Goal: Task Accomplishment & Management: Manage account settings

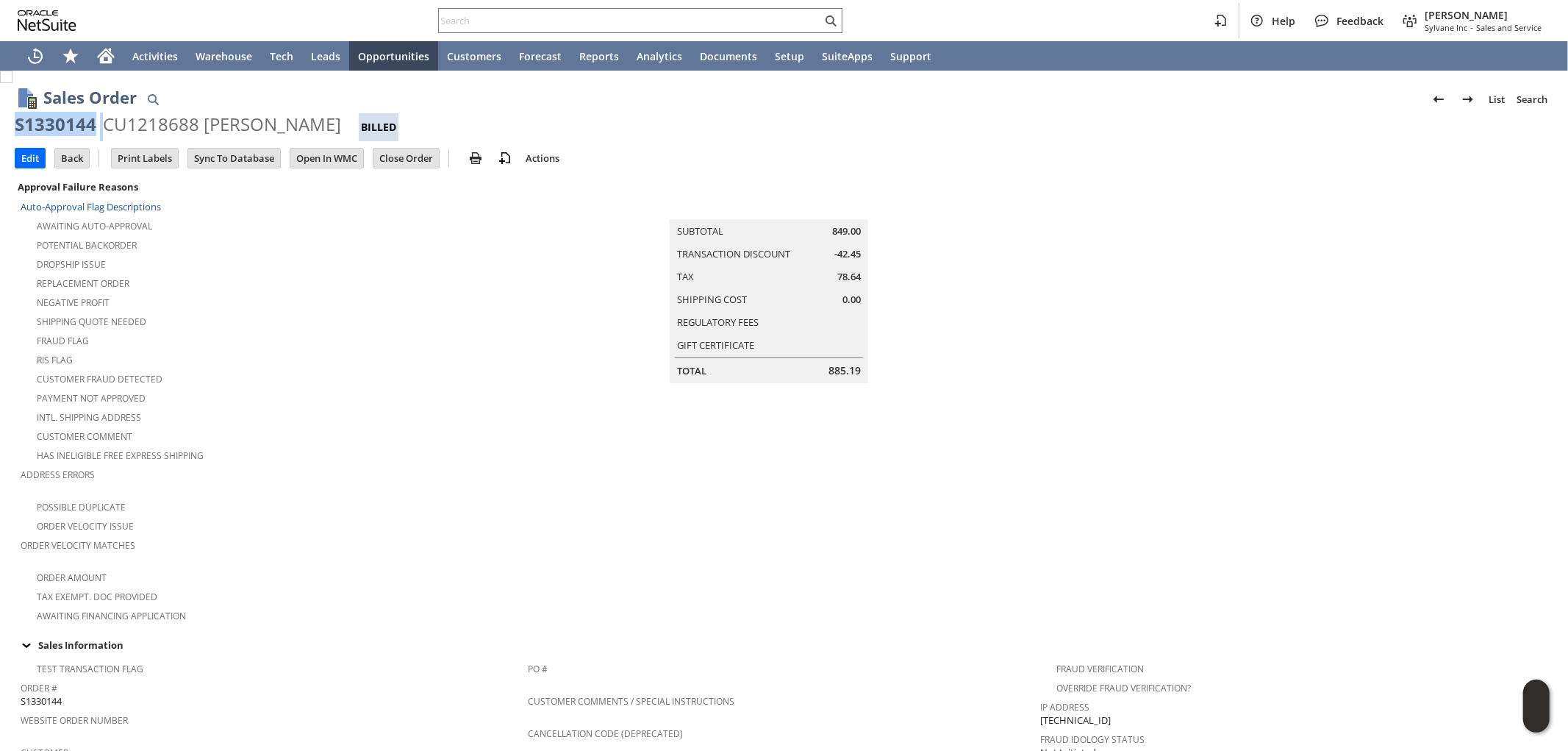
drag, startPoint x: 103, startPoint y: 125, endPoint x: 3, endPoint y: 119, distance: 100.2
copy div "S1330144"
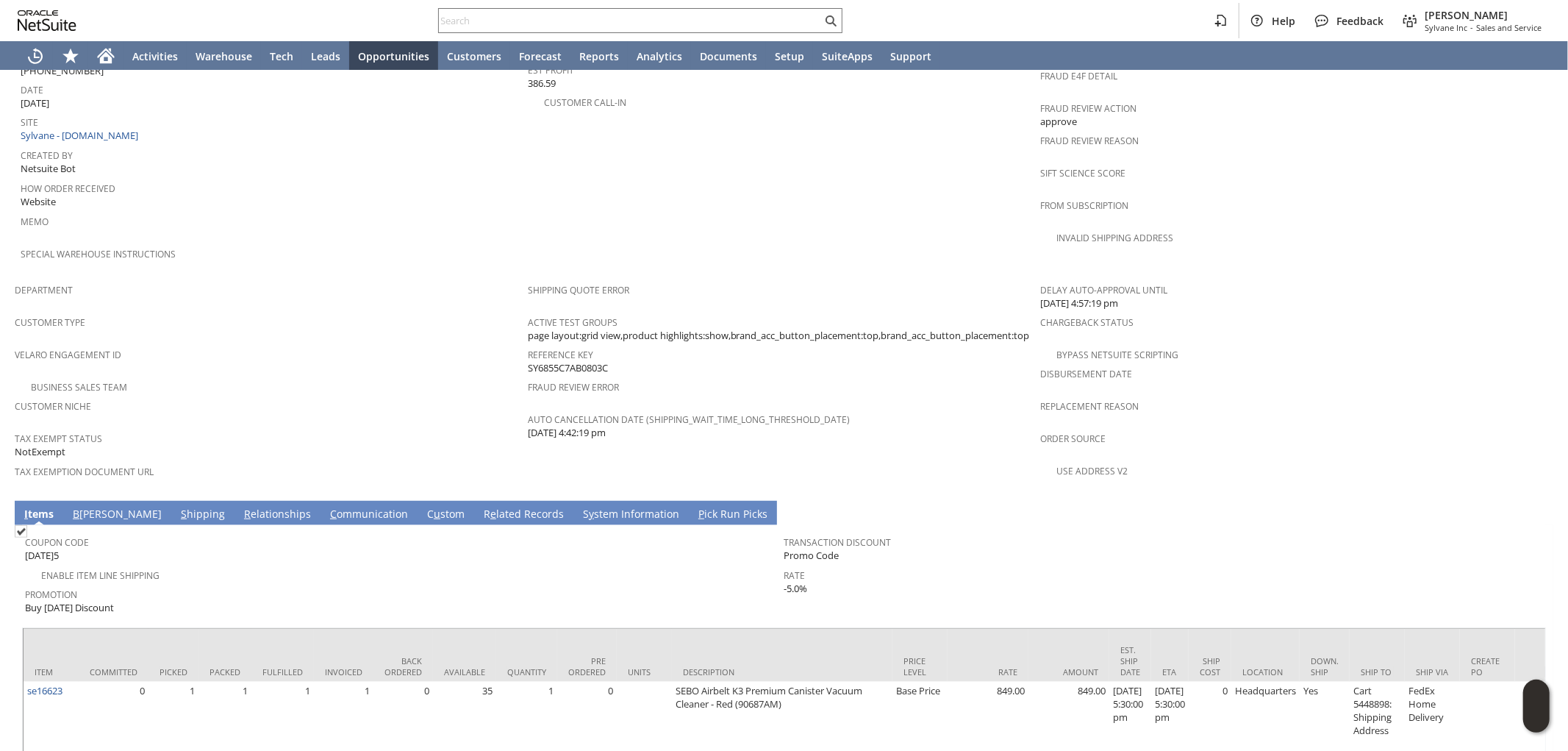
scroll to position [760, 0]
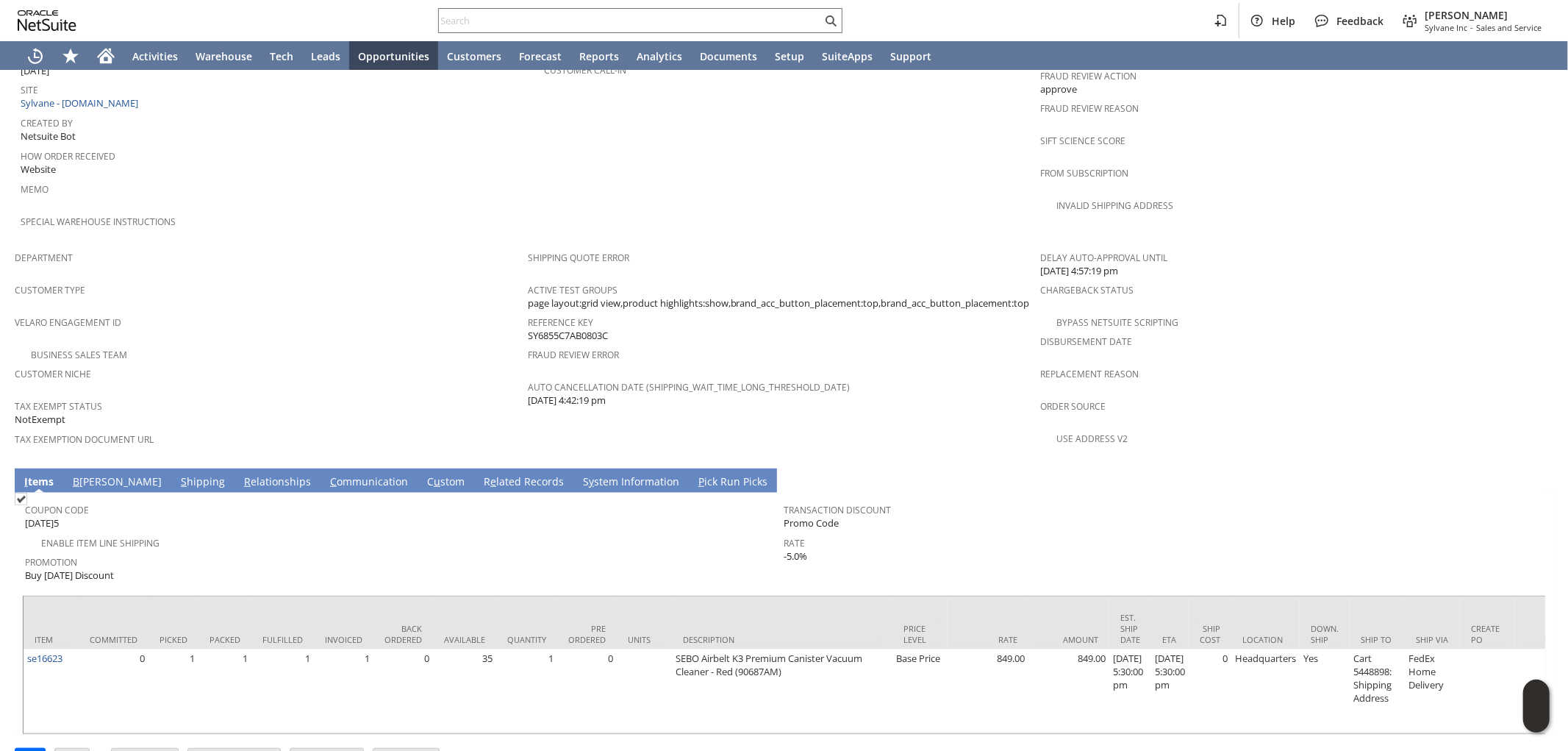
click at [326, 475] on link "C ommunication" at bounding box center [369, 483] width 85 height 16
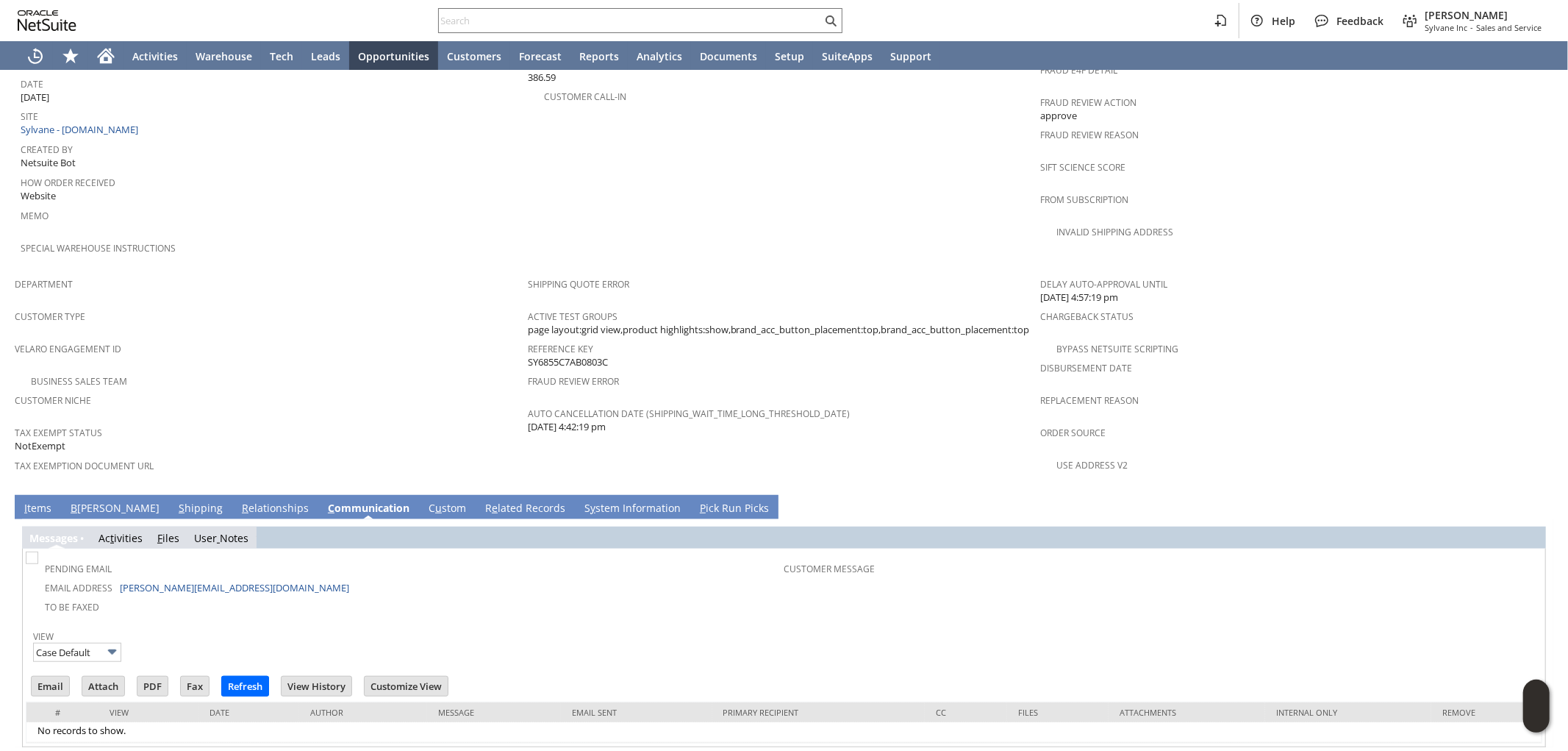
scroll to position [0, 0]
click at [89, 643] on input "Case Default" at bounding box center [77, 652] width 89 height 19
drag, startPoint x: 82, startPoint y: 632, endPoint x: 89, endPoint y: 624, distance: 10.6
click at [92, 643] on input "Default" at bounding box center [77, 652] width 89 height 19
type input "Case Default"
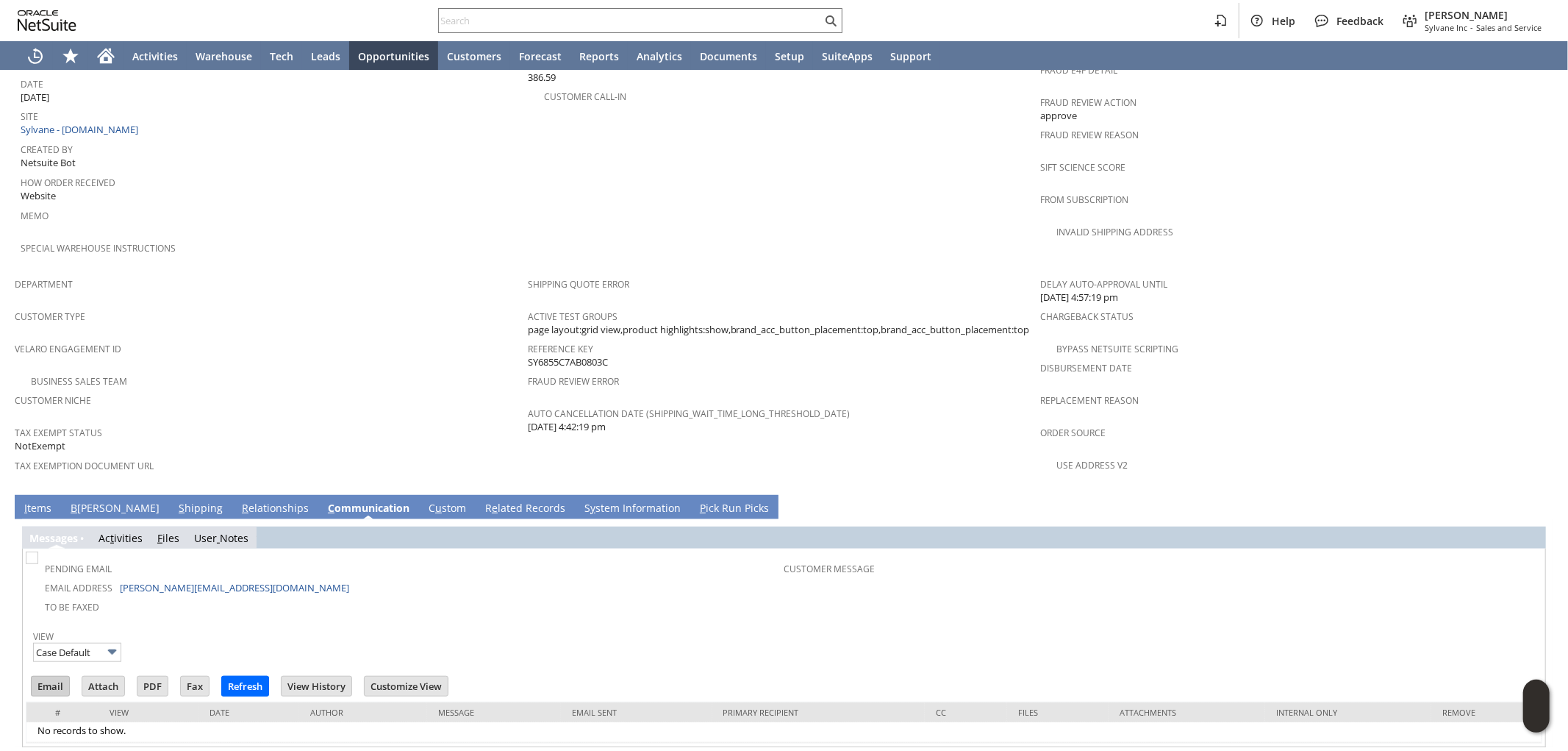
click at [57, 676] on input "Email" at bounding box center [51, 685] width 38 height 19
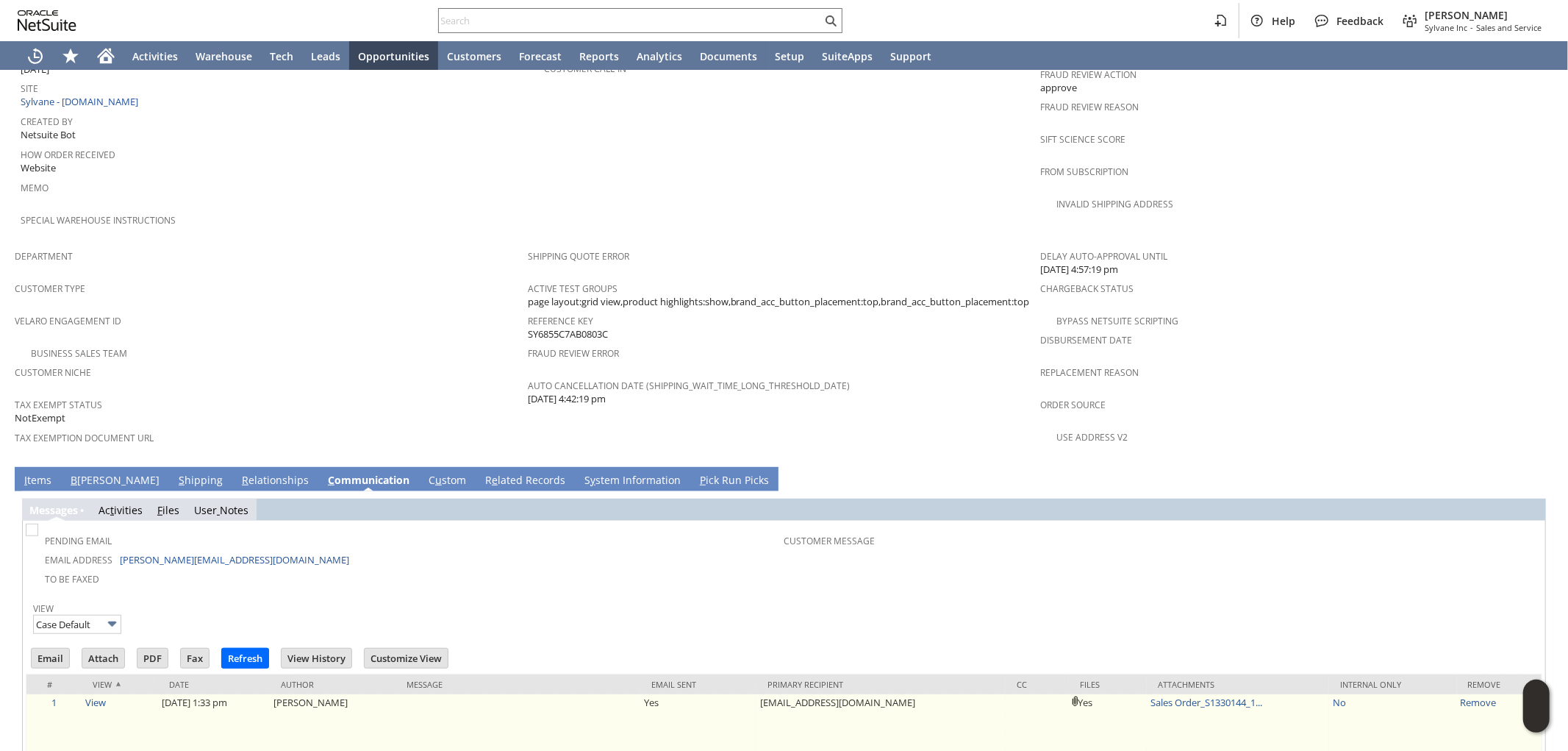
scroll to position [817, 0]
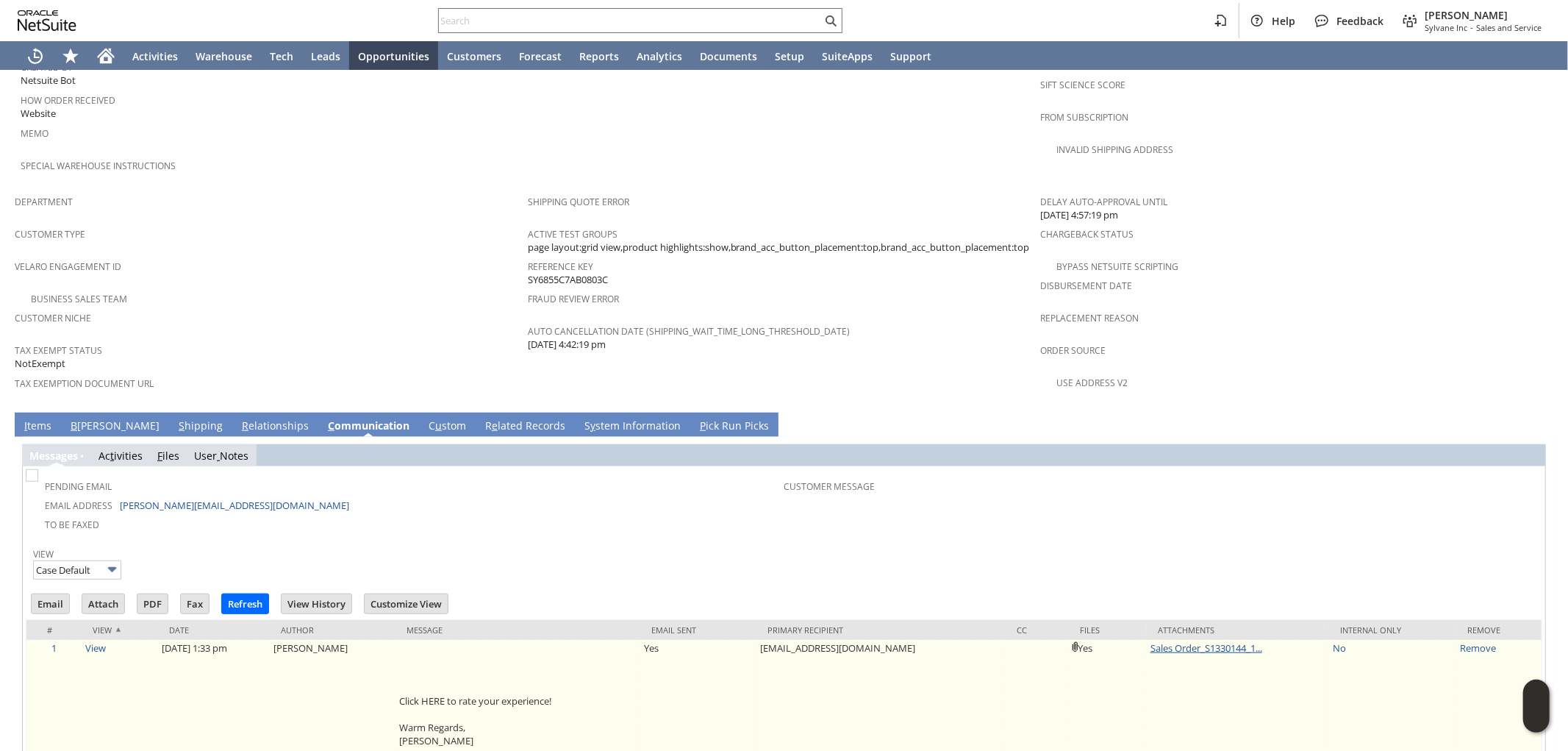
click at [1151, 641] on link "Sales Order_S1330144_1..." at bounding box center [1207, 648] width 111 height 13
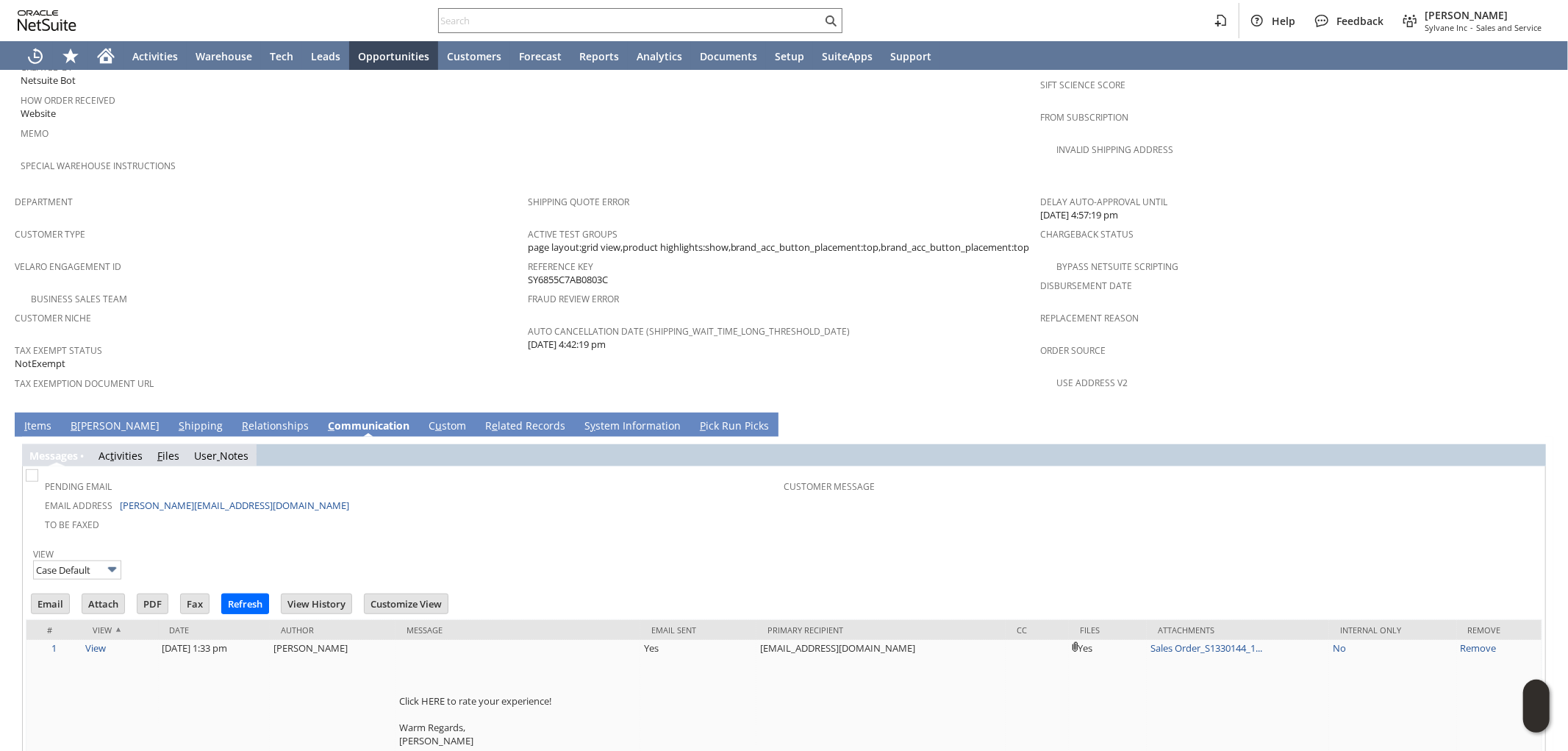
click at [228, 289] on div "Business Sales Team" at bounding box center [271, 298] width 513 height 18
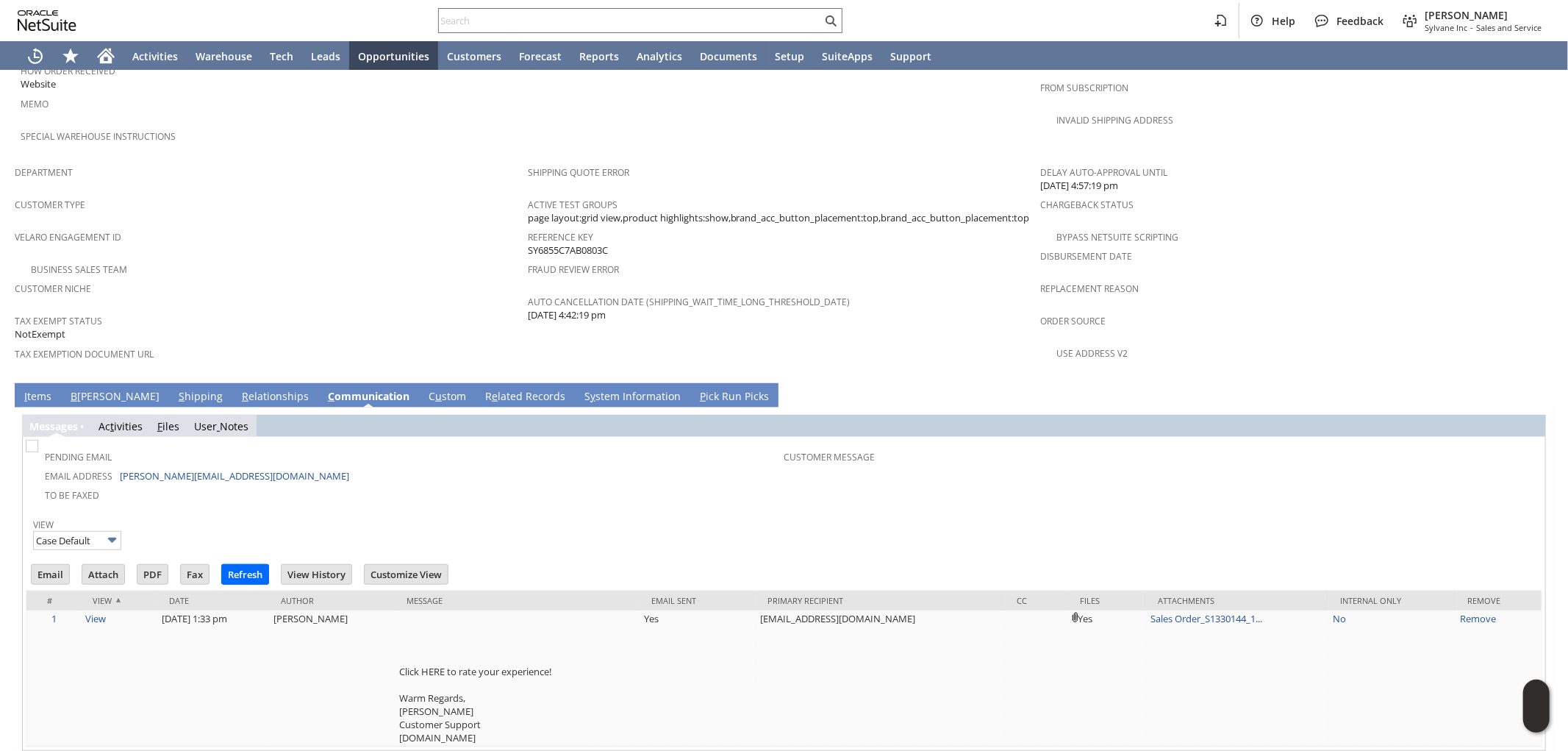
scroll to position [848, 0]
click at [22, 387] on link "I tems" at bounding box center [38, 395] width 34 height 16
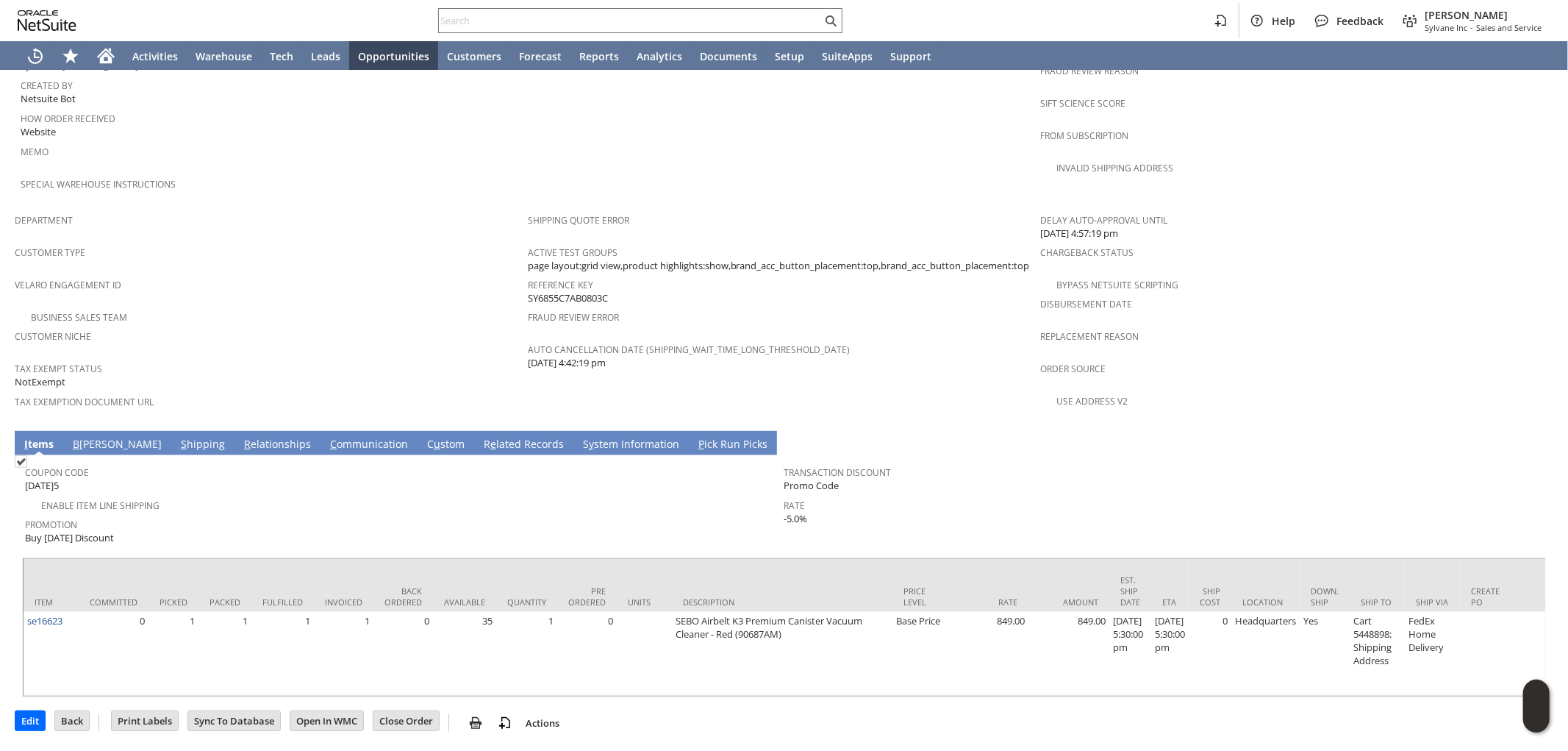
scroll to position [760, 0]
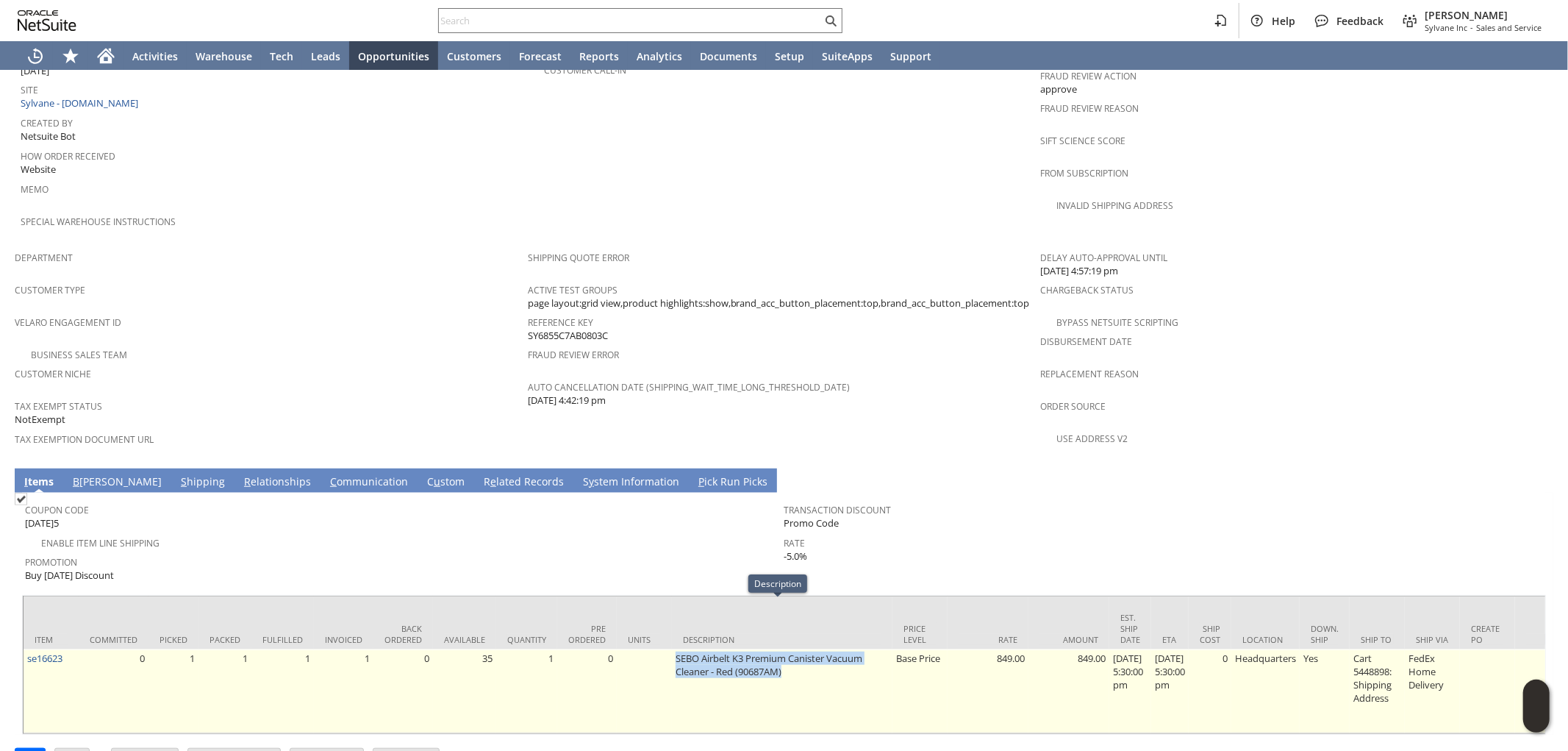
drag, startPoint x: 671, startPoint y: 611, endPoint x: 792, endPoint y: 629, distance: 122.3
click at [792, 649] on td "SEBO Airbelt K3 Premium Canister Vacuum Cleaner - Red (90687AM)" at bounding box center [782, 691] width 220 height 84
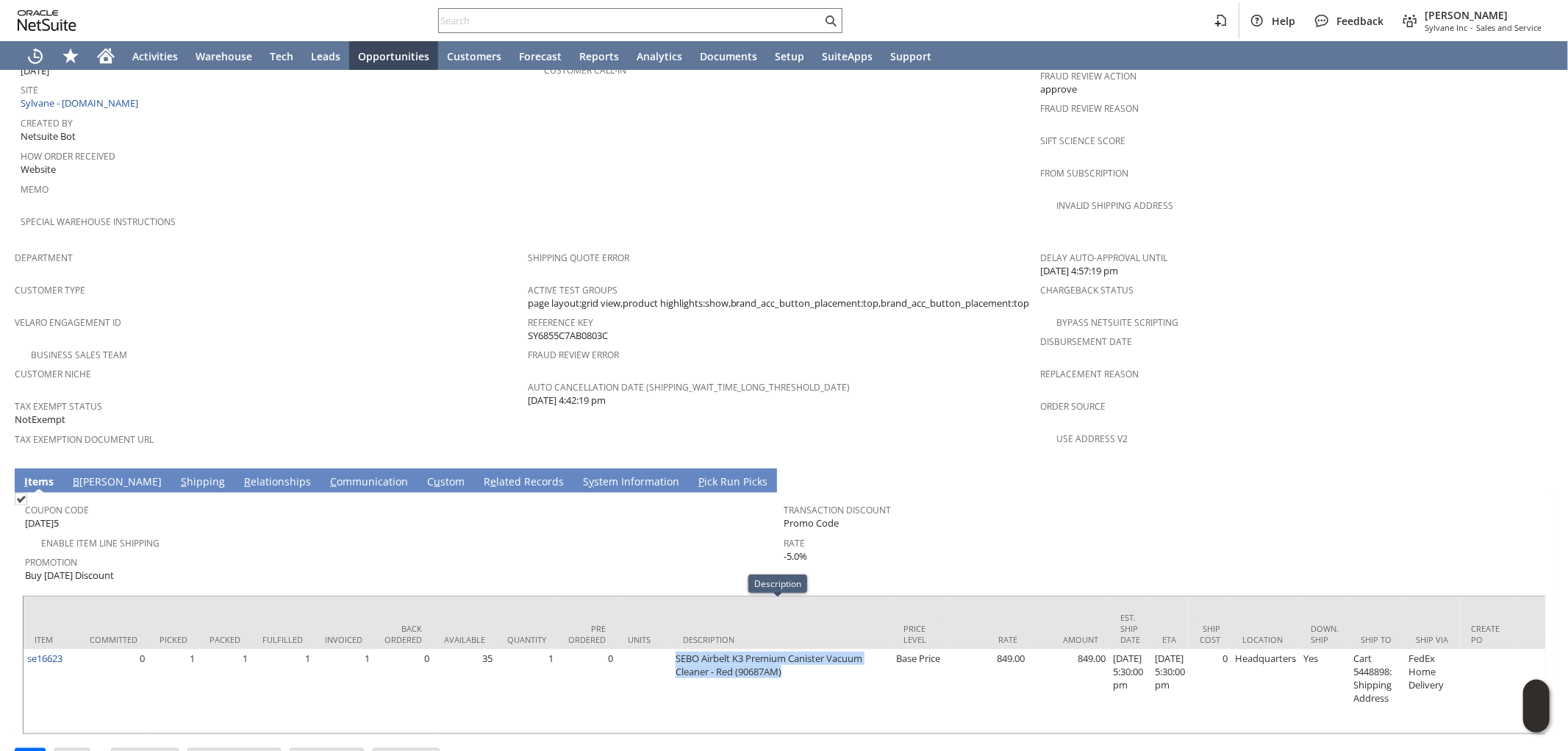
copy td "SEBO Airbelt K3 Premium Canister Vacuum Cleaner - Red (90687AM)"
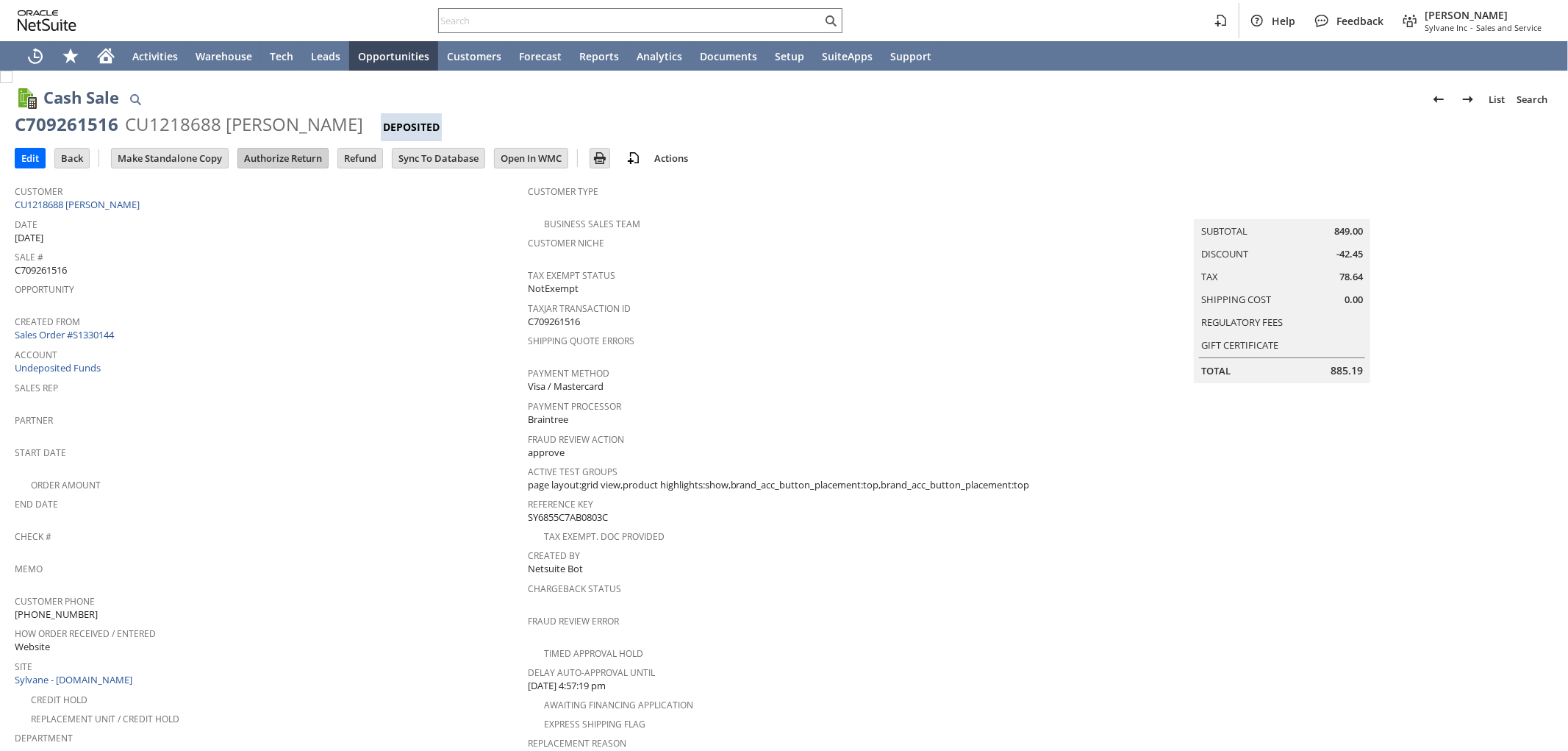
click at [302, 154] on input "Authorize Return" at bounding box center [283, 157] width 89 height 19
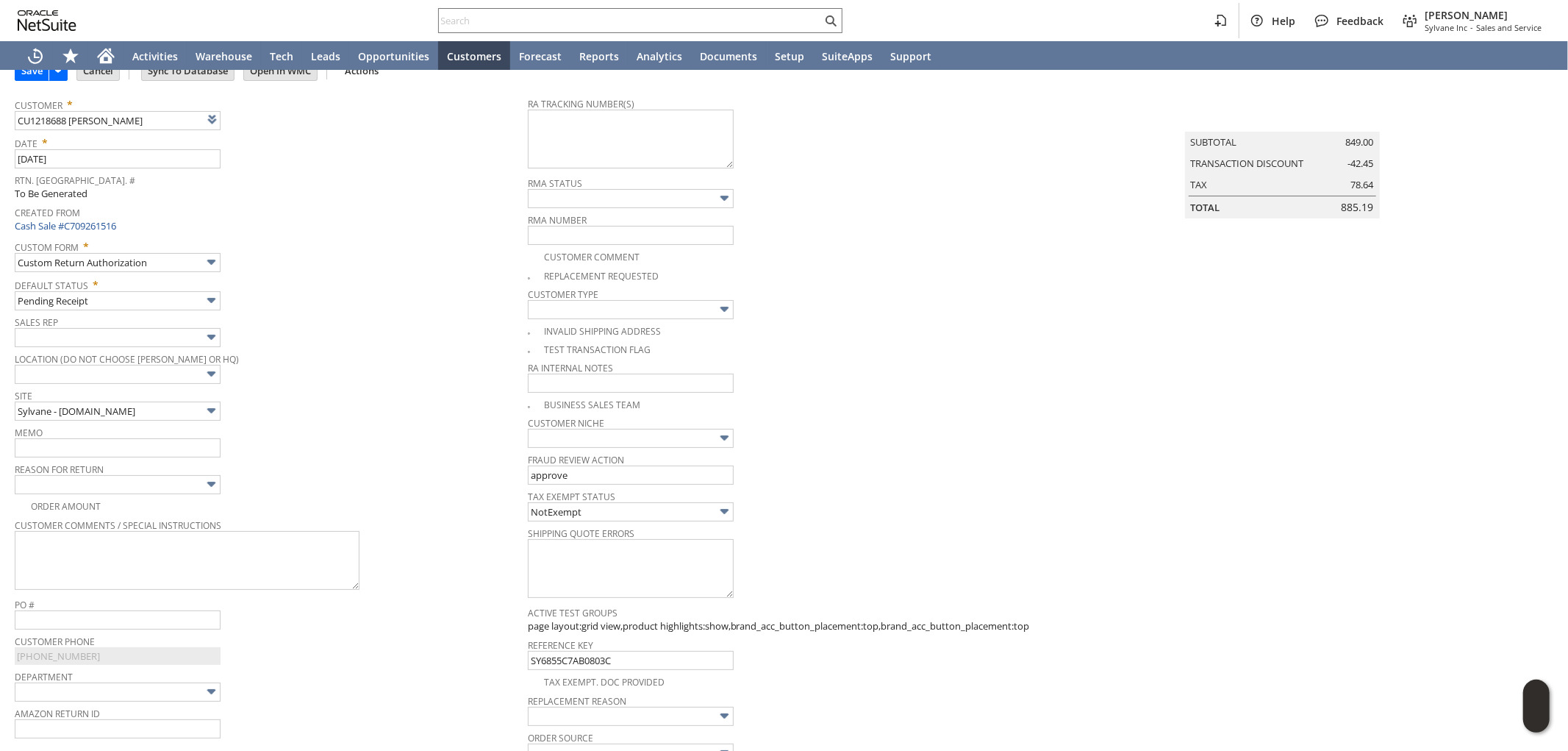
scroll to position [53, 0]
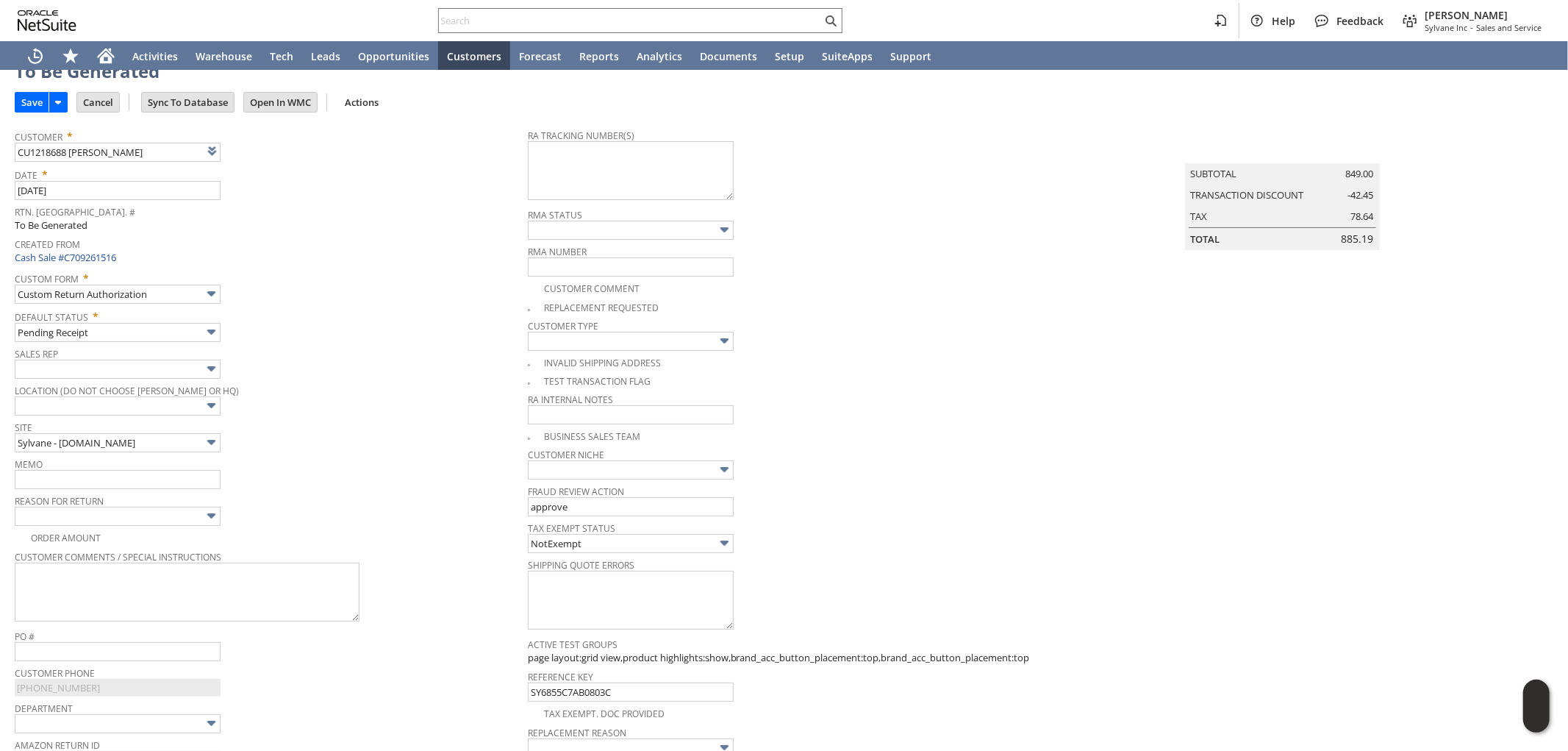
click at [12, 30] on img at bounding box center [6, 24] width 12 height 12
checkbox input "true"
click at [145, 481] on input "text" at bounding box center [117, 479] width 206 height 19
type input "R"
type input "p"
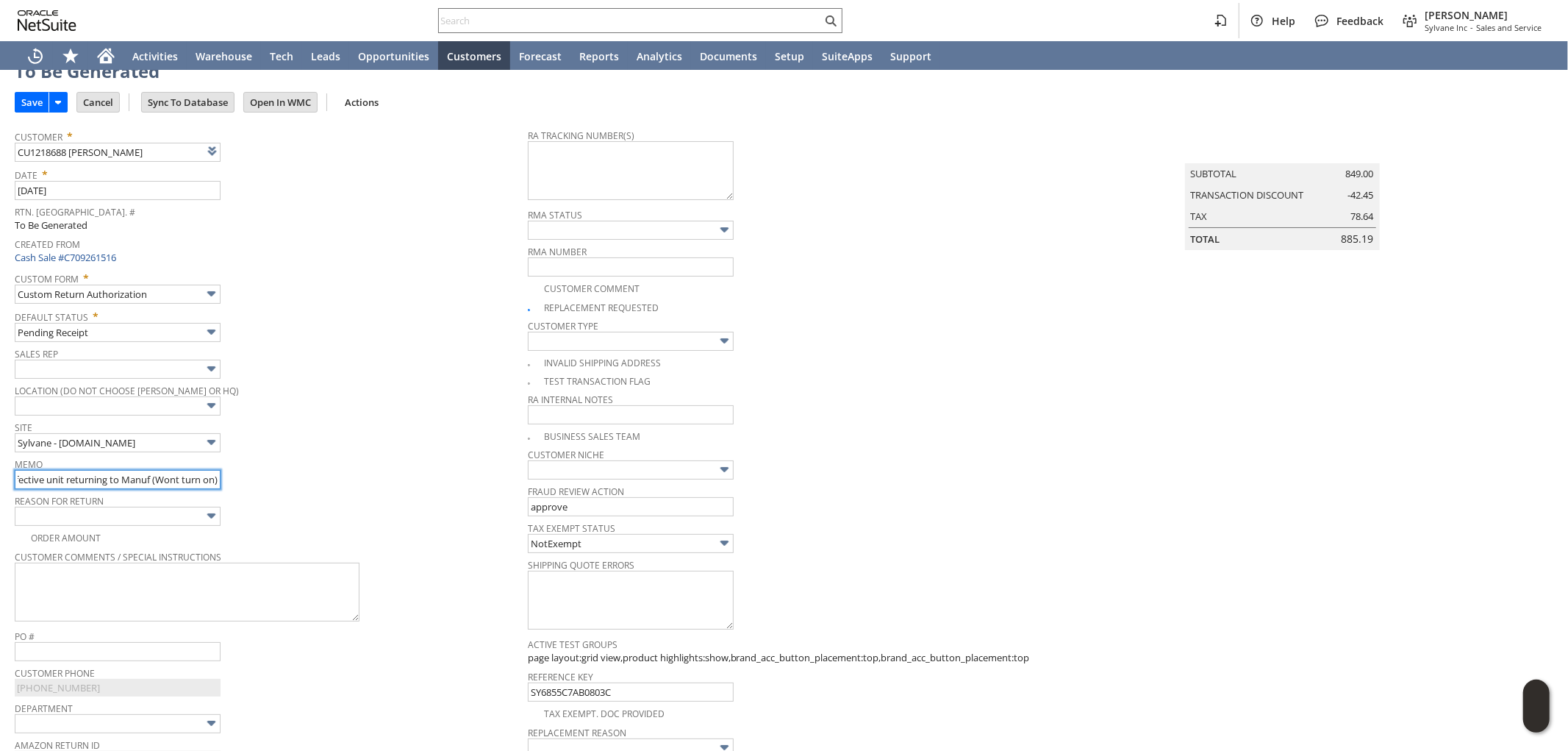
scroll to position [0, 130]
type input "Processing replacement - Defective unit returning to Manuf (Wont turn on)"
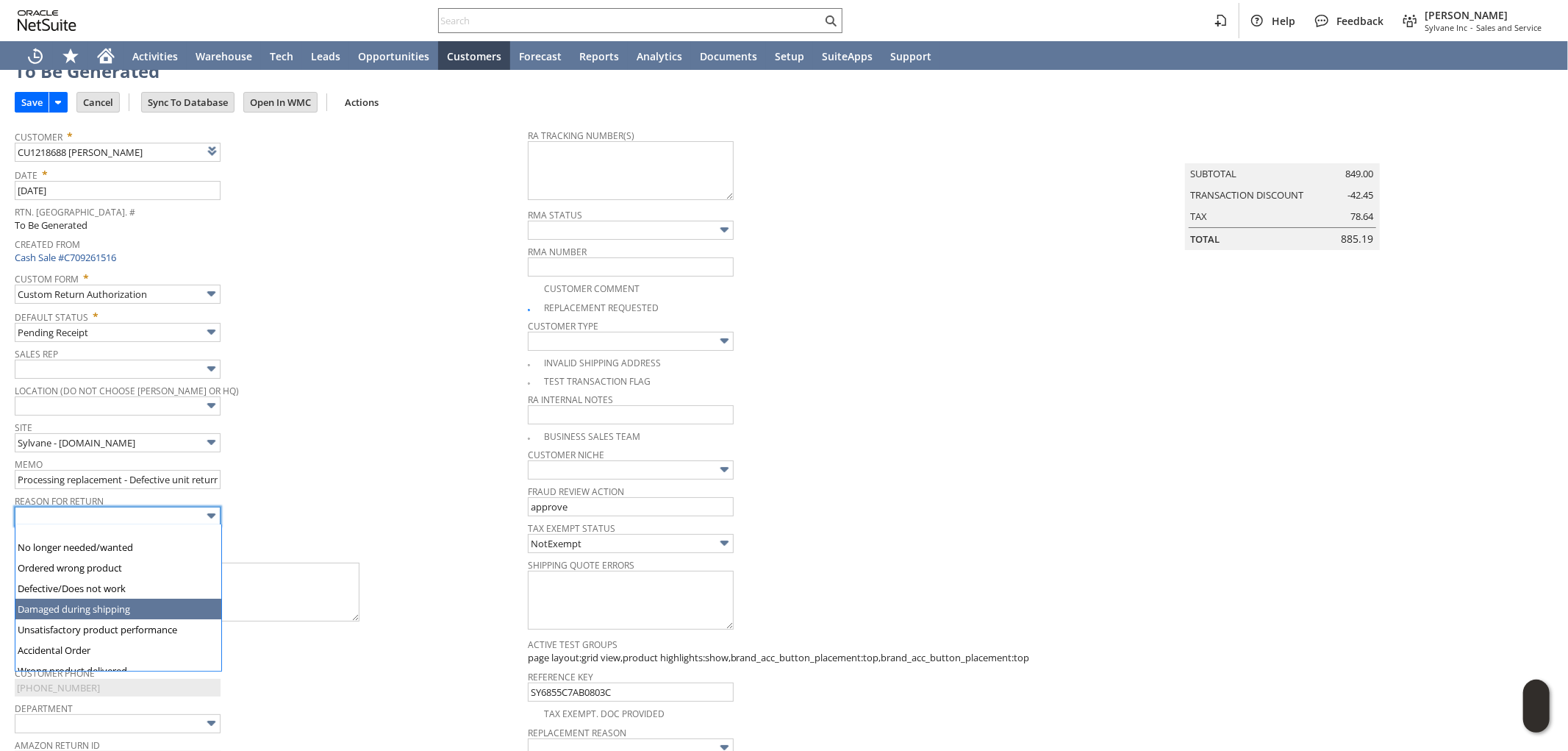
scroll to position [0, 0]
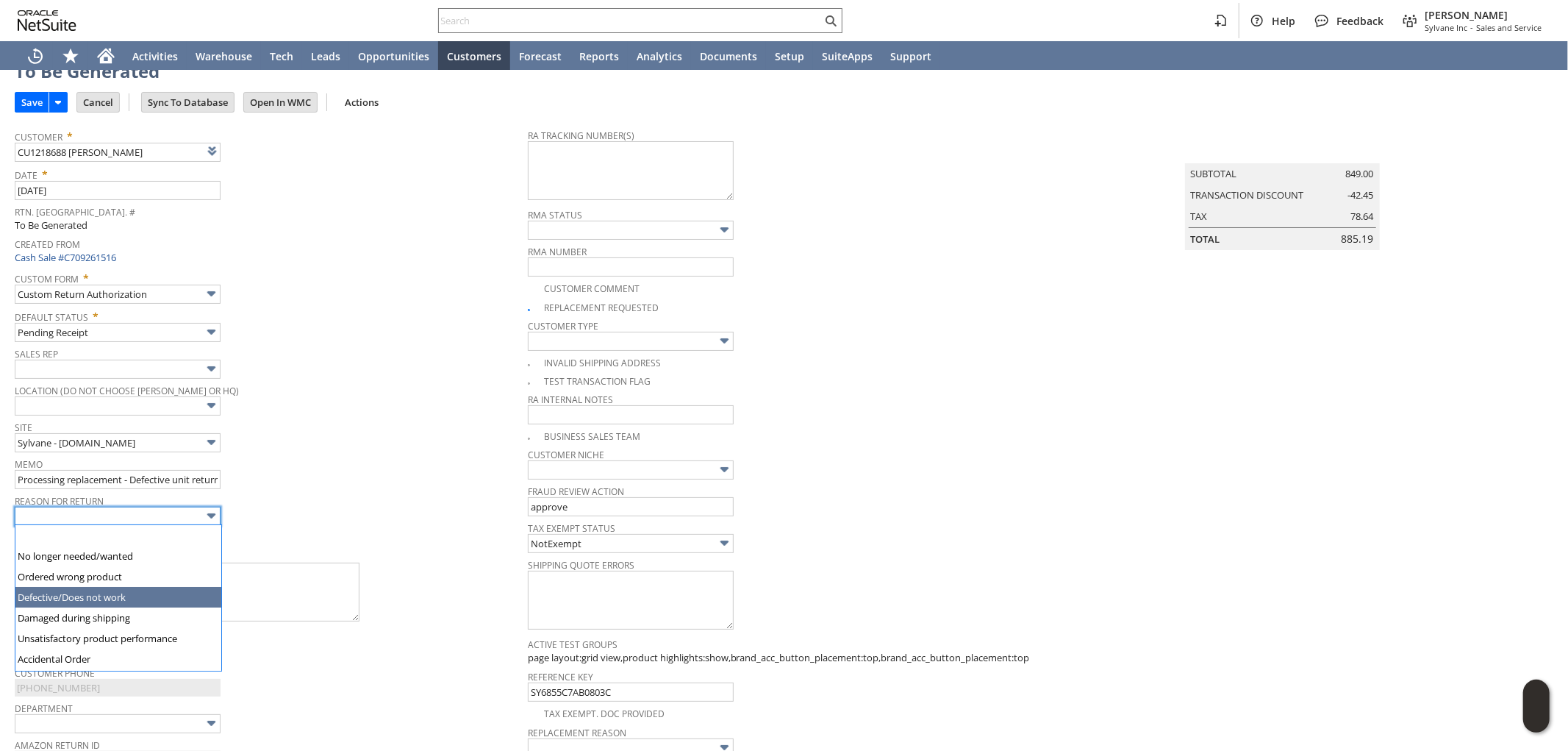
type input "Defective/Does not work"
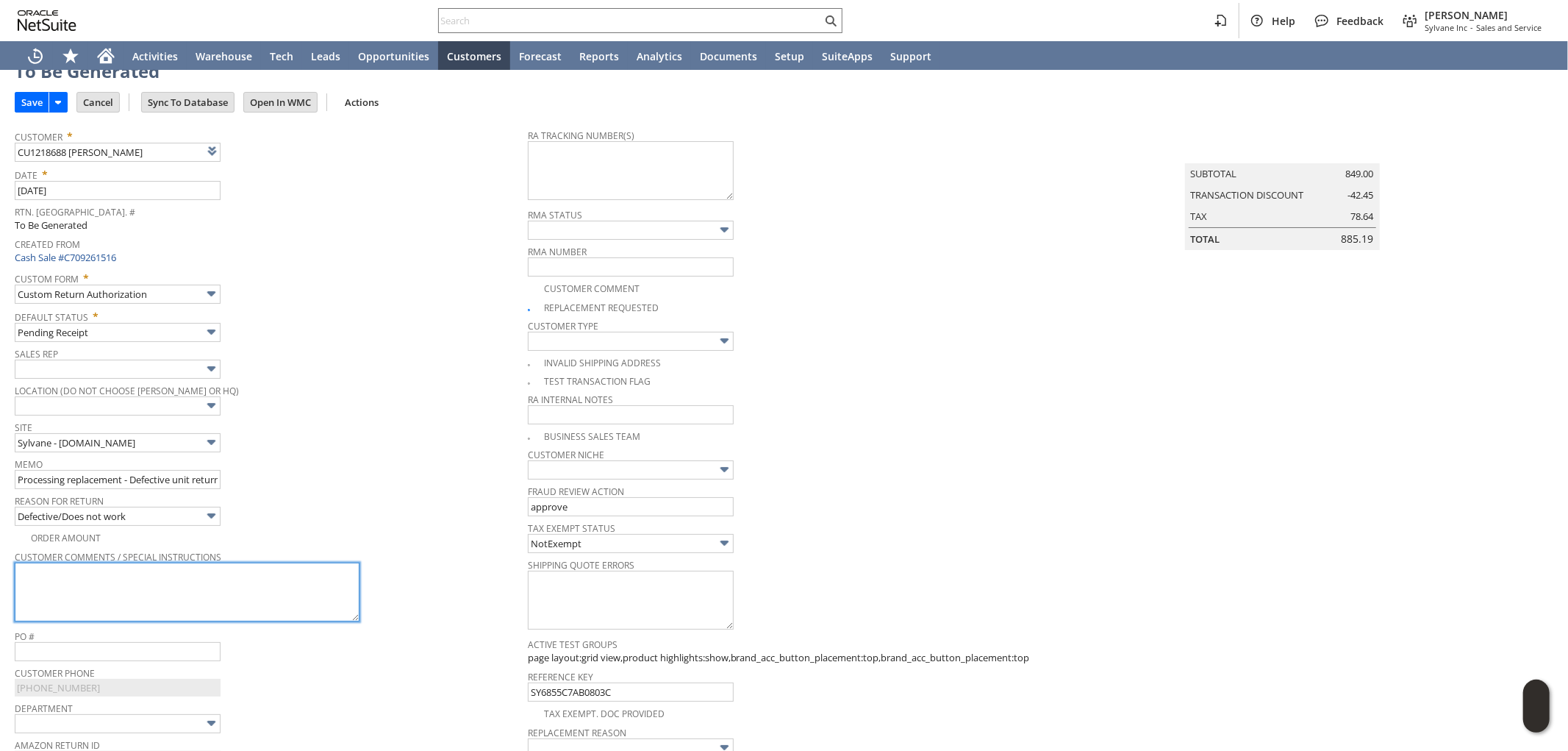
click at [132, 590] on textarea at bounding box center [187, 592] width 345 height 59
click at [210, 571] on textarea "used twice but now it won't turn on." at bounding box center [187, 592] width 345 height 59
paste textarea "serial: CF1038261"
click at [189, 591] on textarea "used twice, but now it won't turn on. serial number: CF1038261" at bounding box center [187, 592] width 345 height 59
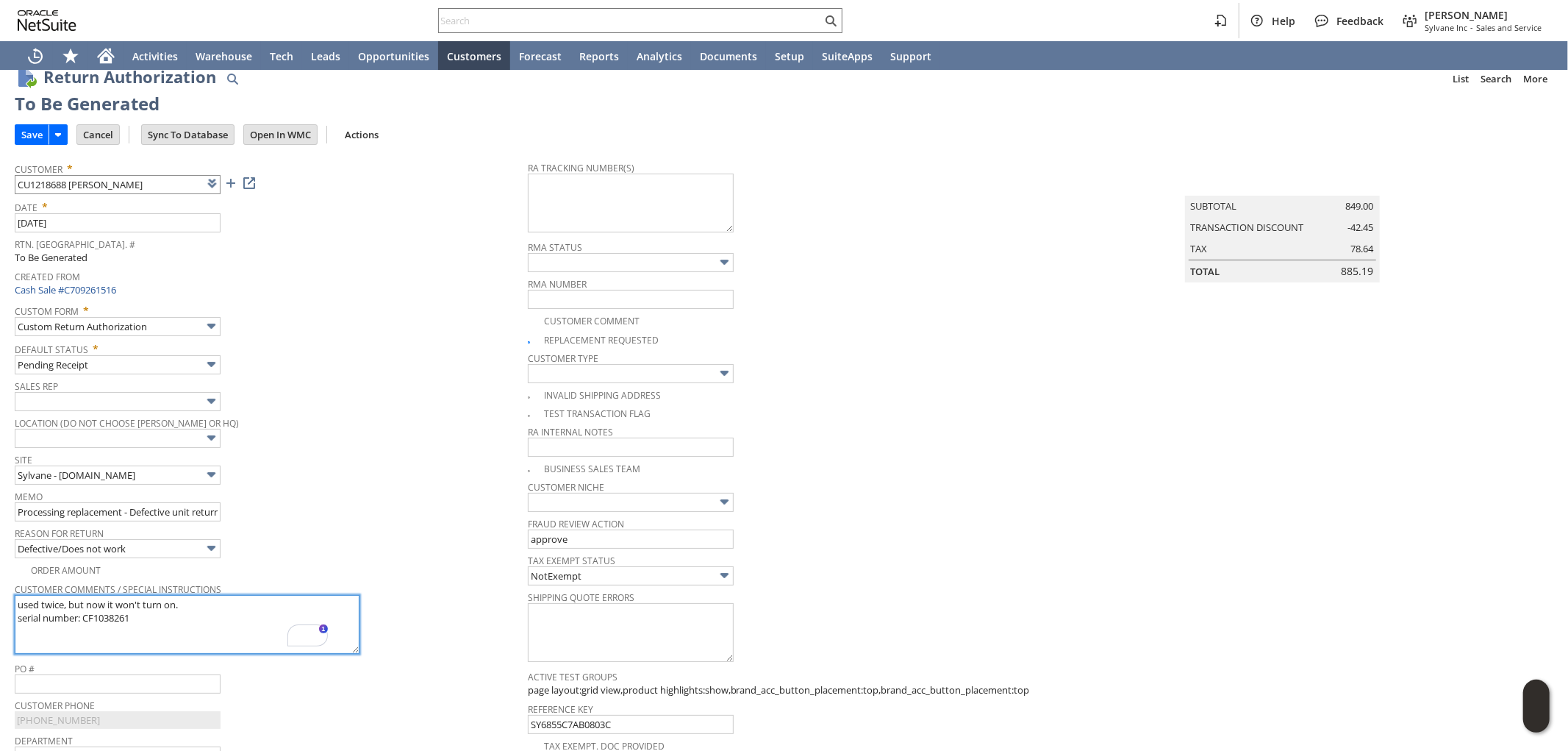
scroll to position [0, 0]
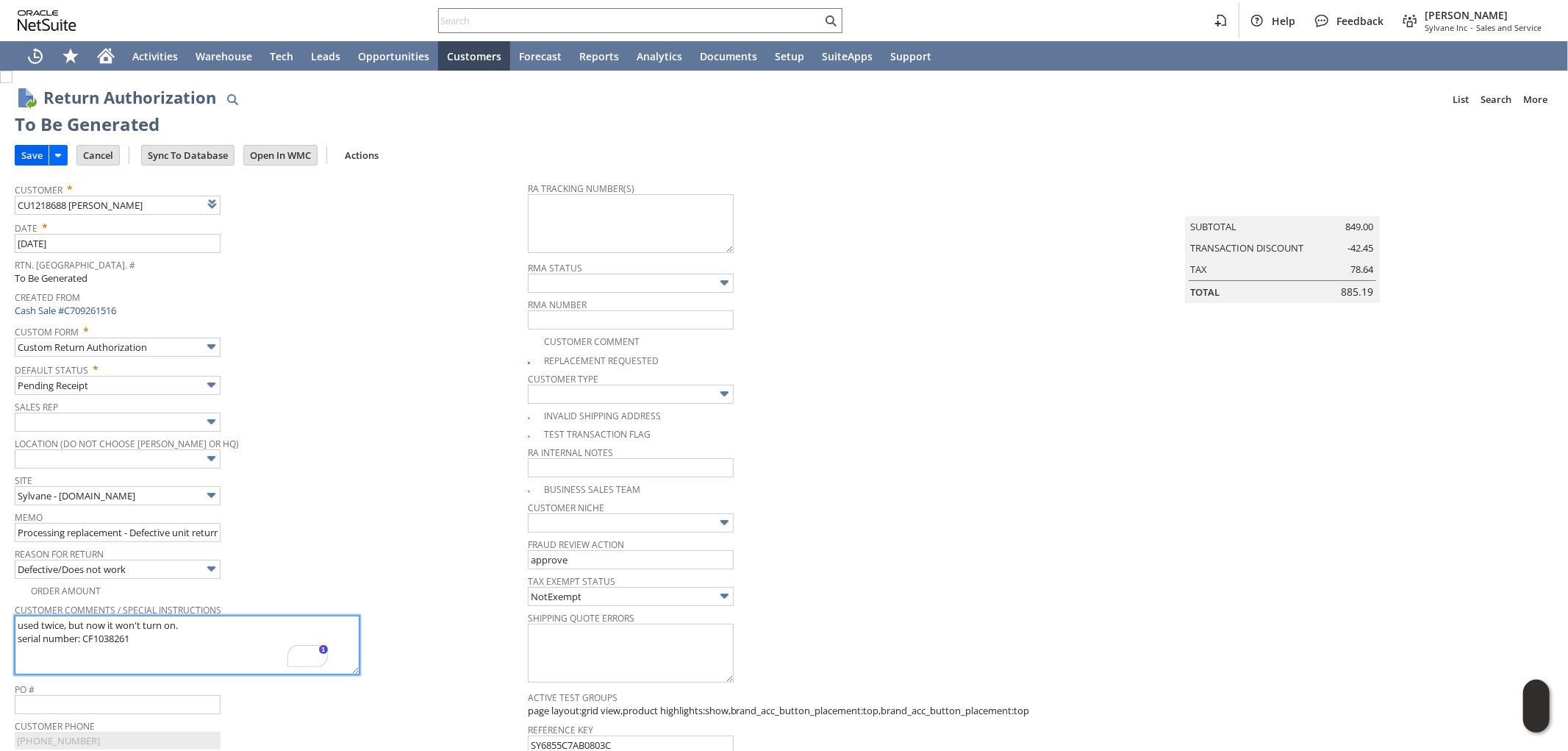
type textarea "used twice, but now it won't turn on. serial number: CF1038261"
click at [32, 157] on input "Save" at bounding box center [32, 155] width 33 height 19
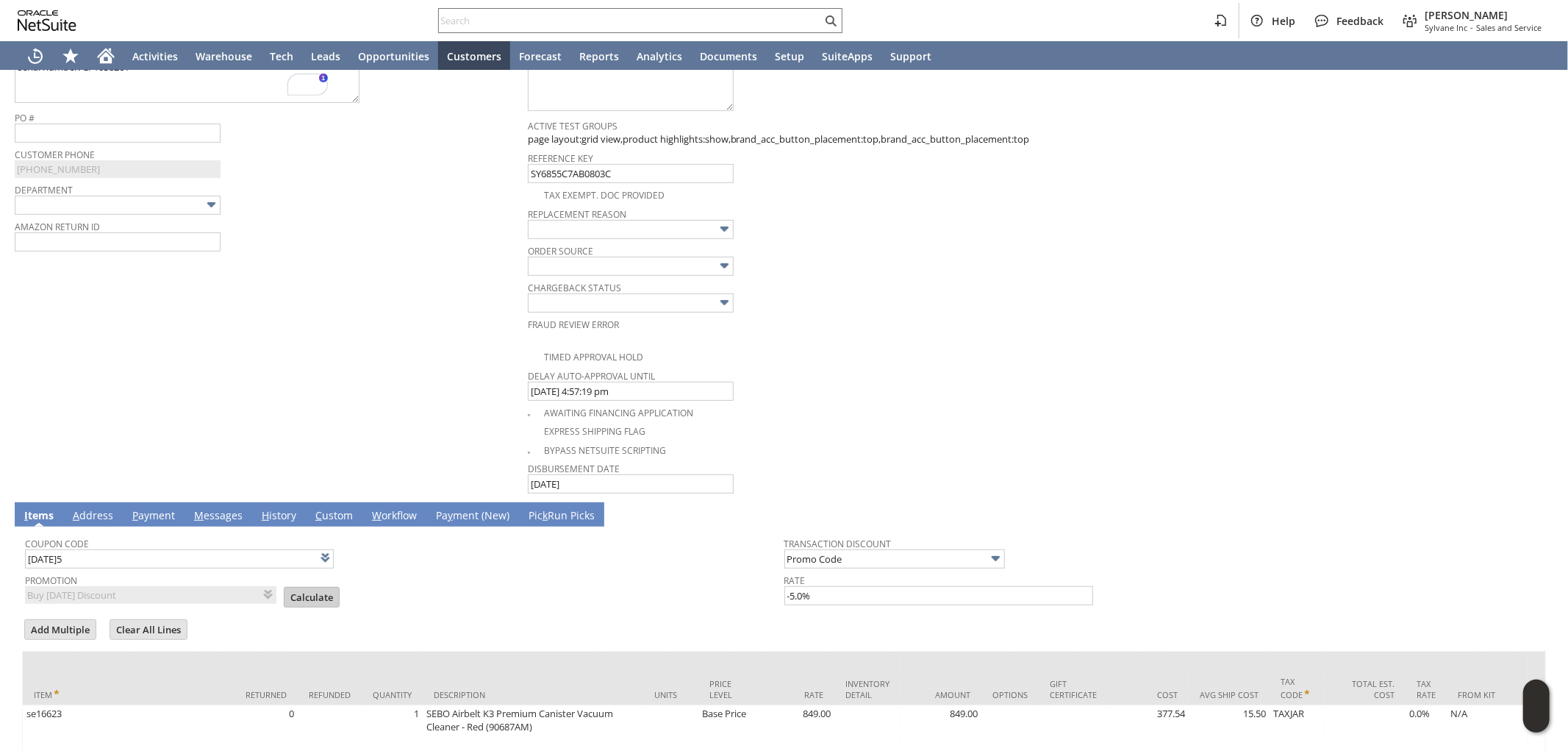
click at [284, 603] on input "Calculate" at bounding box center [311, 597] width 54 height 19
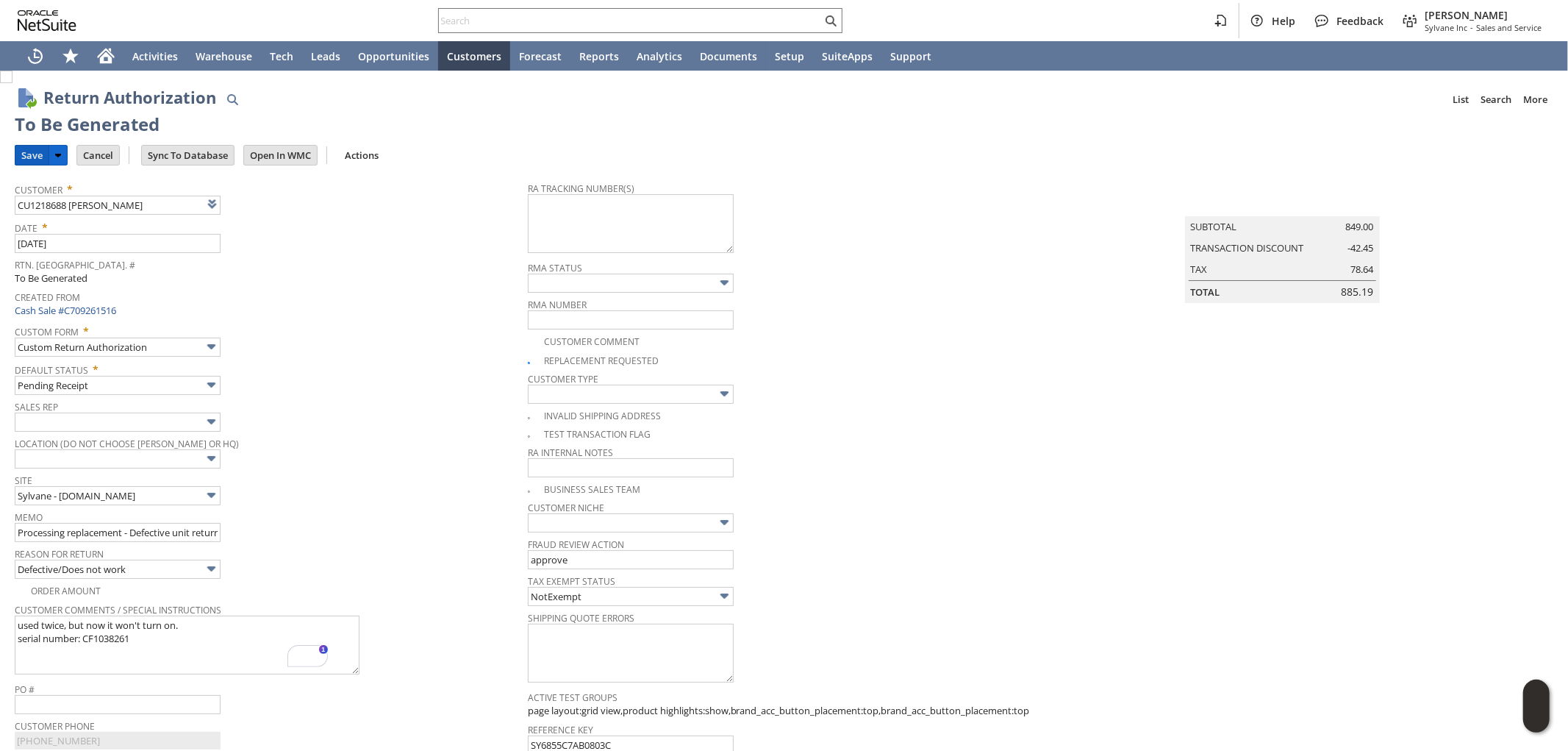
click at [37, 152] on input "Save" at bounding box center [32, 155] width 33 height 19
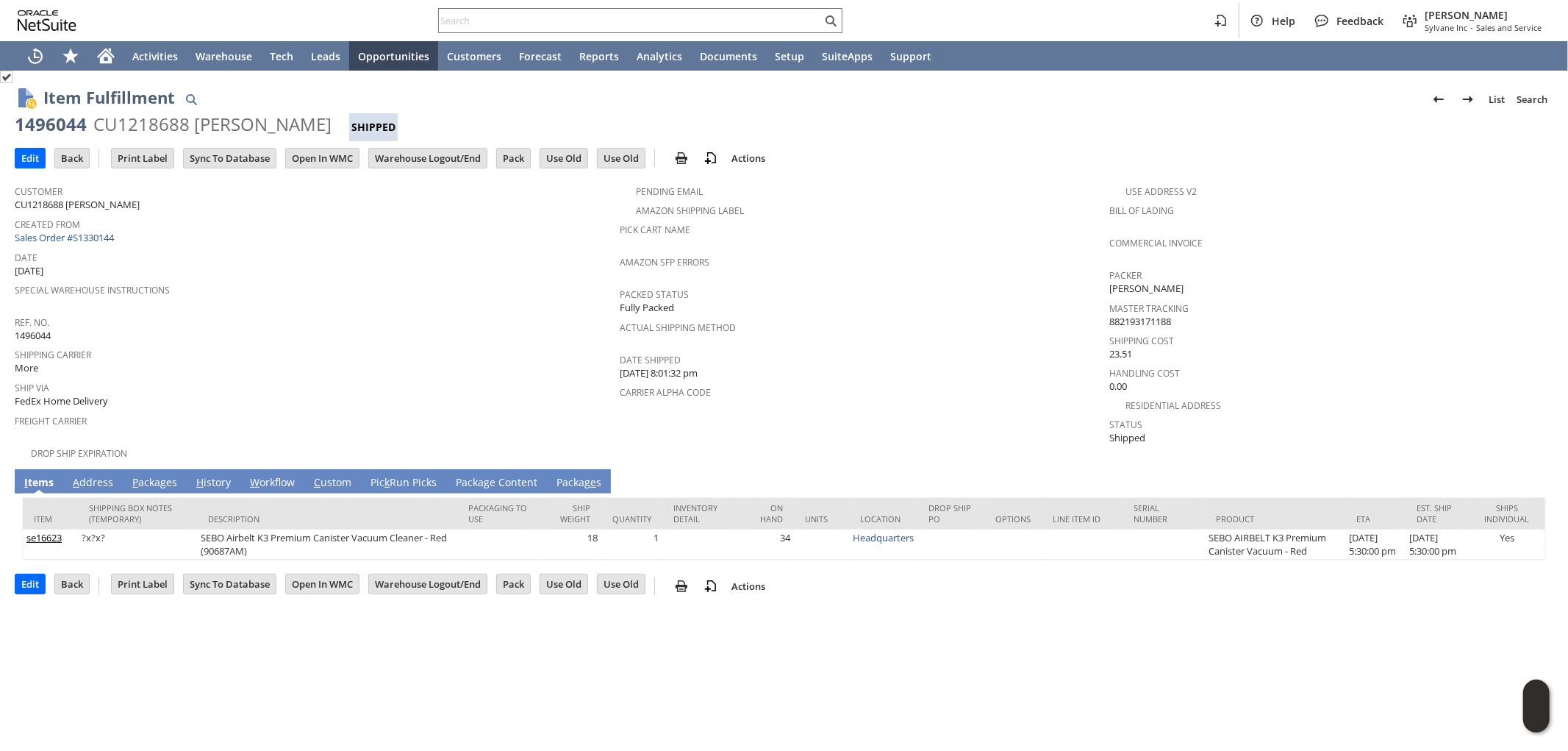
click at [93, 475] on link "A ddress" at bounding box center [93, 483] width 48 height 16
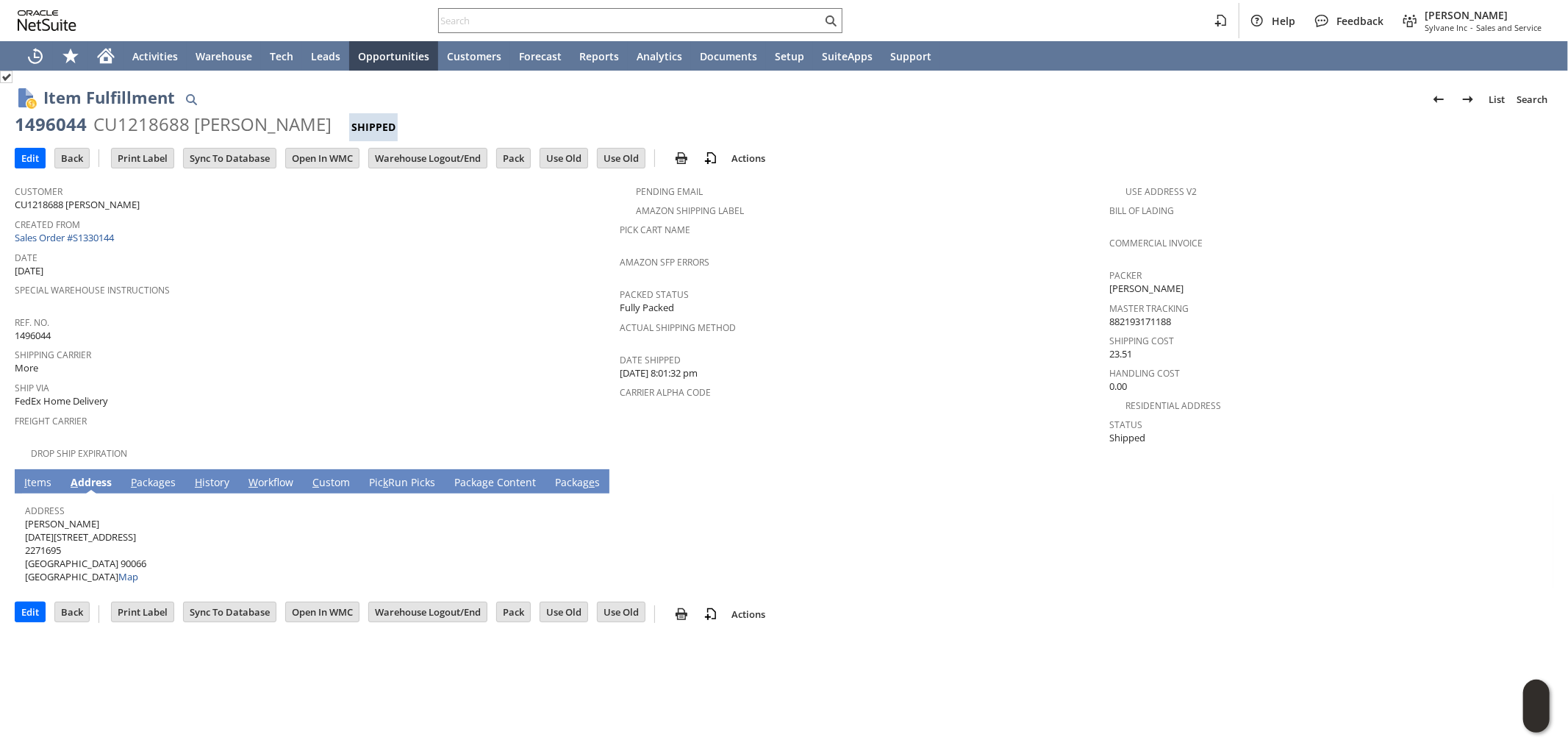
drag, startPoint x: 109, startPoint y: 510, endPoint x: 25, endPoint y: 508, distance: 84.0
click at [25, 517] on span "Shannon Bendall 3601 May Street 2271695 Los Angeles CA 90066 United States Map" at bounding box center [85, 551] width 121 height 67
copy span "[PERSON_NAME]"
click at [111, 521] on span "Shannon Bendall 3601 May Street 2271695 Los Angeles CA 90066 United States Map" at bounding box center [85, 551] width 121 height 67
drag, startPoint x: 99, startPoint y: 523, endPoint x: 25, endPoint y: 521, distance: 74.0
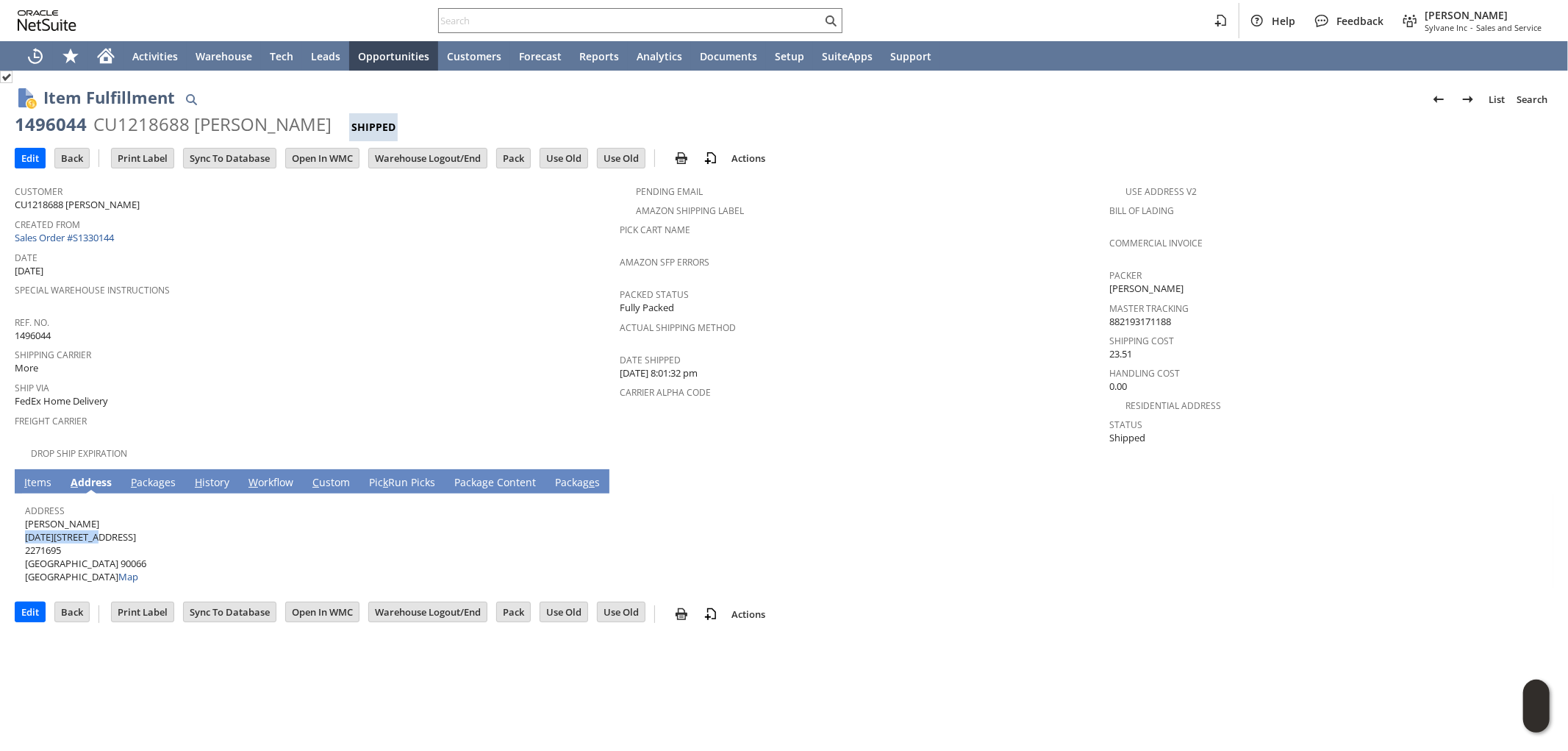
click at [25, 522] on span "Shannon Bendall 3601 May Street 2271695 Los Angeles CA 90066 United States Map" at bounding box center [85, 551] width 121 height 67
copy span "3601 May Street"
drag, startPoint x: 113, startPoint y: 531, endPoint x: 102, endPoint y: 541, distance: 14.9
click at [112, 531] on span "Shannon Bendall 3601 May Street 2271695 Los Angeles CA 90066 United States Map" at bounding box center [85, 551] width 121 height 67
drag, startPoint x: 96, startPoint y: 544, endPoint x: 120, endPoint y: 545, distance: 24.0
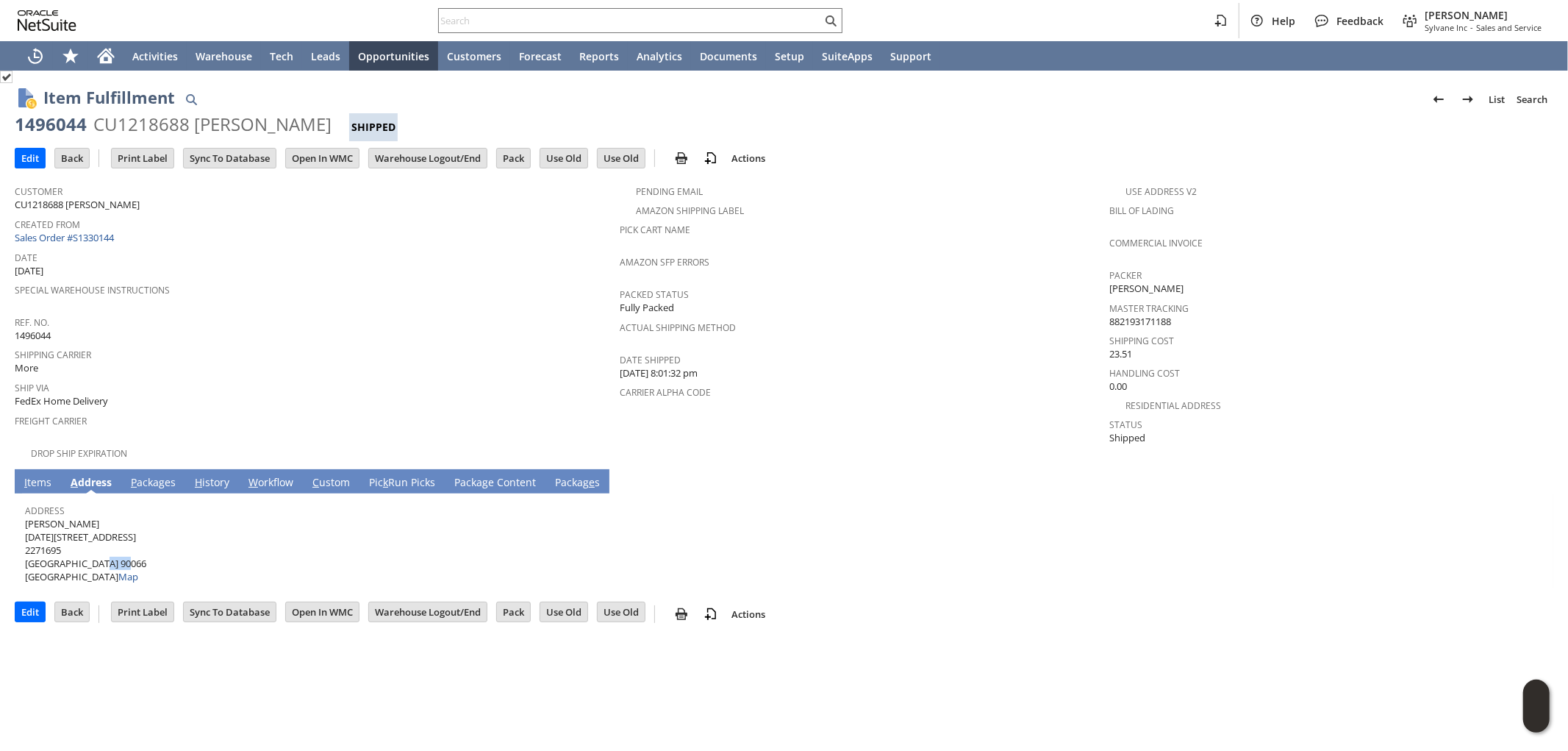
click at [120, 545] on span "Shannon Bendall 3601 May Street 2271695 Los Angeles CA 90066 United States Map" at bounding box center [85, 551] width 121 height 67
copy span "90066"
drag, startPoint x: 75, startPoint y: 547, endPoint x: 25, endPoint y: 550, distance: 50.1
click at [25, 550] on span "Shannon Bendall 3601 May Street 2271695 Los Angeles CA 90066 United States Map" at bounding box center [85, 551] width 121 height 67
copy span "Los Angeles"
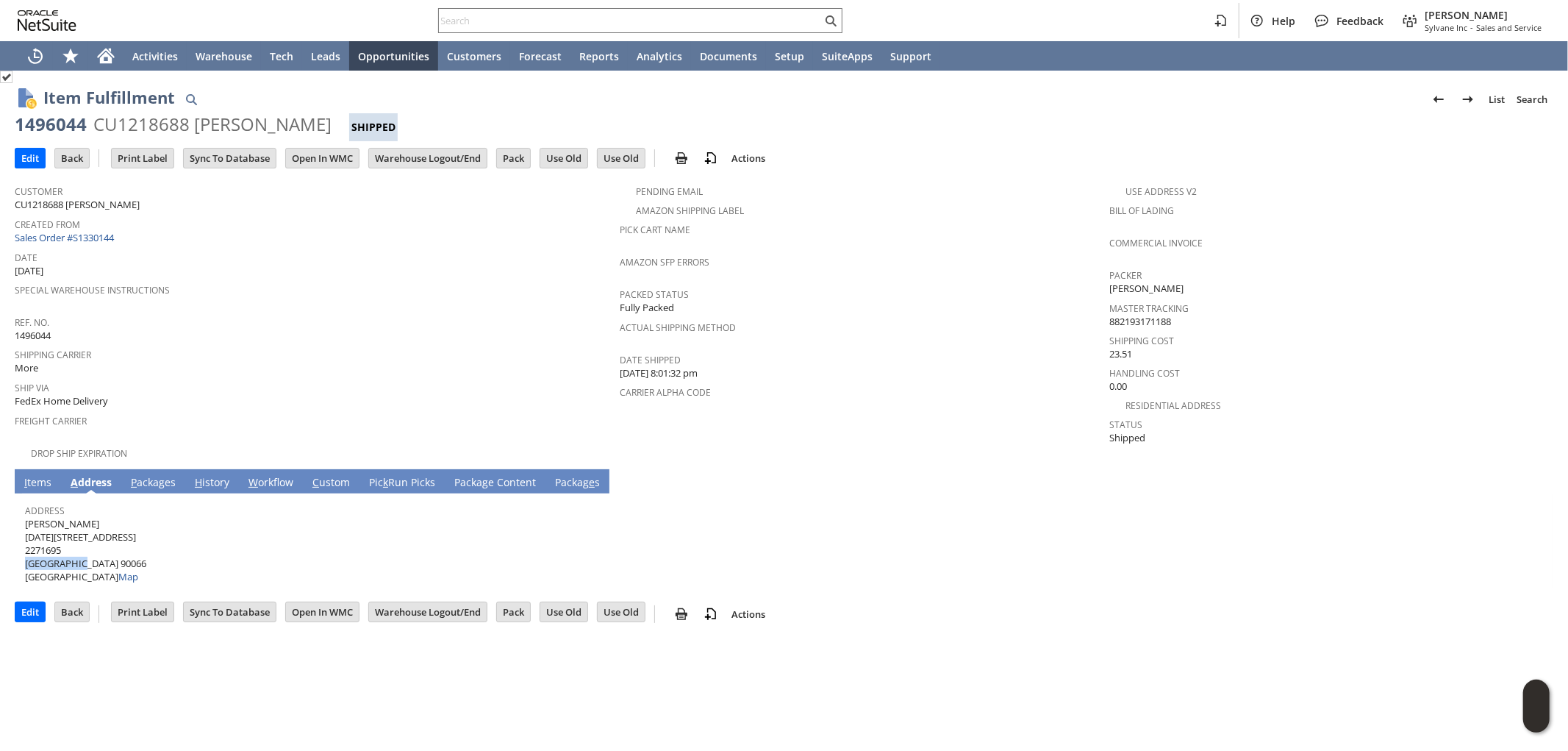
click at [144, 475] on link "P ackages" at bounding box center [153, 483] width 52 height 16
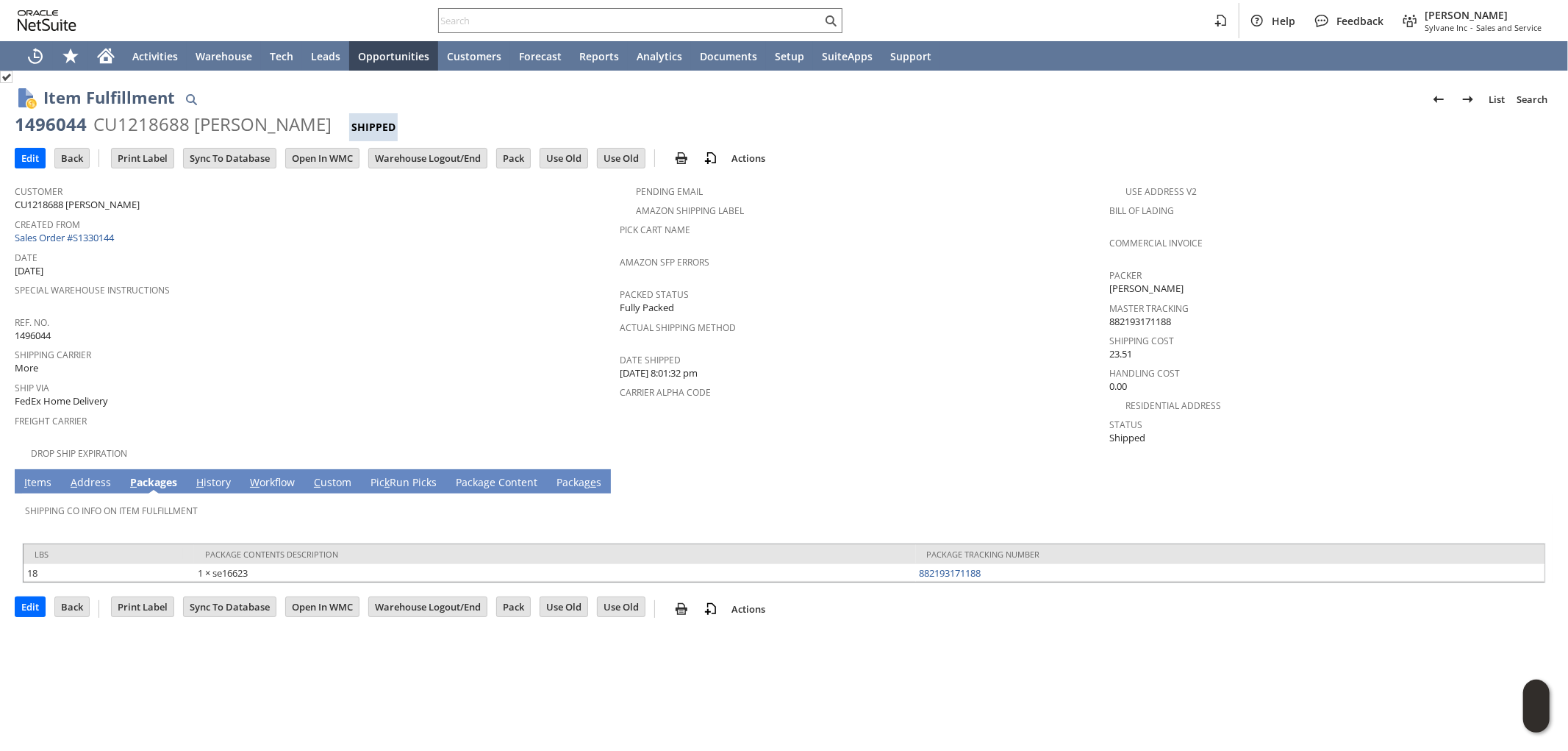
click at [47, 469] on td "I tems" at bounding box center [38, 481] width 47 height 25
click at [45, 469] on td "I tems" at bounding box center [38, 481] width 47 height 25
click at [42, 475] on link "I tems" at bounding box center [38, 483] width 34 height 16
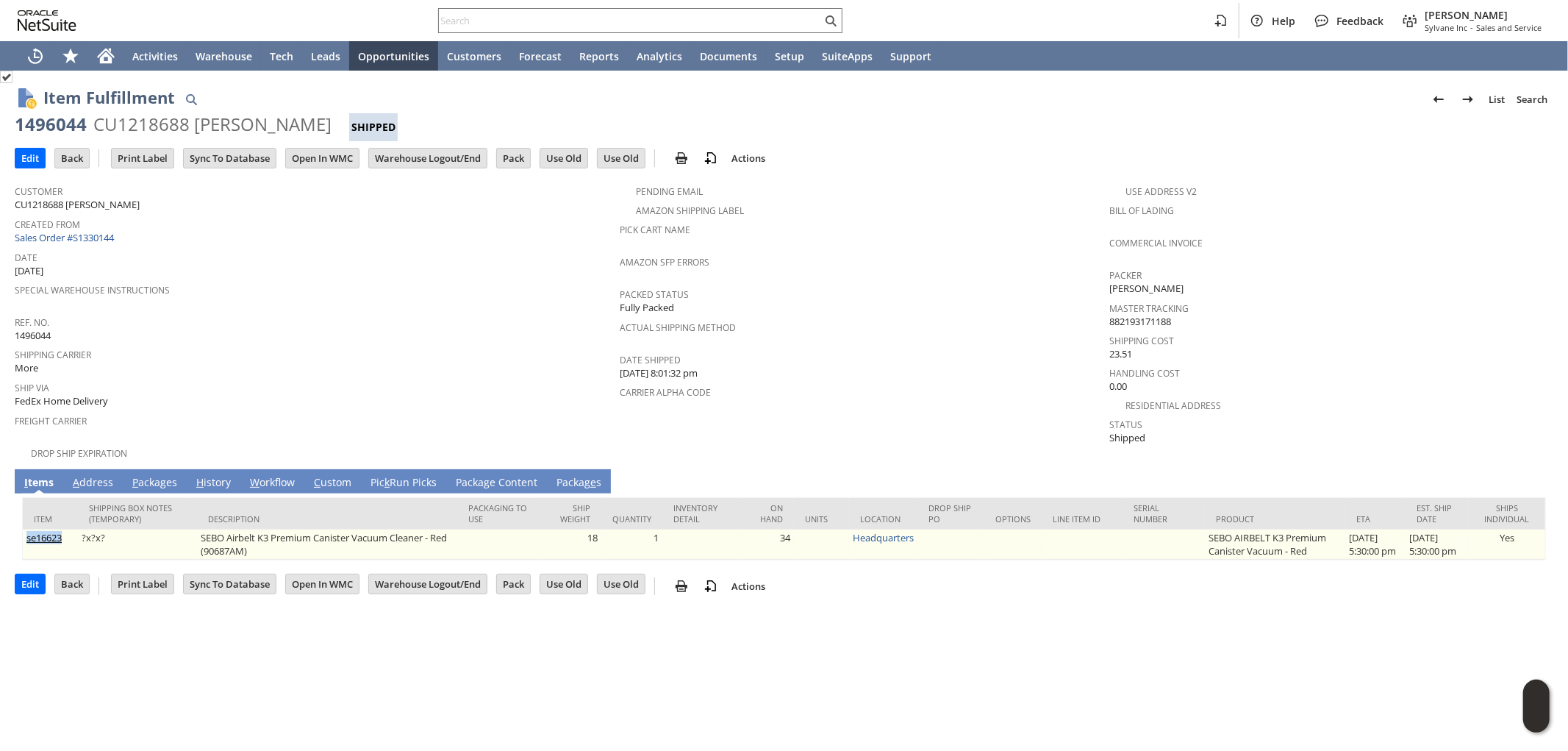
drag, startPoint x: 70, startPoint y: 531, endPoint x: 25, endPoint y: 534, distance: 45.1
click at [25, 534] on td "se16623" at bounding box center [50, 544] width 55 height 30
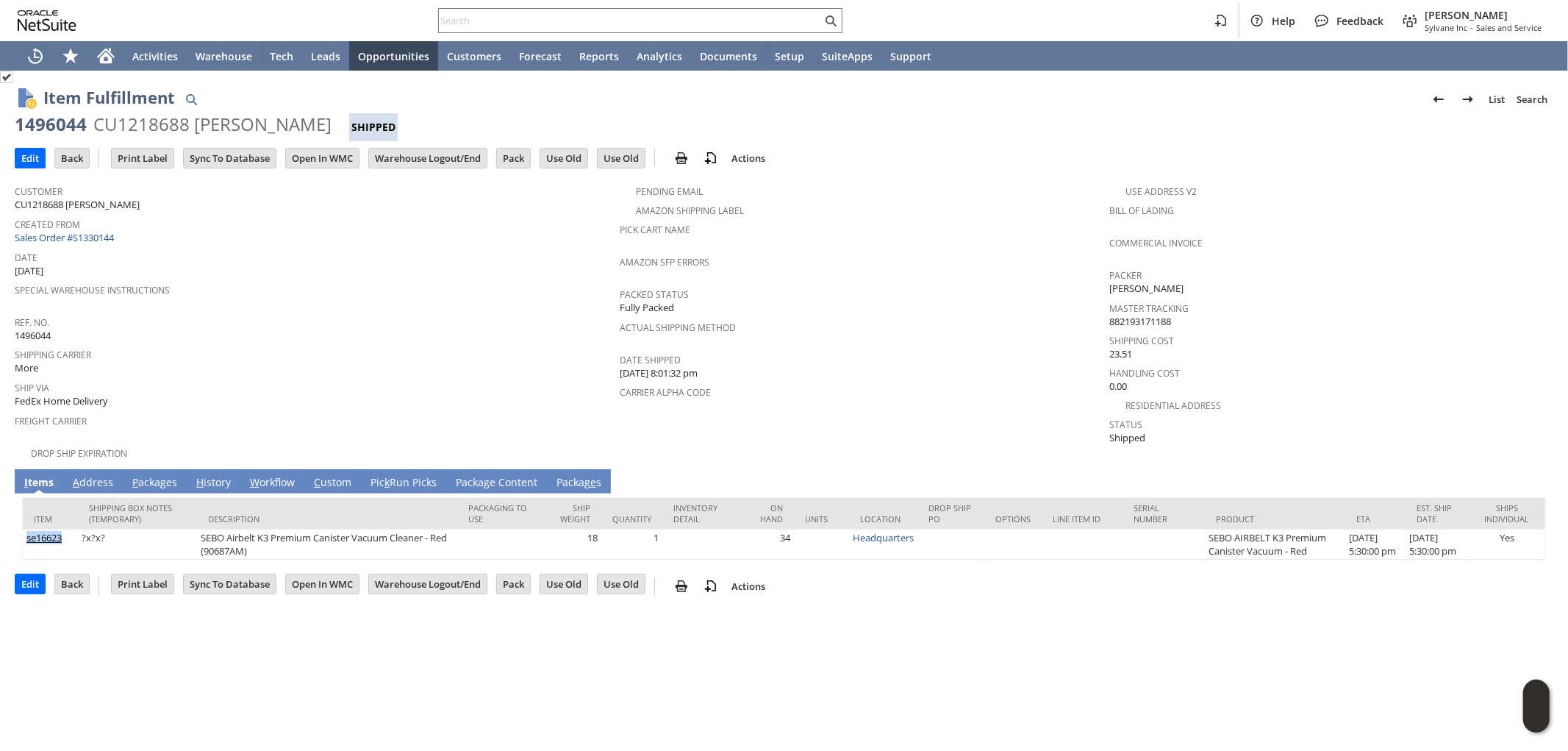
copy link "se16623"
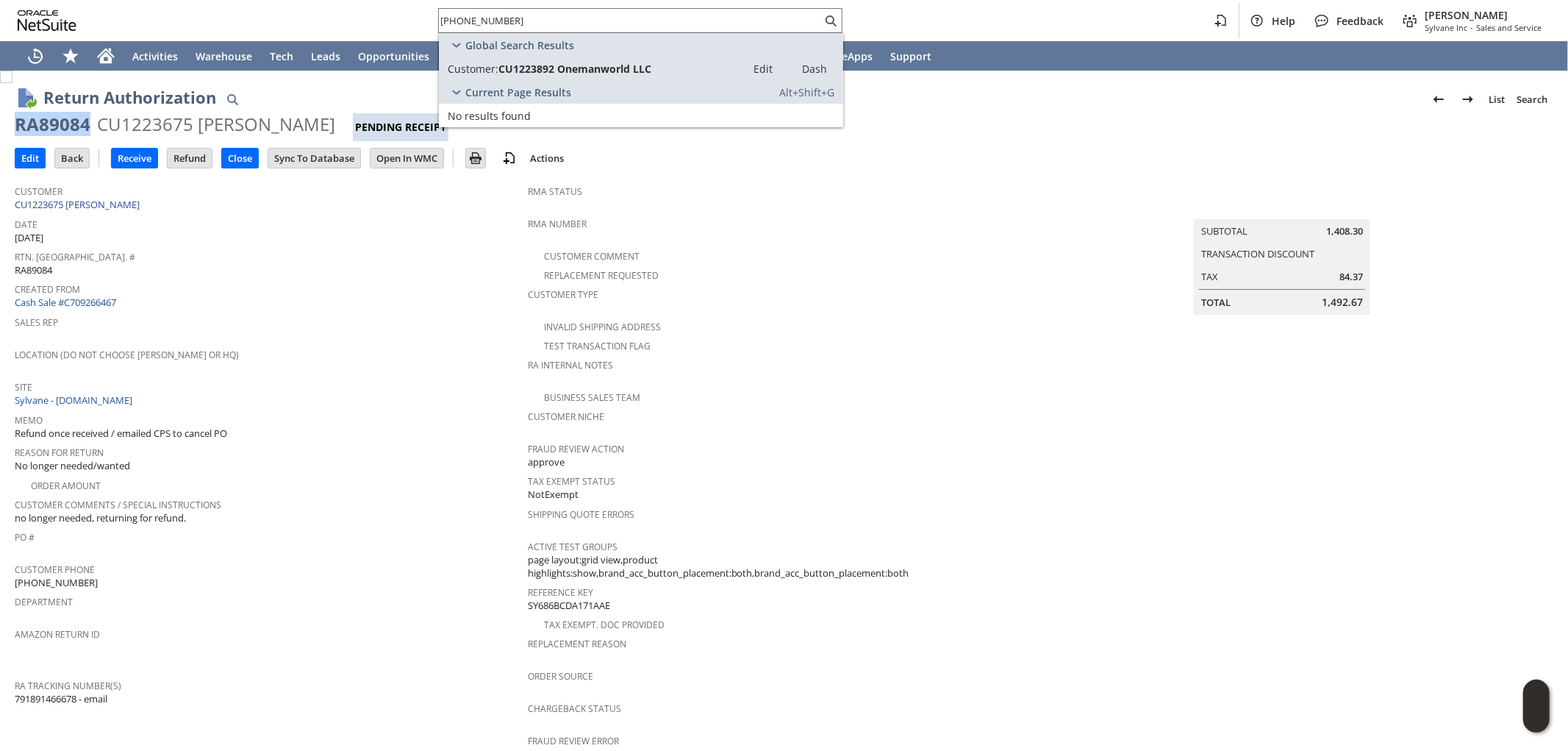
drag, startPoint x: 87, startPoint y: 124, endPoint x: 16, endPoint y: 122, distance: 71.0
click at [16, 122] on div "RA89084" at bounding box center [52, 124] width 75 height 24
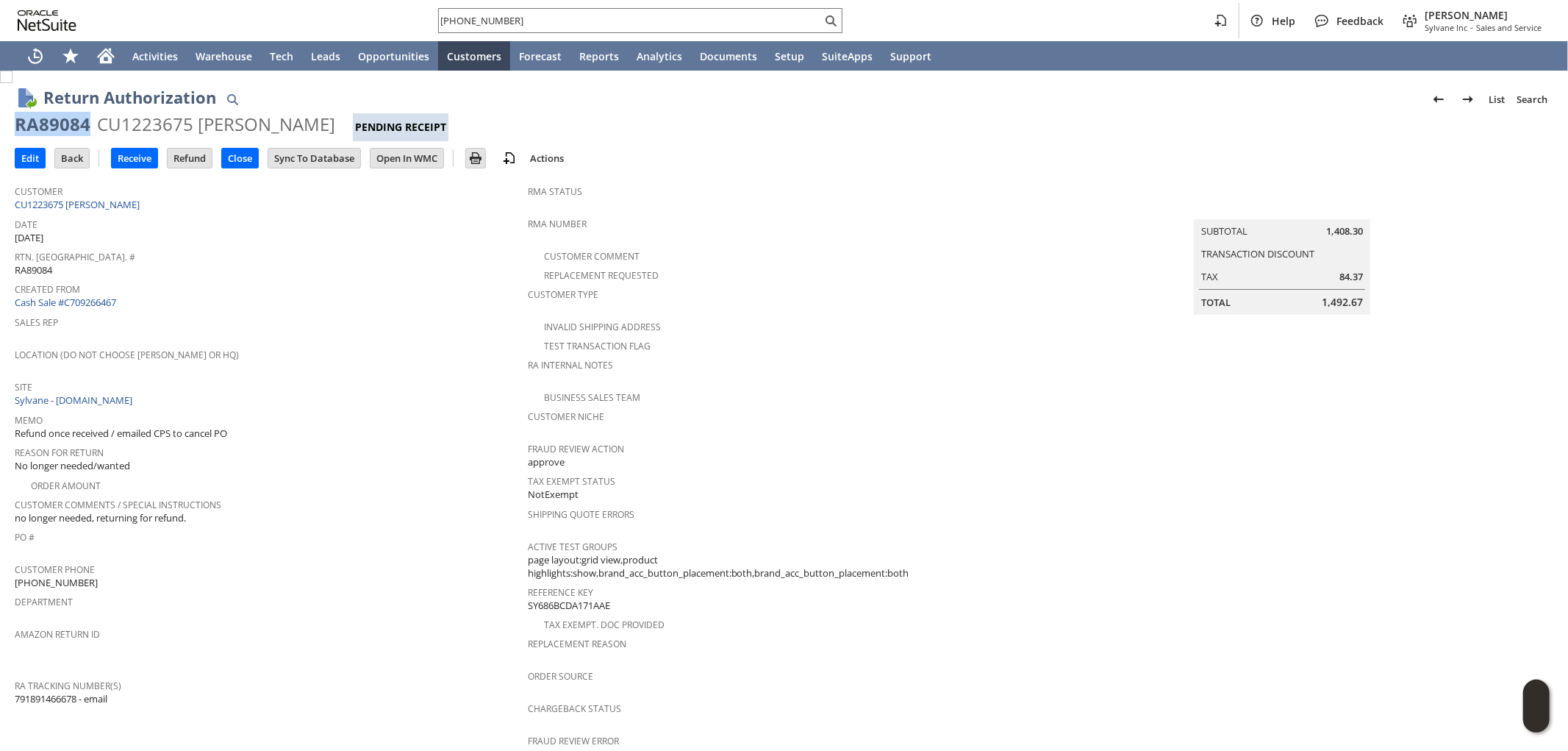
copy div "RA89084"
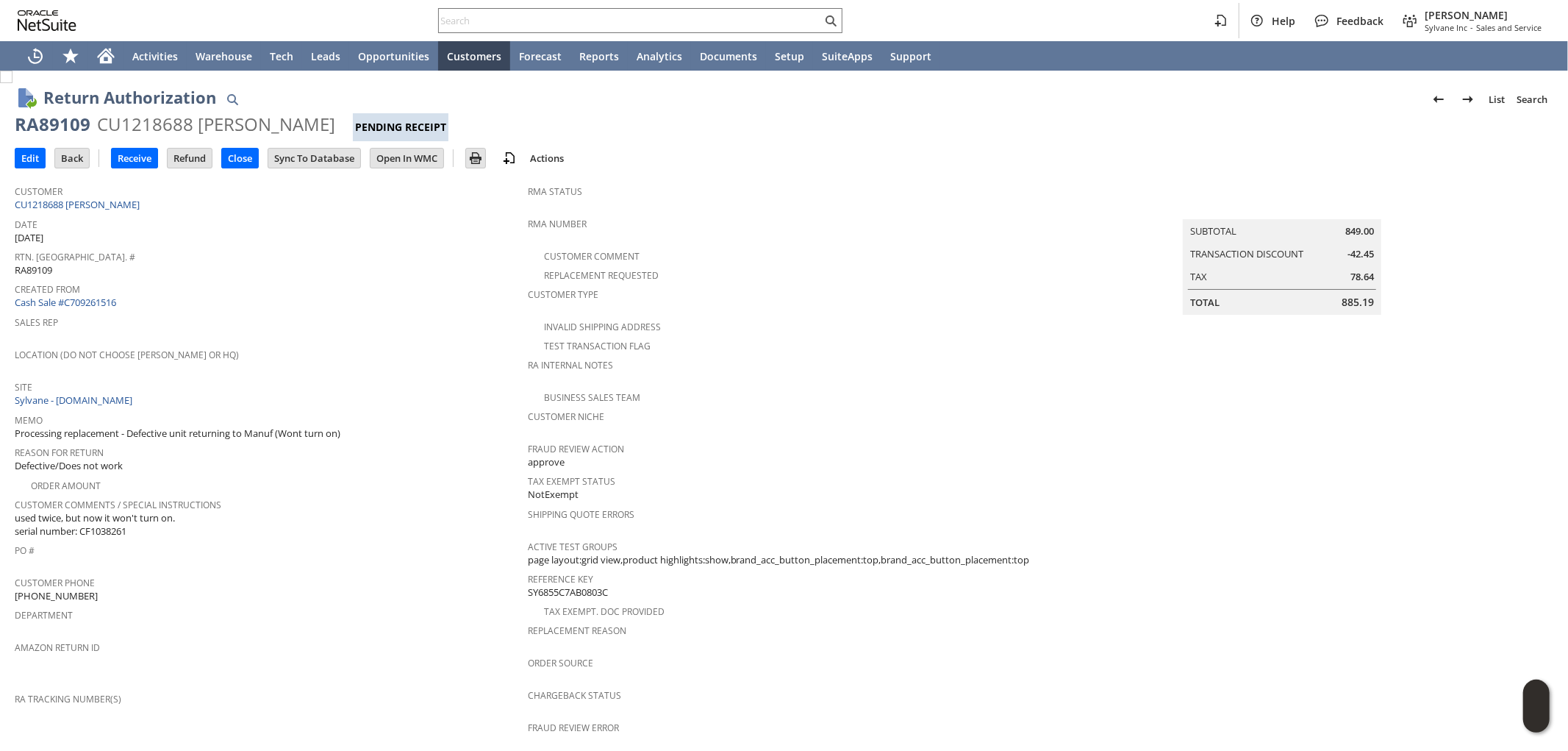
drag, startPoint x: 333, startPoint y: 120, endPoint x: 19, endPoint y: 114, distance: 314.1
click at [19, 114] on div "RA89109 CU1218688 Shannon Bendall Pending Receipt" at bounding box center [784, 126] width 1538 height 29
copy div "RA89109 CU1218688 Shannon Bendall"
click at [72, 124] on div "RA89109" at bounding box center [52, 124] width 75 height 24
click at [82, 126] on div "RA89109" at bounding box center [52, 124] width 75 height 24
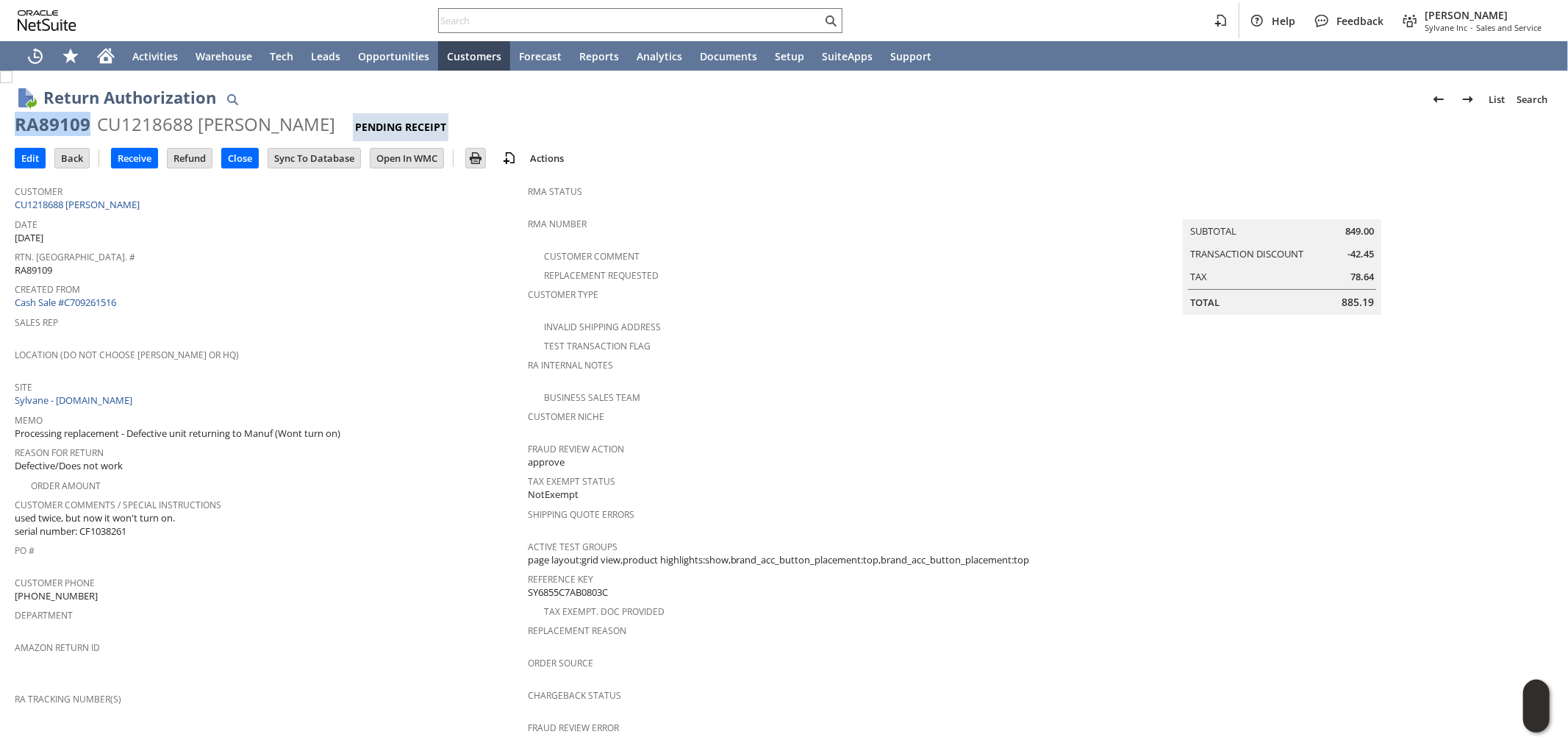
drag, startPoint x: 89, startPoint y: 123, endPoint x: 16, endPoint y: 125, distance: 73.0
click at [16, 125] on div "RA89109" at bounding box center [52, 124] width 75 height 24
copy div "RA89109"
click at [31, 157] on input "Edit" at bounding box center [30, 157] width 30 height 19
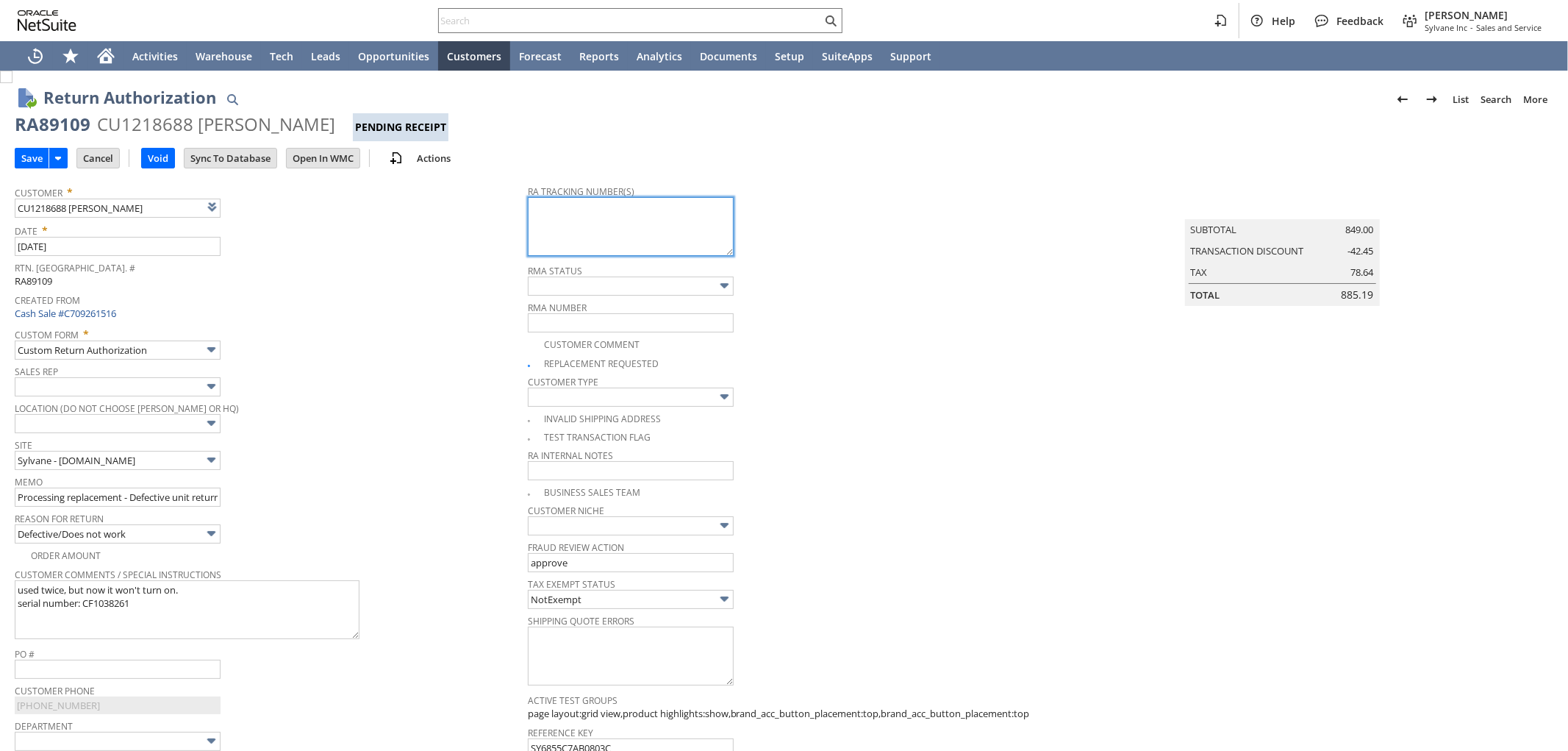
click at [617, 224] on textarea at bounding box center [630, 226] width 206 height 59
paste textarea "791892768241"
type textarea "791892768241"
type input "Add"
type input "Copy Previous"
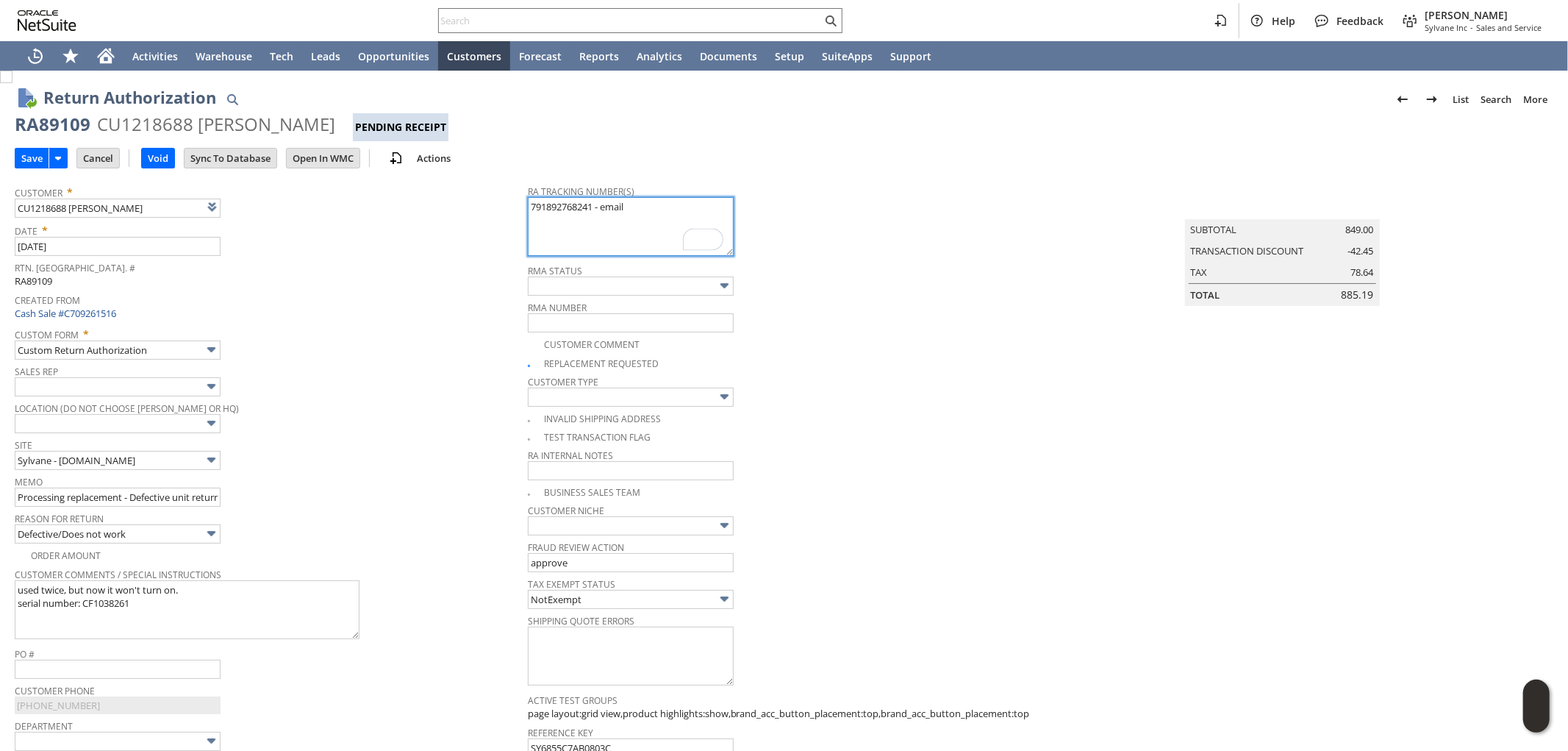
drag, startPoint x: 589, startPoint y: 211, endPoint x: 507, endPoint y: 213, distance: 82.0
click at [507, 213] on tr "Customer * CU1218688 Shannon Bendall List Search Date * 8/13/2025 Rtn. Auth. # …" at bounding box center [784, 623] width 1538 height 892
type textarea "791892768241 - email"
click at [23, 150] on input "Save" at bounding box center [32, 157] width 33 height 19
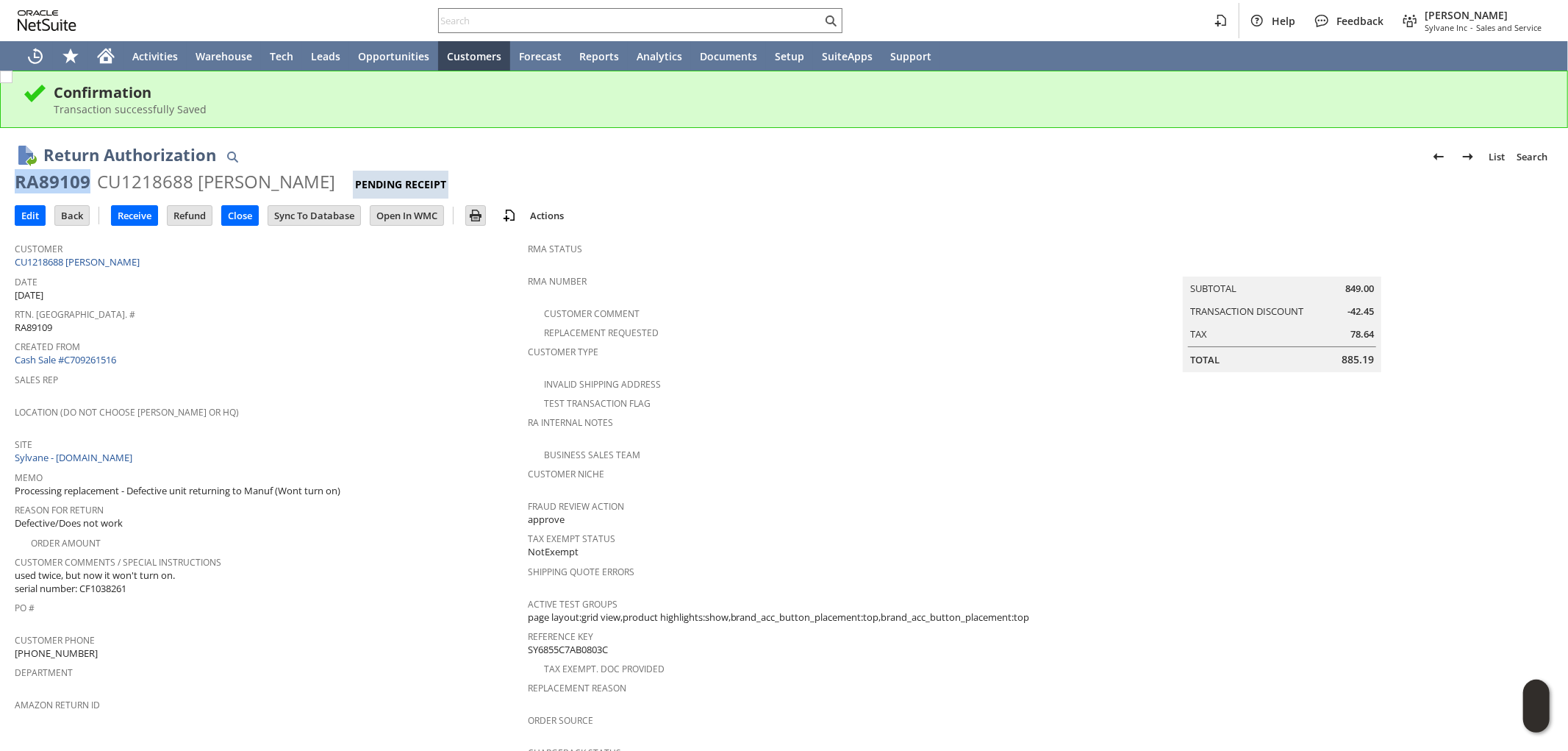
drag, startPoint x: 61, startPoint y: 184, endPoint x: 16, endPoint y: 184, distance: 45.0
click at [16, 184] on div "RA89109 CU1218688 [PERSON_NAME] Pending Receipt" at bounding box center [784, 184] width 1538 height 29
copy div "RA89109"
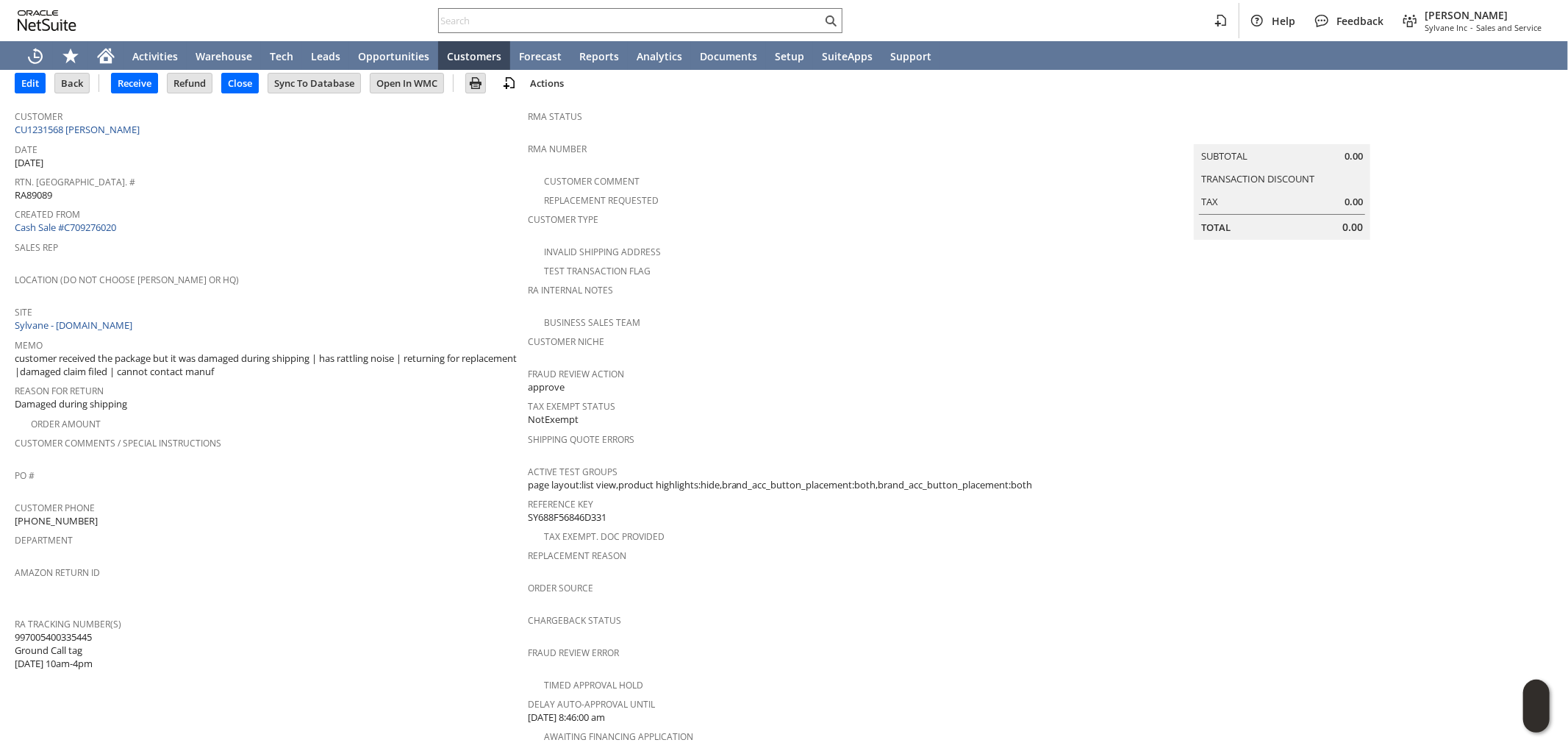
scroll to position [196, 0]
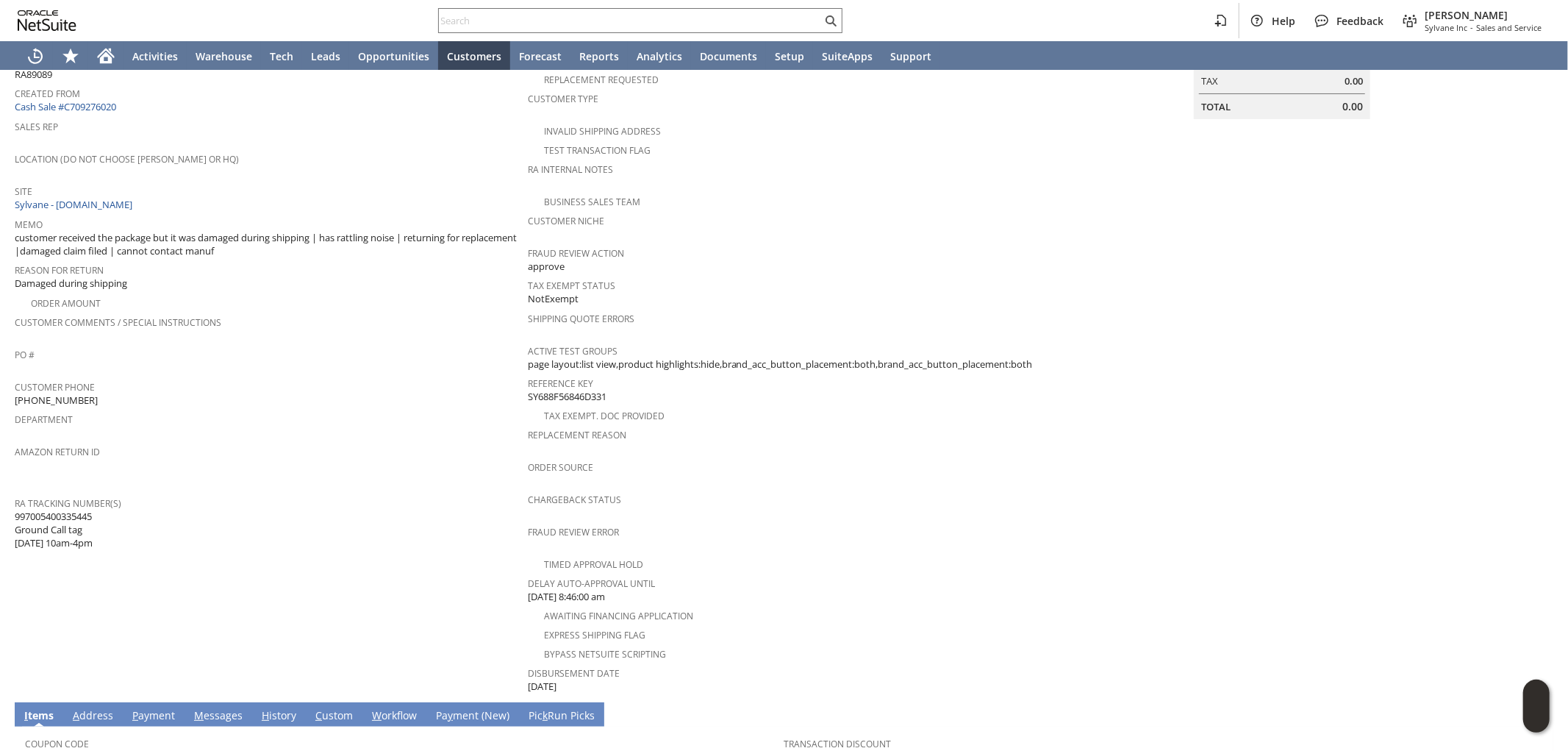
drag, startPoint x: 93, startPoint y: 493, endPoint x: 16, endPoint y: 494, distance: 77.0
click at [16, 510] on span "997005400335445 Ground Call tag 8/13 10am-4pm" at bounding box center [53, 530] width 78 height 40
copy span "997005400335445"
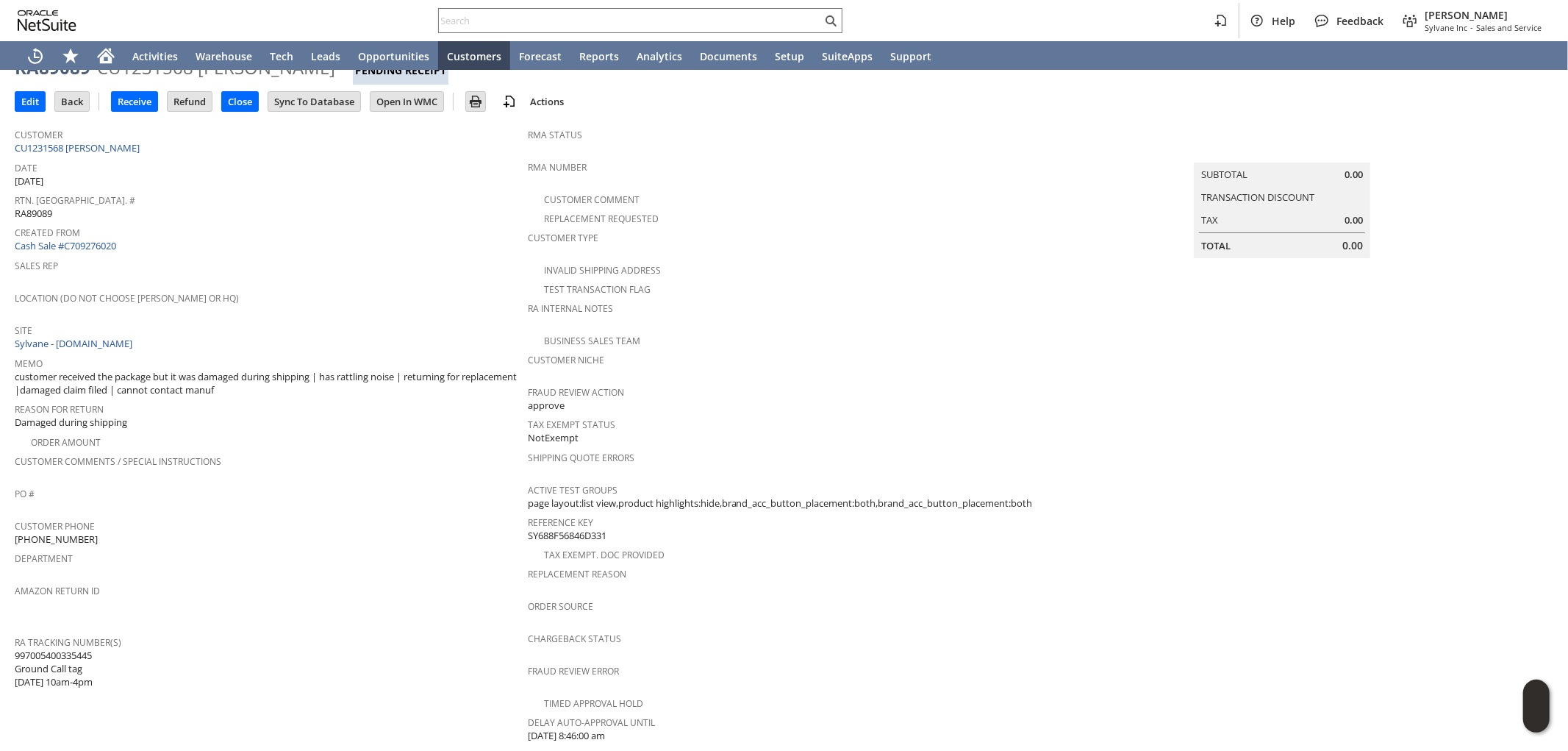
scroll to position [0, 0]
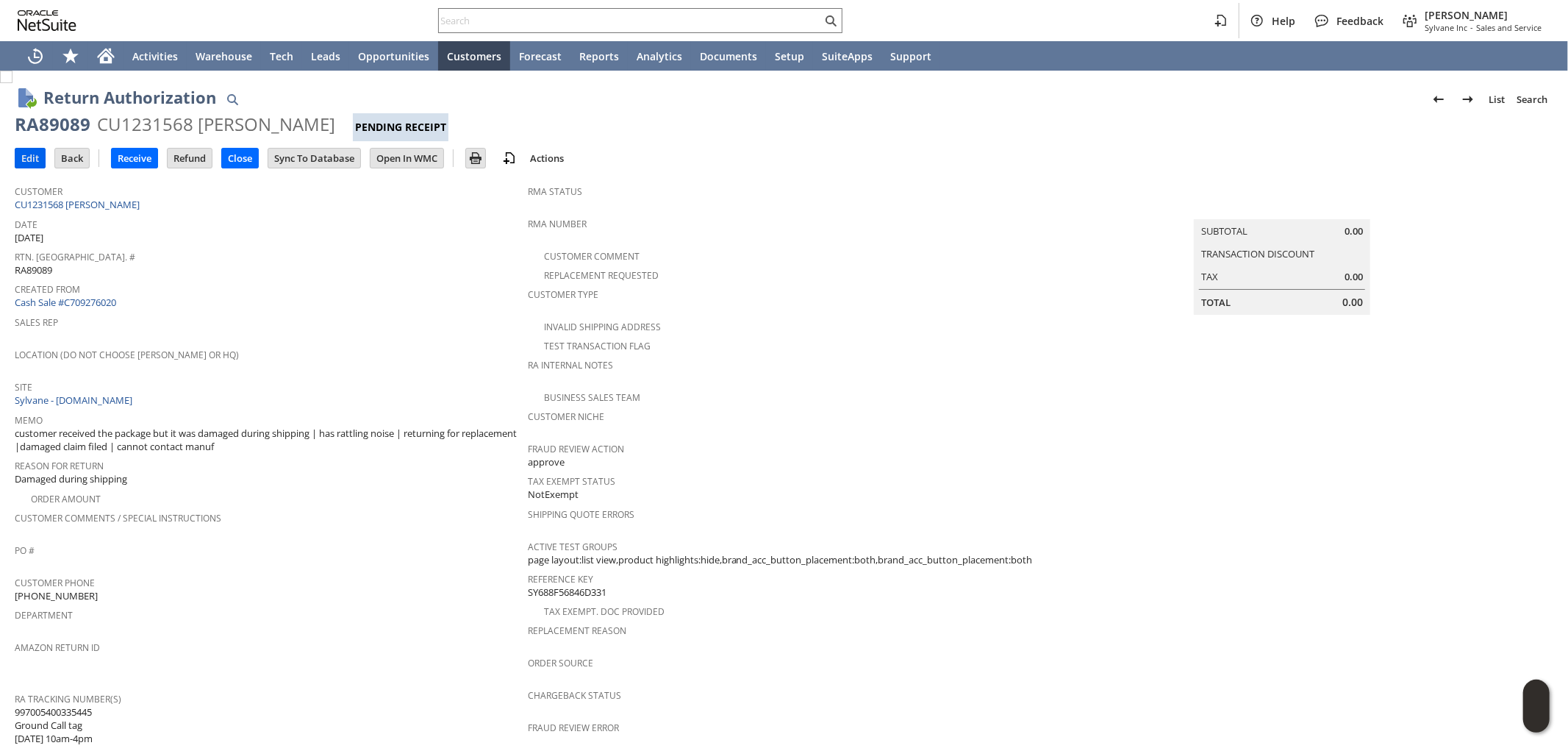
click at [30, 157] on input "Edit" at bounding box center [30, 157] width 30 height 19
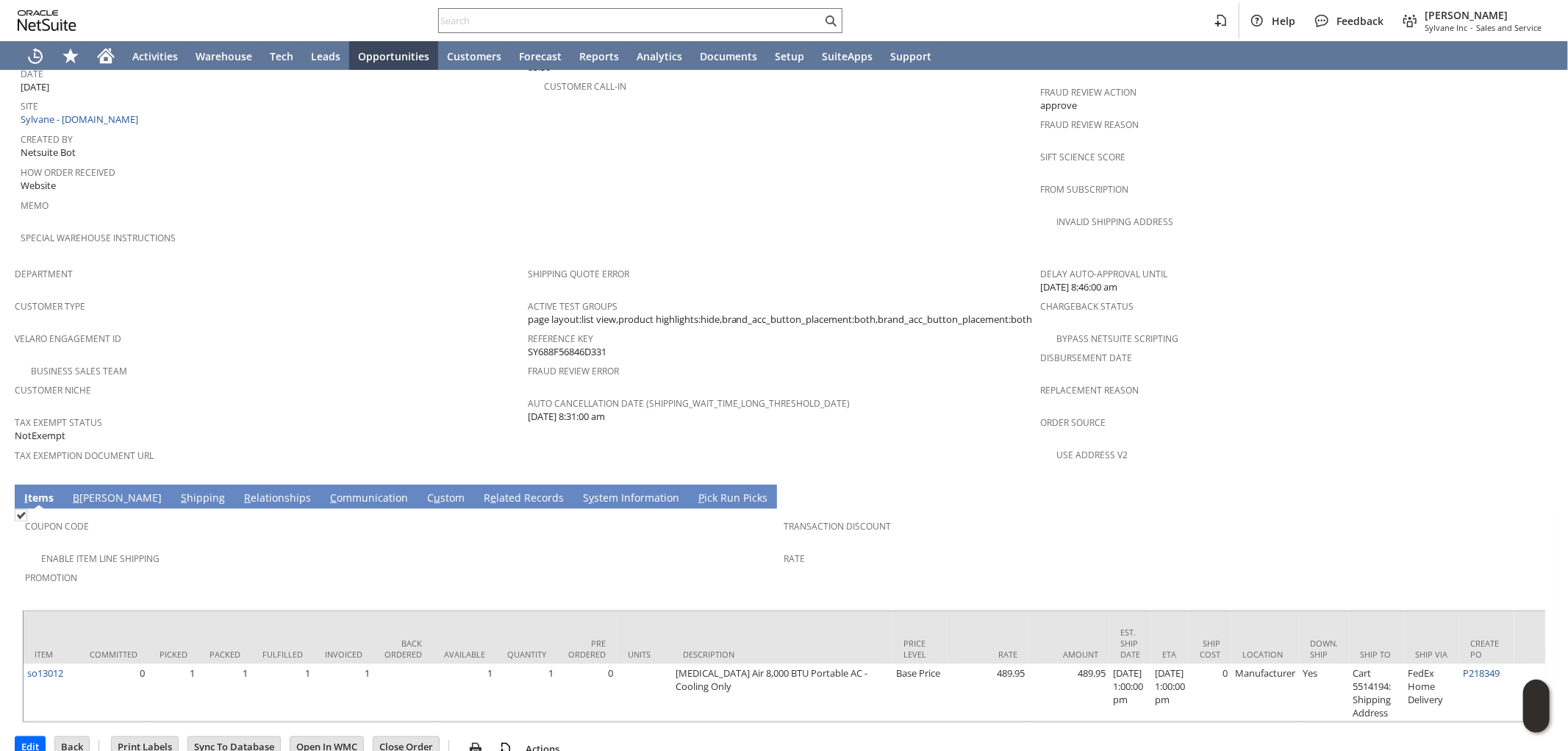
scroll to position [760, 0]
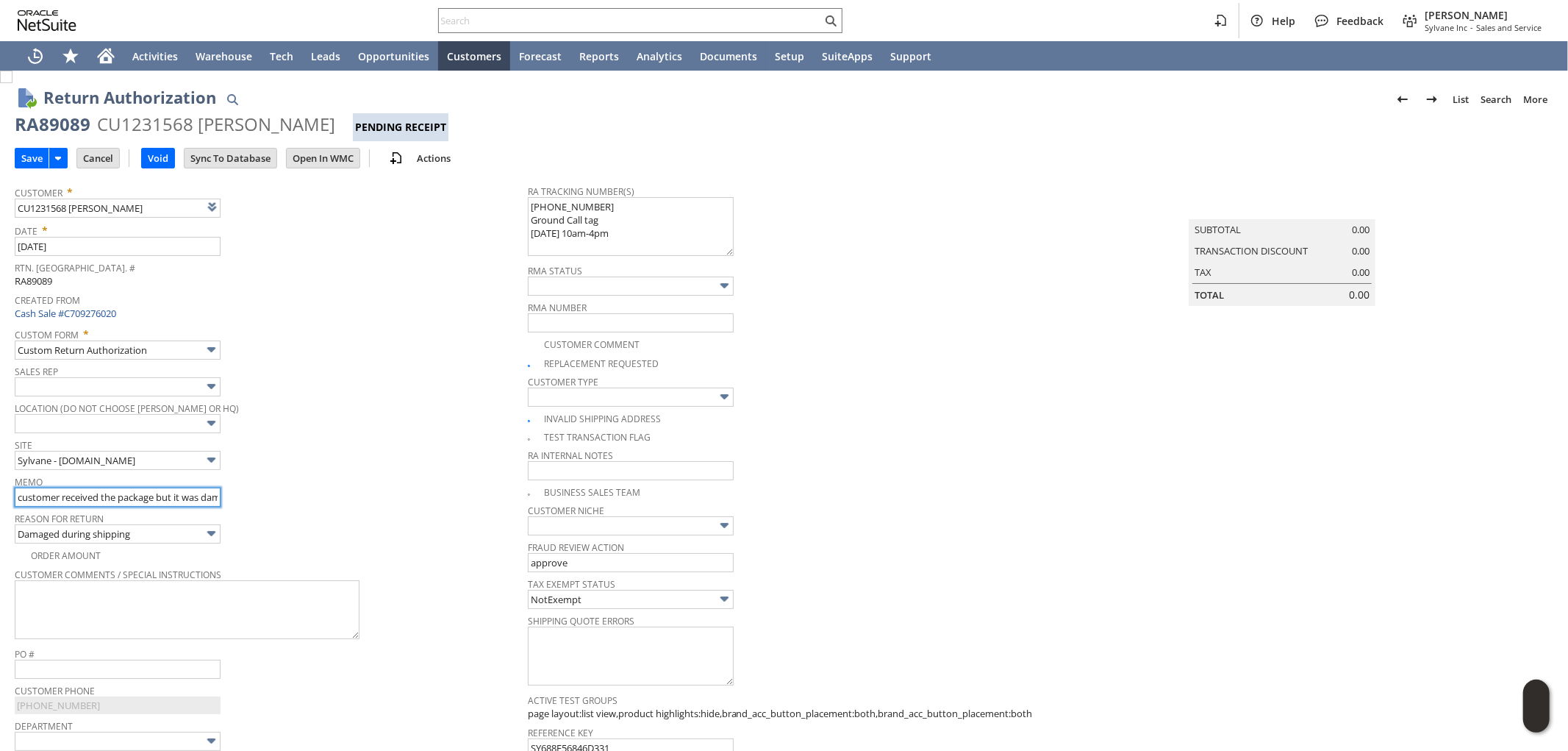
click at [18, 497] on input "customer received the package but it was damaged during shipping | has rattling…" at bounding box center [117, 497] width 206 height 19
type input "8/13 returning to customer received the package but it was damaged during shipp…"
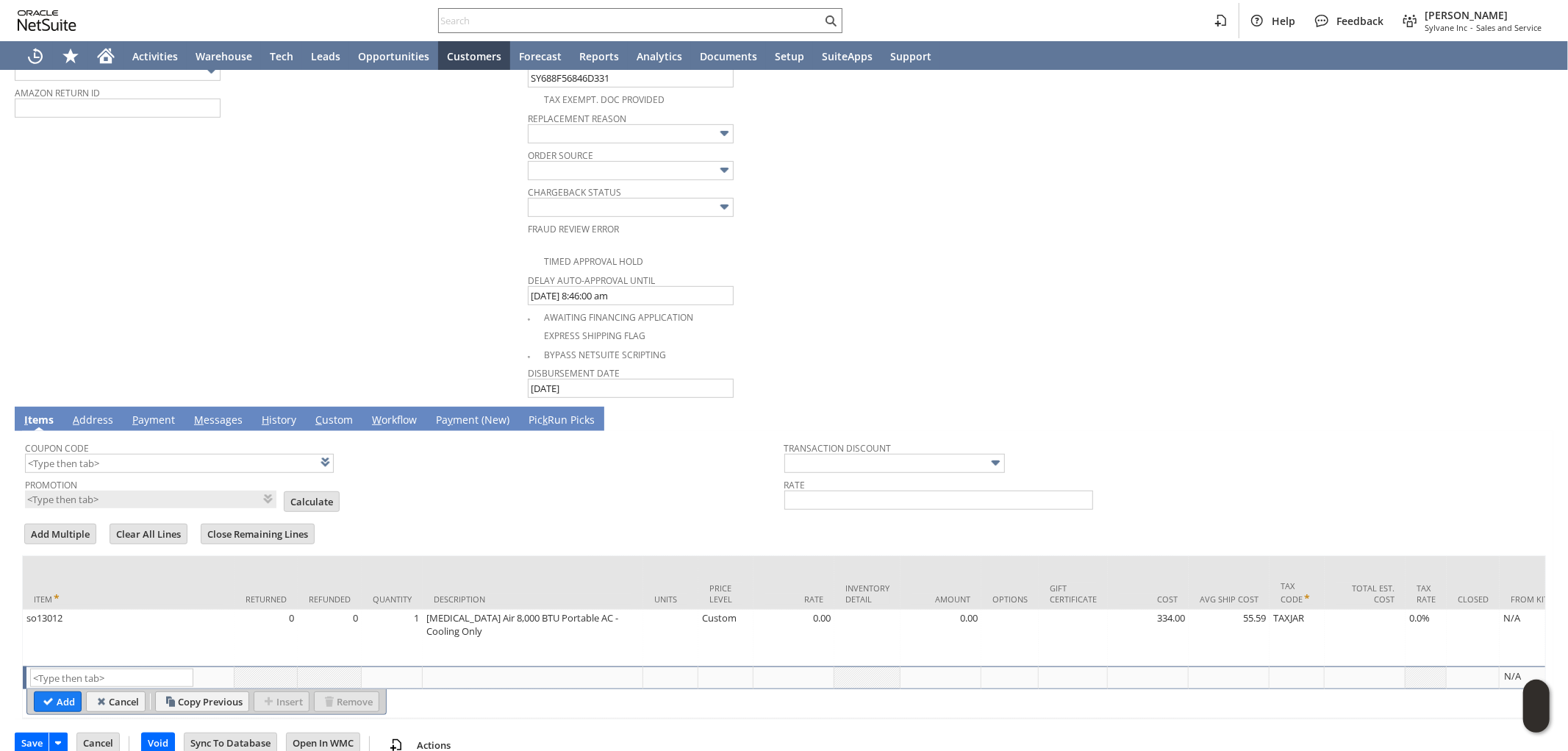
scroll to position [697, 0]
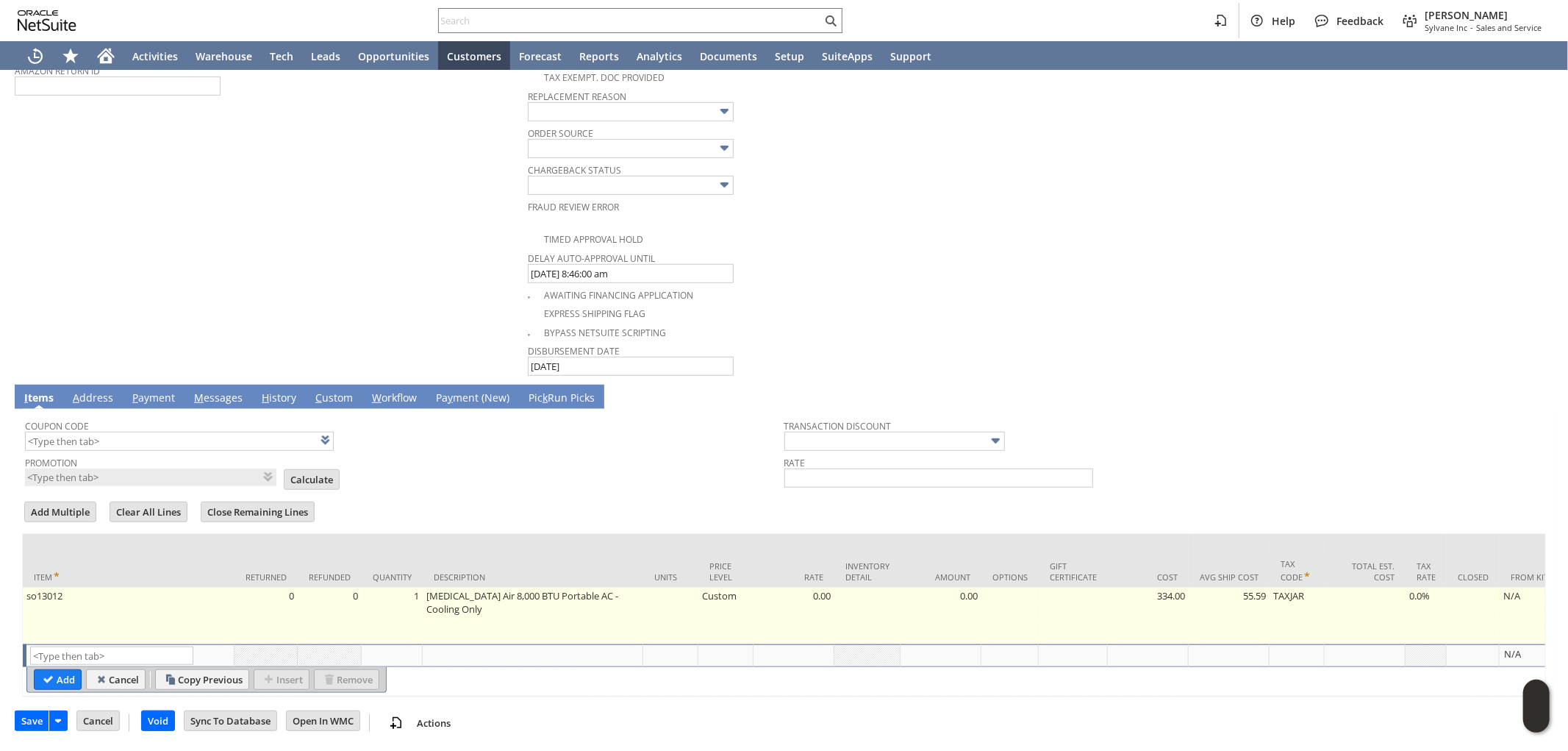
click at [729, 600] on td "Custom" at bounding box center [725, 616] width 55 height 57
type input "Custom"
type input "OK"
type input "Make Copy"
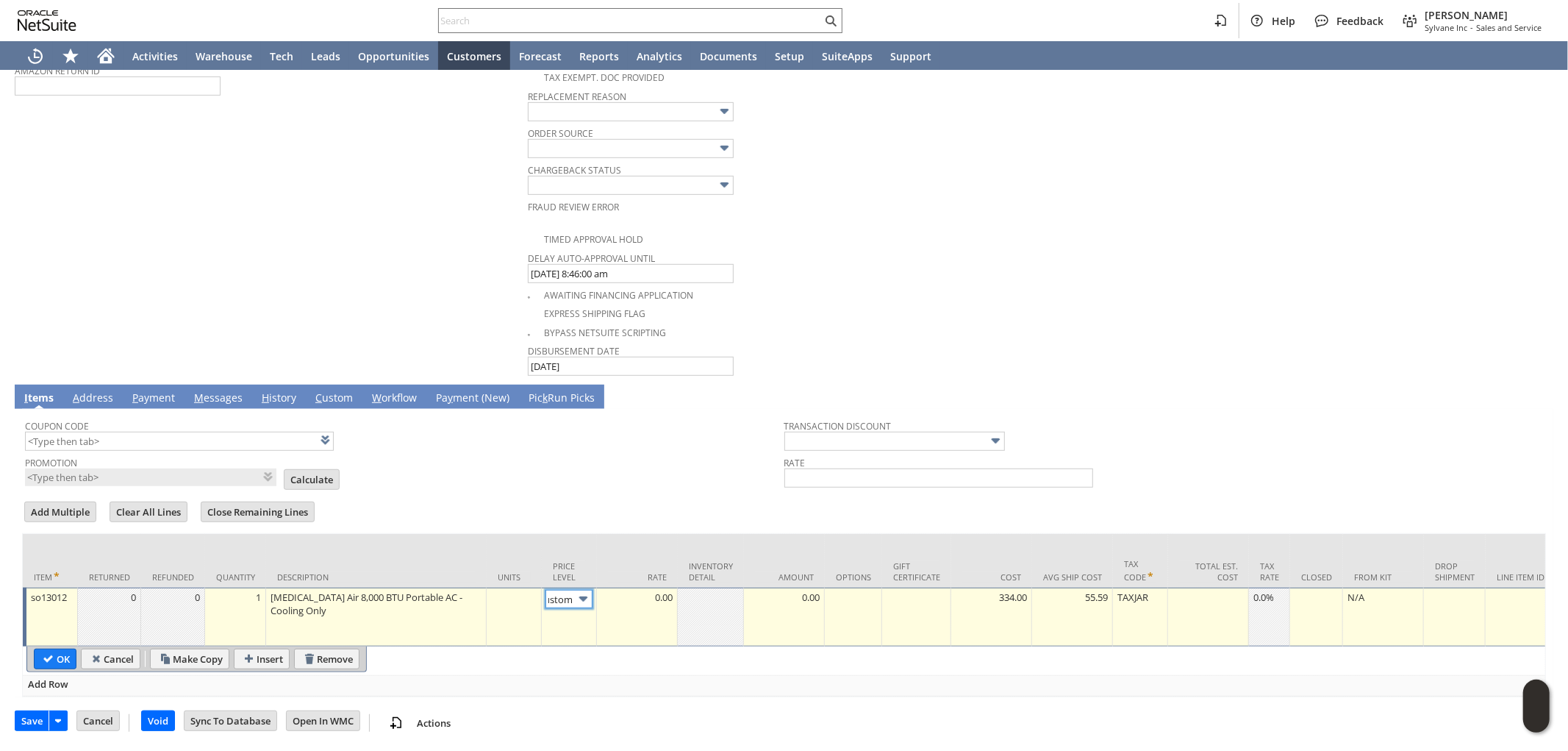
scroll to position [0, 0]
click at [582, 600] on img at bounding box center [583, 599] width 17 height 17
type input "Base Price"
click at [53, 650] on input "OK" at bounding box center [55, 658] width 41 height 19
type input "Add"
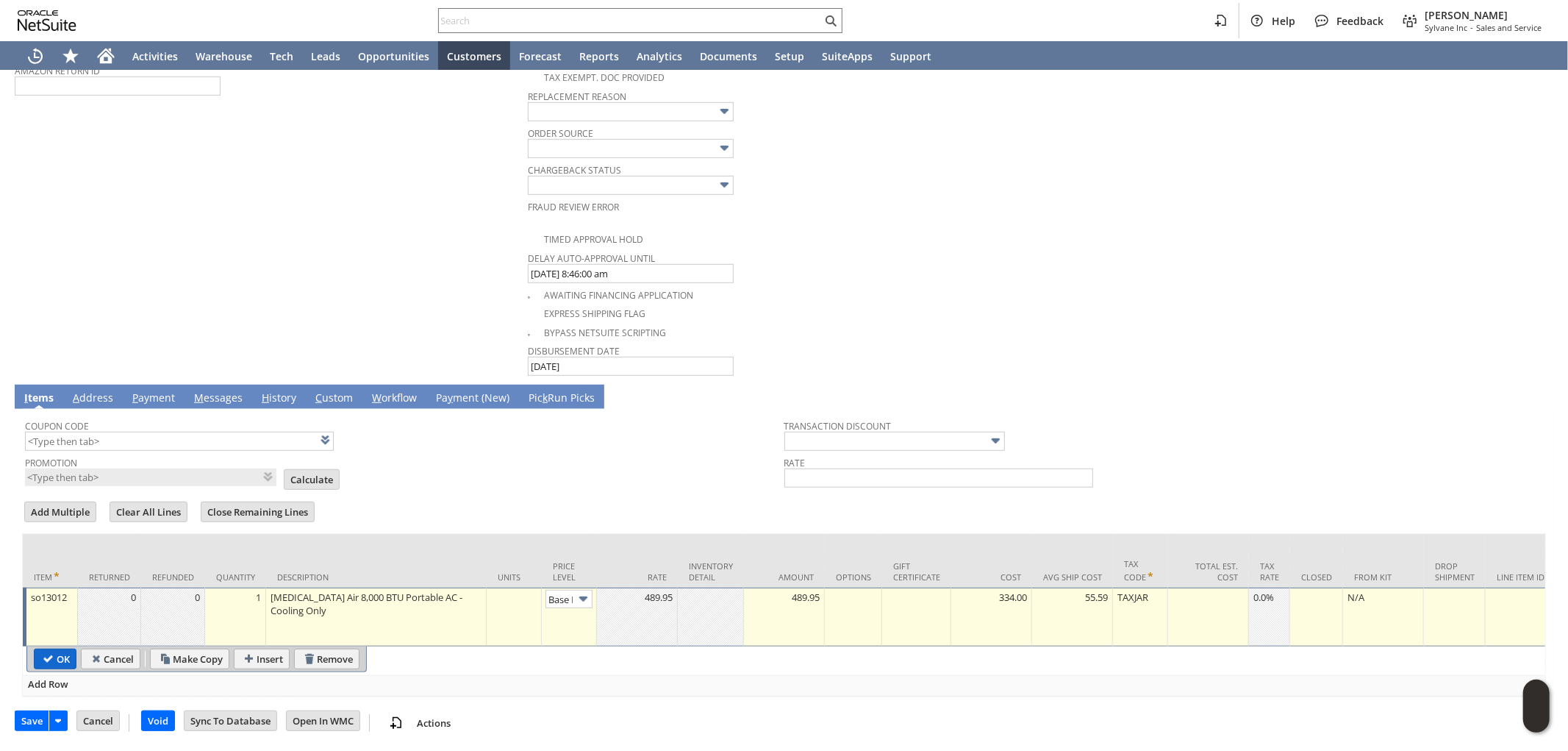
type input "Copy Previous"
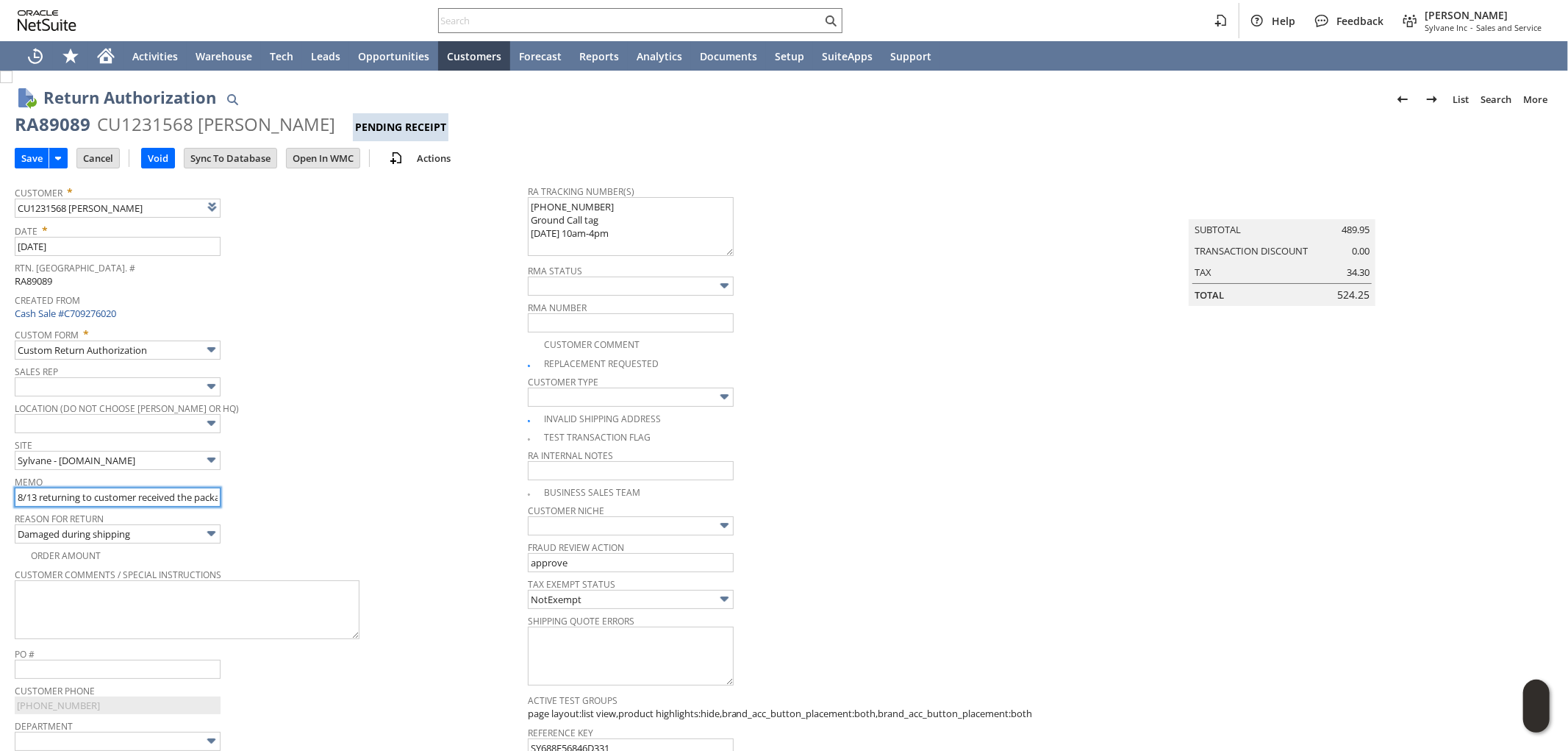
drag, startPoint x: 93, startPoint y: 498, endPoint x: 107, endPoint y: 476, distance: 26.1
click at [93, 498] on input "8/13 returning to customer received the package but it was damaged during shipp…" at bounding box center [117, 497] width 206 height 19
type input "8/13 returning for refund NO REPLACEMENT / customer received the package but it…"
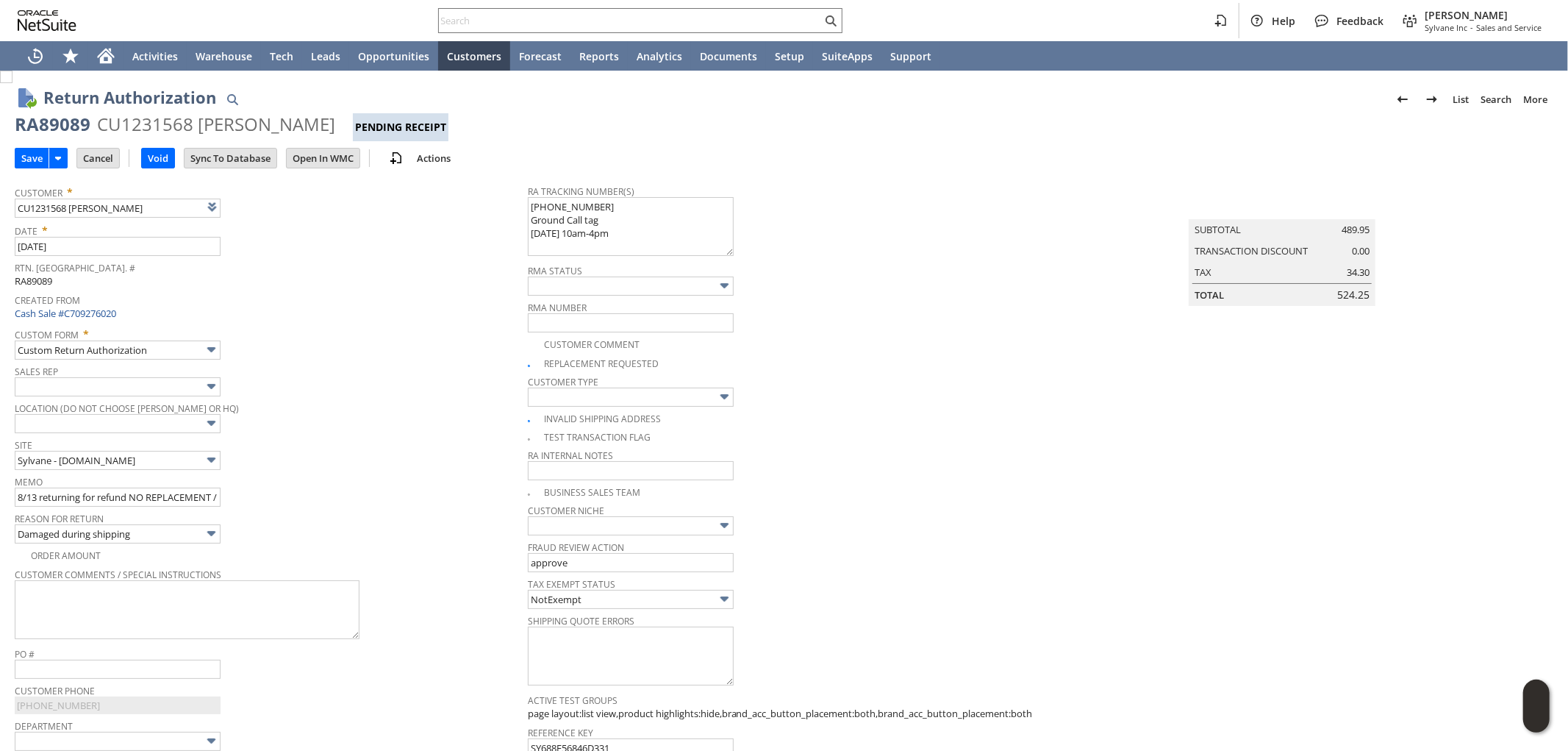
click at [12, 83] on img at bounding box center [6, 76] width 12 height 12
checkbox input "false"
click at [16, 493] on input "8/13 returning for refund NO REPLACEMENT / customer received the package but it…" at bounding box center [117, 497] width 206 height 19
type input "UPDATE*** 8/13 returning for refund NO REPLACEMENT / customer received the pack…"
click at [33, 154] on input "Save" at bounding box center [32, 157] width 33 height 19
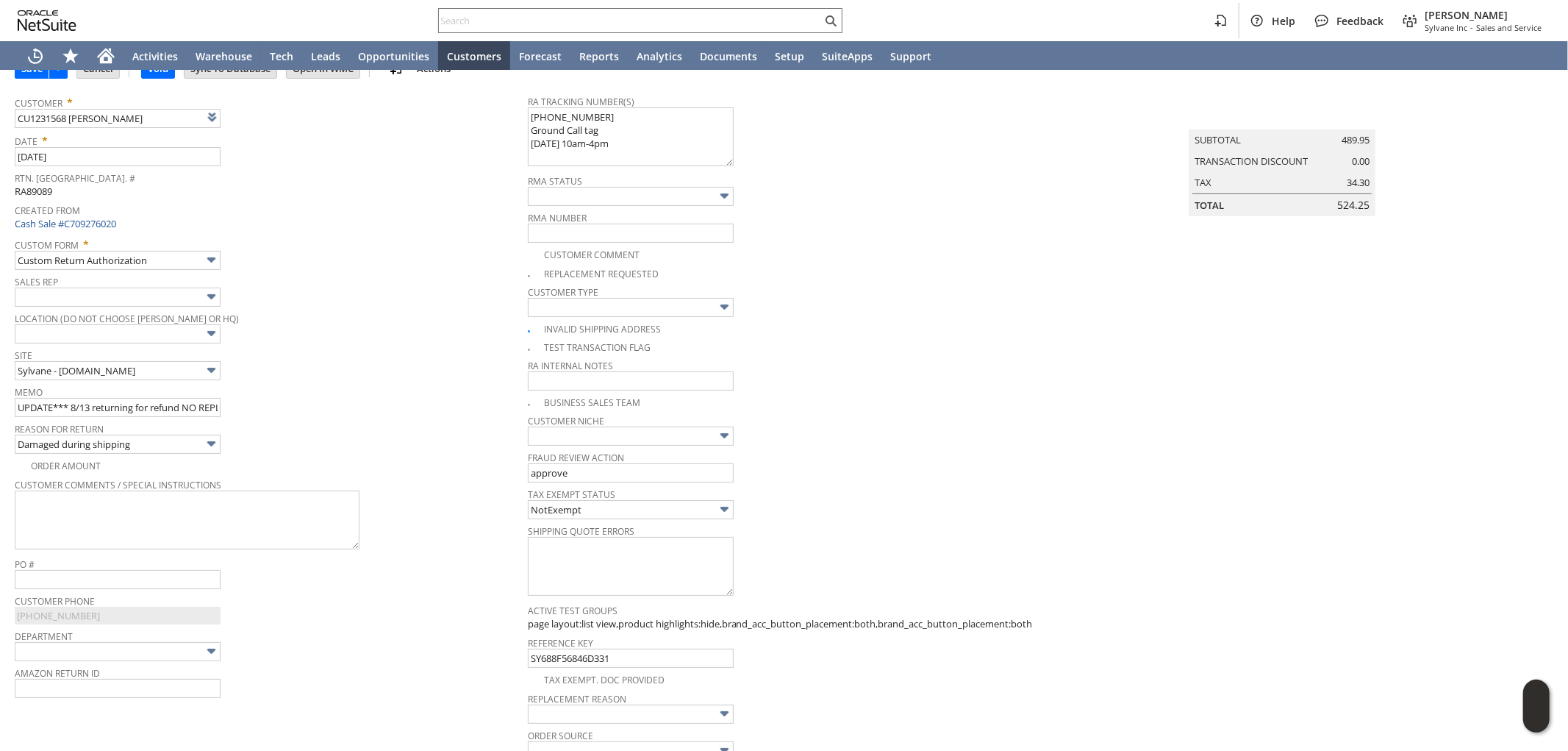
scroll to position [326, 0]
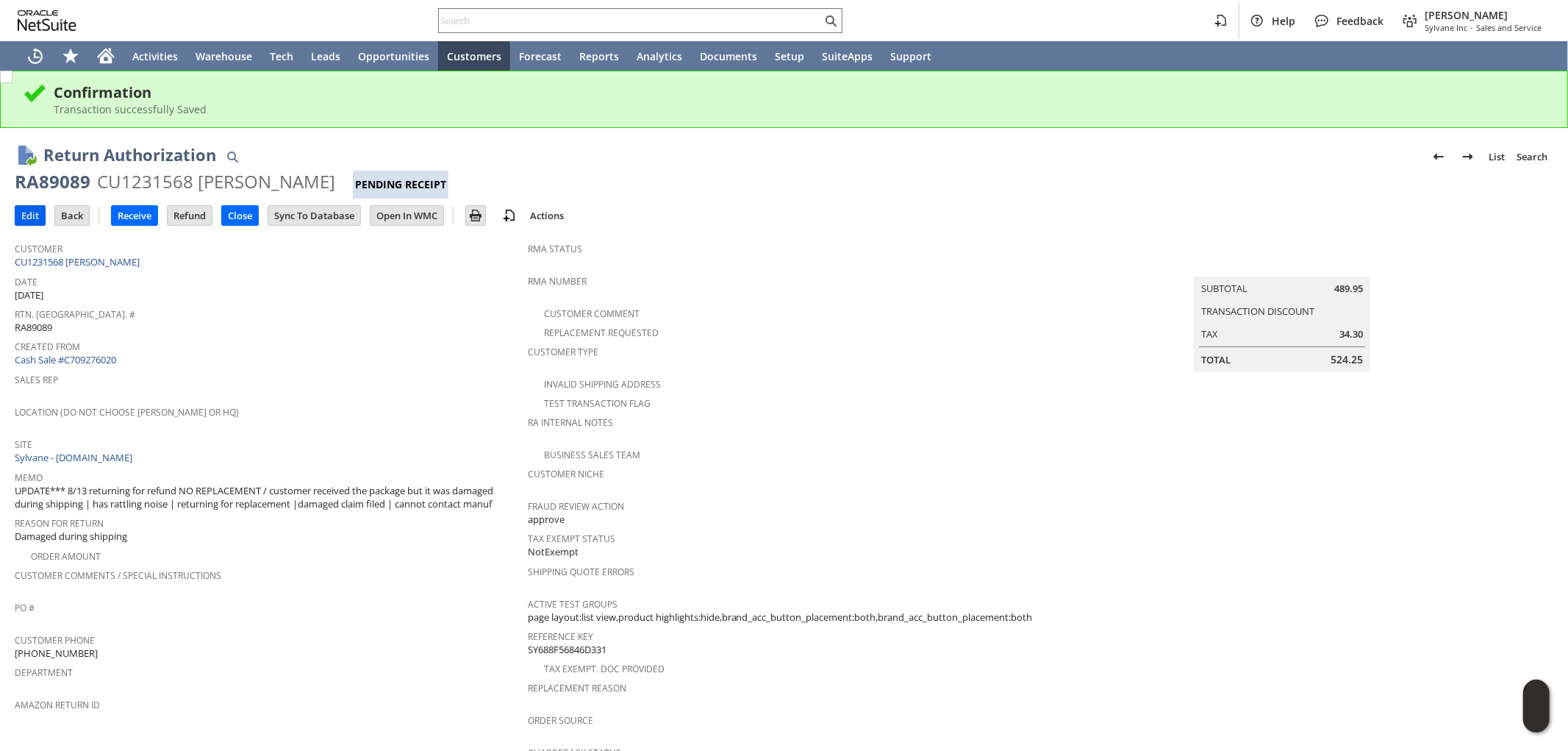
click at [32, 221] on input "Edit" at bounding box center [30, 215] width 30 height 19
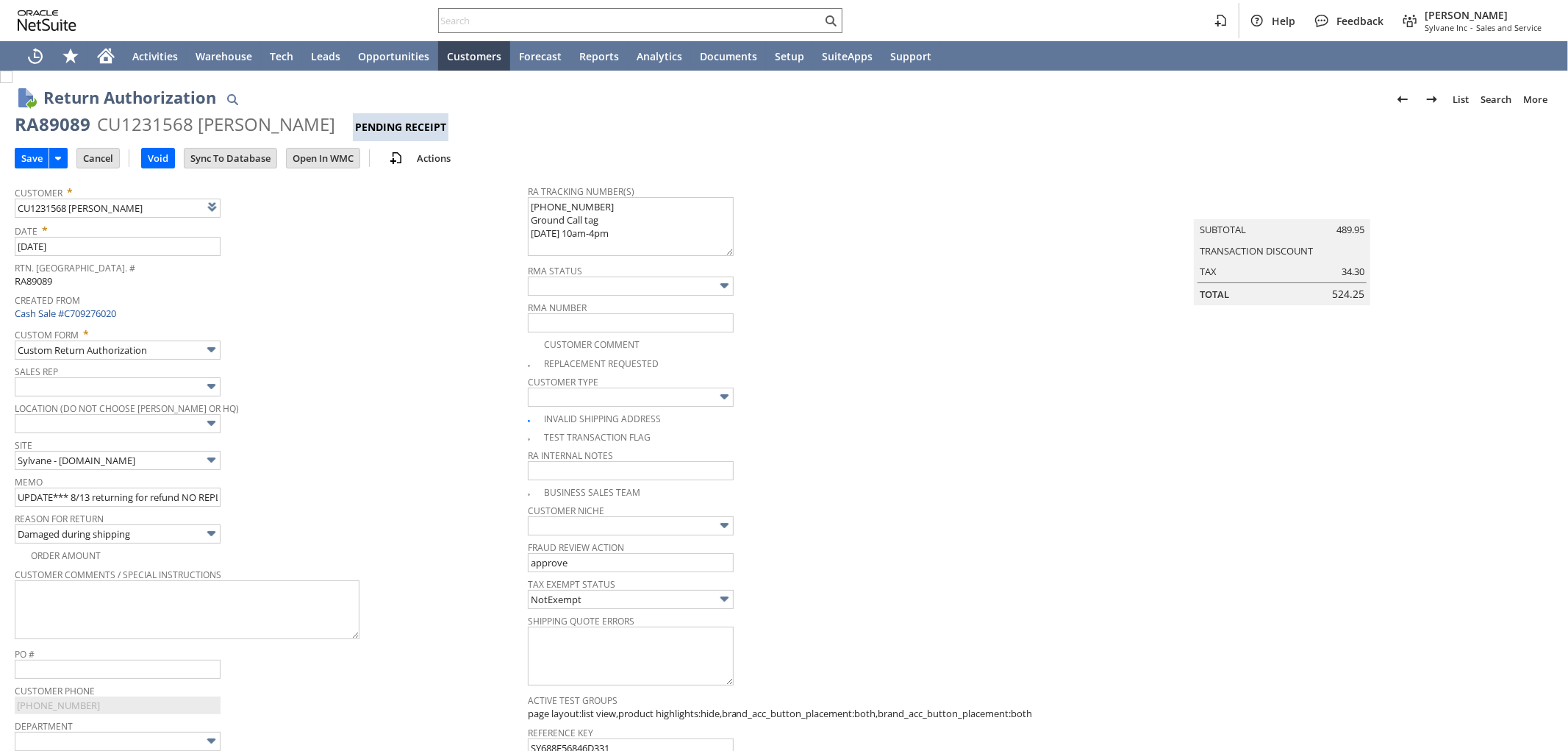
type input "Add"
type input "Copy Previous"
click at [150, 498] on input "UPDATE*** 8/13 returning for refund NO REPLACEMENT / customer received the pack…" at bounding box center [117, 497] width 206 height 19
click at [17, 494] on input "UPDATE*** 8/13 returning for refund NO REPLACEMENT / customer received the pack…" at bounding box center [117, 497] width 206 height 19
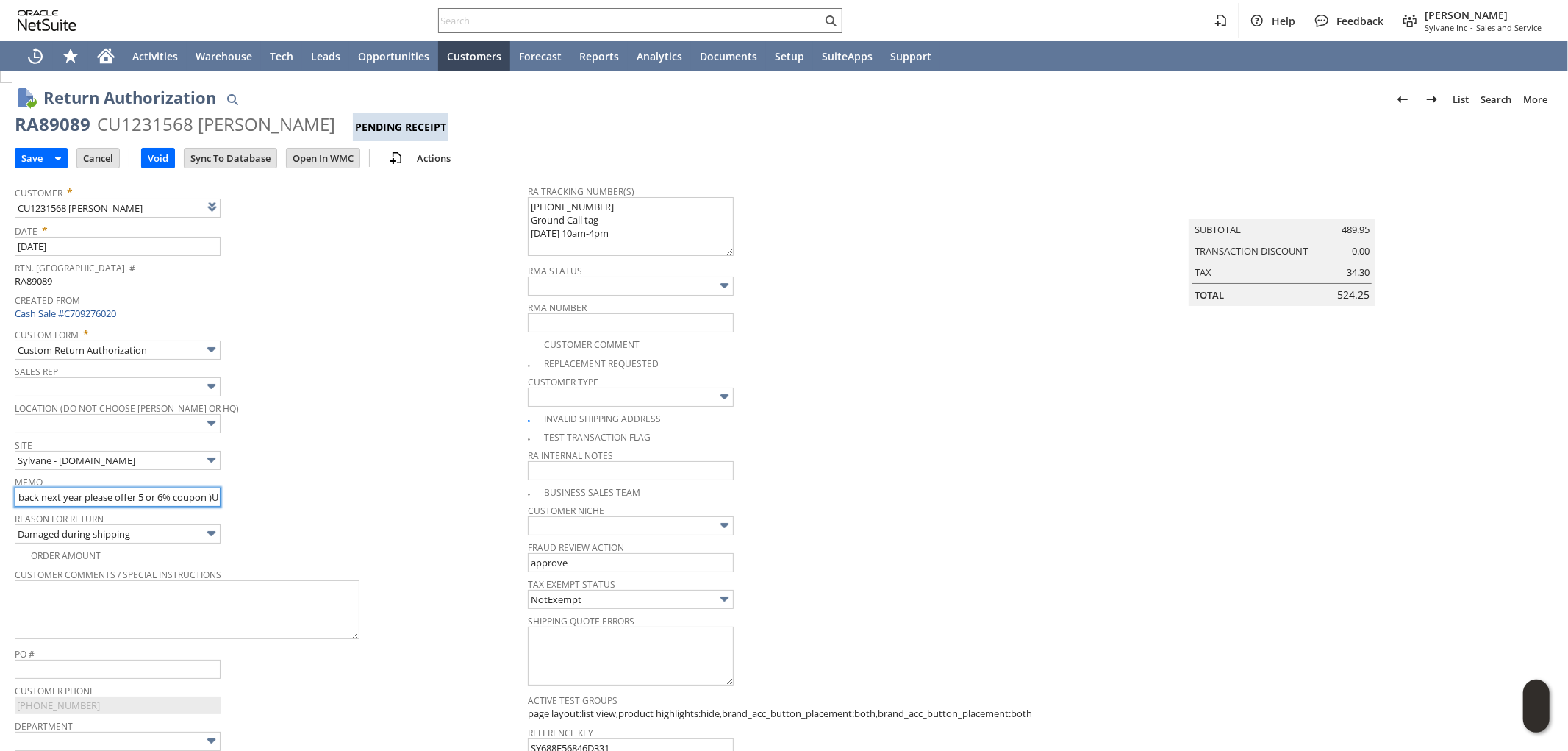
drag, startPoint x: 115, startPoint y: 498, endPoint x: 84, endPoint y: 496, distance: 31.1
click at [84, 496] on input "(May call back next year please offer 5 or 6% coupon )UPDATE*** 8/13 returning …" at bounding box center [117, 497] width 206 height 19
type input "(May call back next year offering 5 or 6% coupon )UPDATE*** 8/13 returning for …"
click at [34, 155] on input "Save" at bounding box center [32, 157] width 33 height 19
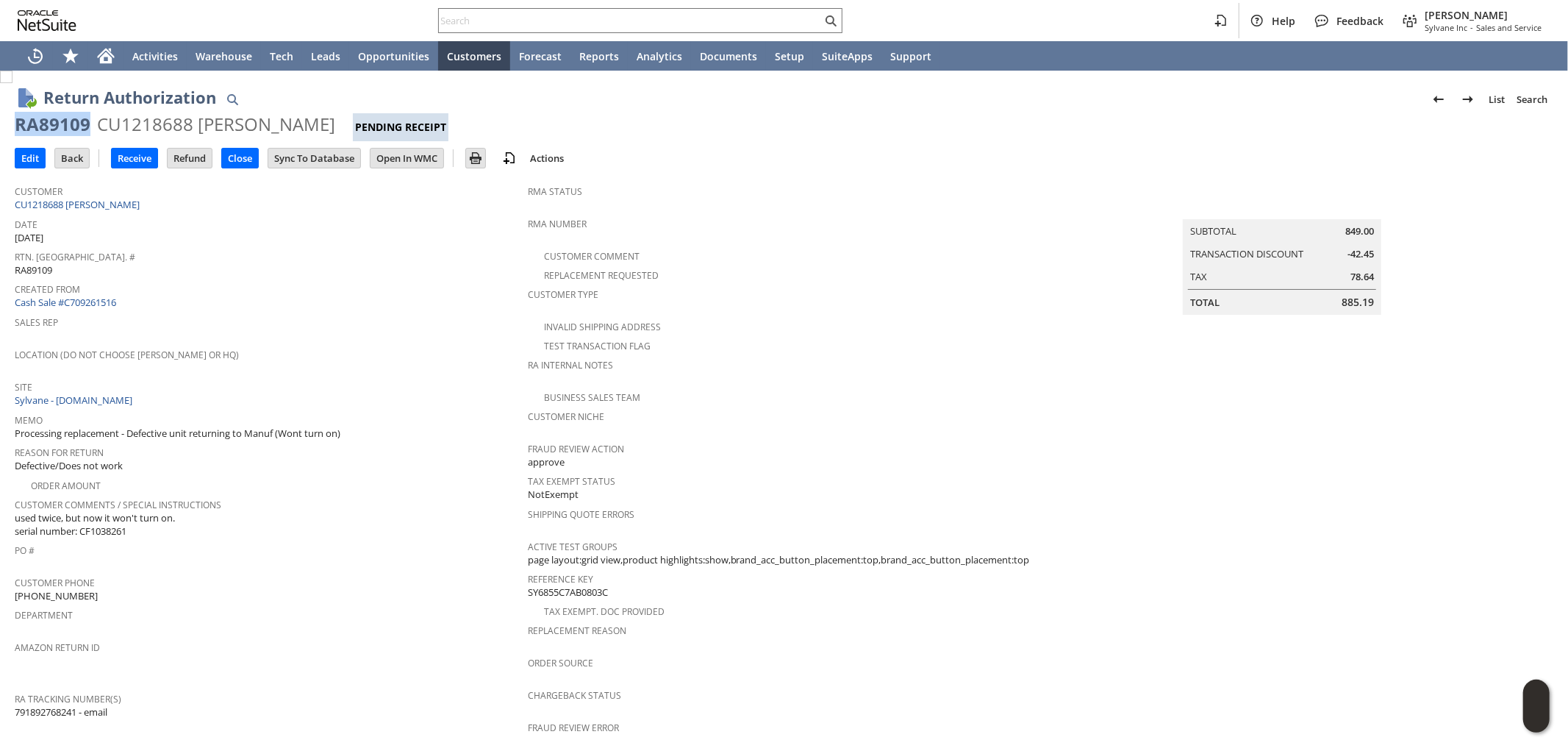
drag, startPoint x: 89, startPoint y: 125, endPoint x: 4, endPoint y: 125, distance: 85.0
click at [4, 125] on div "Return Authorization List Search RA89109 CU1218688 [PERSON_NAME] Pending Receip…" at bounding box center [784, 635] width 1568 height 1128
copy div "RA89109"
click at [453, 426] on div "Memo Processing replacement - Defective unit returning to Manuf (Wont turn on)" at bounding box center [267, 426] width 506 height 31
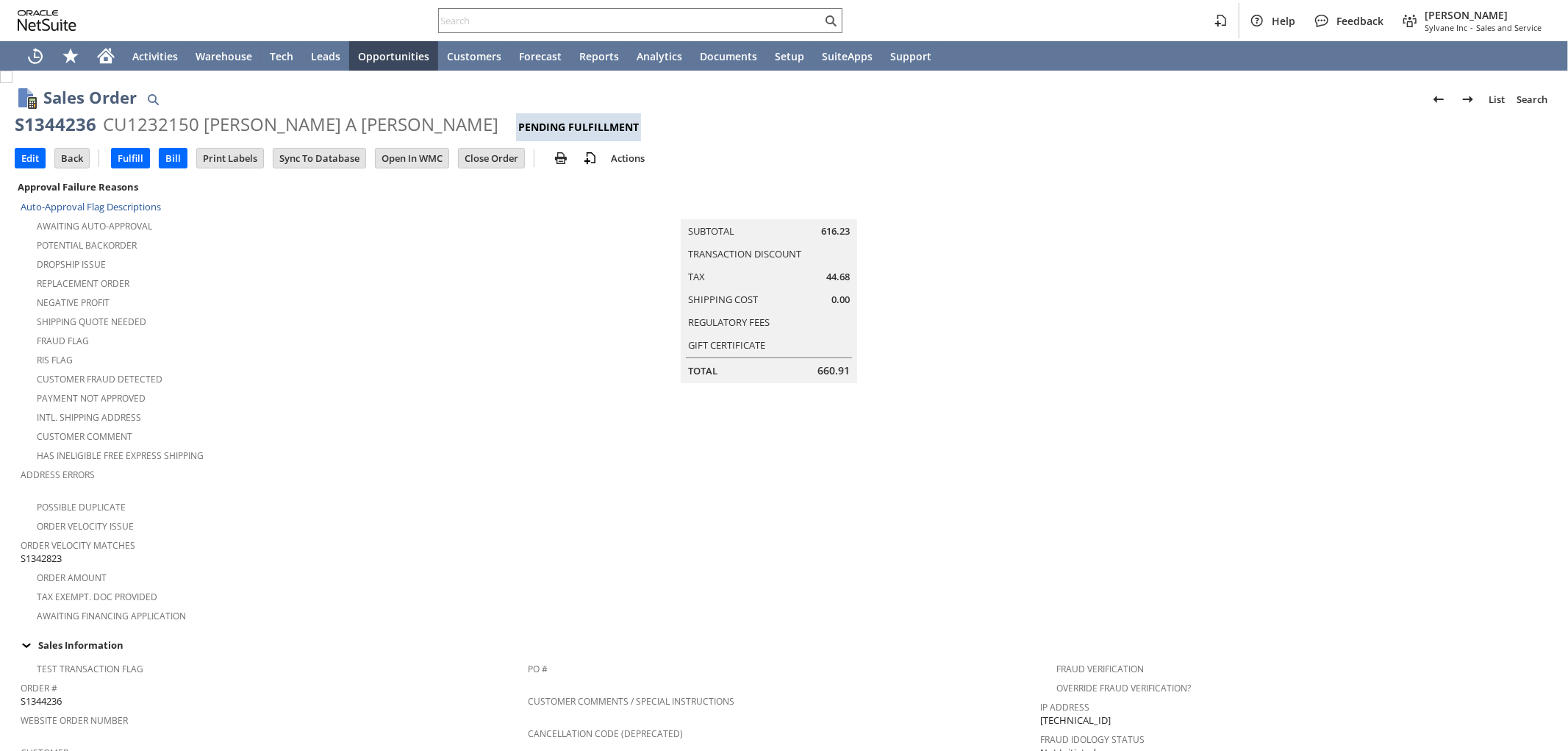
scroll to position [142, 0]
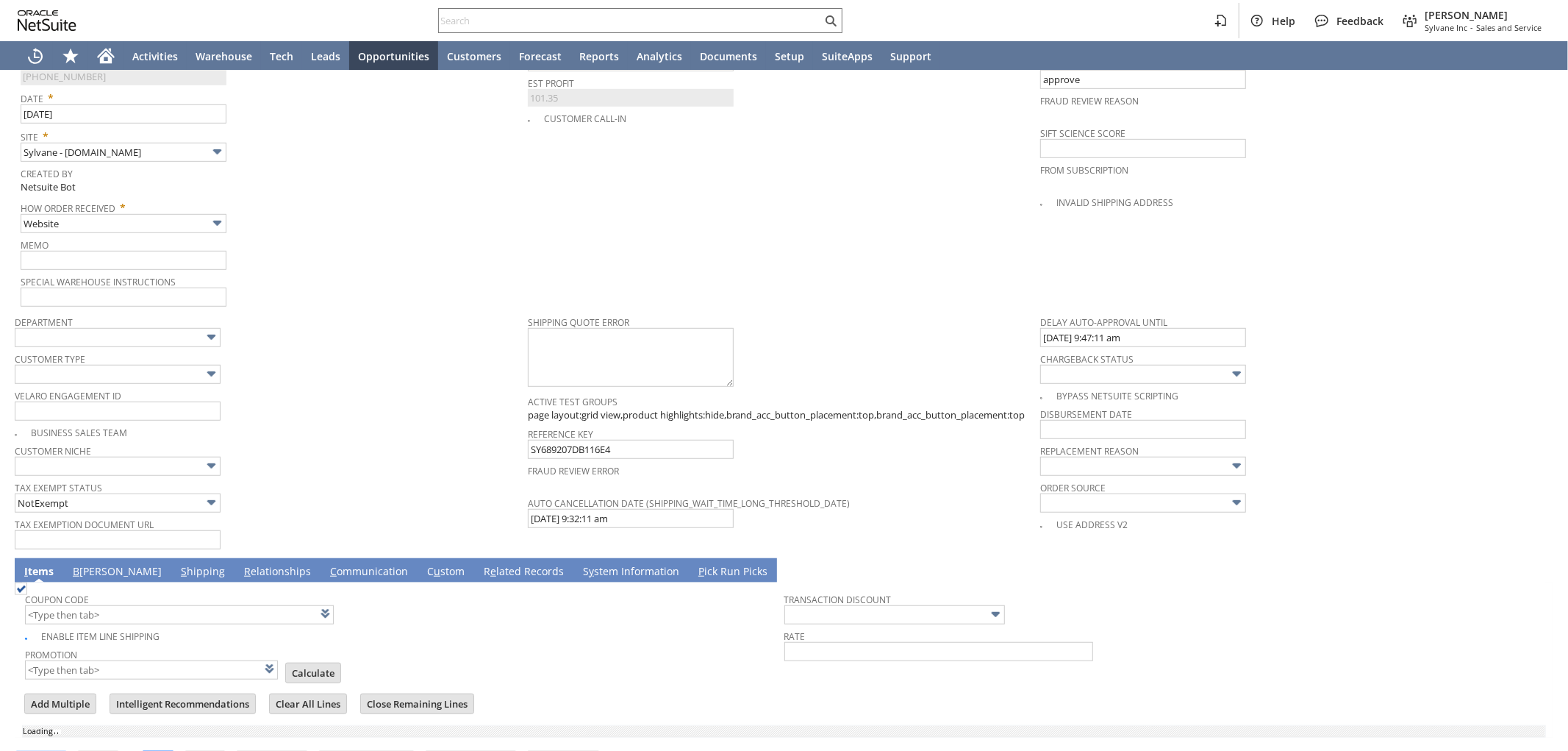
scroll to position [794, 0]
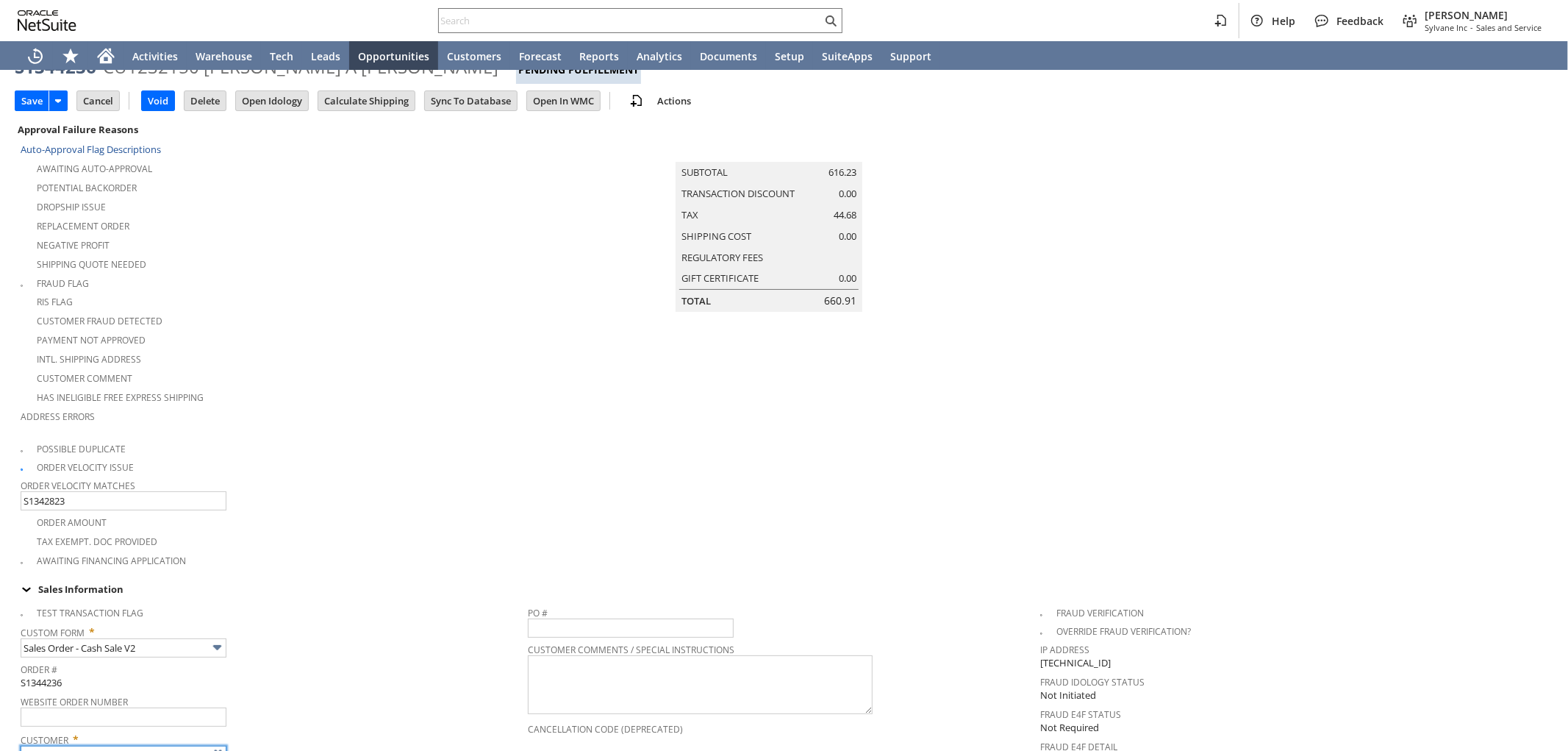
type input "Intelligent Recommendations¹⁰"
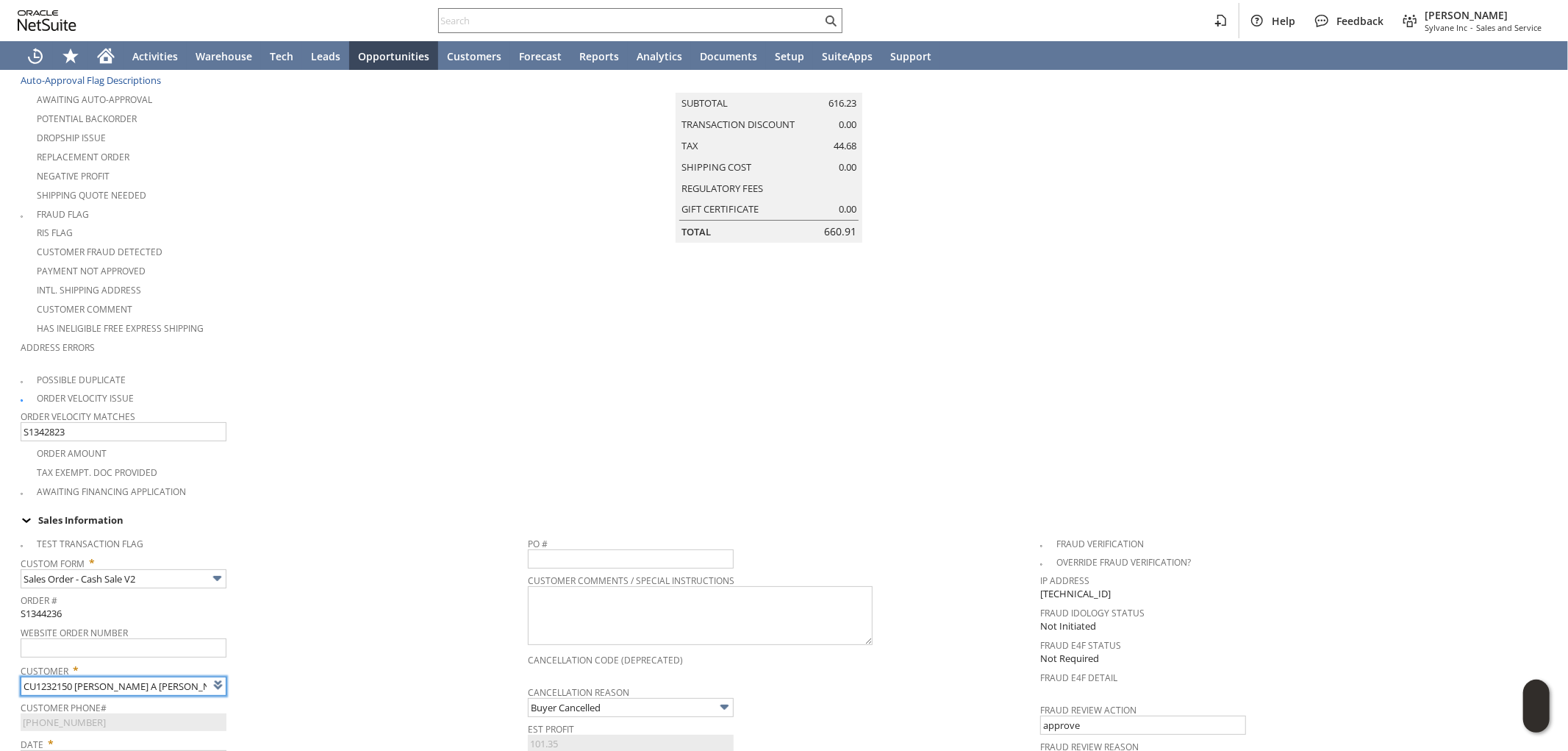
scroll to position [408, 0]
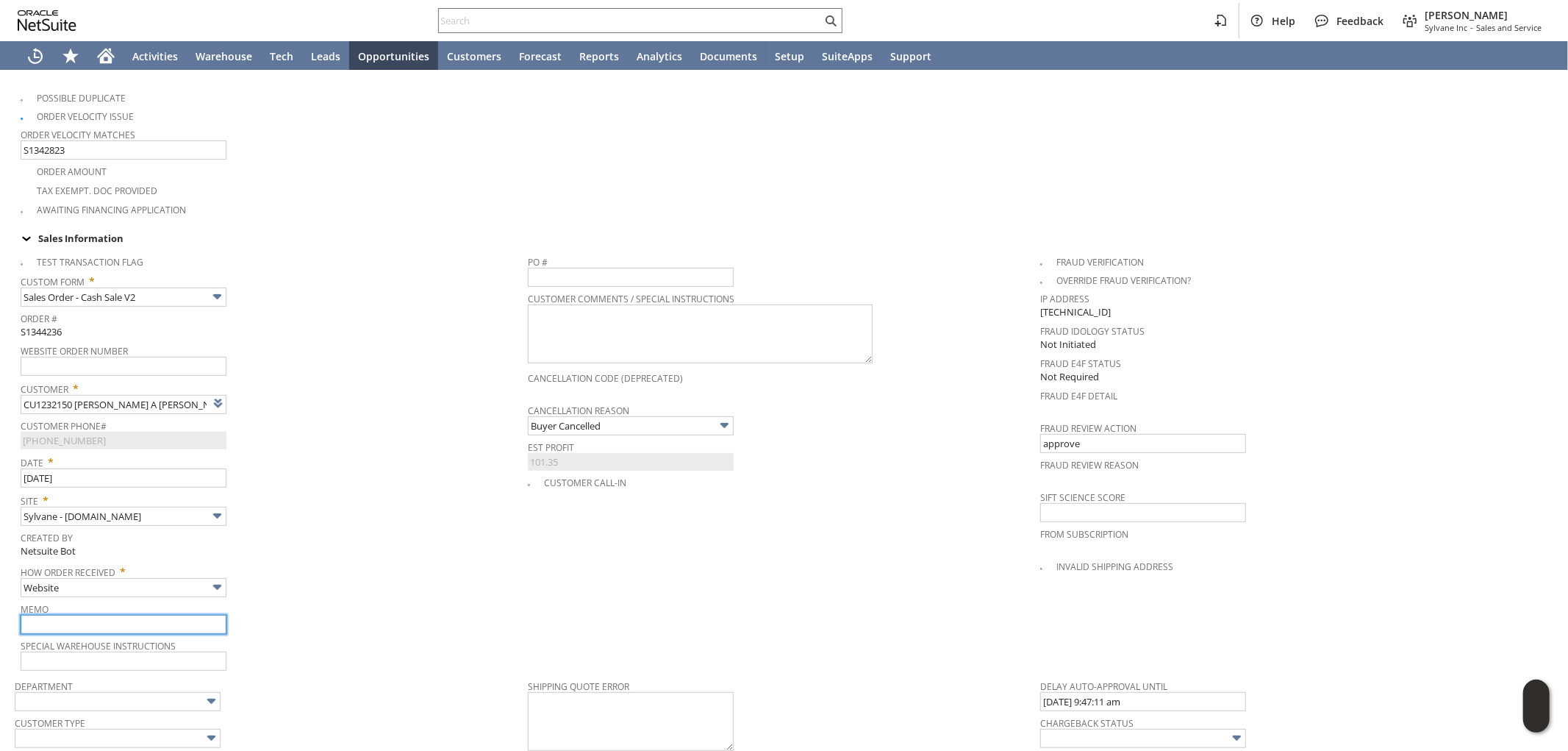
click at [89, 615] on input "text" at bounding box center [123, 624] width 206 height 19
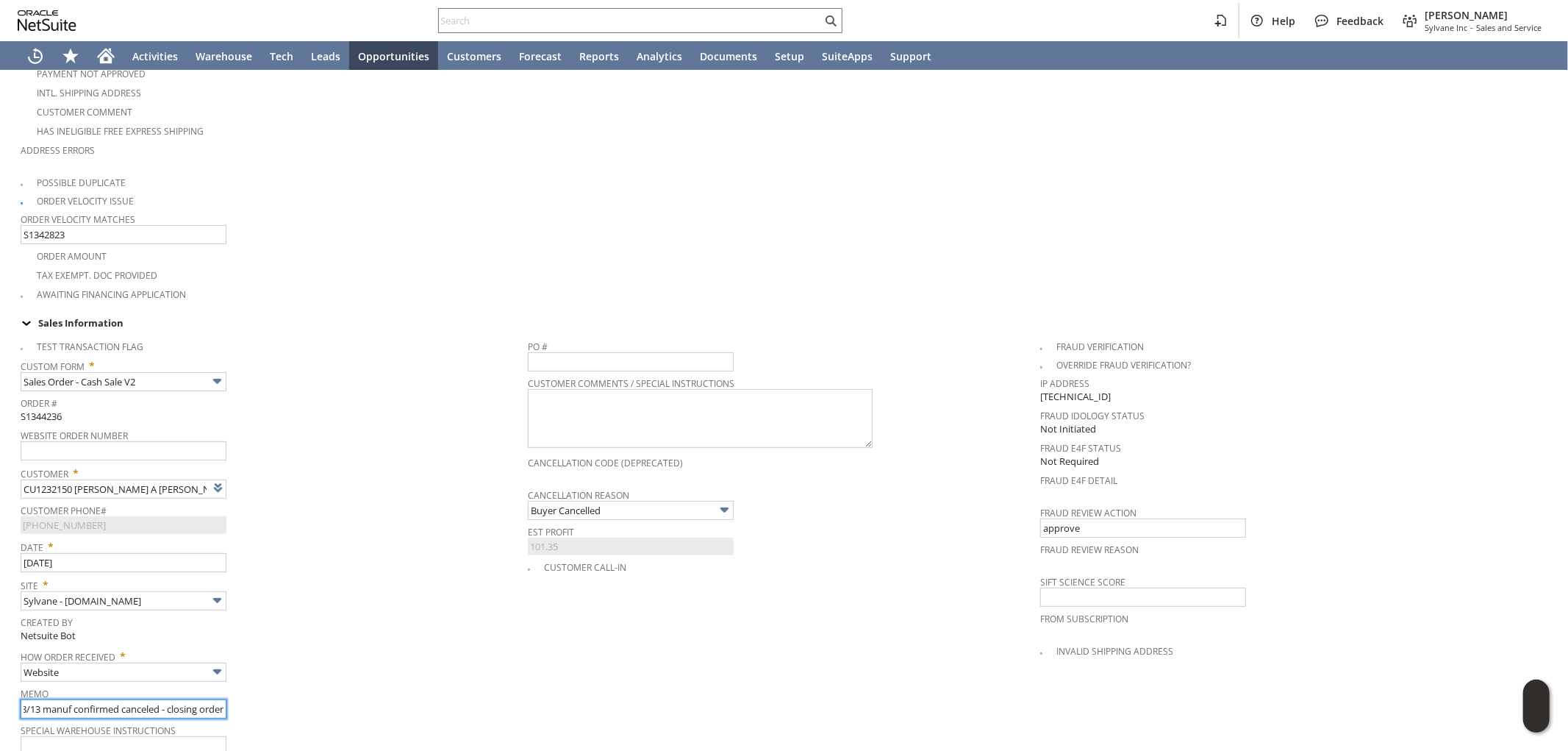
scroll to position [0, 0]
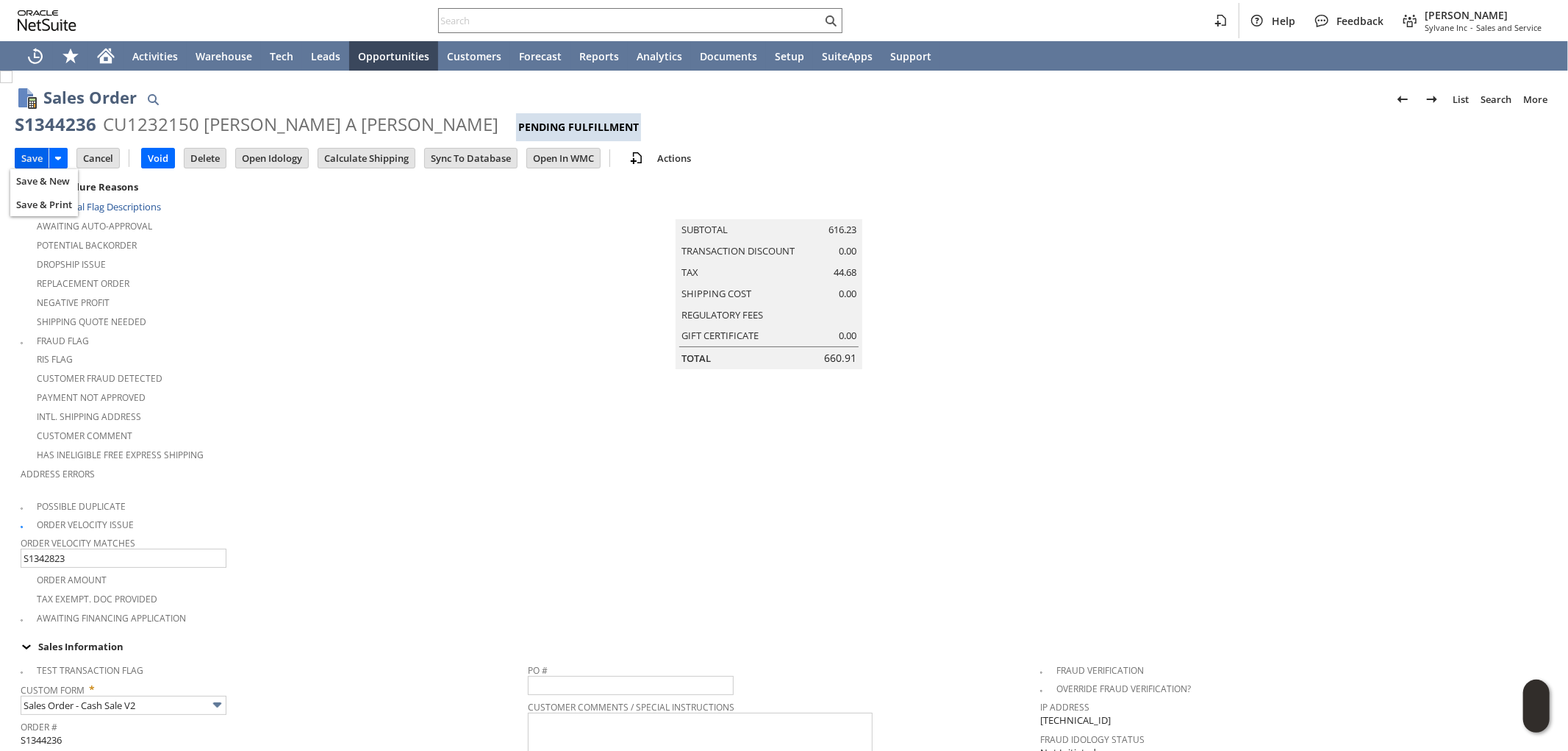
type input "8/13 manuf confirmed canceled - closing order"
click at [25, 157] on input "Save" at bounding box center [32, 157] width 33 height 19
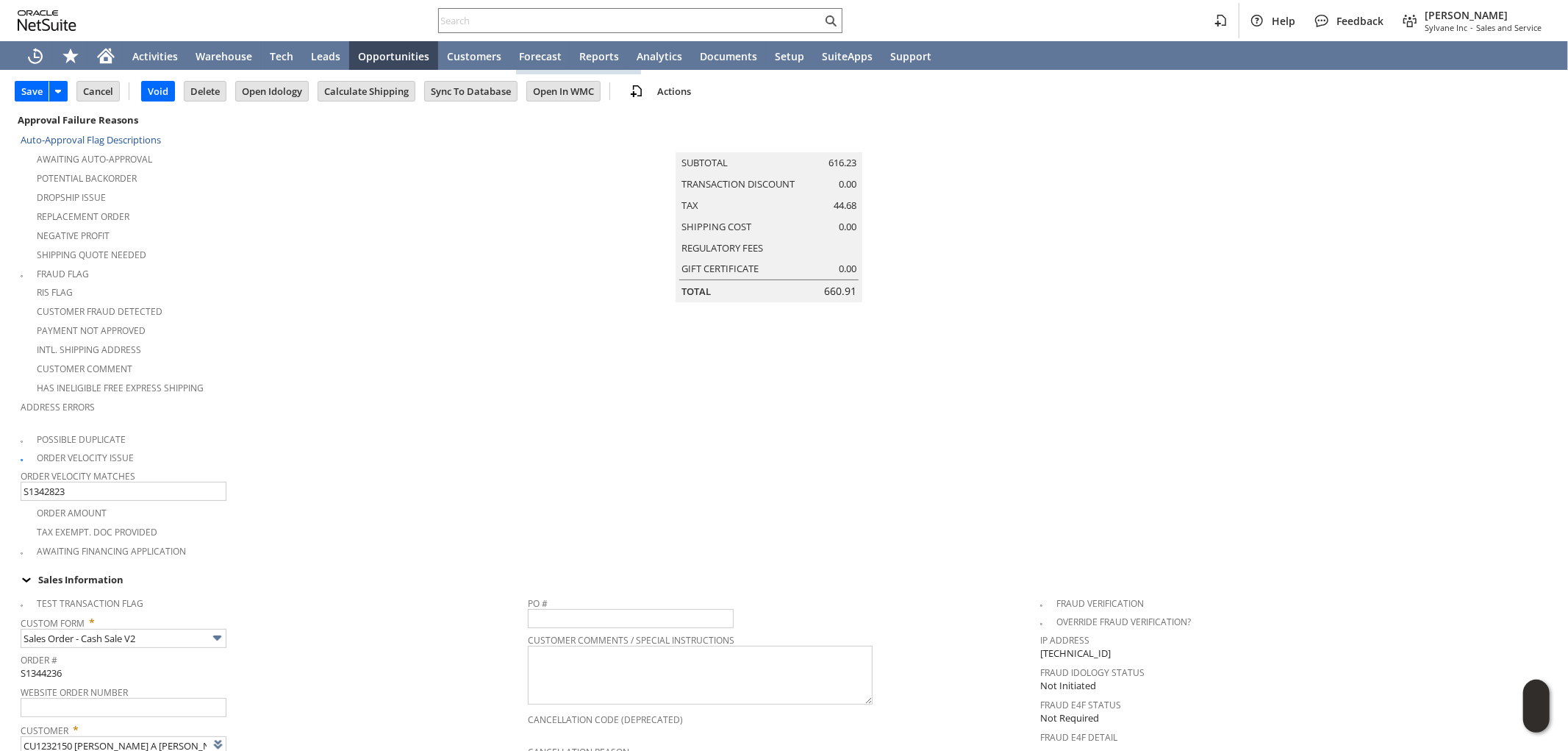
scroll to position [245, 0]
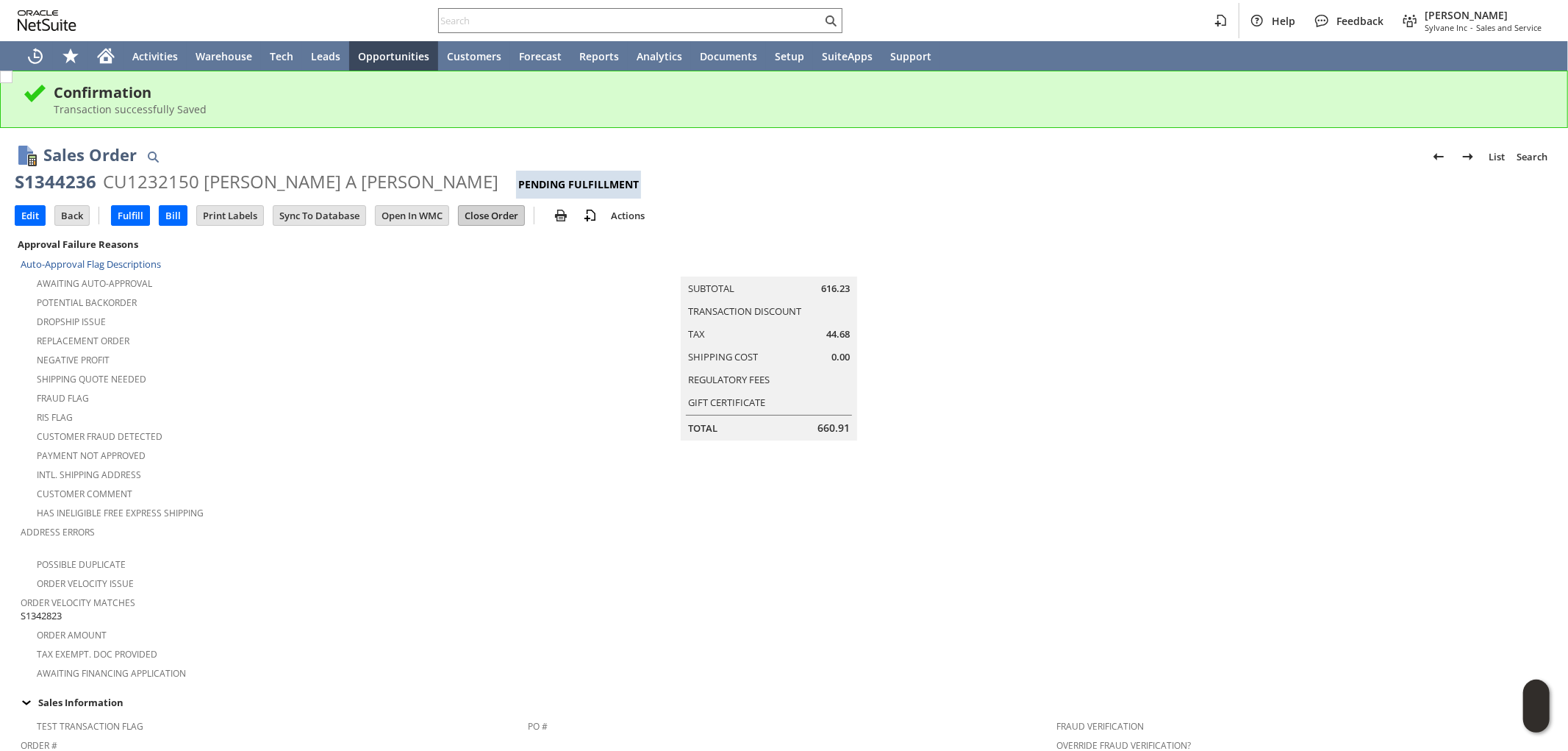
click at [494, 216] on input "Close Order" at bounding box center [492, 215] width 66 height 19
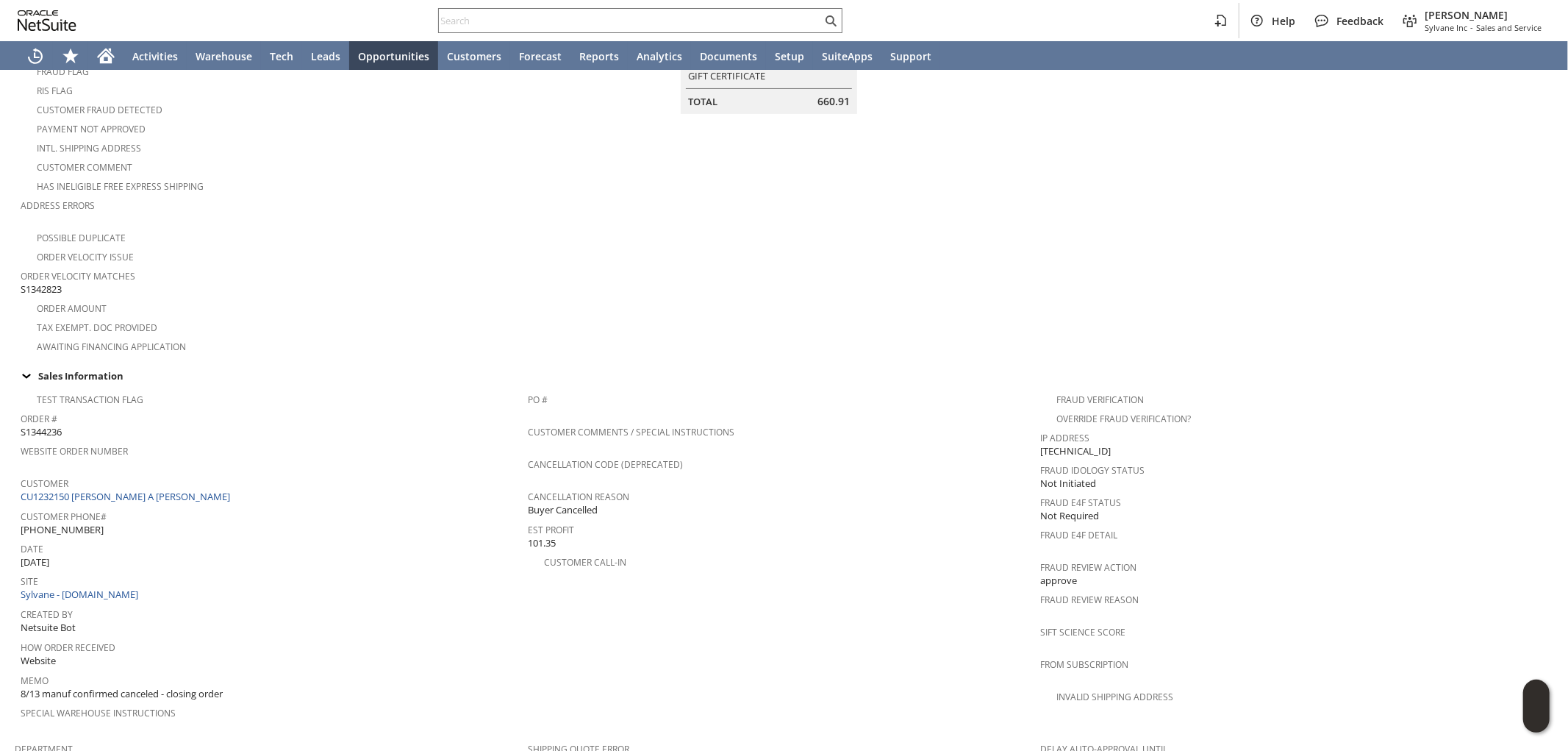
scroll to position [39, 0]
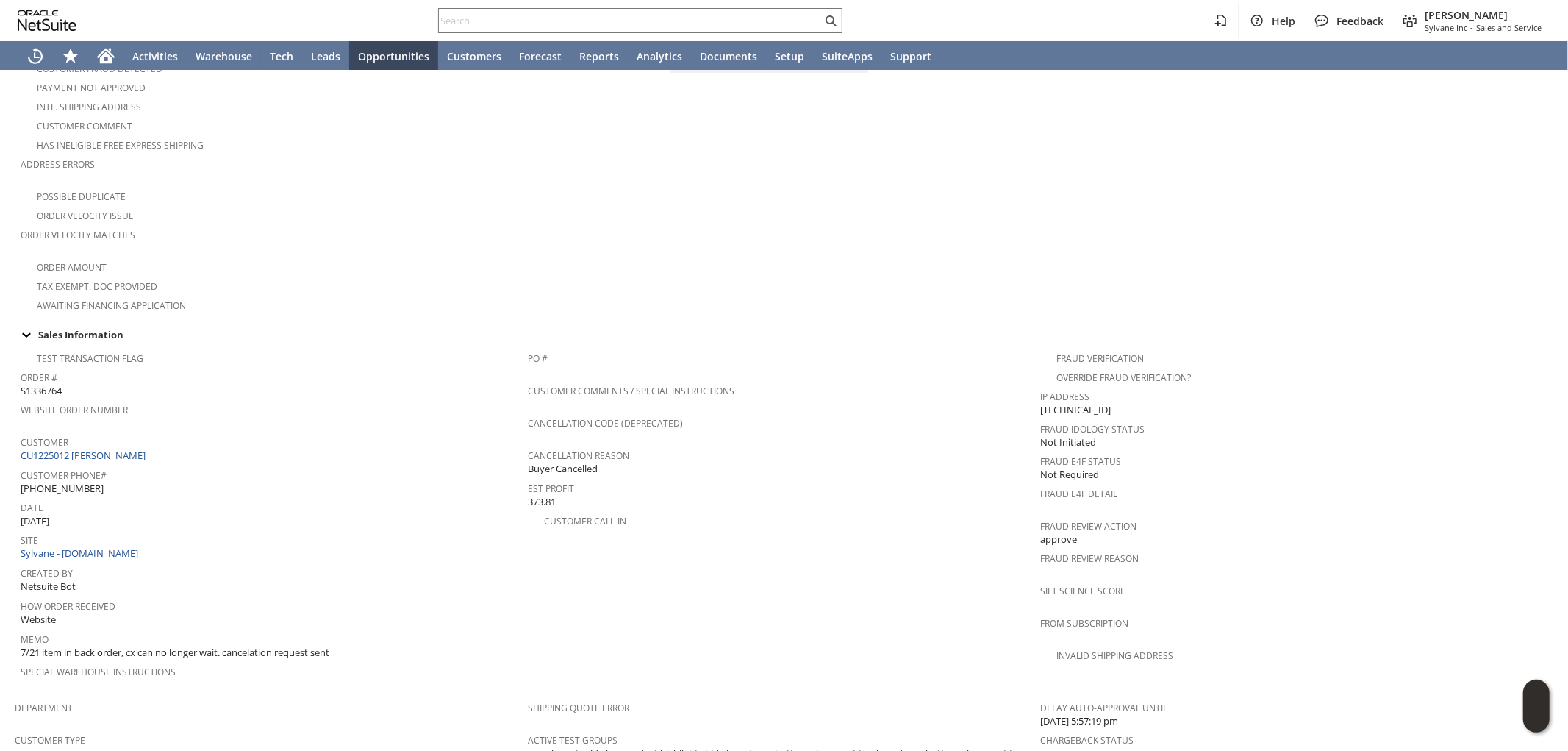
scroll to position [326, 0]
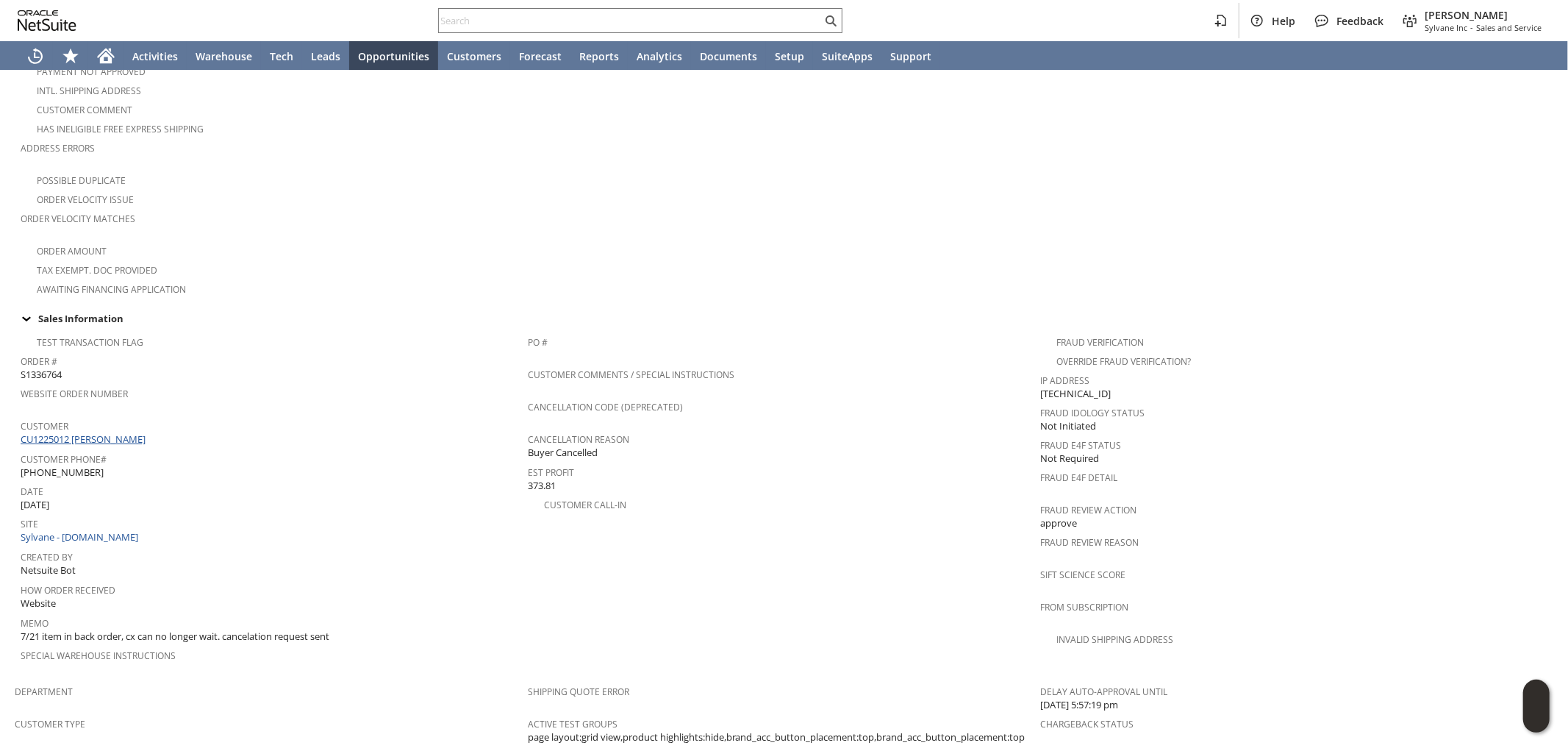
click at [118, 432] on link "CU1225012 Cecil P Posey" at bounding box center [84, 439] width 129 height 13
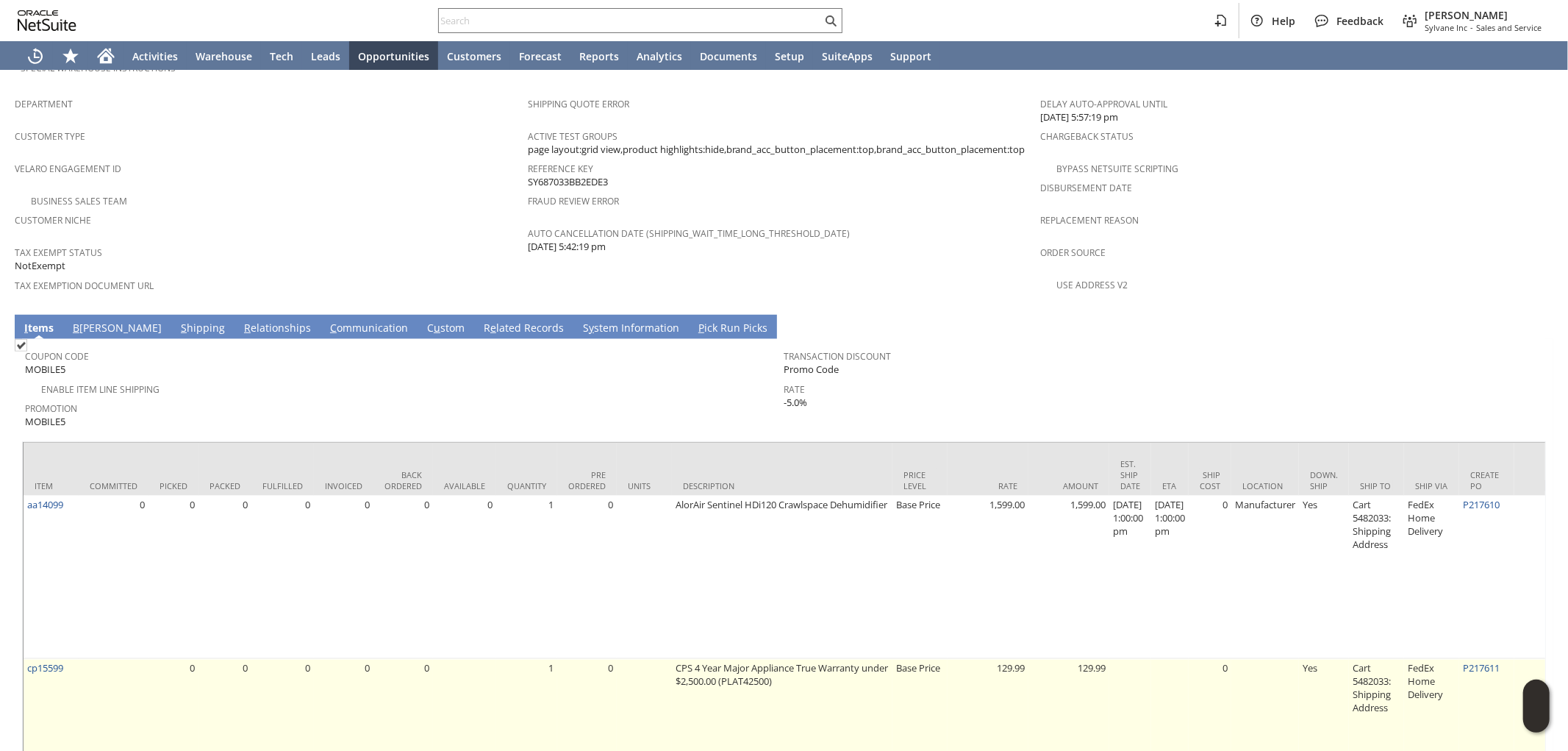
scroll to position [935, 0]
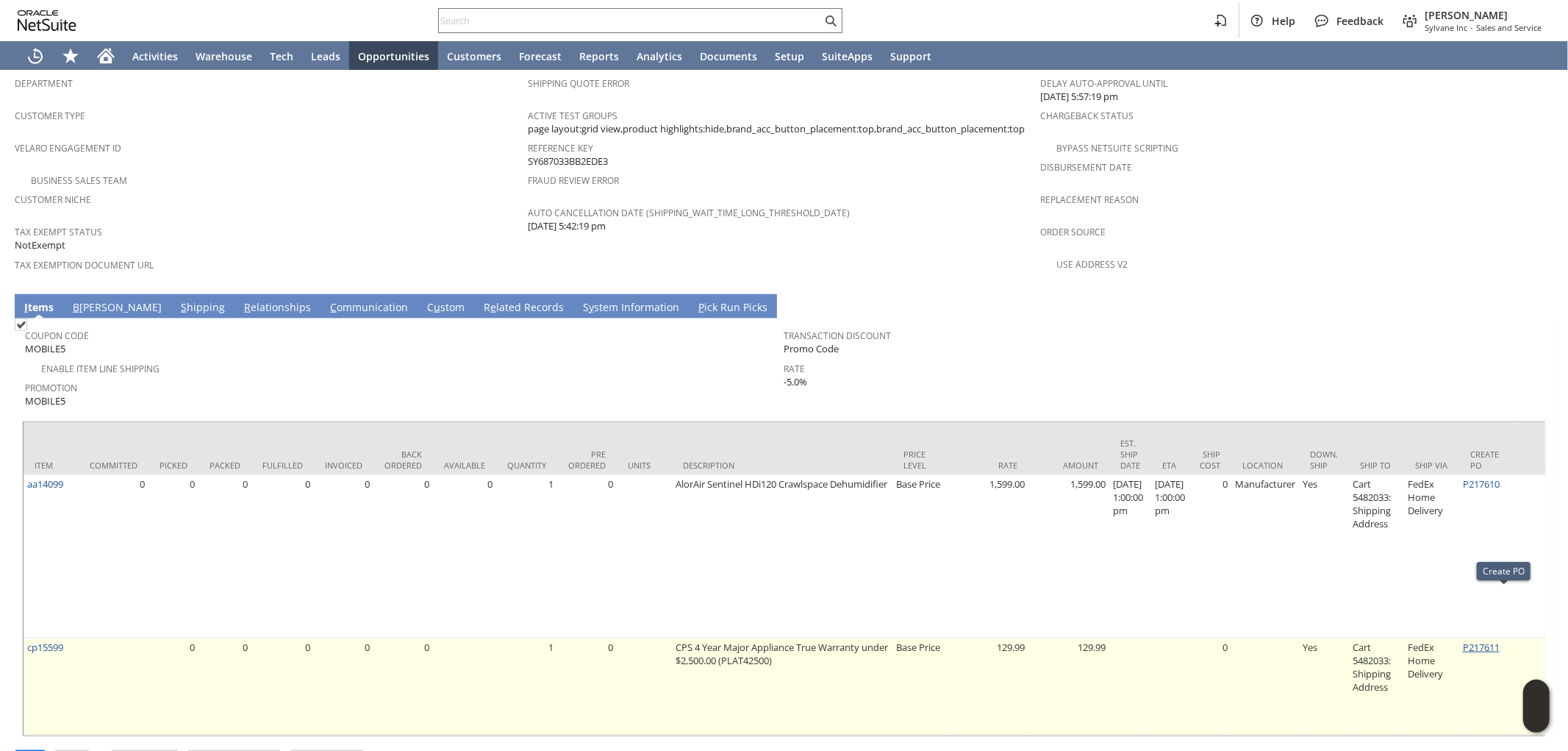
click at [1487, 640] on link "P217611" at bounding box center [1481, 647] width 37 height 13
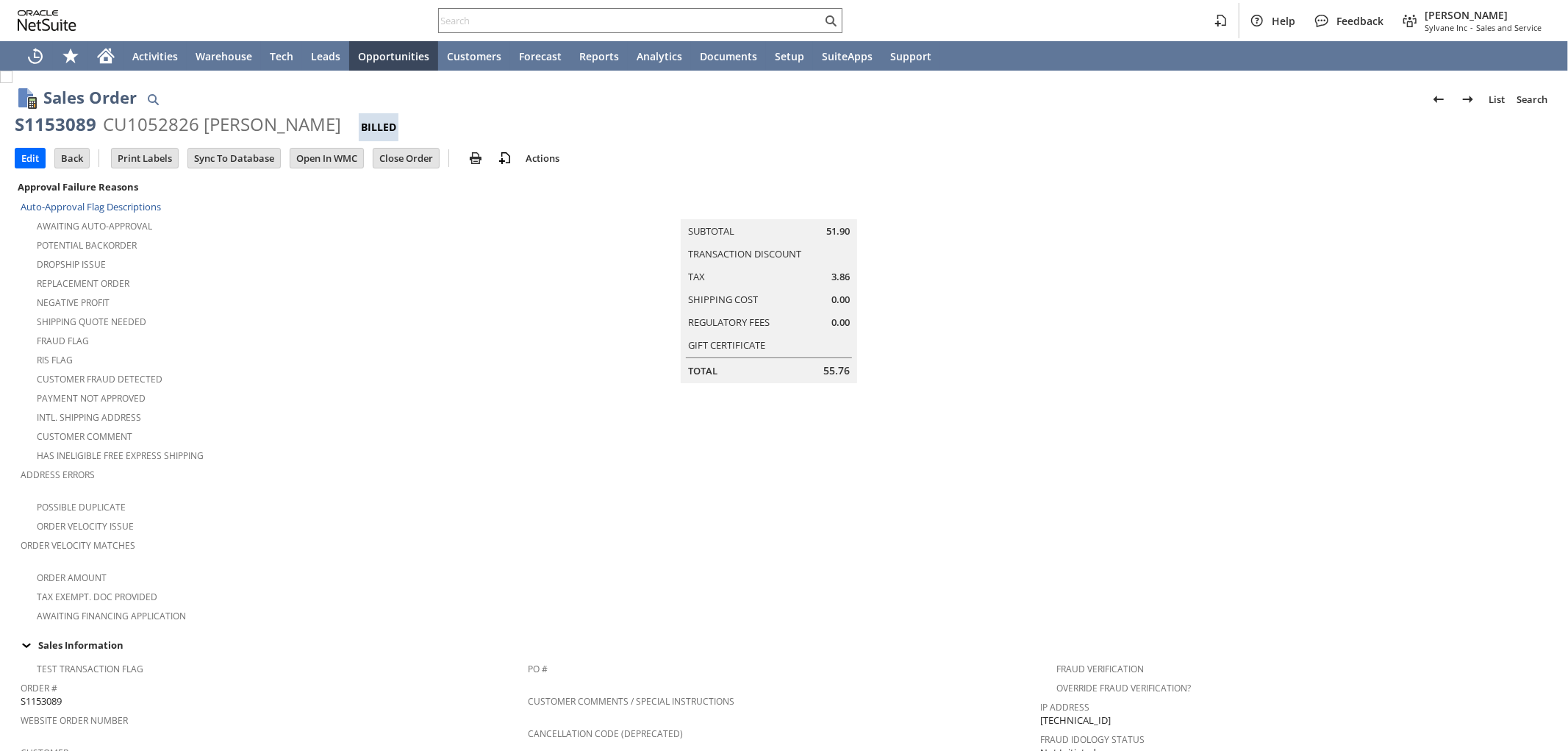
scroll to position [721, 0]
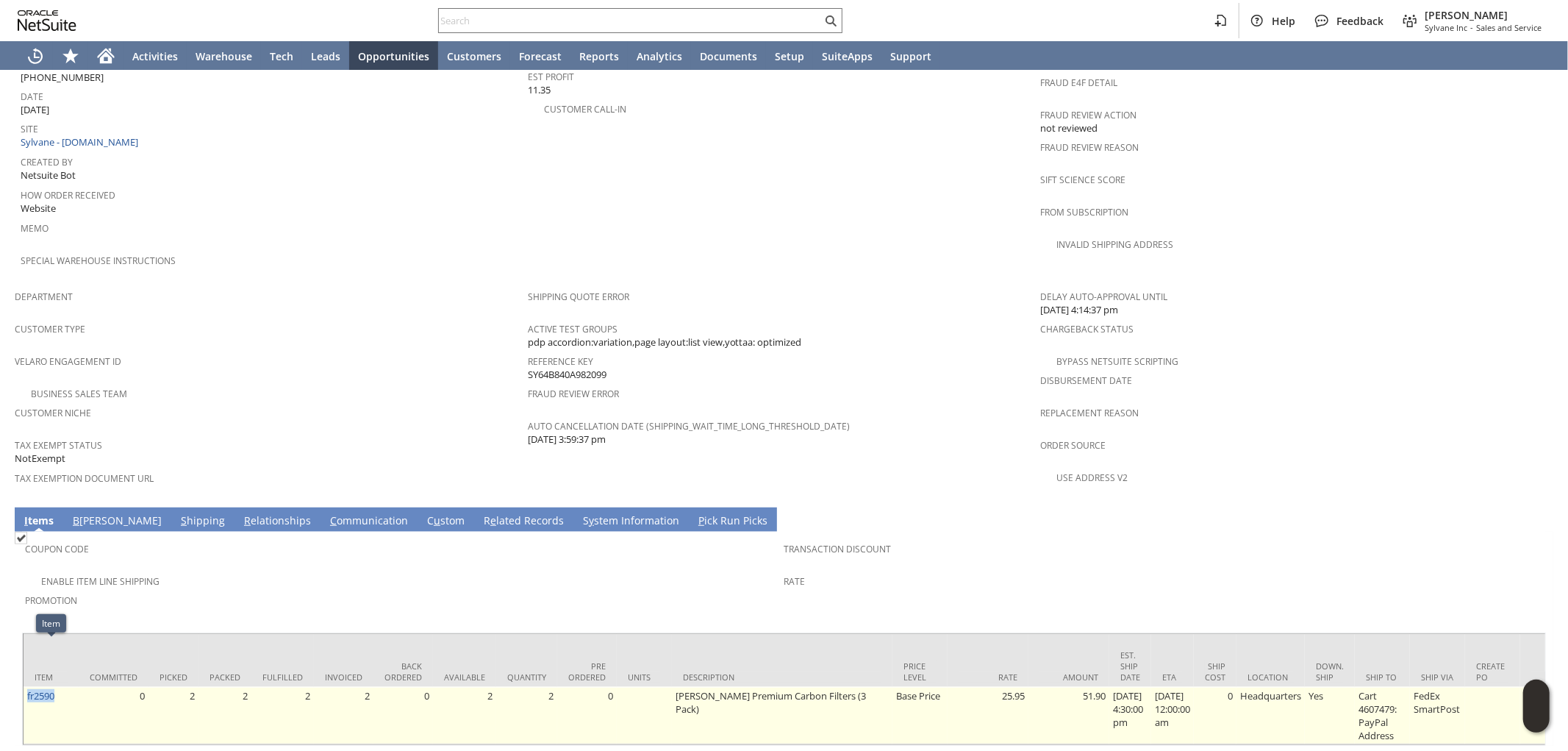
drag, startPoint x: 70, startPoint y: 654, endPoint x: 25, endPoint y: 658, distance: 45.2
click at [25, 687] on td "fr2590" at bounding box center [51, 716] width 55 height 57
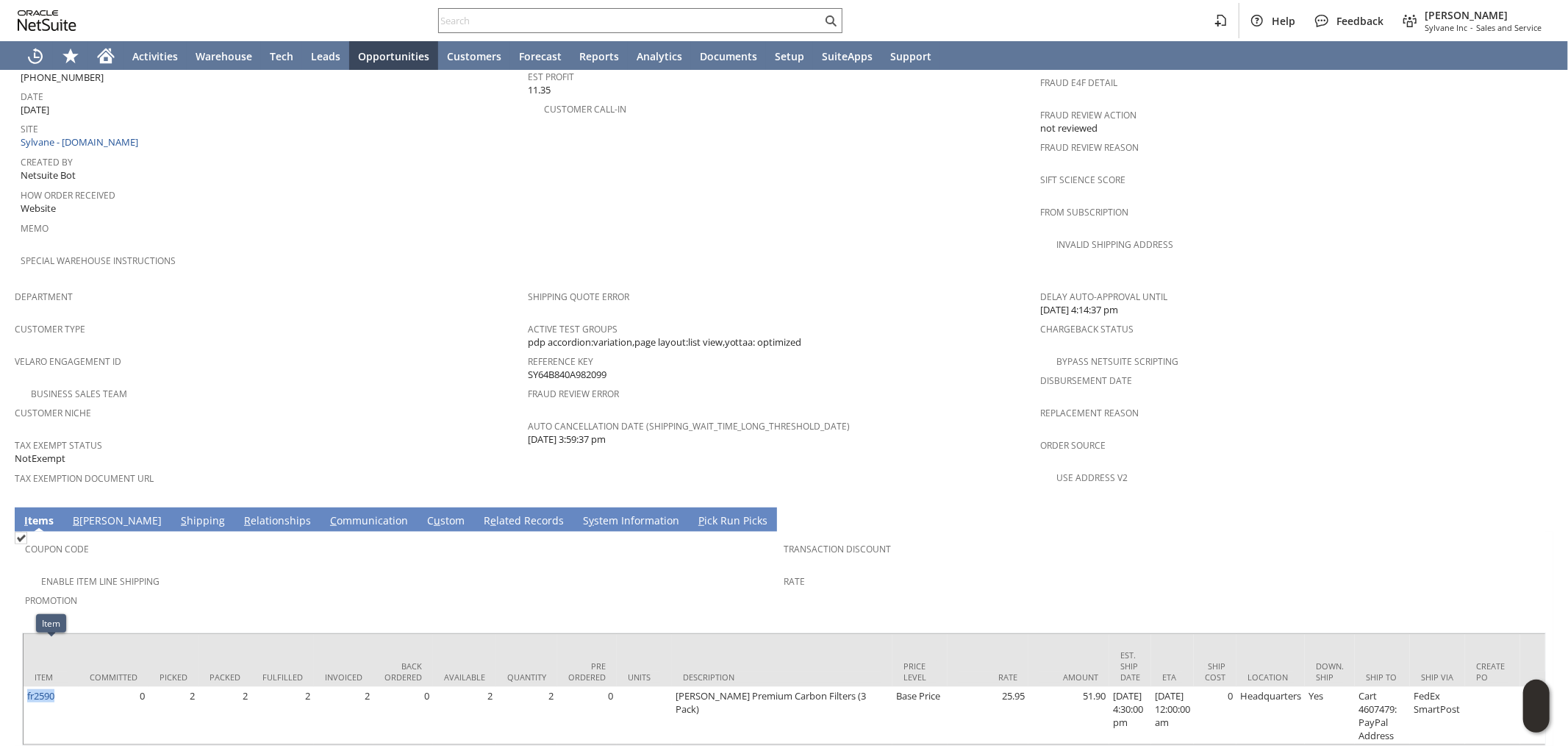
copy link "fr2590"
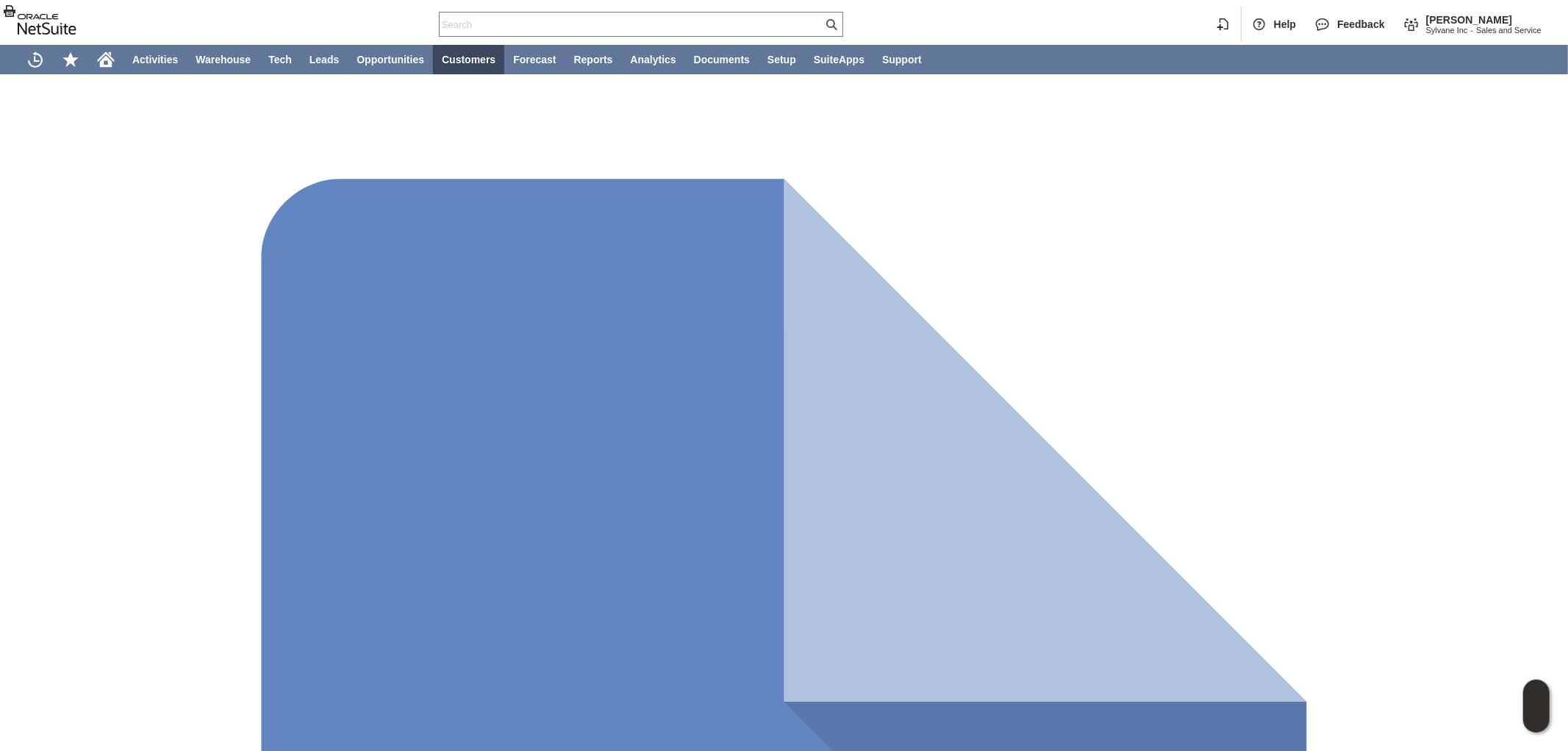
scroll to position [245, 0]
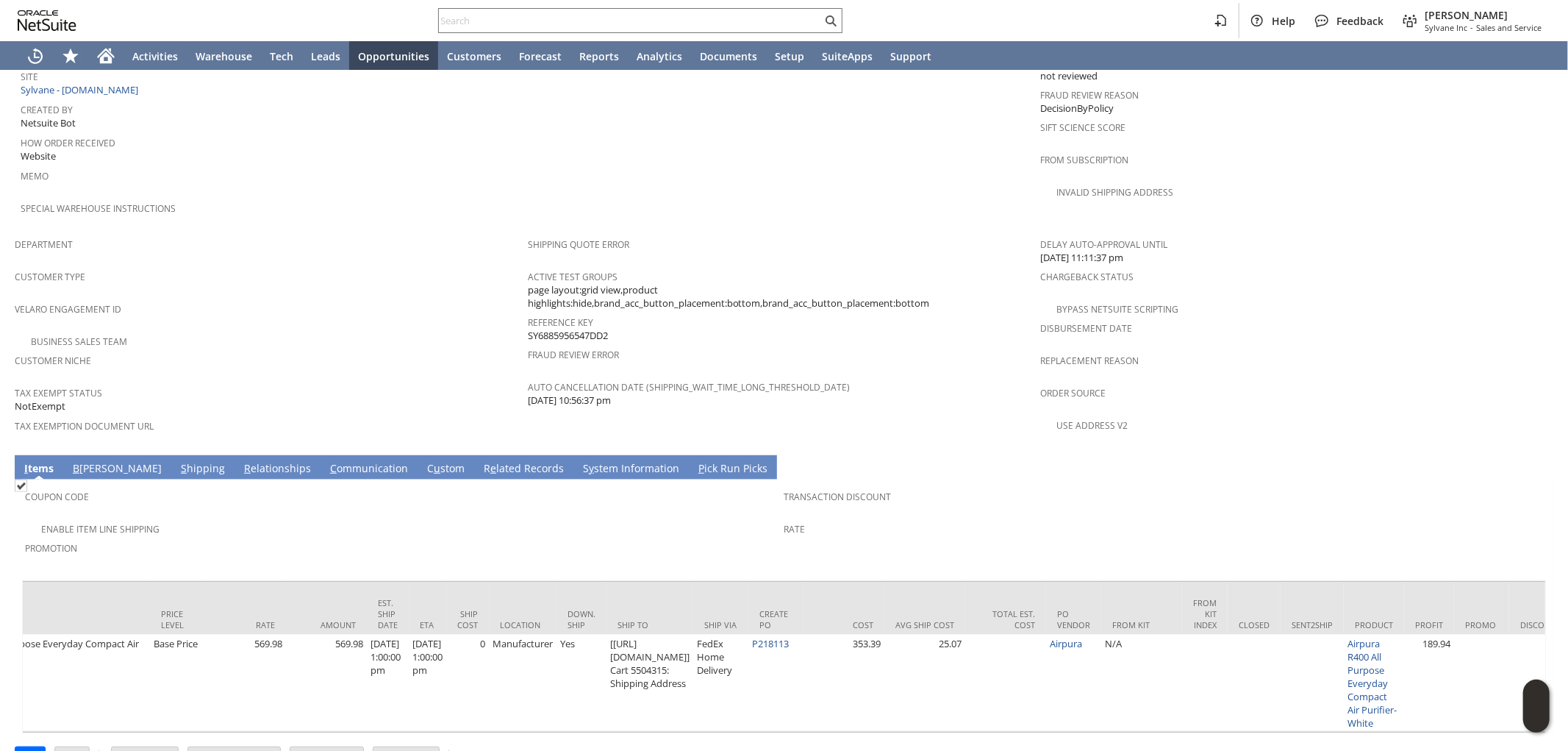
scroll to position [0, 744]
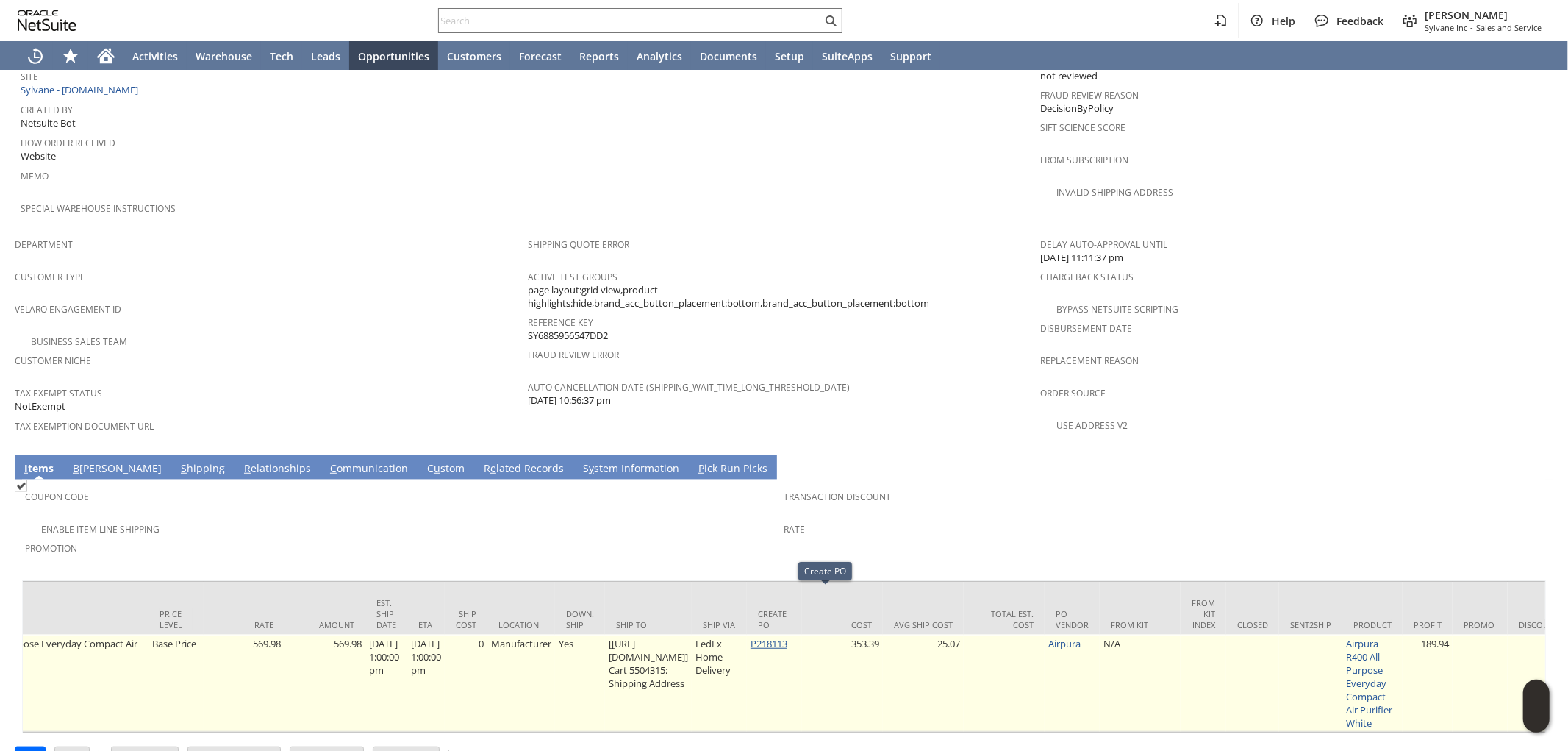
drag, startPoint x: 829, startPoint y: 586, endPoint x: 816, endPoint y: 596, distance: 16.4
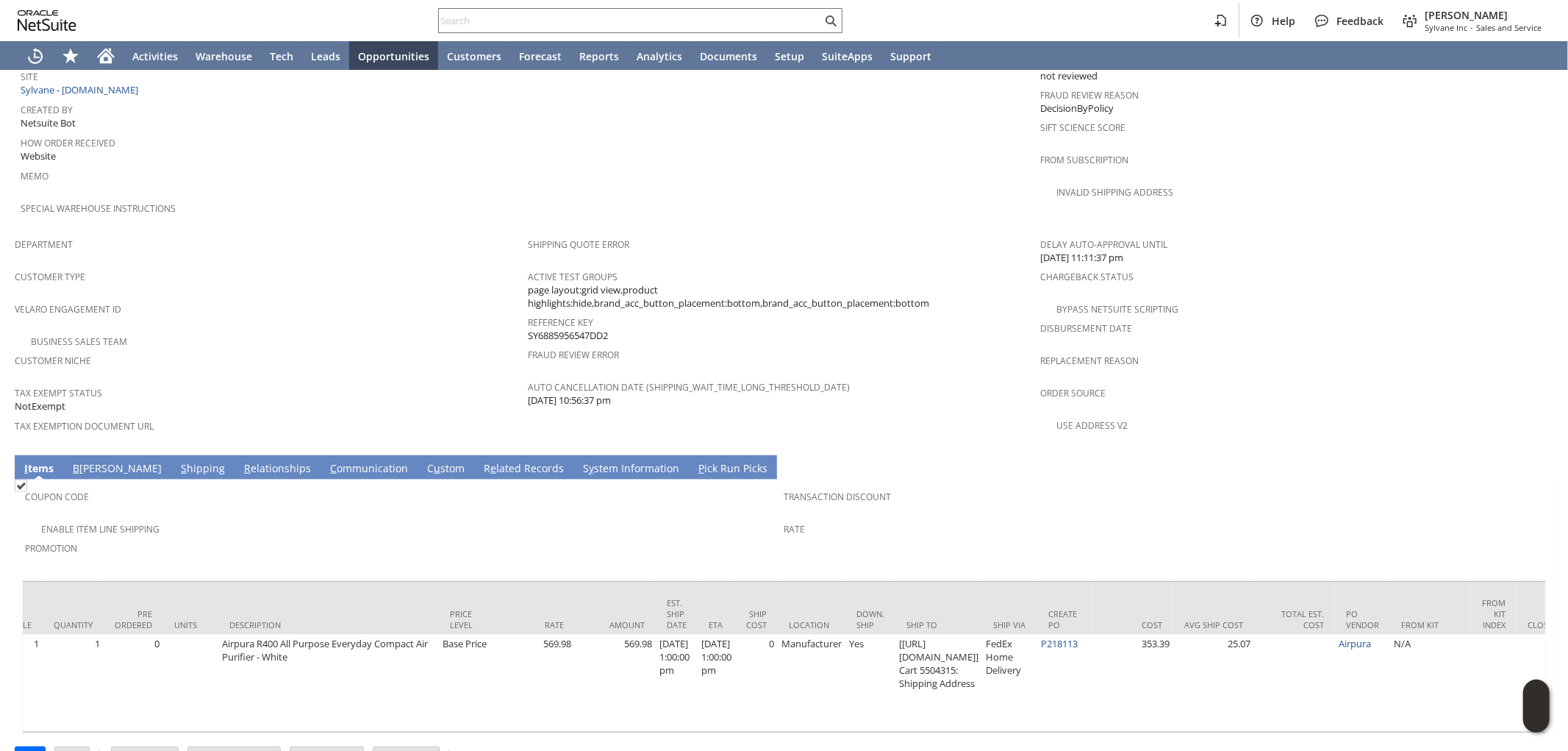
scroll to position [0, 0]
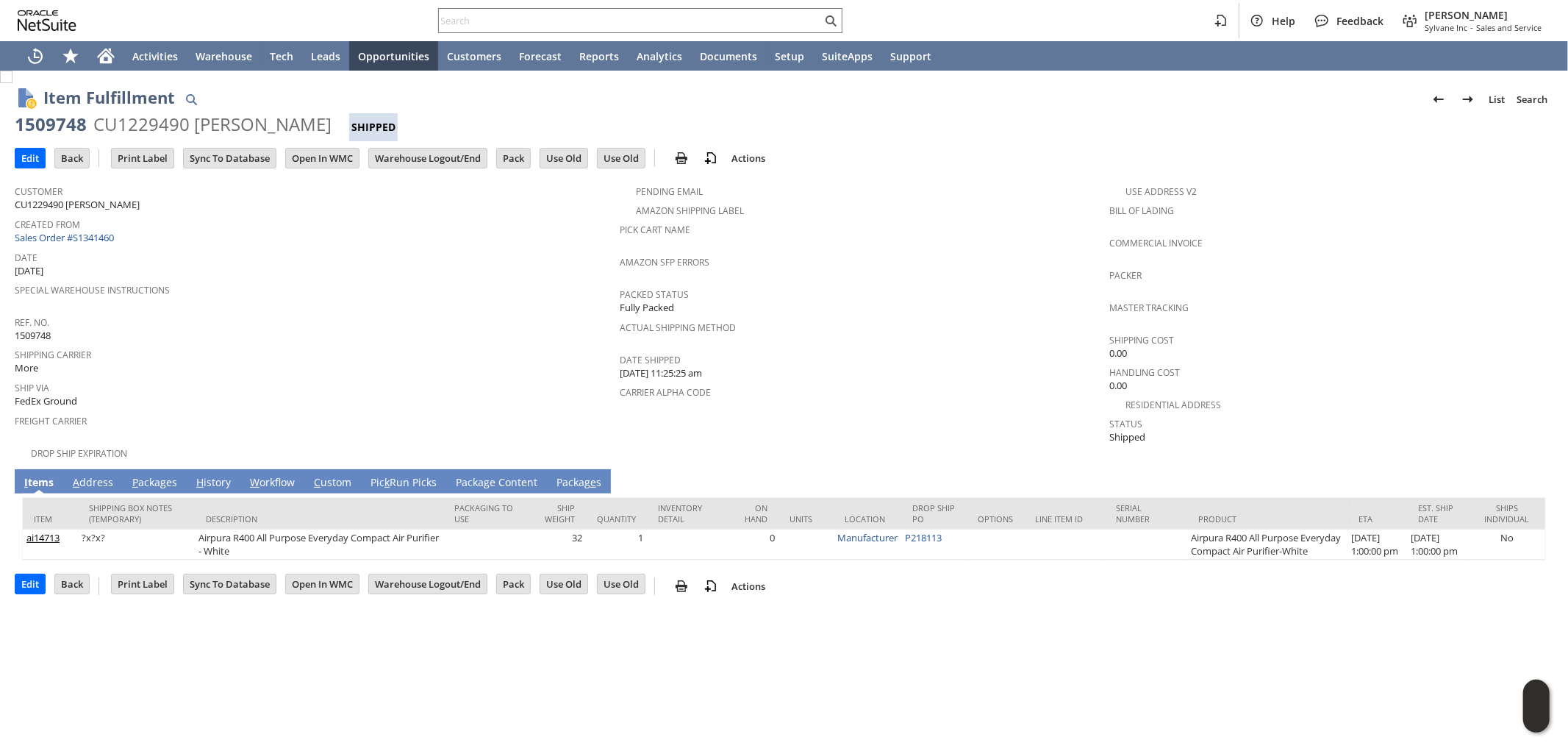
click at [98, 475] on link "A ddress" at bounding box center [93, 483] width 48 height 16
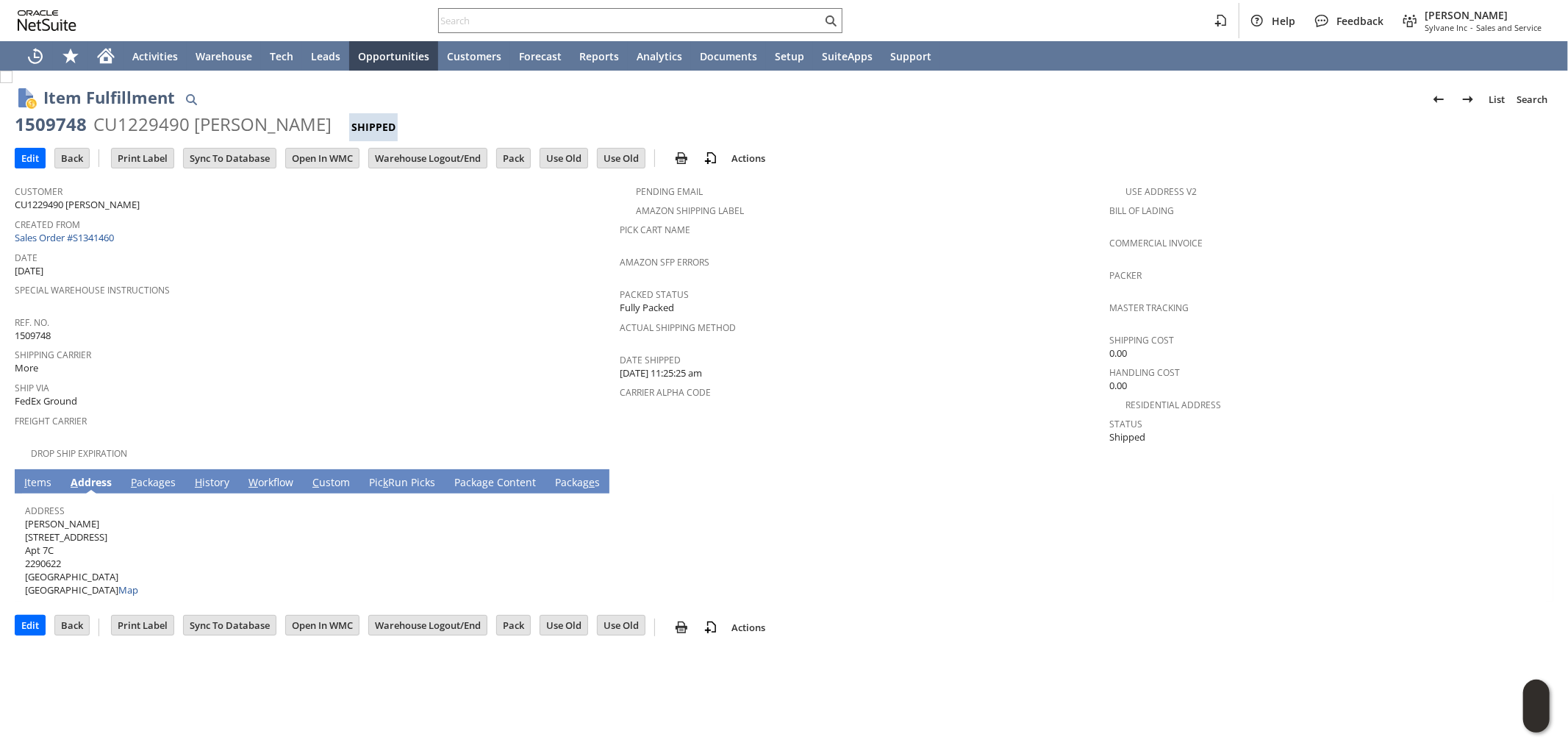
drag, startPoint x: 89, startPoint y: 512, endPoint x: 26, endPoint y: 510, distance: 63.0
click at [26, 517] on span "Andrew Hahn 2130 44th Drive Apt 7C 2290622 Long Island City NY 11101 United Sta…" at bounding box center [81, 558] width 113 height 80
copy span "Andrew Hahn"
drag, startPoint x: 116, startPoint y: 512, endPoint x: 107, endPoint y: 519, distance: 11.4
click at [114, 517] on span "Andrew Hahn 2130 44th Drive Apt 7C 2290622 Long Island City NY 11101 United Sta…" at bounding box center [81, 558] width 113 height 80
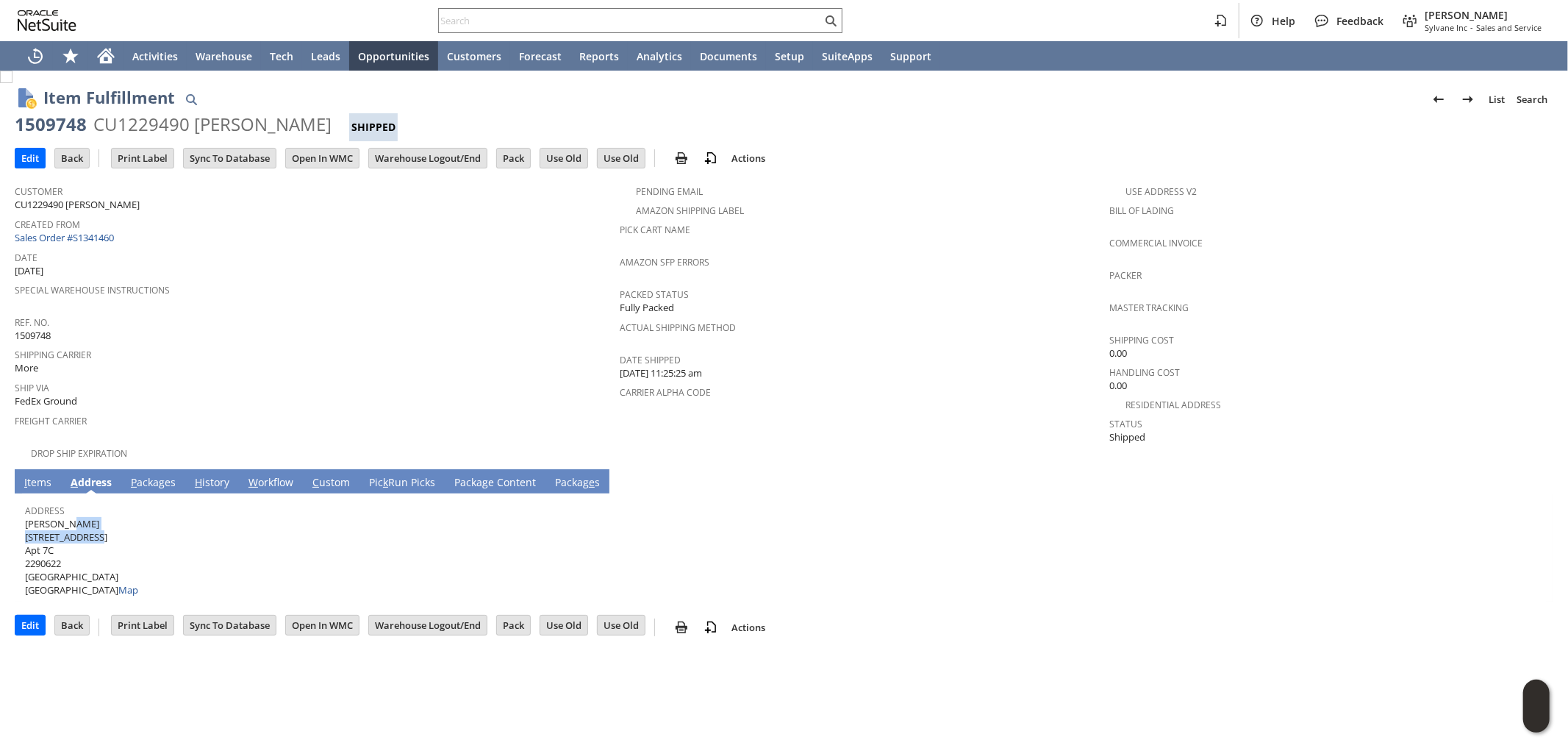
drag, startPoint x: 101, startPoint y: 522, endPoint x: 75, endPoint y: 485, distance: 45.2
click at [25, 520] on span "Andrew Hahn 2130 44th Drive Apt 7C 2290622 Long Island City NY 11101 United Sta…" at bounding box center [81, 558] width 113 height 80
copy span "2130 44th Drive"
click at [52, 534] on span "Andrew Hahn 2130 44th Drive Apt 7C 2290622 Long Island City NY 11101 United Sta…" at bounding box center [81, 558] width 113 height 80
drag, startPoint x: 52, startPoint y: 534, endPoint x: 25, endPoint y: 535, distance: 27.0
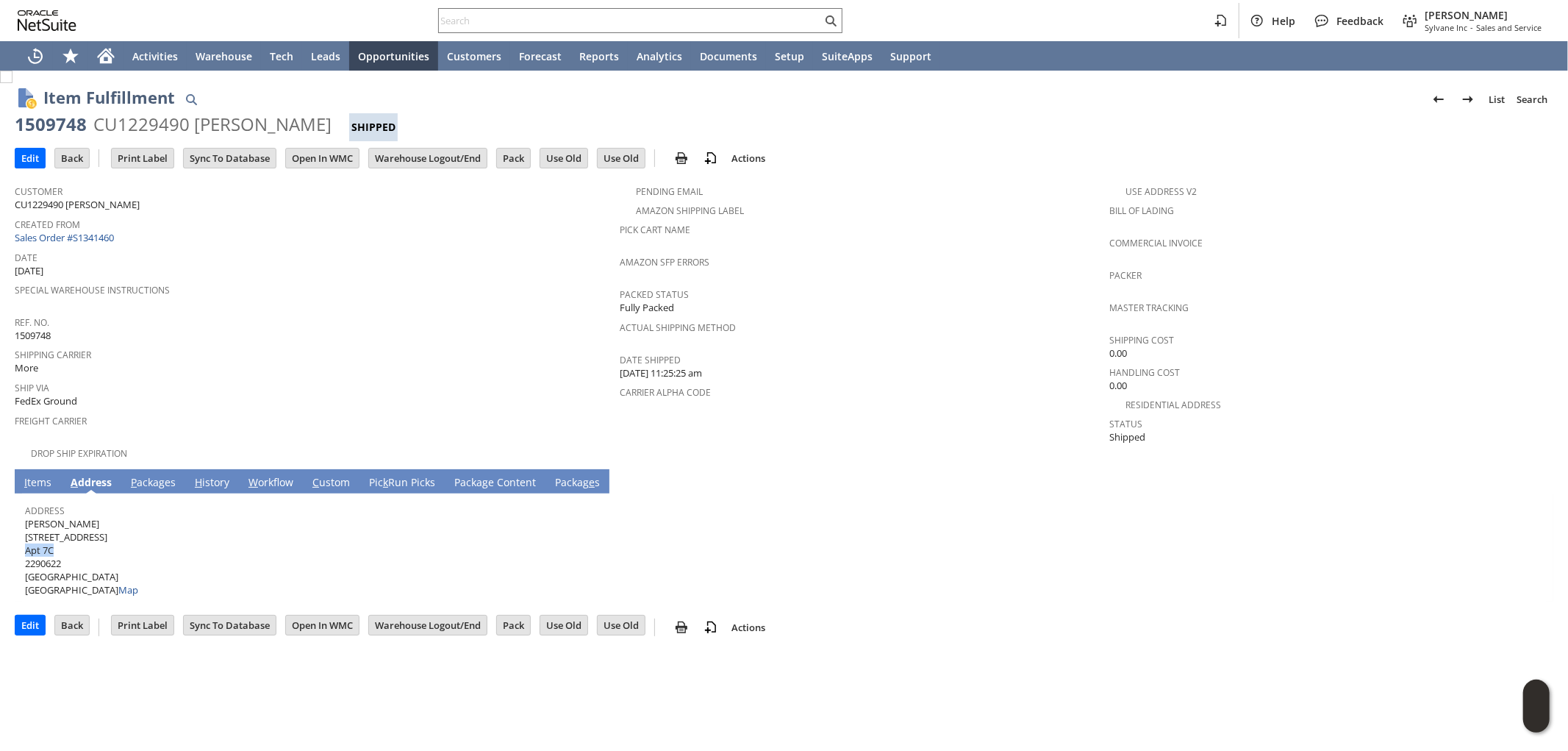
click at [25, 535] on span "Andrew Hahn 2130 44th Drive Apt 7C 2290622 Long Island City NY 11101 United Sta…" at bounding box center [81, 558] width 113 height 80
copy span "Apt 7C"
drag, startPoint x: 111, startPoint y: 561, endPoint x: 141, endPoint y: 560, distance: 30.0
click at [134, 562] on span "Andrew Hahn 2130 44th Drive Apt 7C 2290622 Long Island City NY 11101 United Sta…" at bounding box center [81, 558] width 113 height 80
click at [144, 558] on div "Address Andrew Hahn 2130 44th Drive Apt 7C 2290622 Long Island City NY 11101 Un…" at bounding box center [779, 548] width 1511 height 97
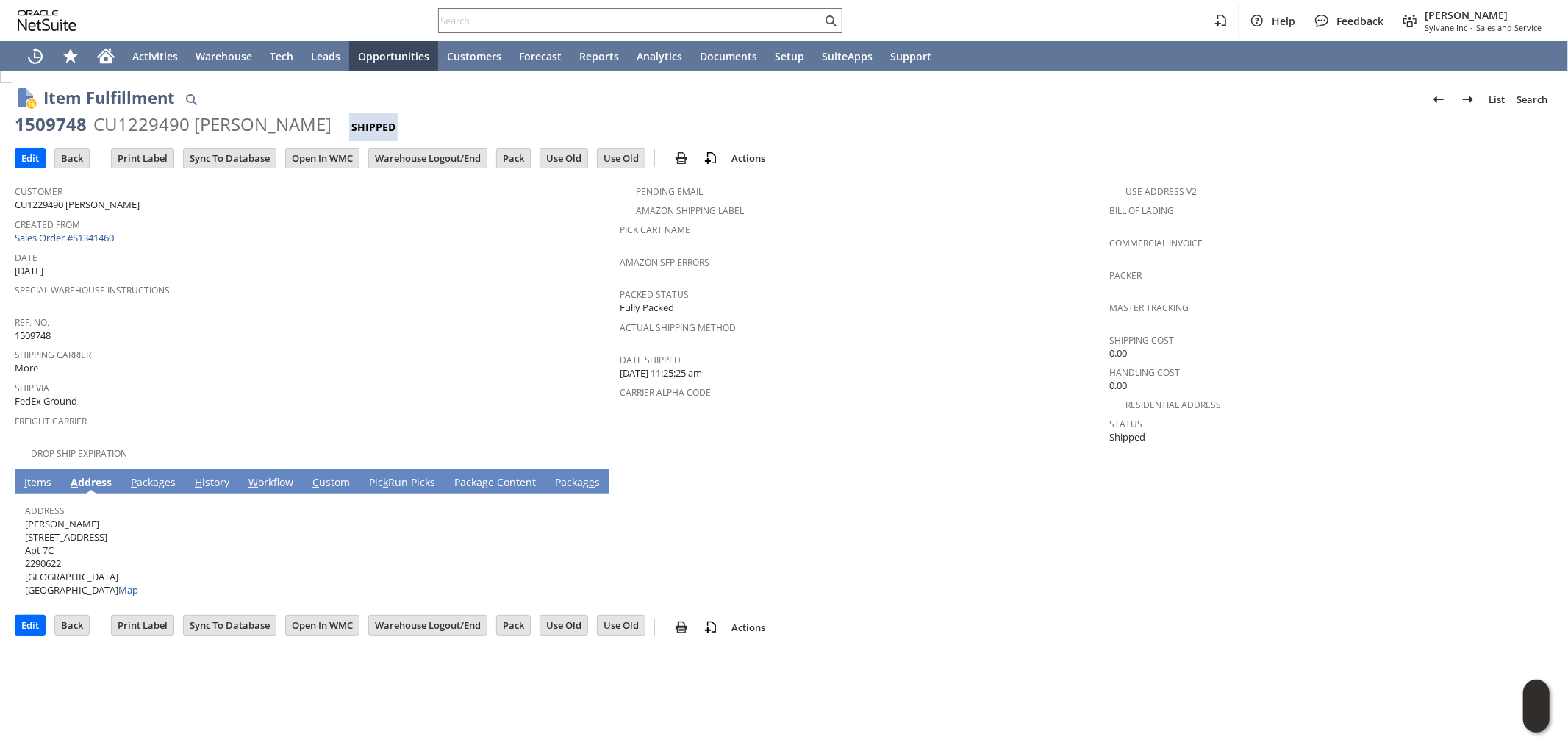
drag, startPoint x: 139, startPoint y: 561, endPoint x: 265, endPoint y: 404, distance: 201.3
click at [116, 560] on span "Andrew Hahn 2130 44th Drive Apt 7C 2290622 Long Island City NY 11101 United Sta…" at bounding box center [81, 558] width 113 height 80
copy span "1101"
drag, startPoint x: 25, startPoint y: 560, endPoint x: 96, endPoint y: 561, distance: 71.0
click at [96, 561] on span "Andrew Hahn 2130 44th Drive Apt 7C 2290622 Long Island City NY 11101 United Sta…" at bounding box center [81, 558] width 113 height 80
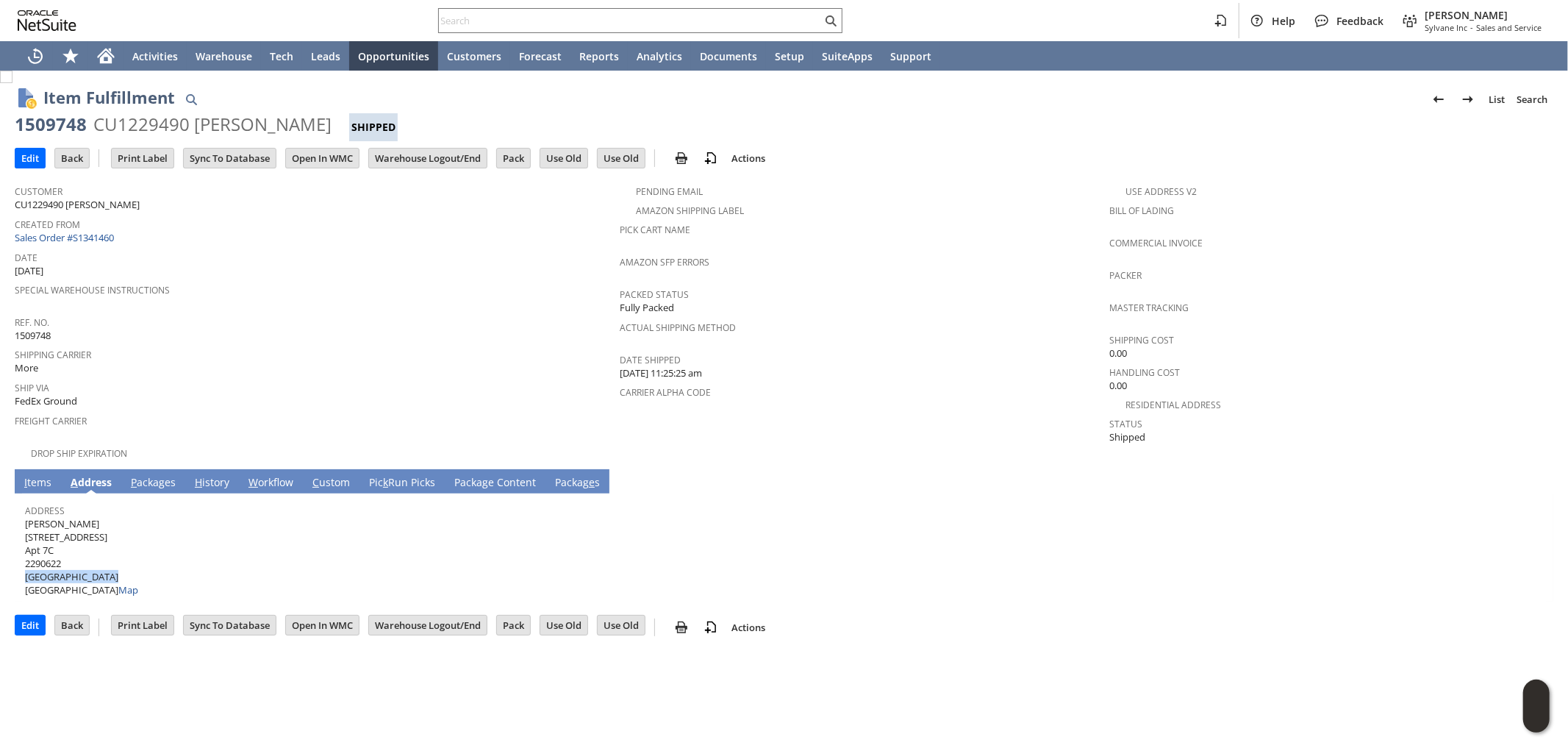
click at [96, 561] on span "Andrew Hahn 2130 44th Drive Apt 7C 2290622 Long Island City NY 11101 United Sta…" at bounding box center [81, 558] width 113 height 80
drag, startPoint x: 93, startPoint y: 561, endPoint x: 196, endPoint y: 471, distance: 136.8
click at [25, 562] on span "Andrew Hahn 2130 44th Drive Apt 7C 2290622 Long Island City NY 11101 United Sta…" at bounding box center [81, 558] width 113 height 80
copy span "Long Island City"
click at [143, 475] on link "P ackages" at bounding box center [153, 483] width 52 height 16
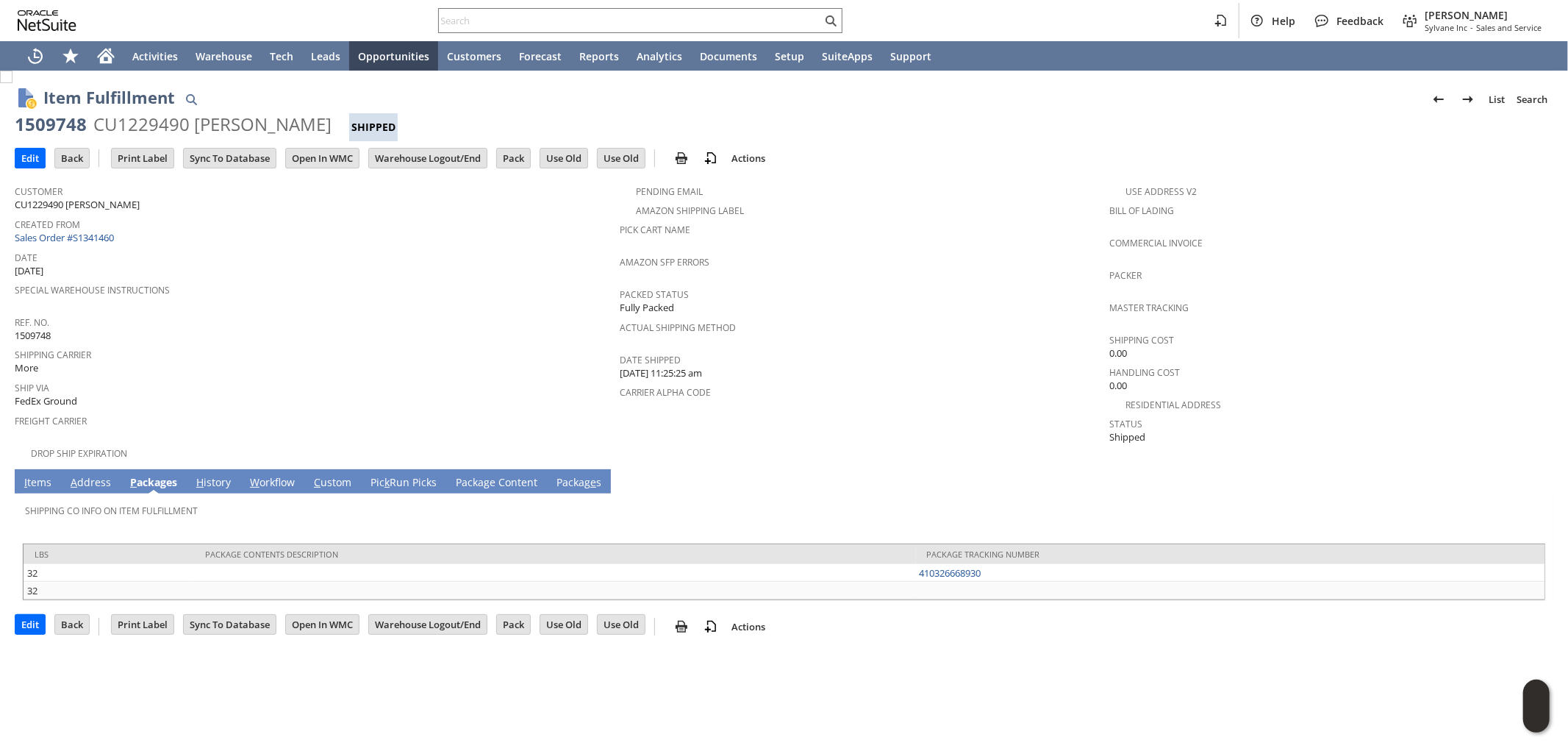
click at [34, 475] on link "I tems" at bounding box center [38, 483] width 34 height 16
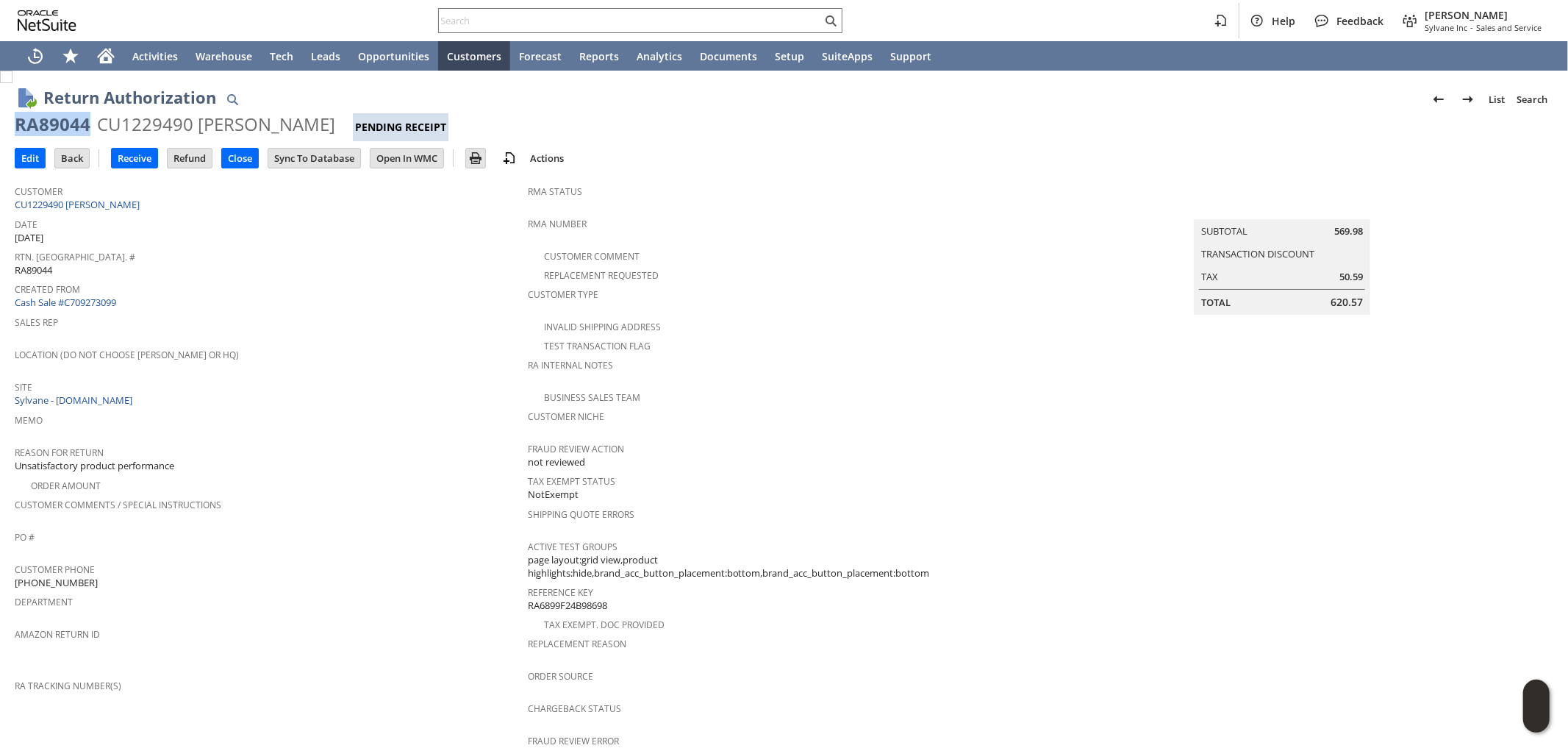
drag, startPoint x: 90, startPoint y: 124, endPoint x: 16, endPoint y: 124, distance: 74.0
click at [16, 124] on div "RA89044 CU1229490 [PERSON_NAME] Pending Receipt" at bounding box center [784, 126] width 1538 height 29
copy div "RA89044"
click at [33, 152] on input "Edit" at bounding box center [30, 157] width 30 height 19
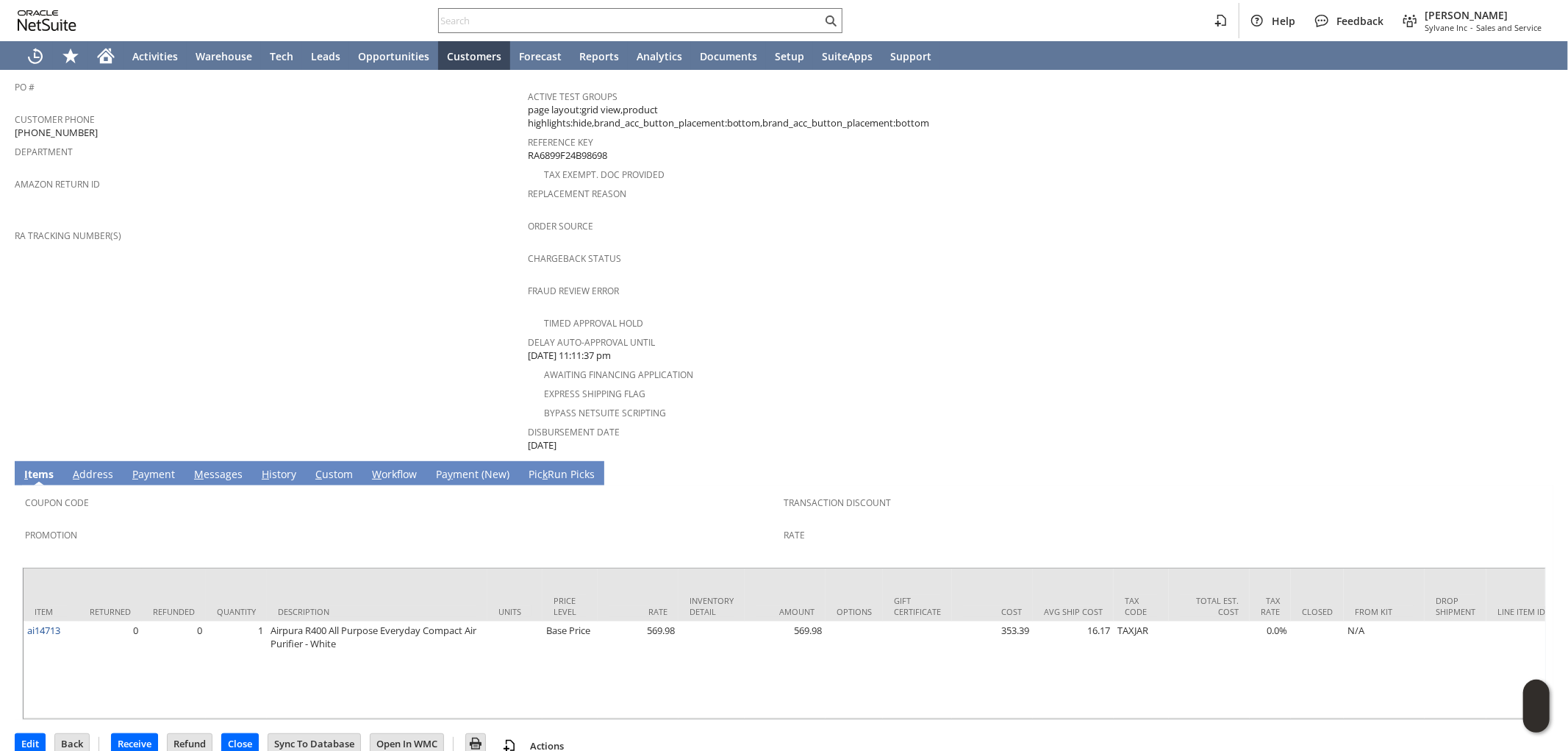
scroll to position [453, 0]
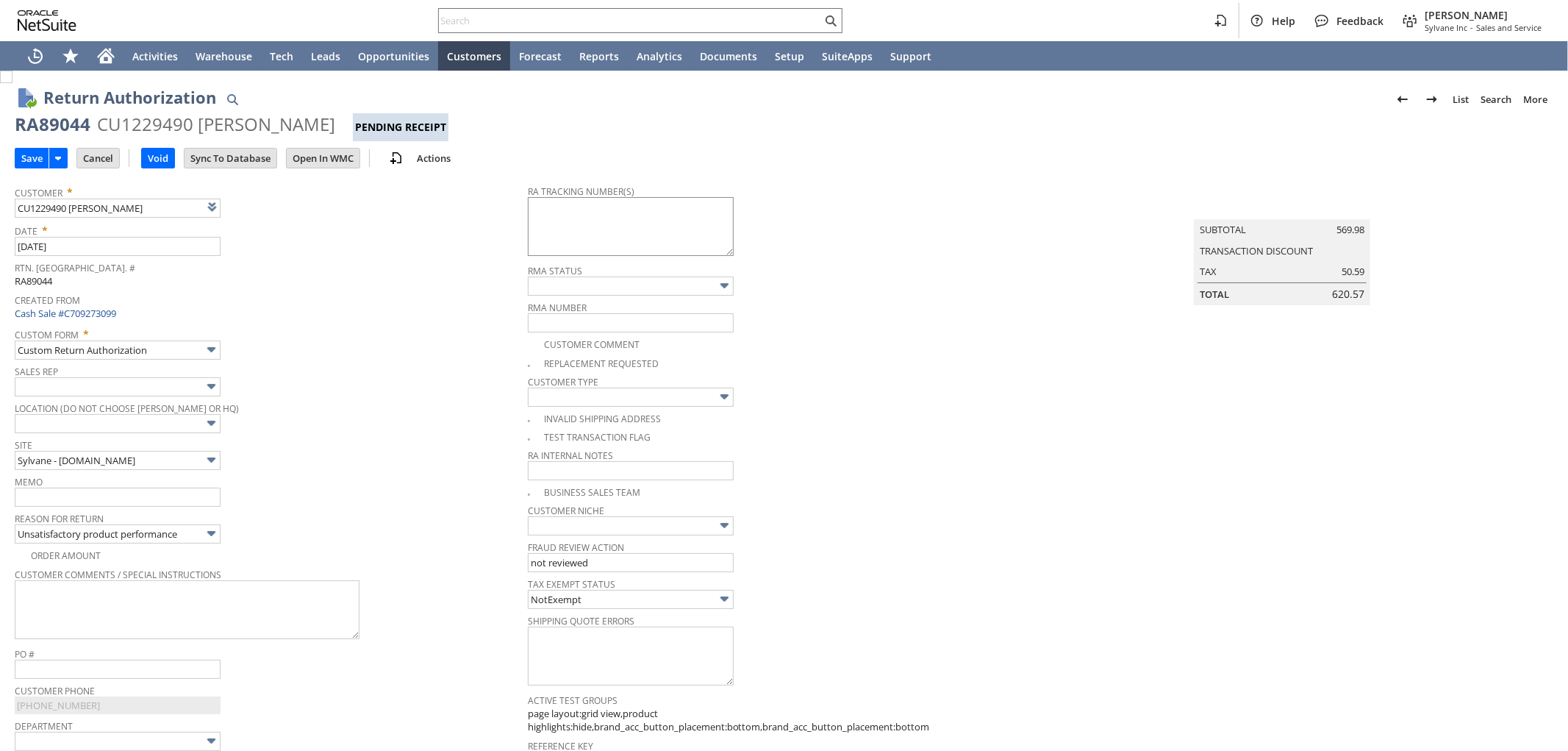
type textarea "791892969519"
type input "Add"
type input "Copy Previous"
type textarea "791892969519 - email"
click at [121, 495] on input "text" at bounding box center [117, 497] width 206 height 19
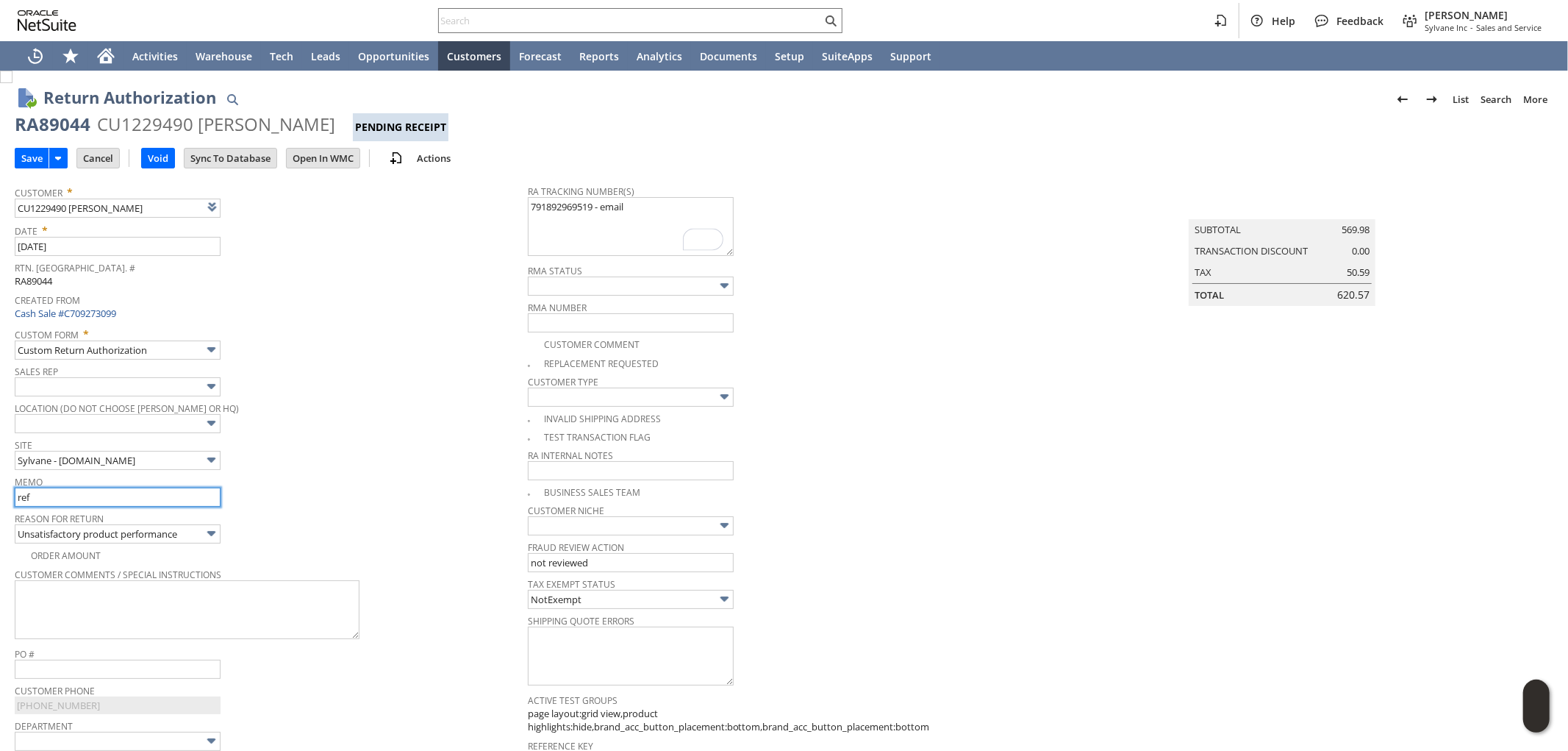
type input "Refund once received"
click at [27, 155] on input "Save" at bounding box center [32, 157] width 33 height 19
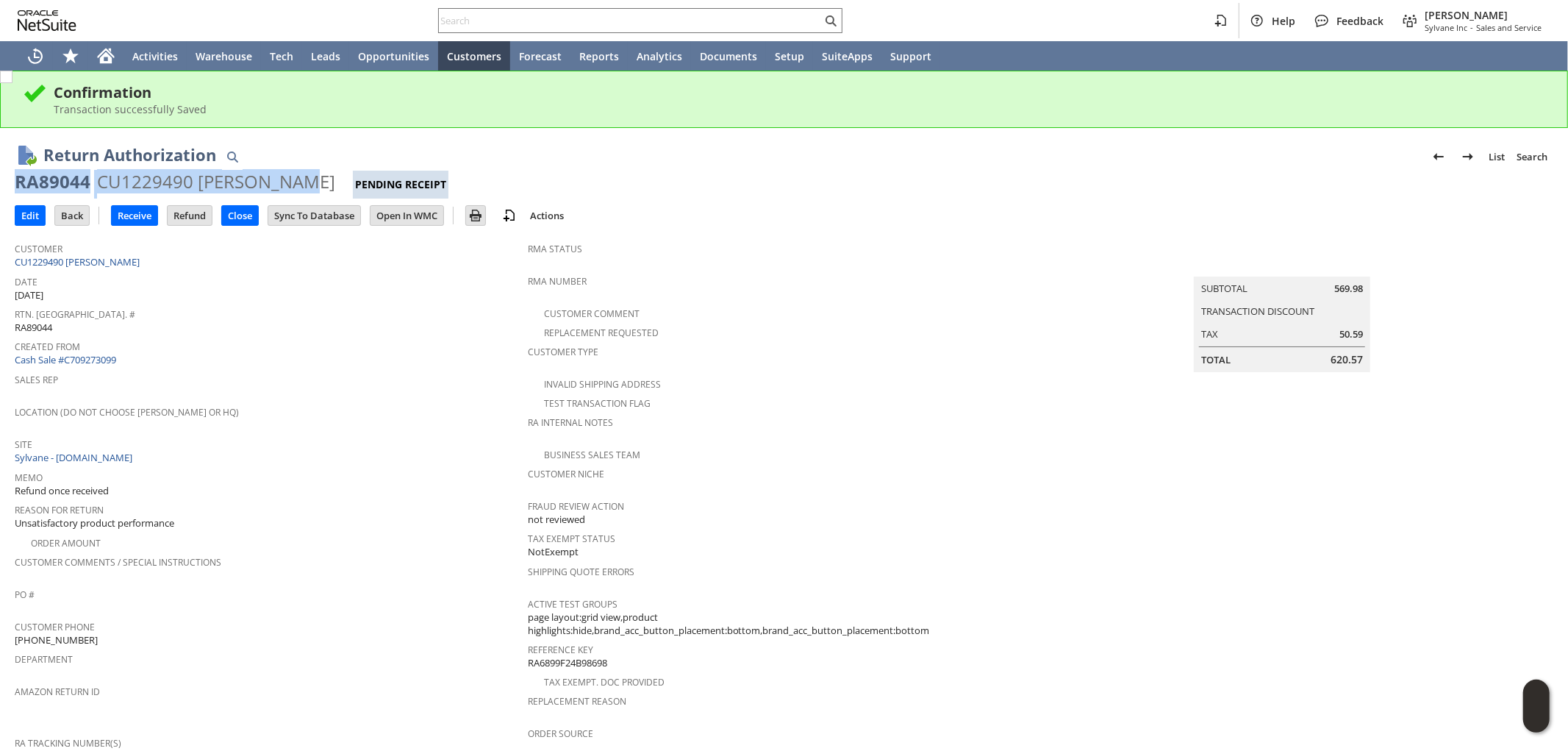
drag, startPoint x: 16, startPoint y: 175, endPoint x: 307, endPoint y: 177, distance: 291.0
click at [307, 177] on div "RA89044 CU1229490 [PERSON_NAME] Pending Receipt" at bounding box center [784, 184] width 1538 height 29
copy div "RA89044 CU1229490 [PERSON_NAME]"
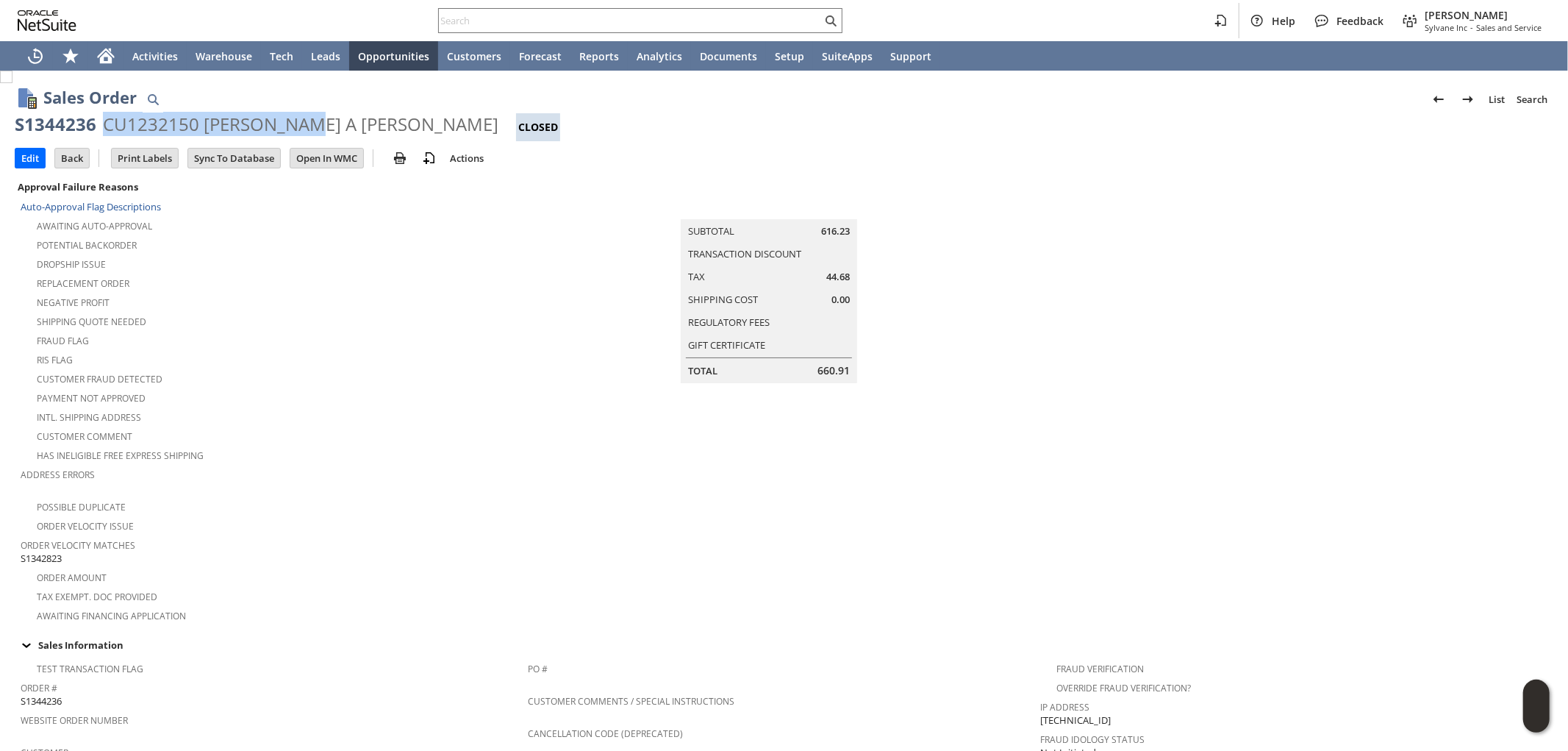
drag, startPoint x: 303, startPoint y: 121, endPoint x: 105, endPoint y: 112, distance: 198.2
click at [105, 112] on div "CU1232150 [PERSON_NAME] A [PERSON_NAME]" at bounding box center [301, 124] width 396 height 24
copy div "CU1232150 [PERSON_NAME] A [PERSON_NAME]"
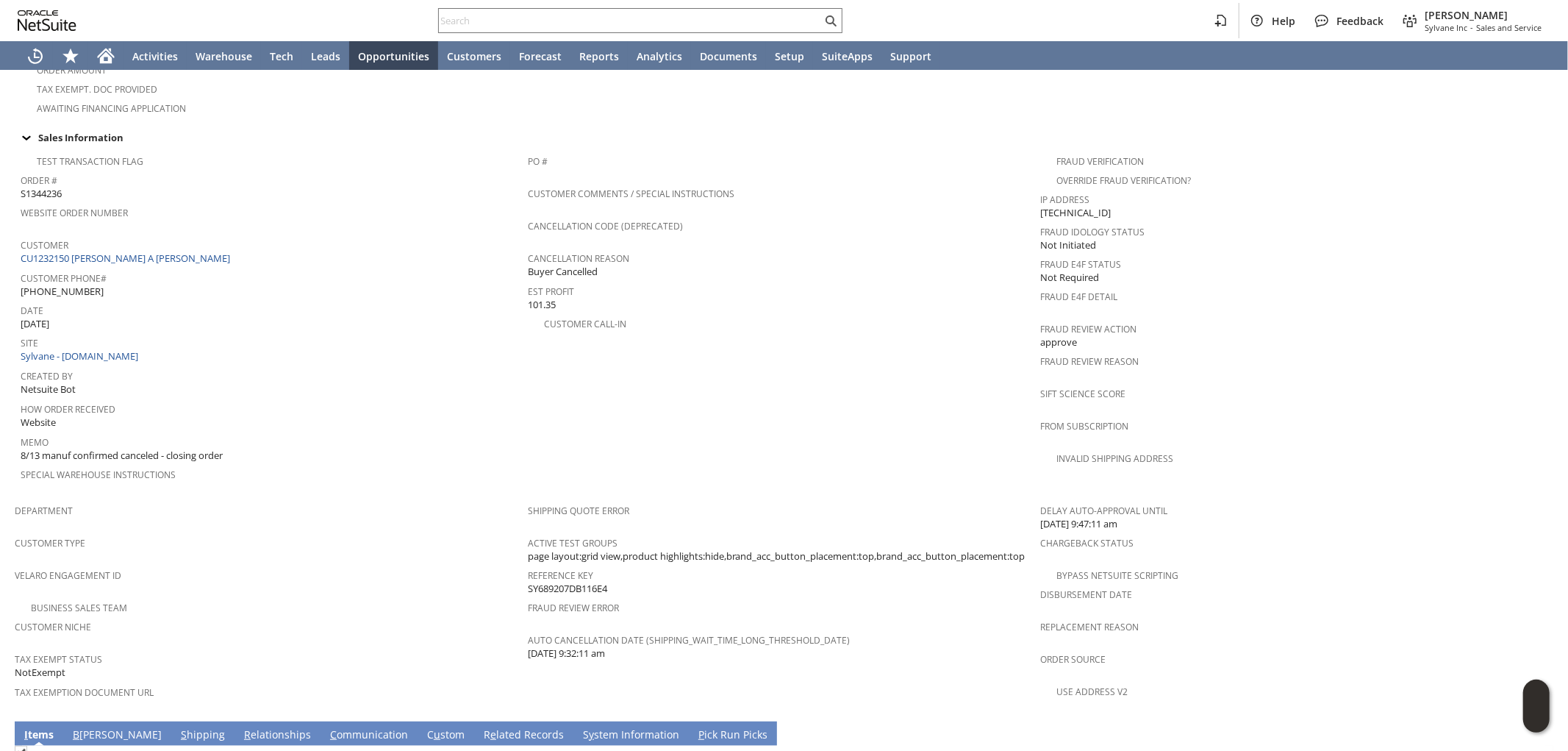
scroll to position [571, 0]
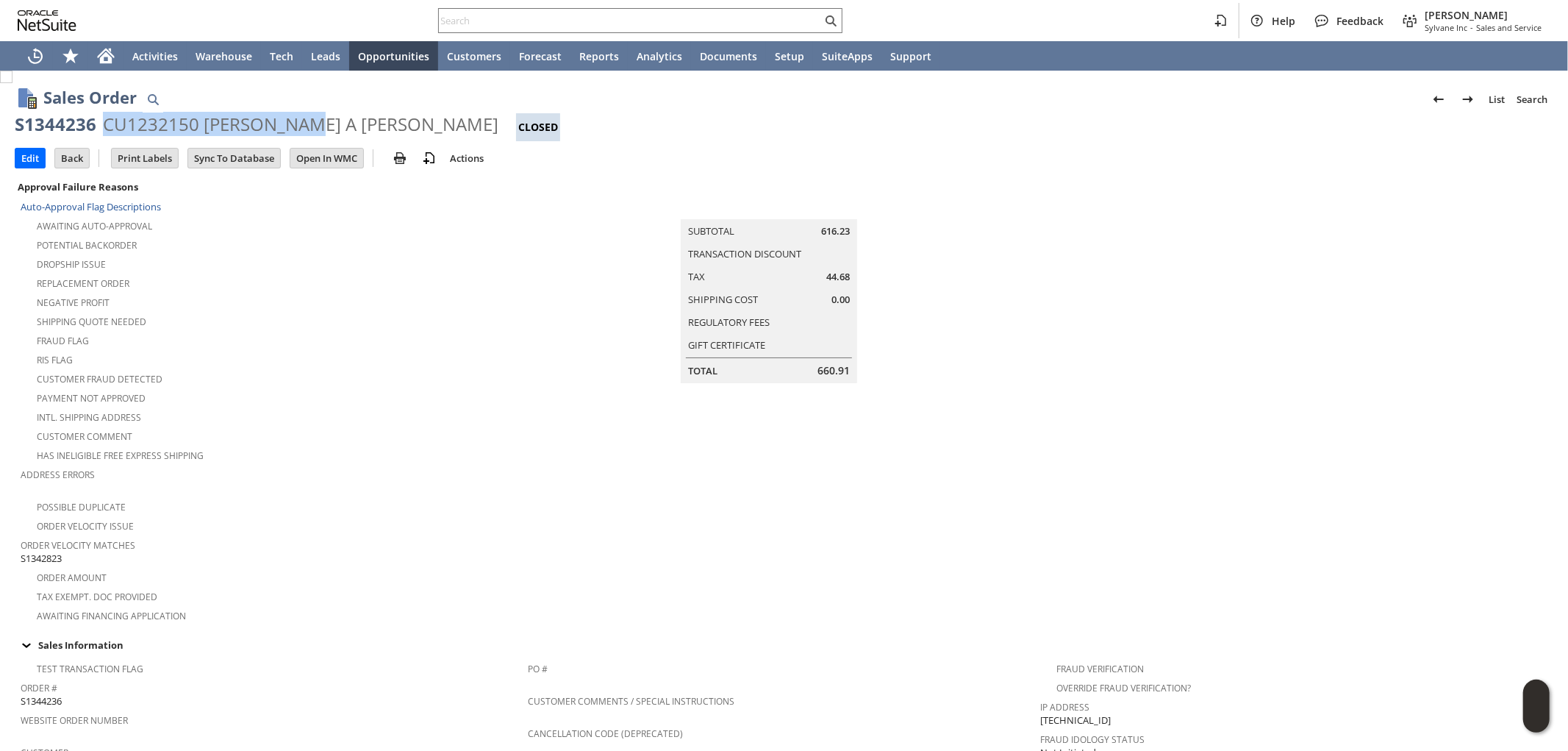
drag, startPoint x: 303, startPoint y: 120, endPoint x: 103, endPoint y: 121, distance: 200.0
click at [103, 121] on div "CU1232150 [PERSON_NAME] A [PERSON_NAME]" at bounding box center [301, 124] width 396 height 24
click at [724, 25] on input "text" at bounding box center [629, 20] width 383 height 18
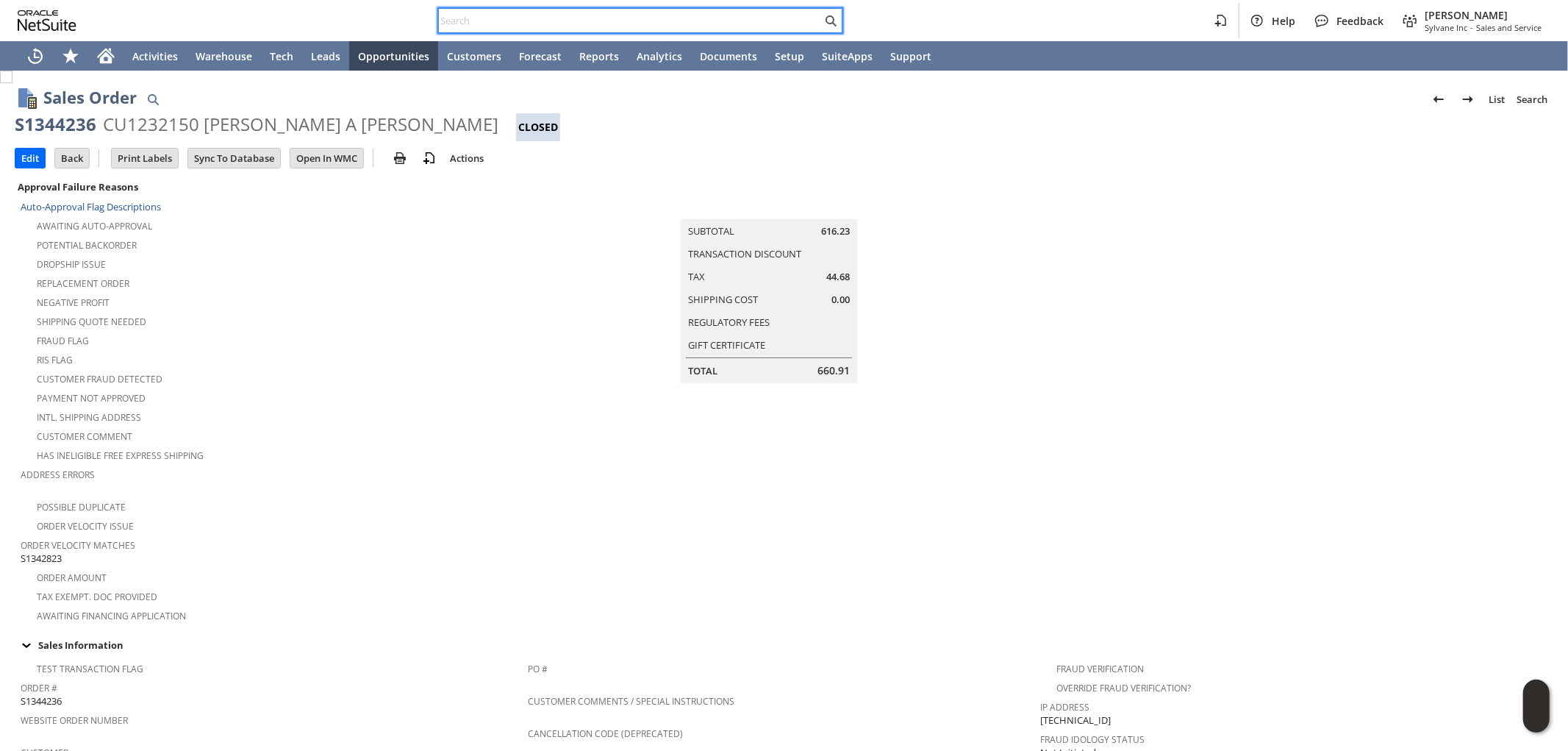
paste input "SY688B978FA44EA"
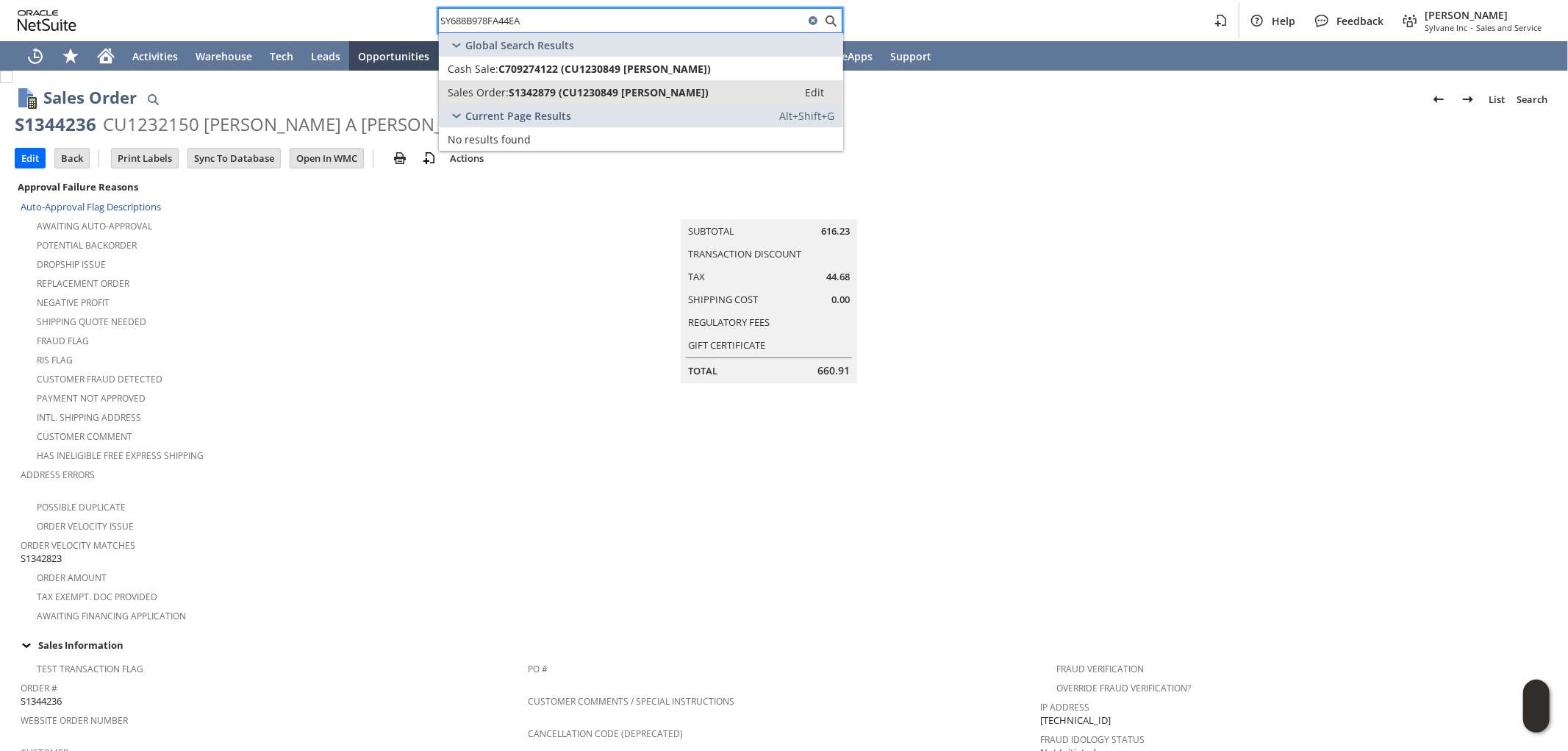
type input "SY688B978FA44EA"
click at [670, 81] on link "Sales Order: S1342879 (CU1230849 [PERSON_NAME]) Edit" at bounding box center [640, 92] width 404 height 24
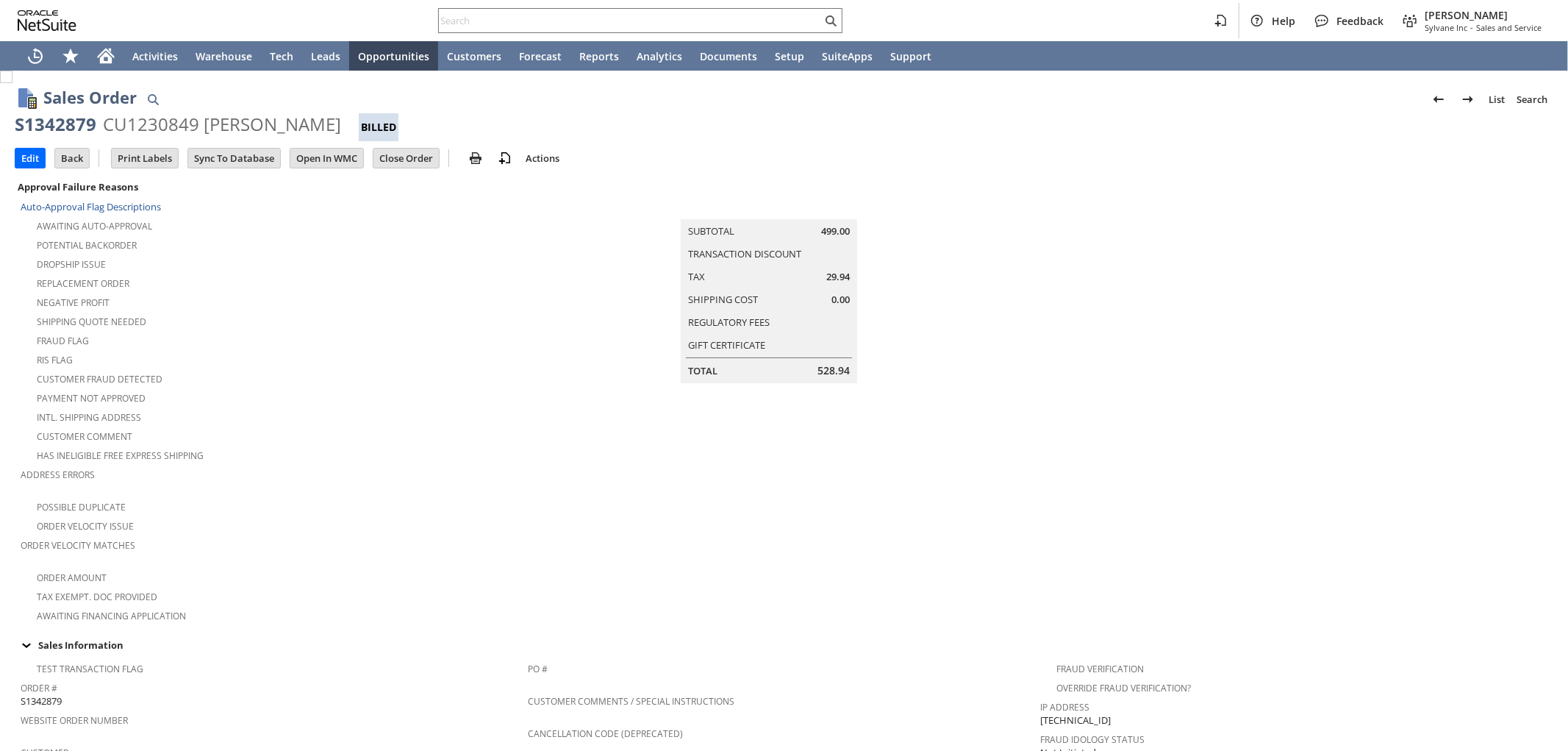
scroll to position [721, 0]
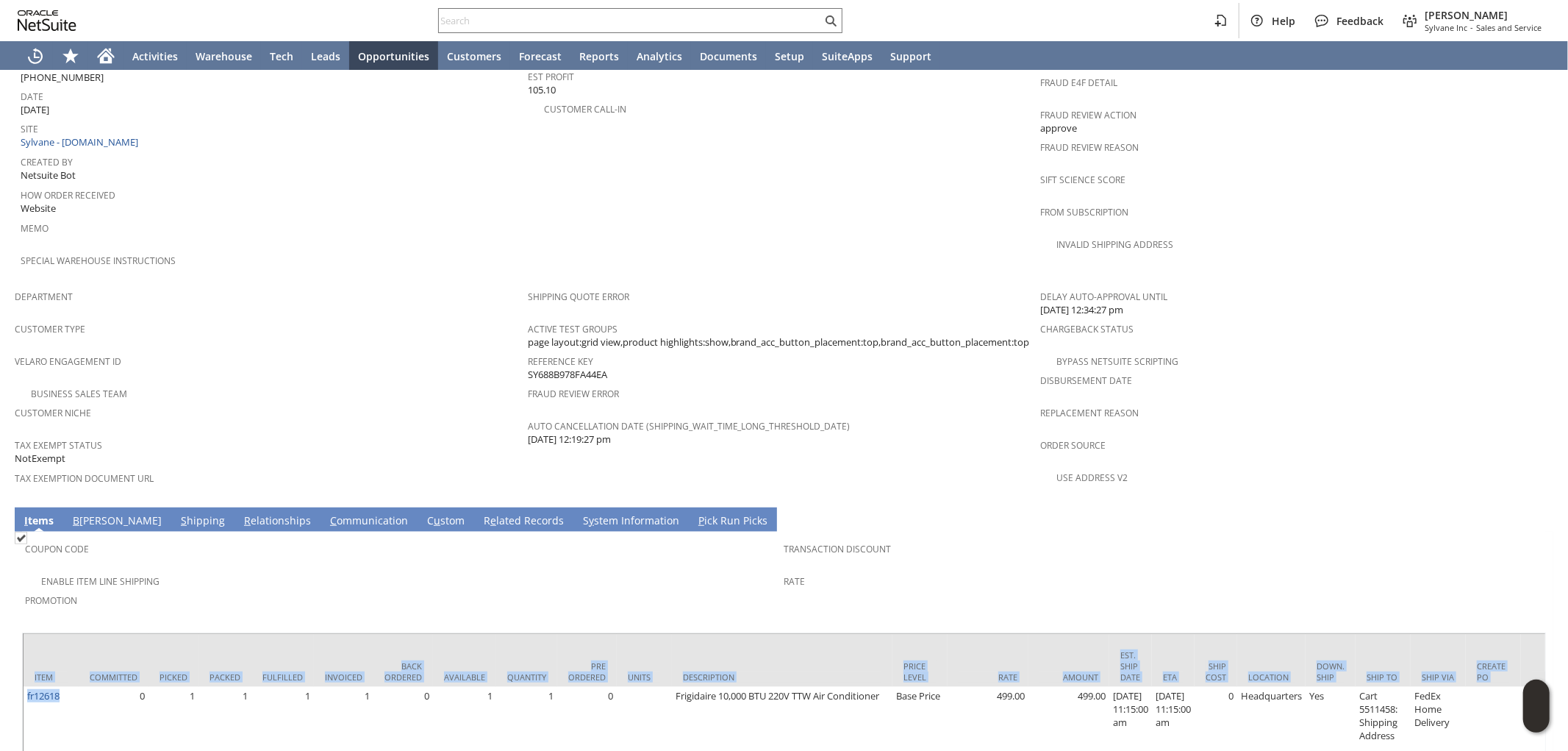
drag, startPoint x: 69, startPoint y: 653, endPoint x: 20, endPoint y: 656, distance: 49.1
click at [20, 656] on div "Coupon Code Enable Item Line Shipping Promotion Transaction Discount Rate Item …" at bounding box center [784, 651] width 1538 height 240
click at [235, 435] on span "Tax Exempt Status" at bounding box center [267, 443] width 506 height 17
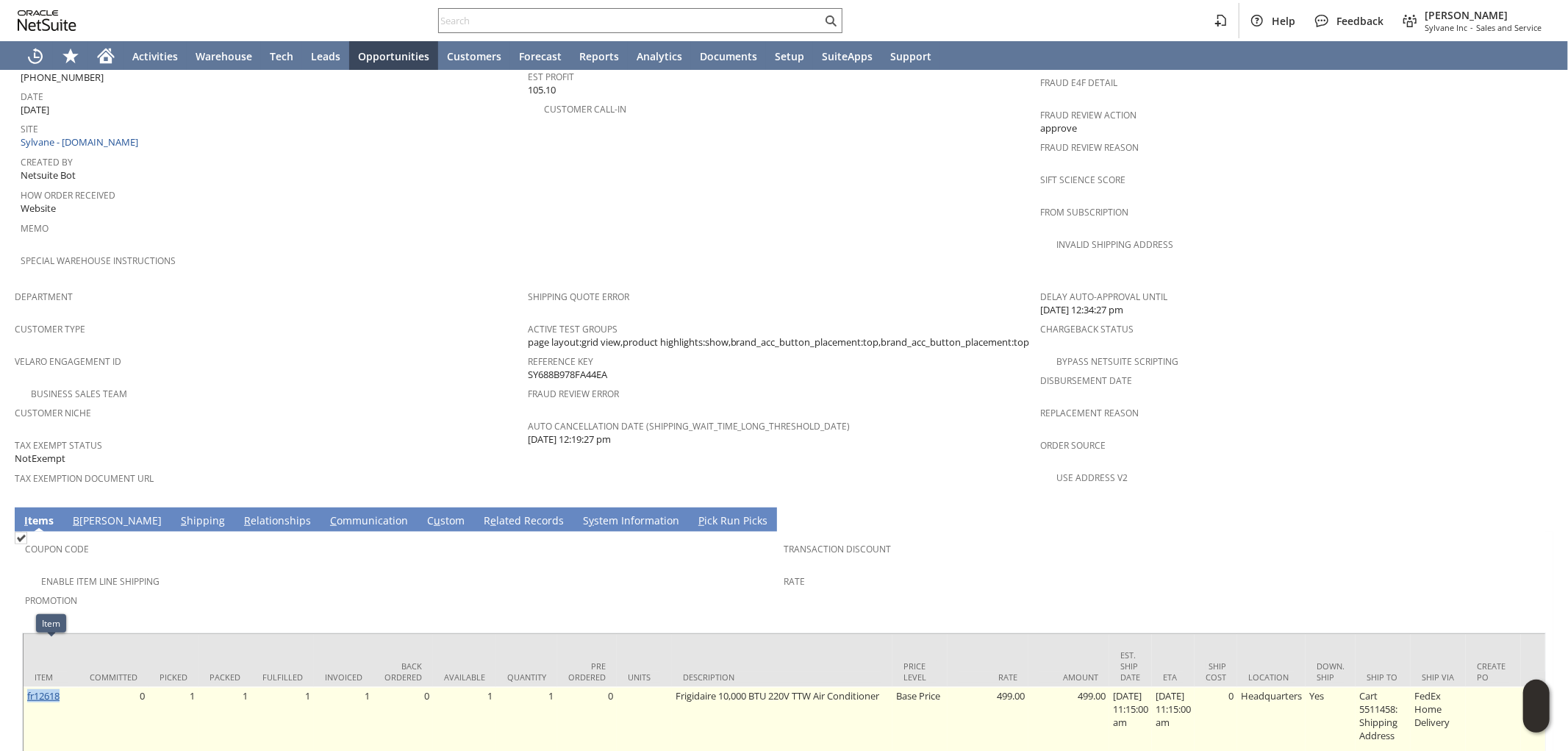
drag, startPoint x: 68, startPoint y: 654, endPoint x: 31, endPoint y: 652, distance: 37.1
click at [27, 687] on td "fr12618" at bounding box center [51, 729] width 55 height 84
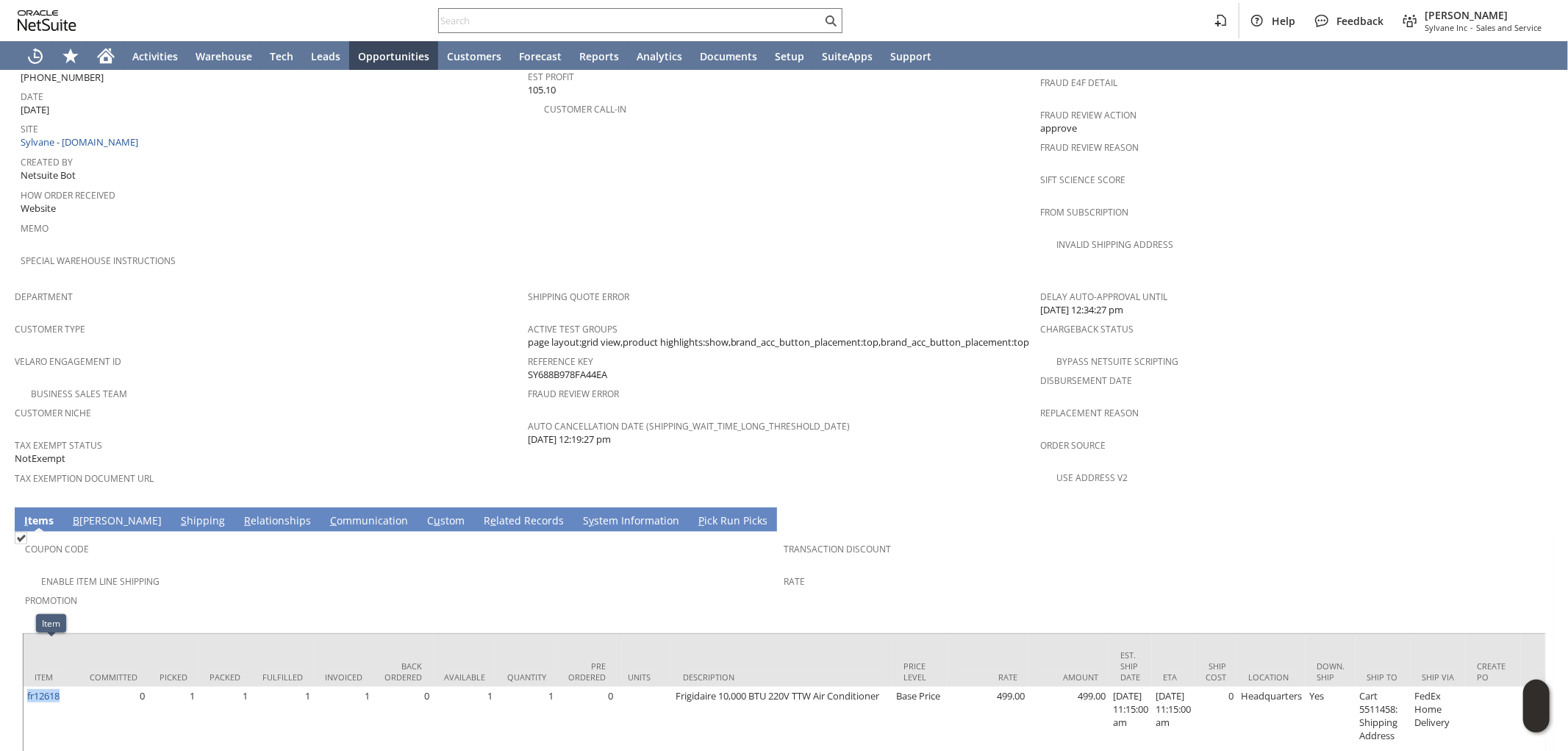
copy link "fr12618"
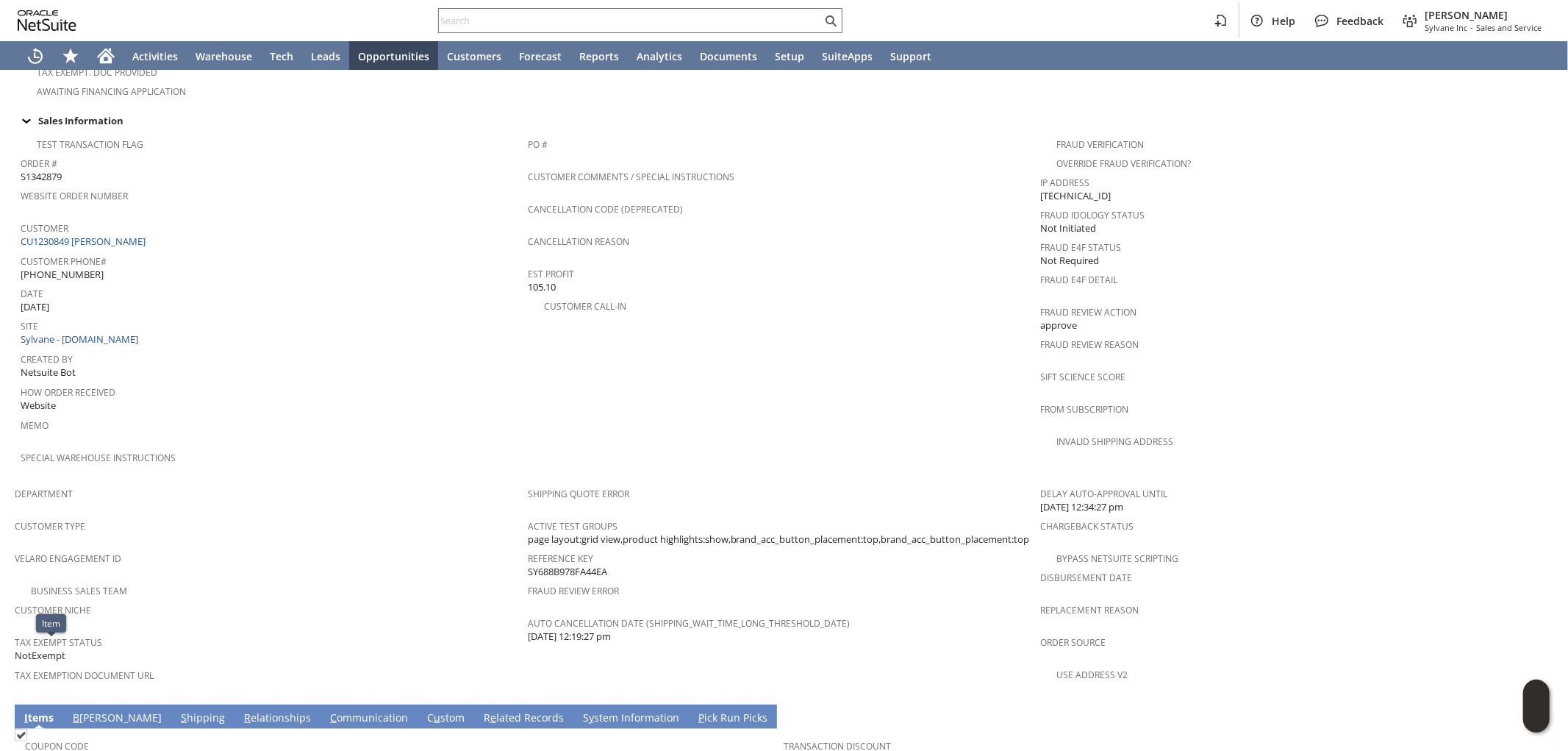
scroll to position [476, 0]
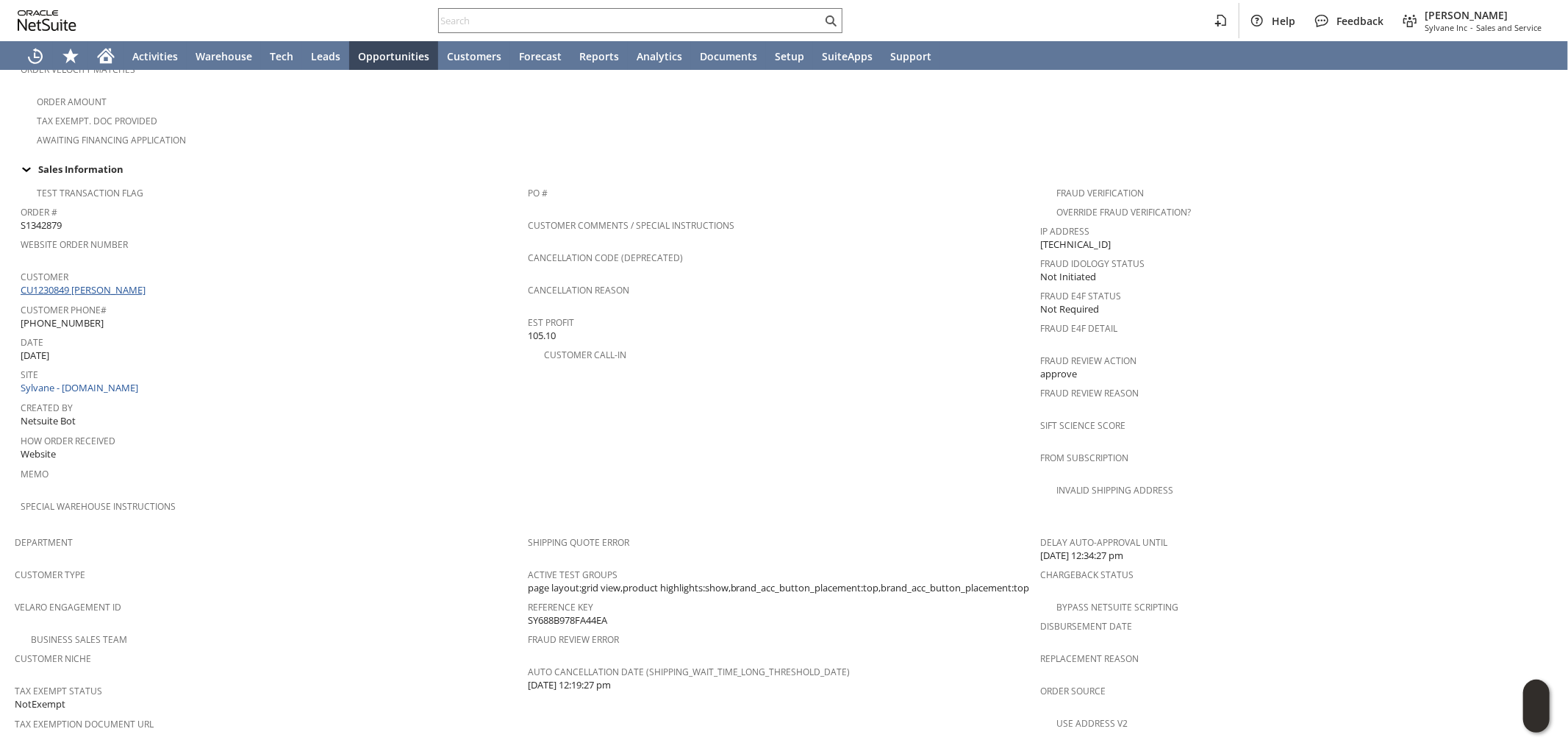
click at [125, 283] on link "CU1230849 Christopher Bickley" at bounding box center [84, 289] width 129 height 13
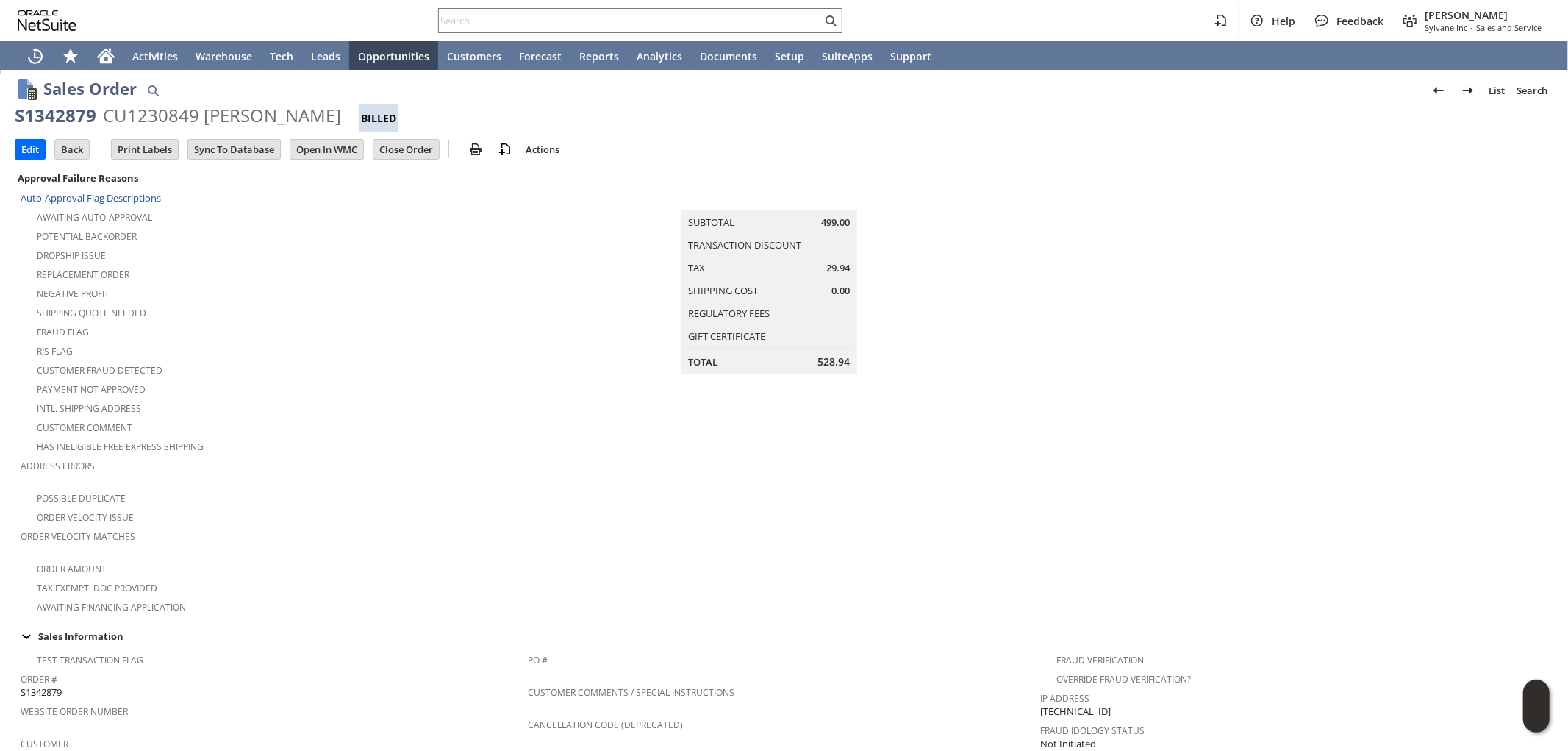
scroll to position [0, 0]
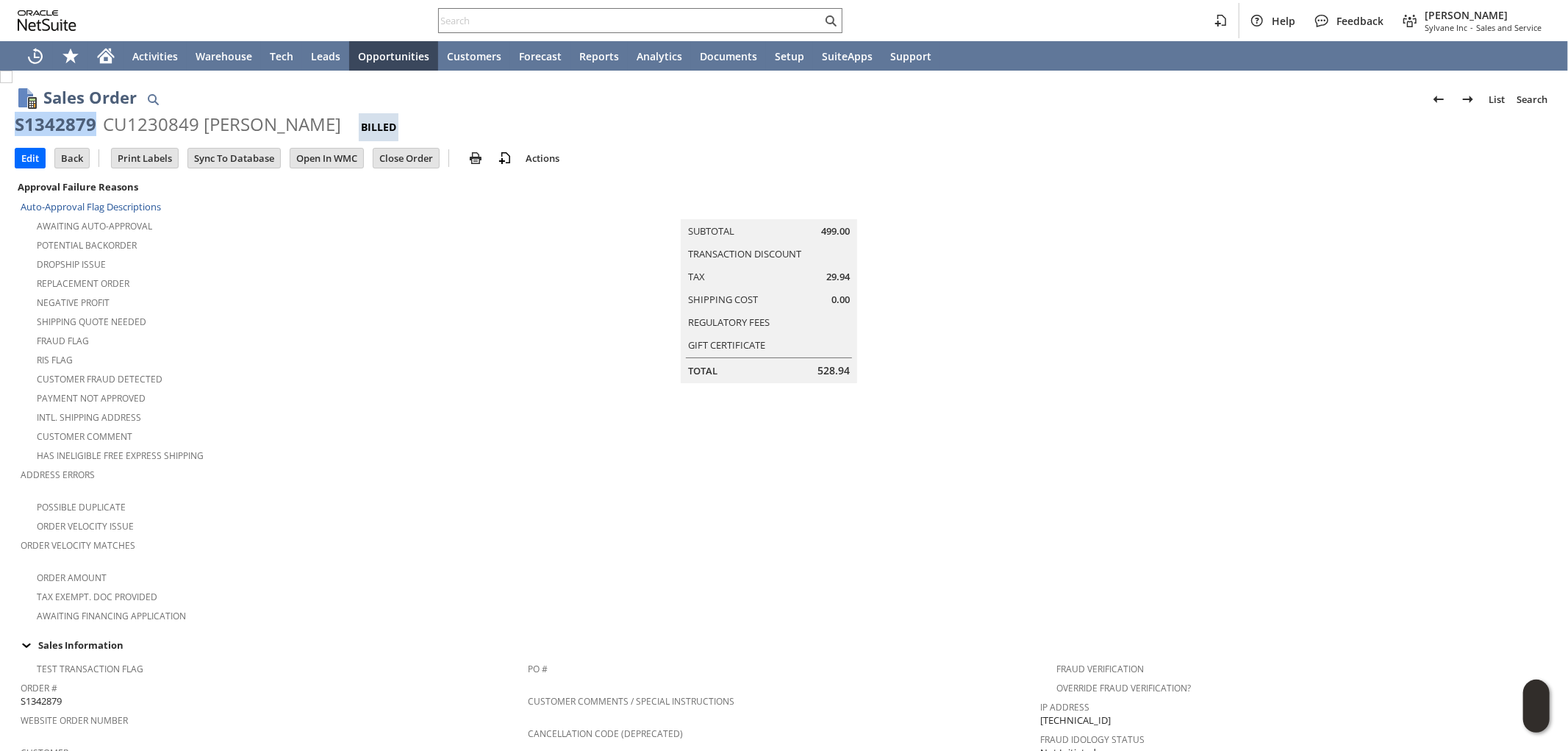
drag, startPoint x: 99, startPoint y: 121, endPoint x: 38, endPoint y: 102, distance: 63.9
copy div "S1342879"
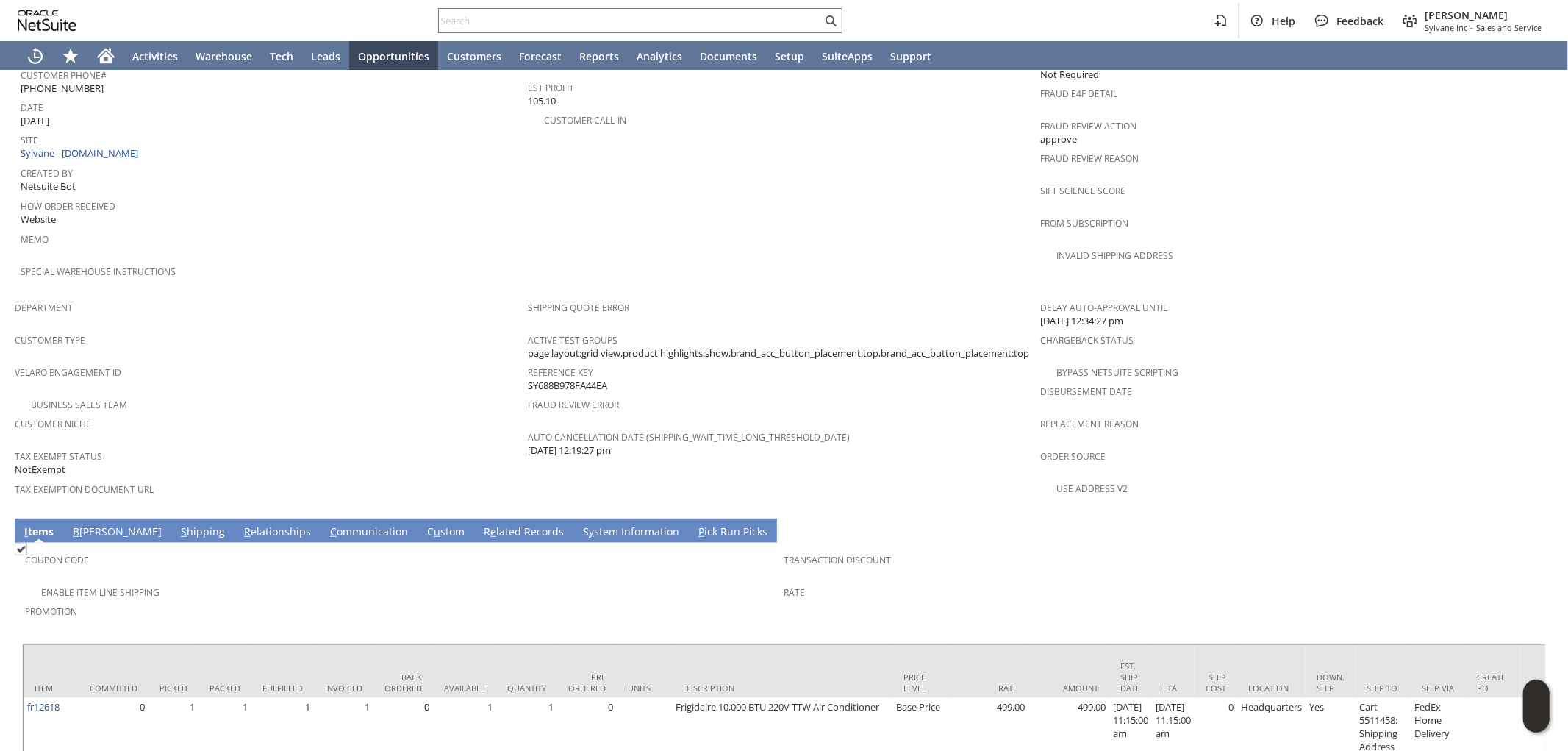
scroll to position [760, 0]
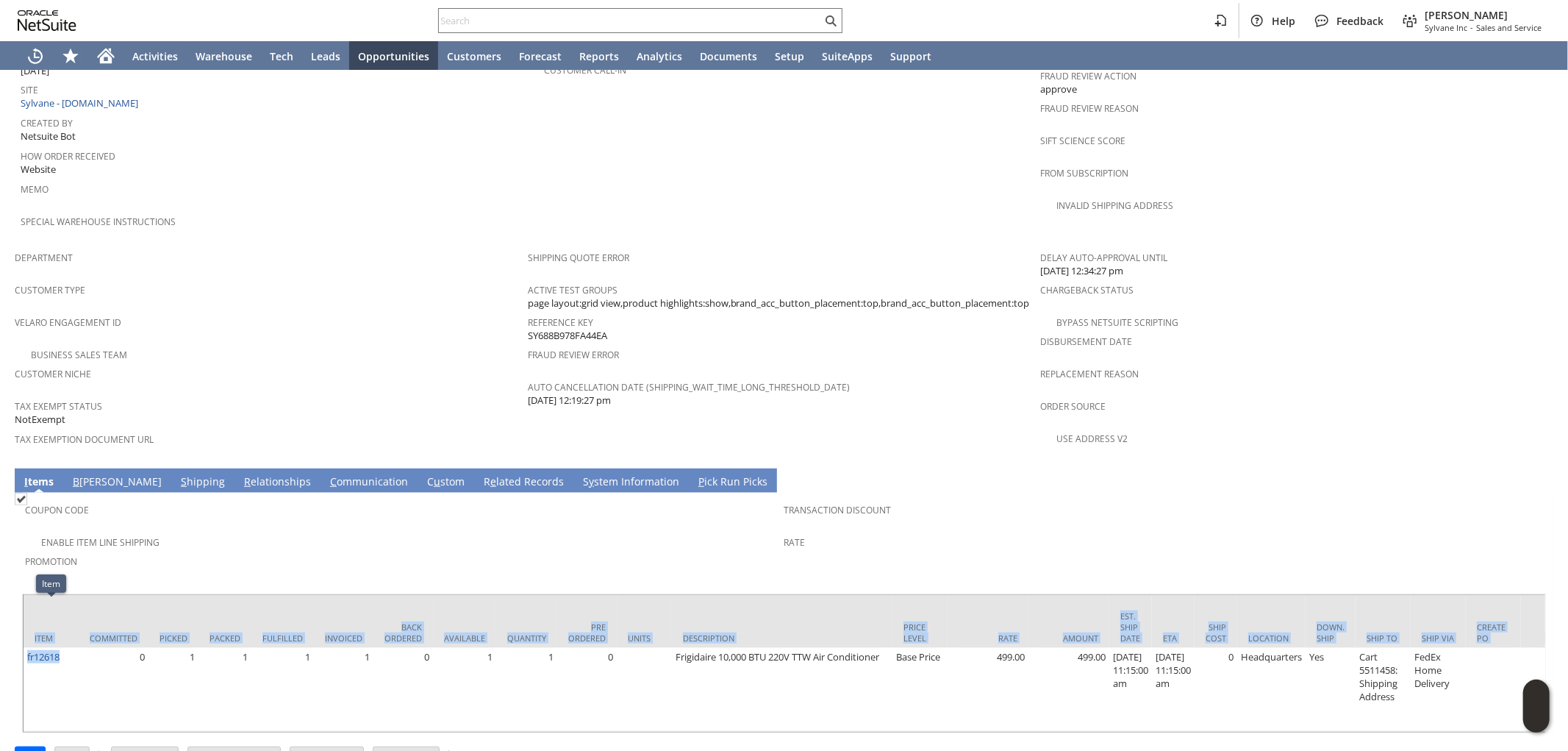
drag, startPoint x: 69, startPoint y: 617, endPoint x: 20, endPoint y: 621, distance: 49.2
click at [20, 621] on div "Coupon Code Enable Item Line Shipping Promotion Transaction Discount Rate Item …" at bounding box center [784, 612] width 1538 height 240
copy div "Item Committed Picked Packed Fulfilled Invoiced Back Ordered Available Quantity…"
click at [0, 587] on div "Sales Order List Search S1342879 CU1230849 Christopher Bickley Billed Go Edit B…" at bounding box center [784, 48] width 1568 height 1477
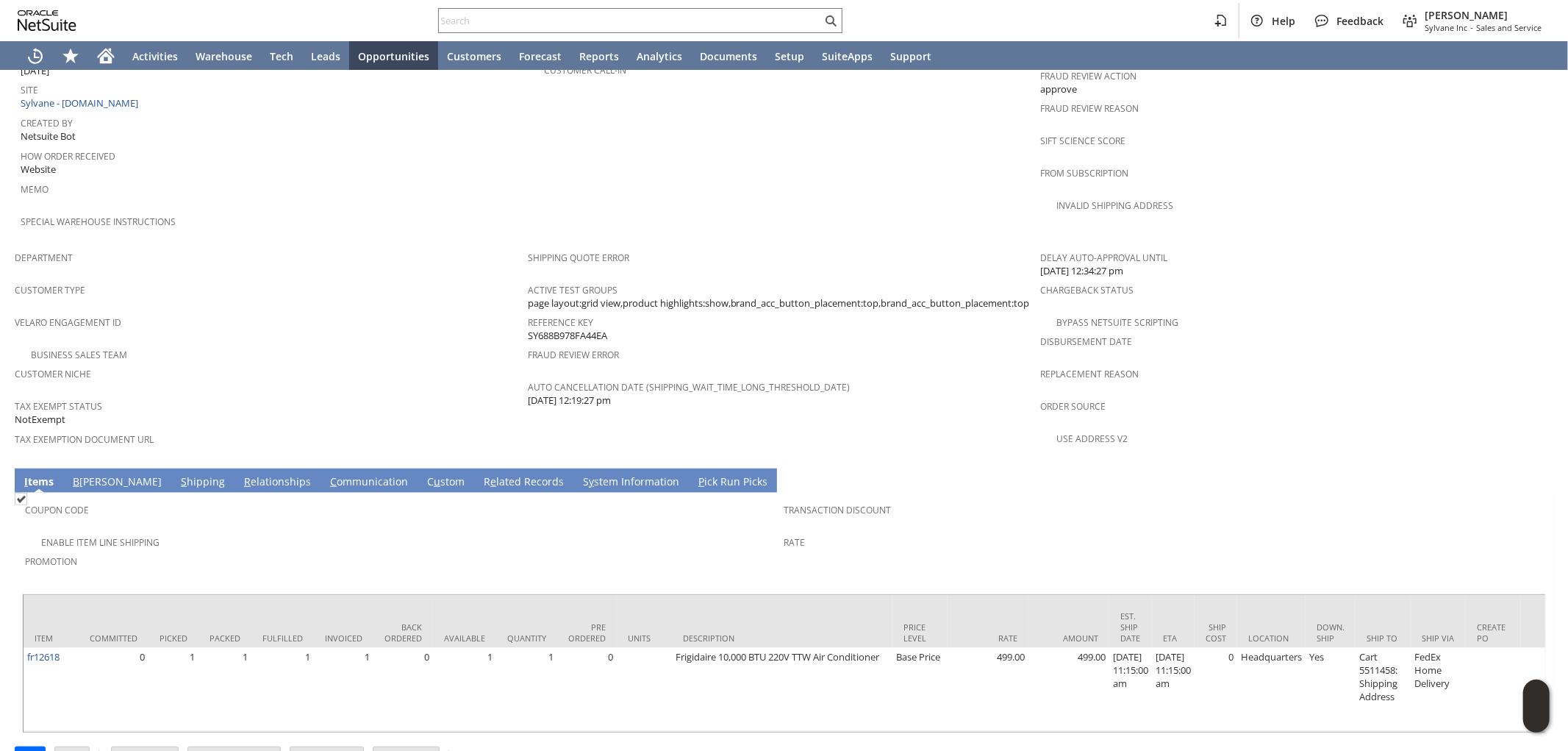
drag, startPoint x: 615, startPoint y: 307, endPoint x: 525, endPoint y: 307, distance: 90.0
click at [528, 312] on div "Reference Key SY688B978FA44EA" at bounding box center [780, 327] width 506 height 31
copy span "SY688B978FA44EA"
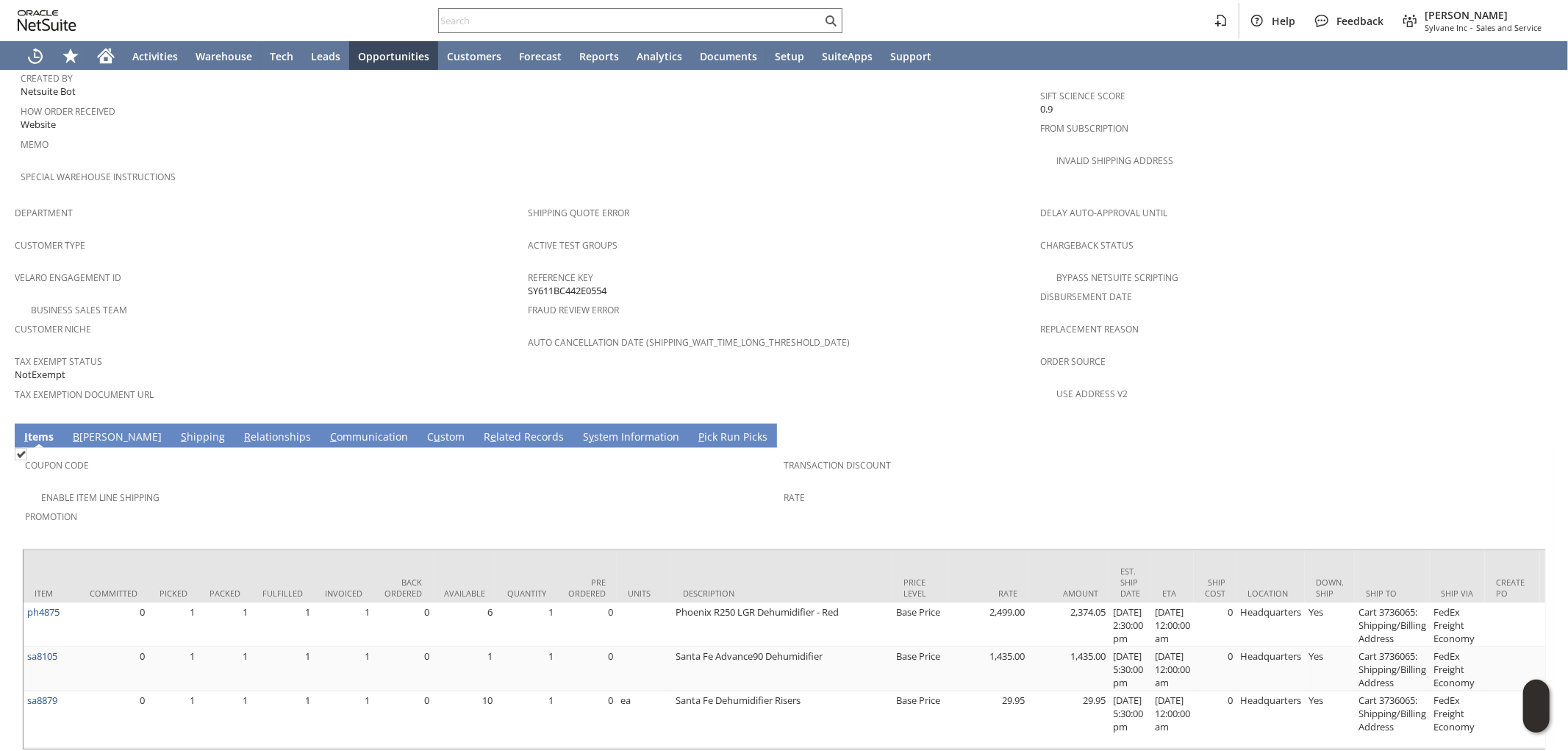
scroll to position [822, 0]
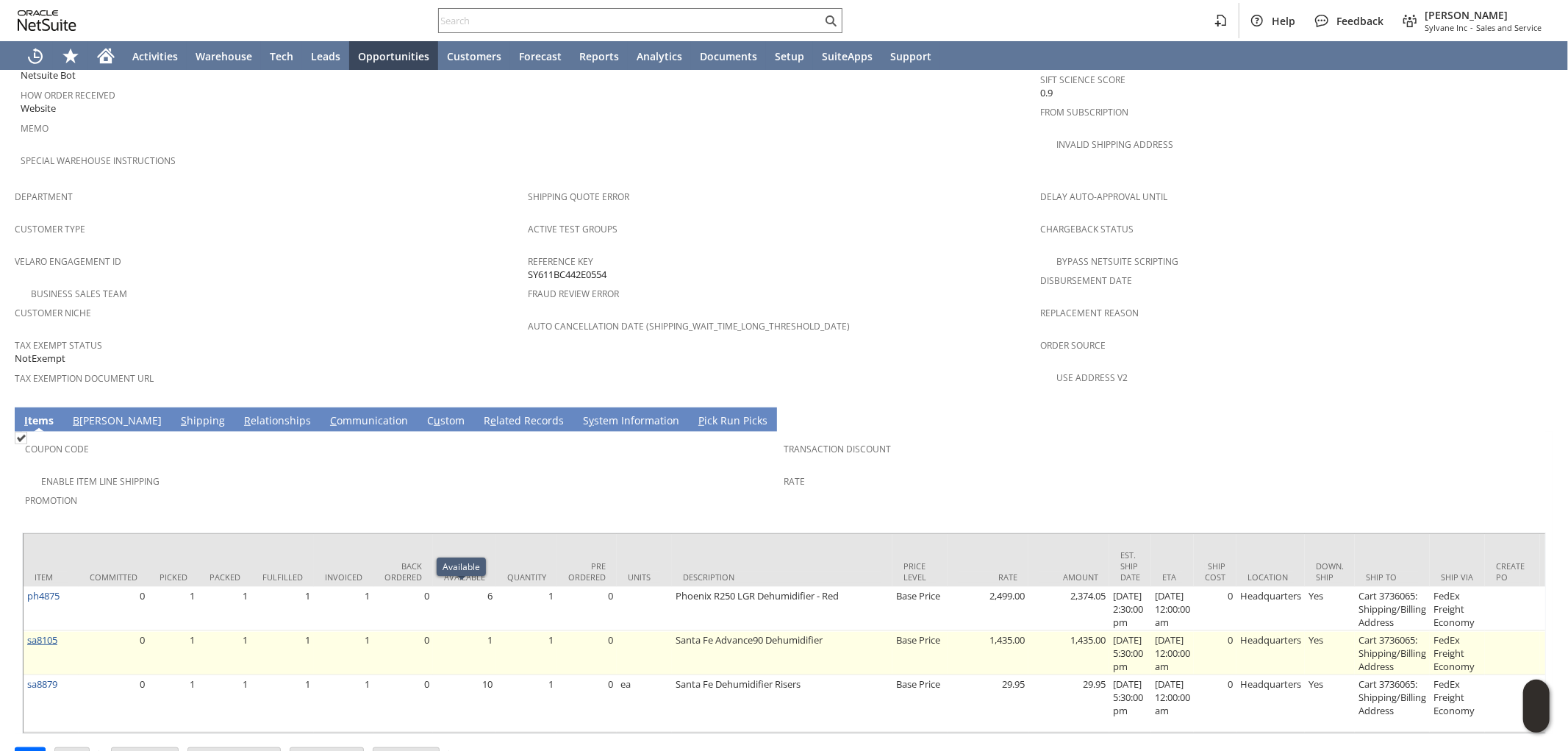
click at [34, 633] on link "sa8105" at bounding box center [42, 639] width 30 height 13
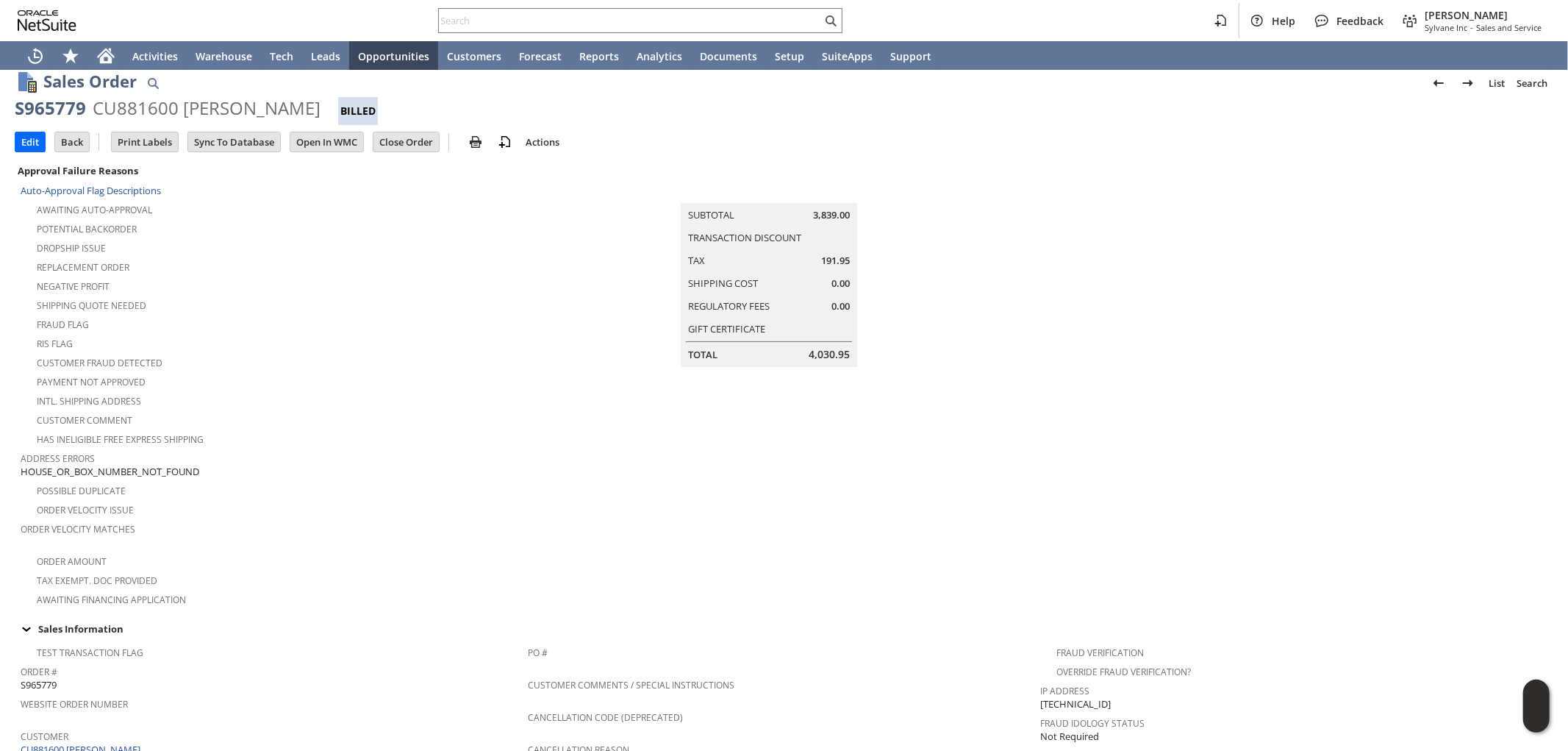
scroll to position [0, 0]
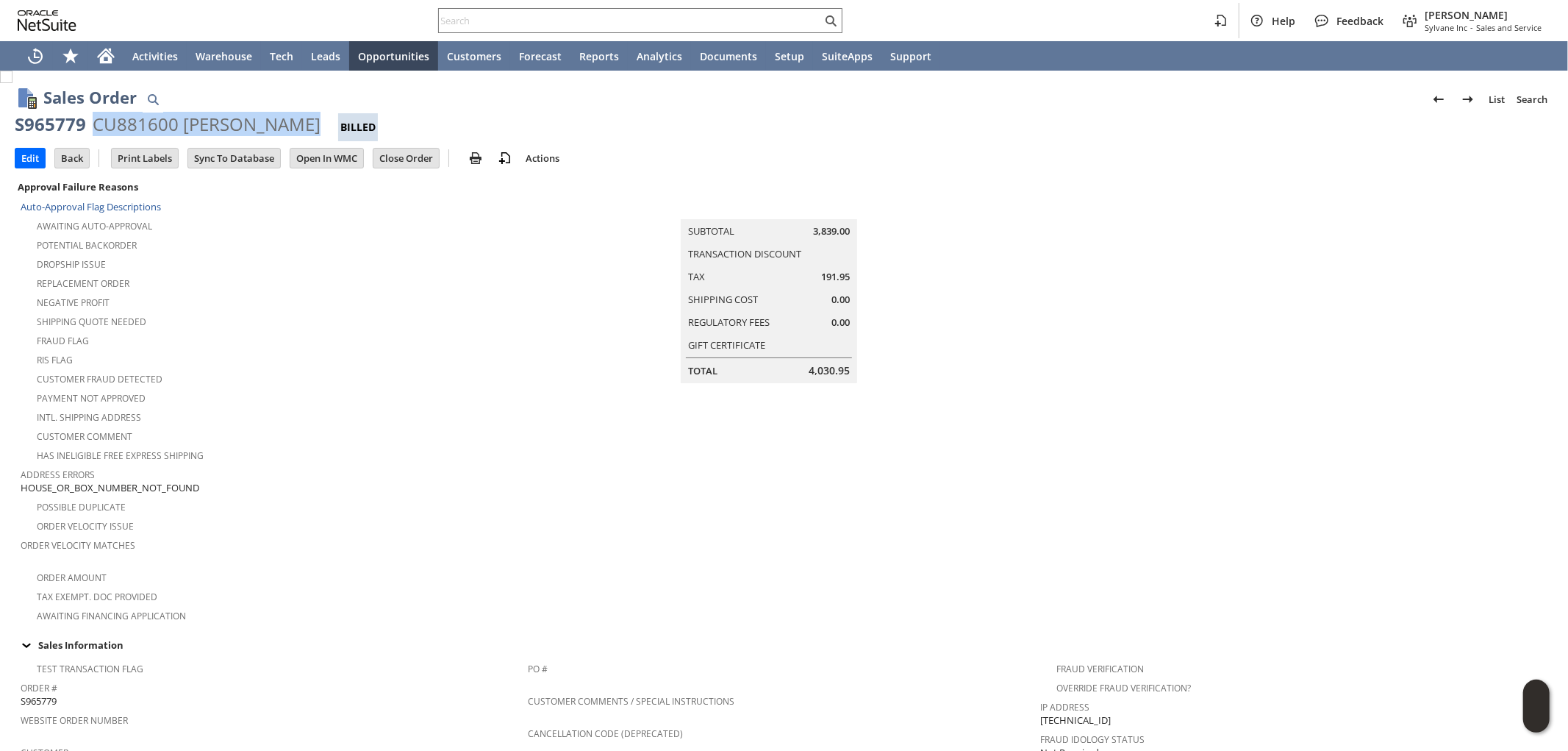
drag, startPoint x: 302, startPoint y: 122, endPoint x: 405, endPoint y: 65, distance: 117.7
click at [96, 122] on div "CU881600 [PERSON_NAME]" at bounding box center [207, 124] width 228 height 24
copy div "CU881600 [PERSON_NAME]"
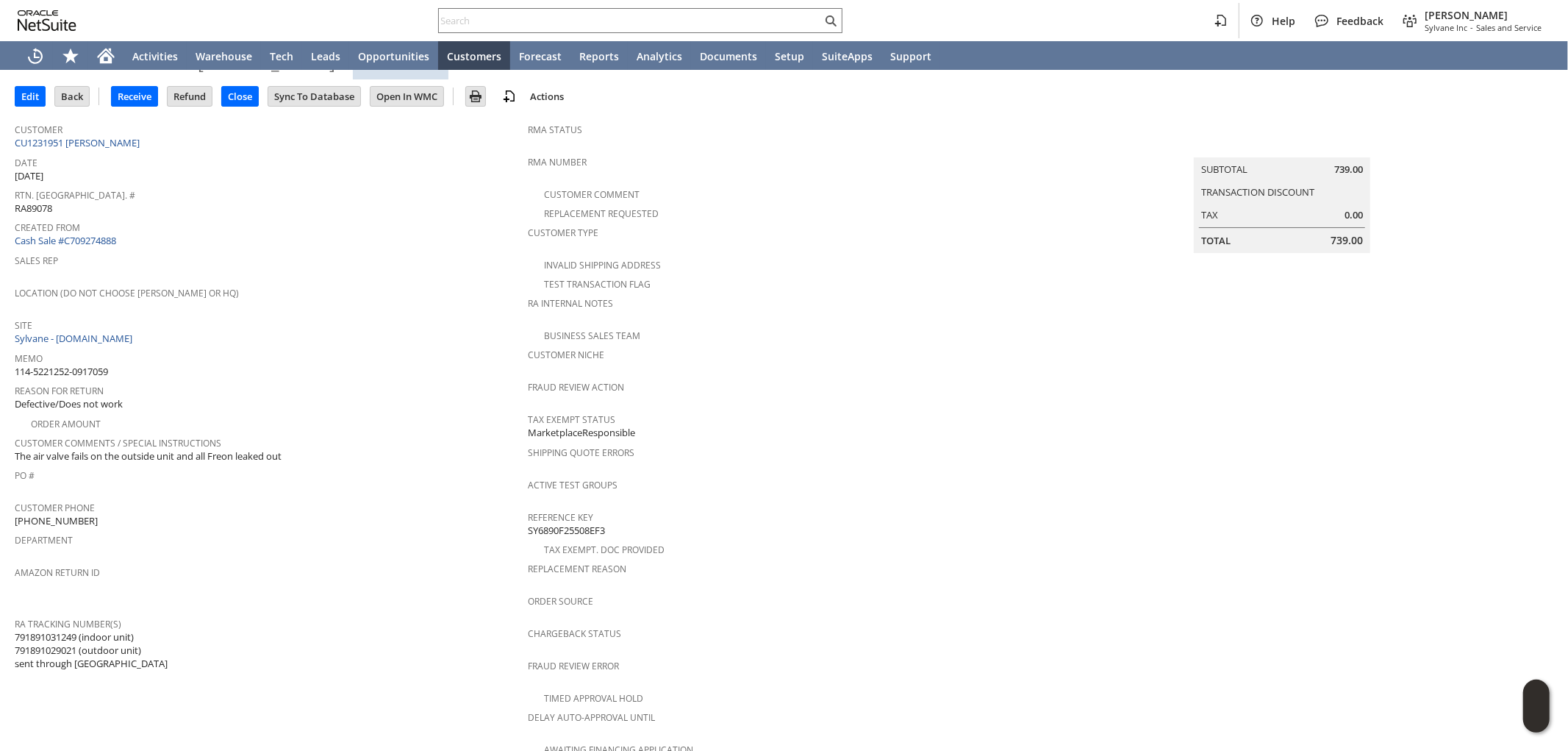
scroll to position [245, 0]
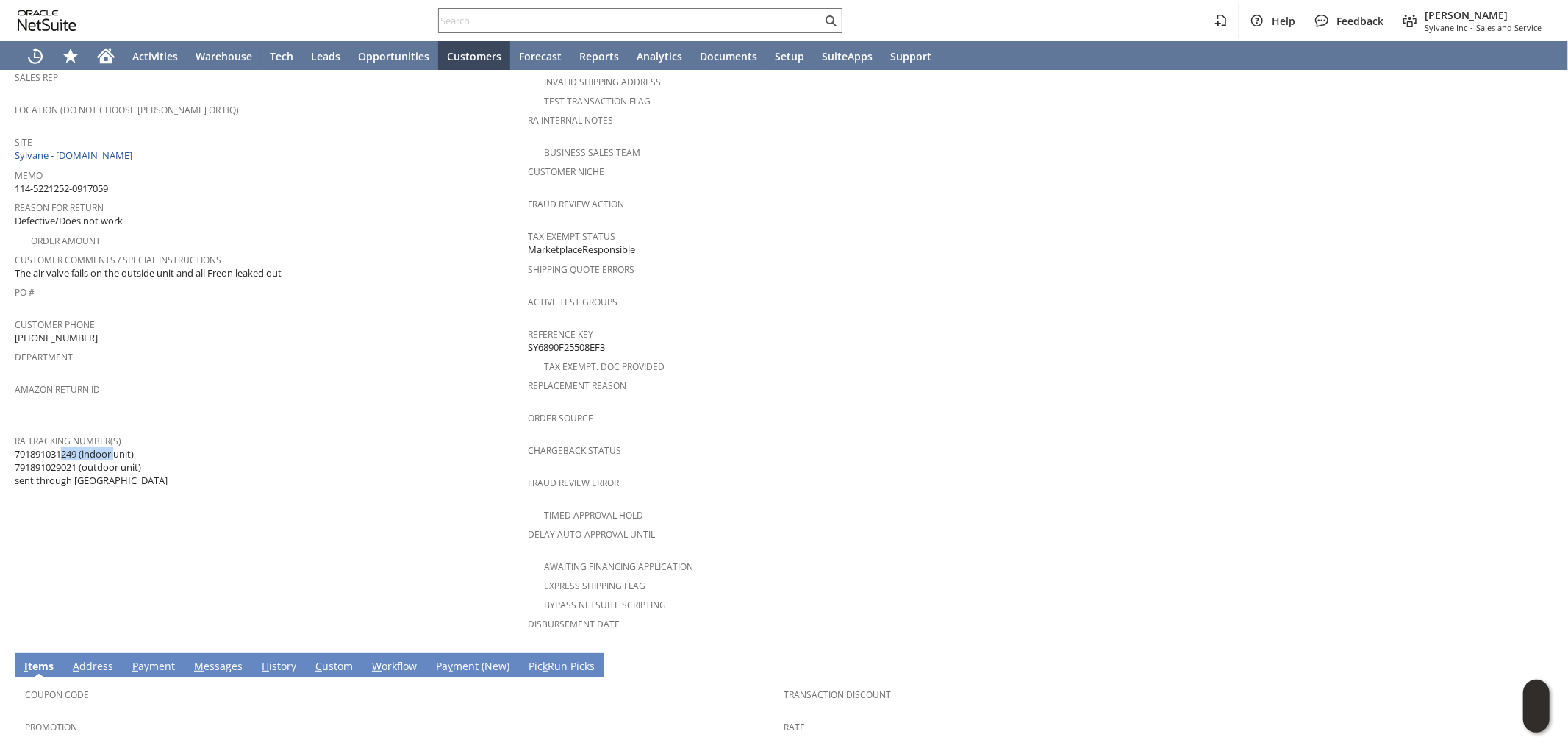
drag, startPoint x: 81, startPoint y: 435, endPoint x: 16, endPoint y: 435, distance: 65.0
click at [16, 447] on span "791891031249 (indoor unit) 791891029021 (outdoor unit) sent through Amazon" at bounding box center [91, 467] width 153 height 40
copy span "791891031249"
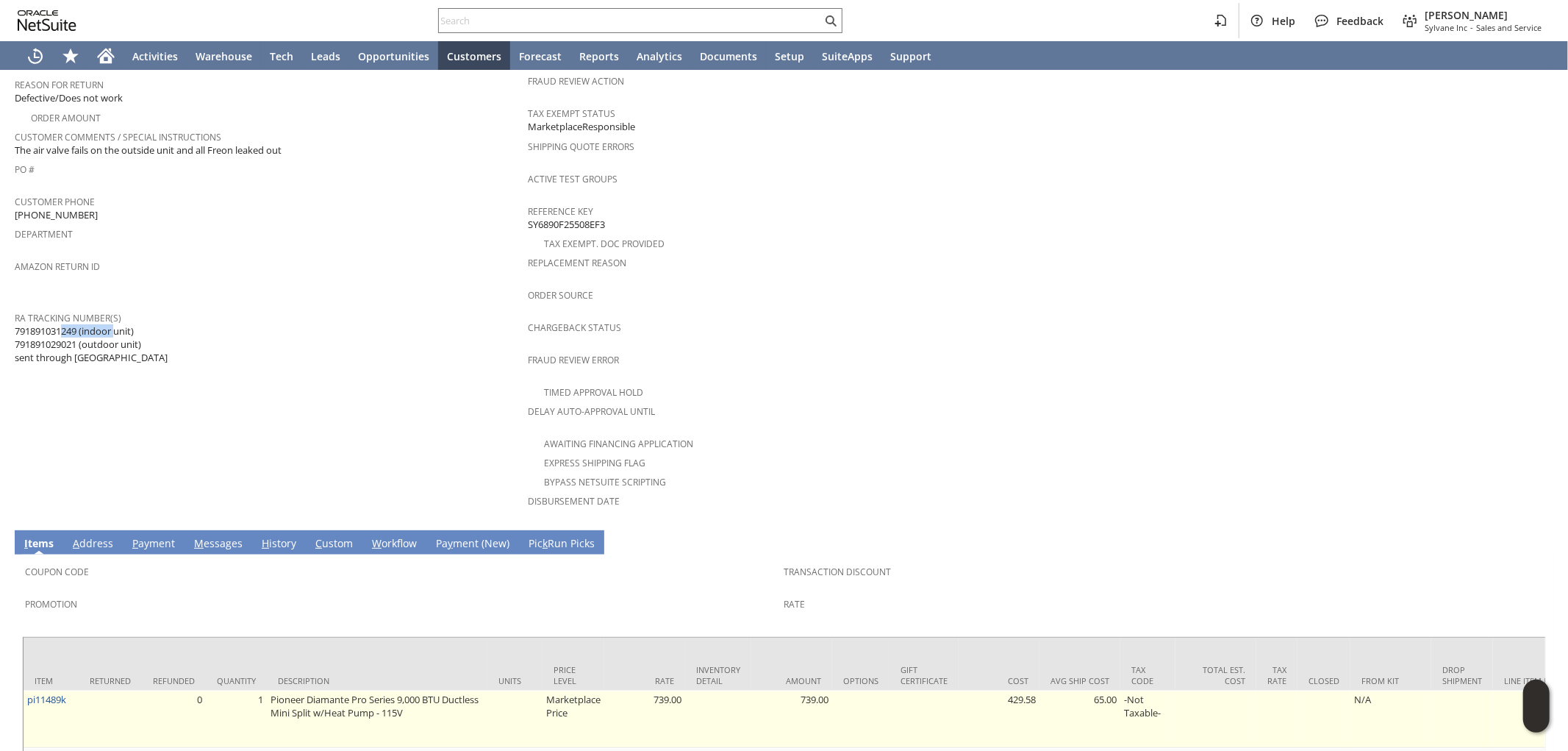
scroll to position [571, 0]
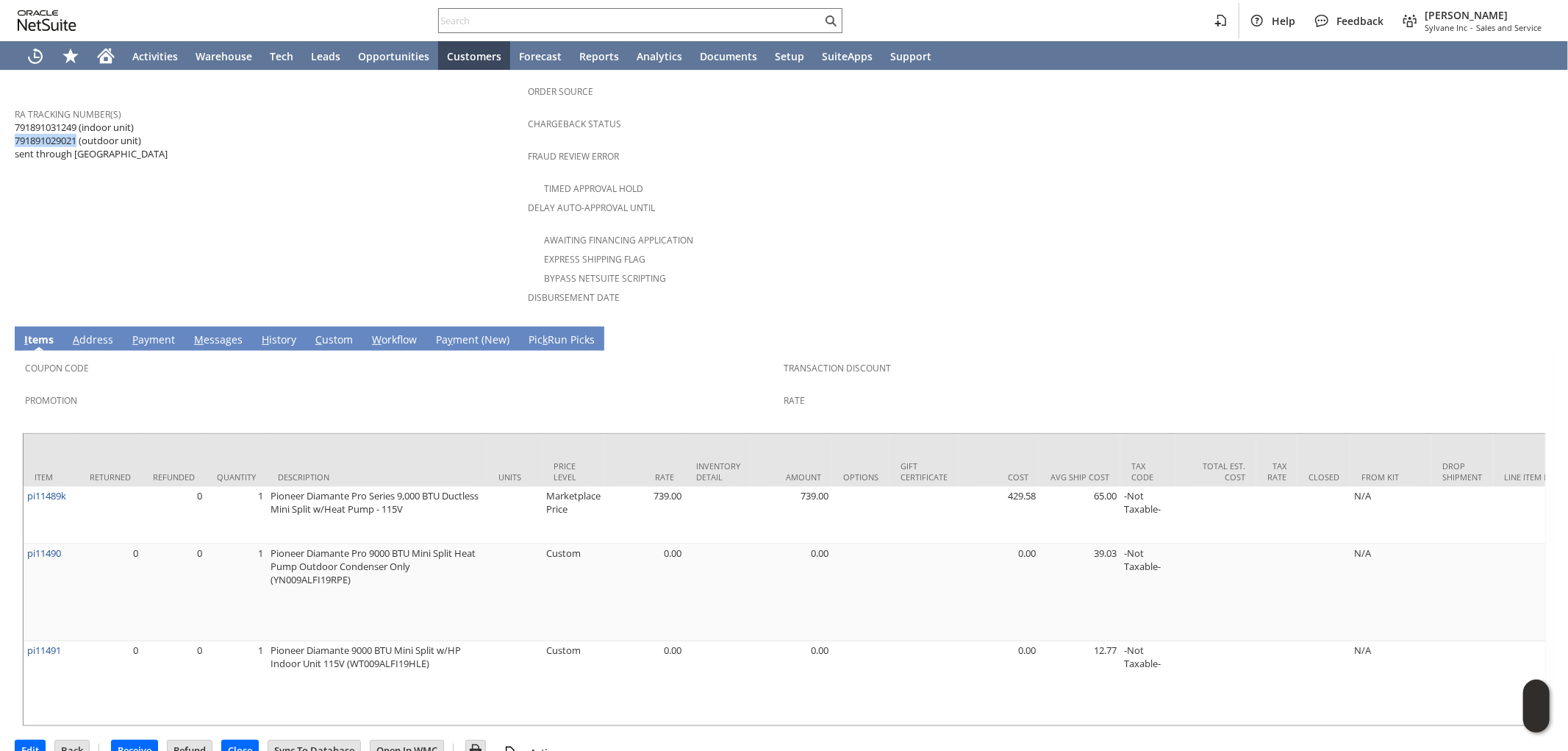
drag, startPoint x: 79, startPoint y: 118, endPoint x: 20, endPoint y: 118, distance: 59.0
click at [16, 121] on span "791891031249 (indoor unit) 791891029021 (outdoor unit) sent through Amazon" at bounding box center [91, 140] width 153 height 40
copy span "791891029021"
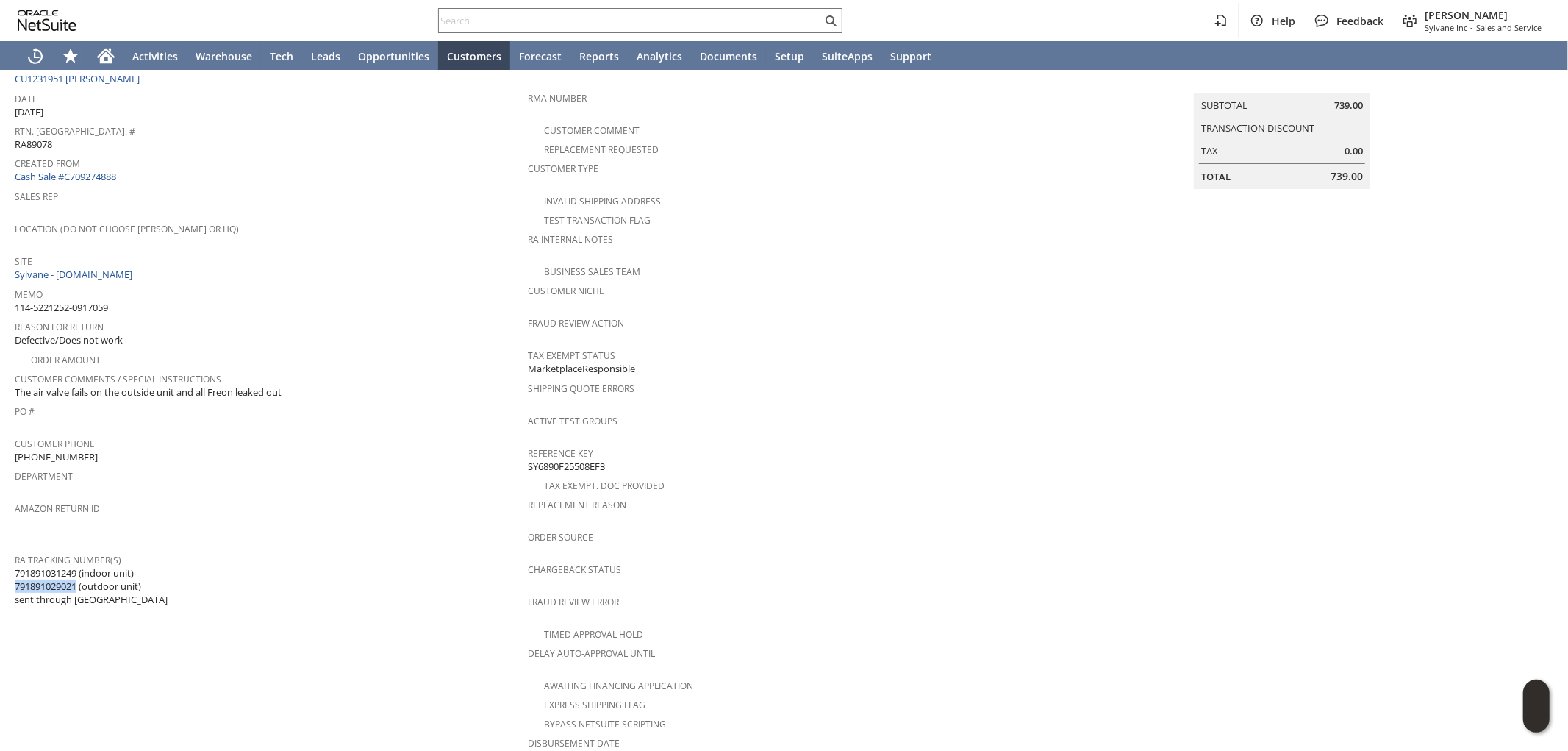
scroll to position [408, 0]
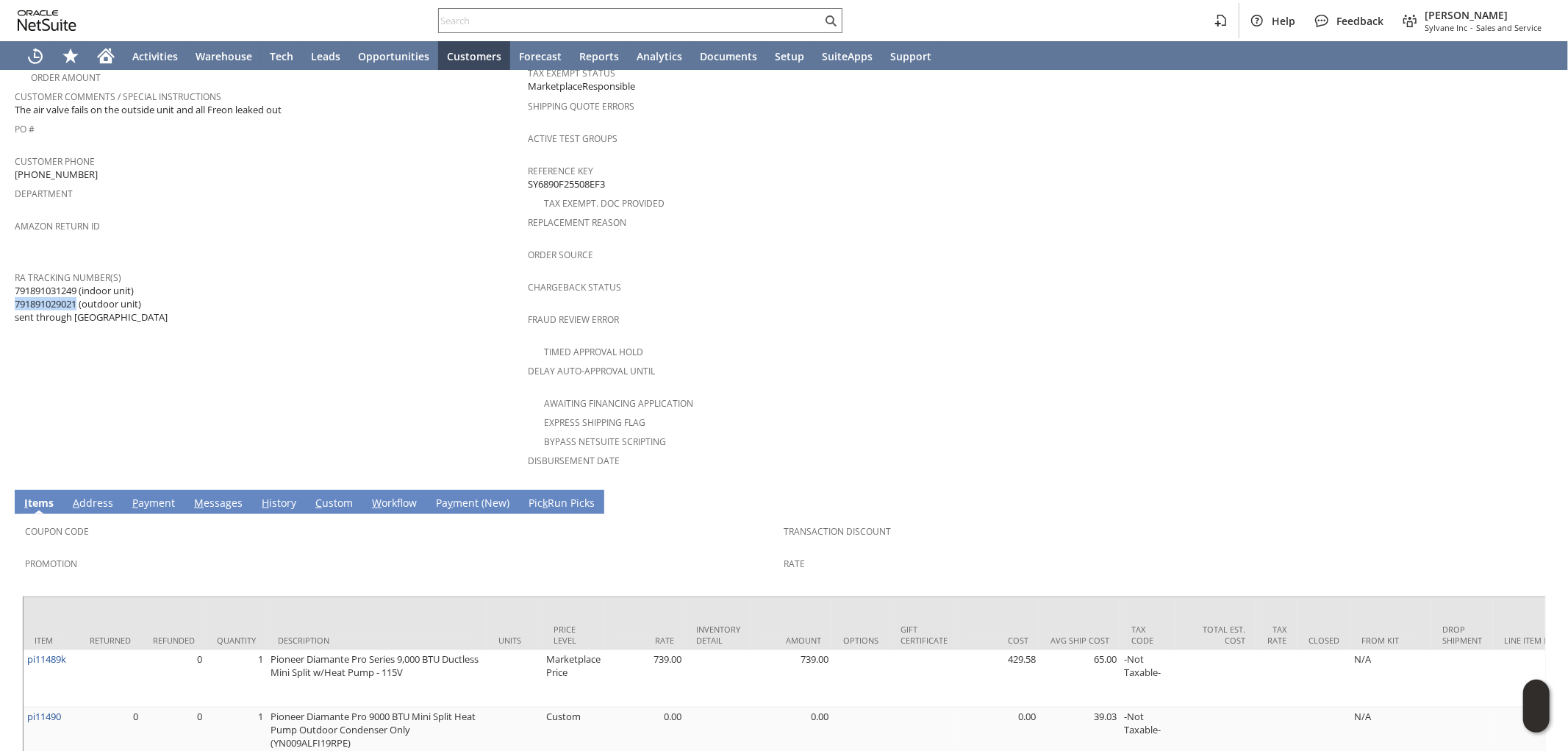
click at [282, 496] on link "H istory" at bounding box center [279, 504] width 42 height 16
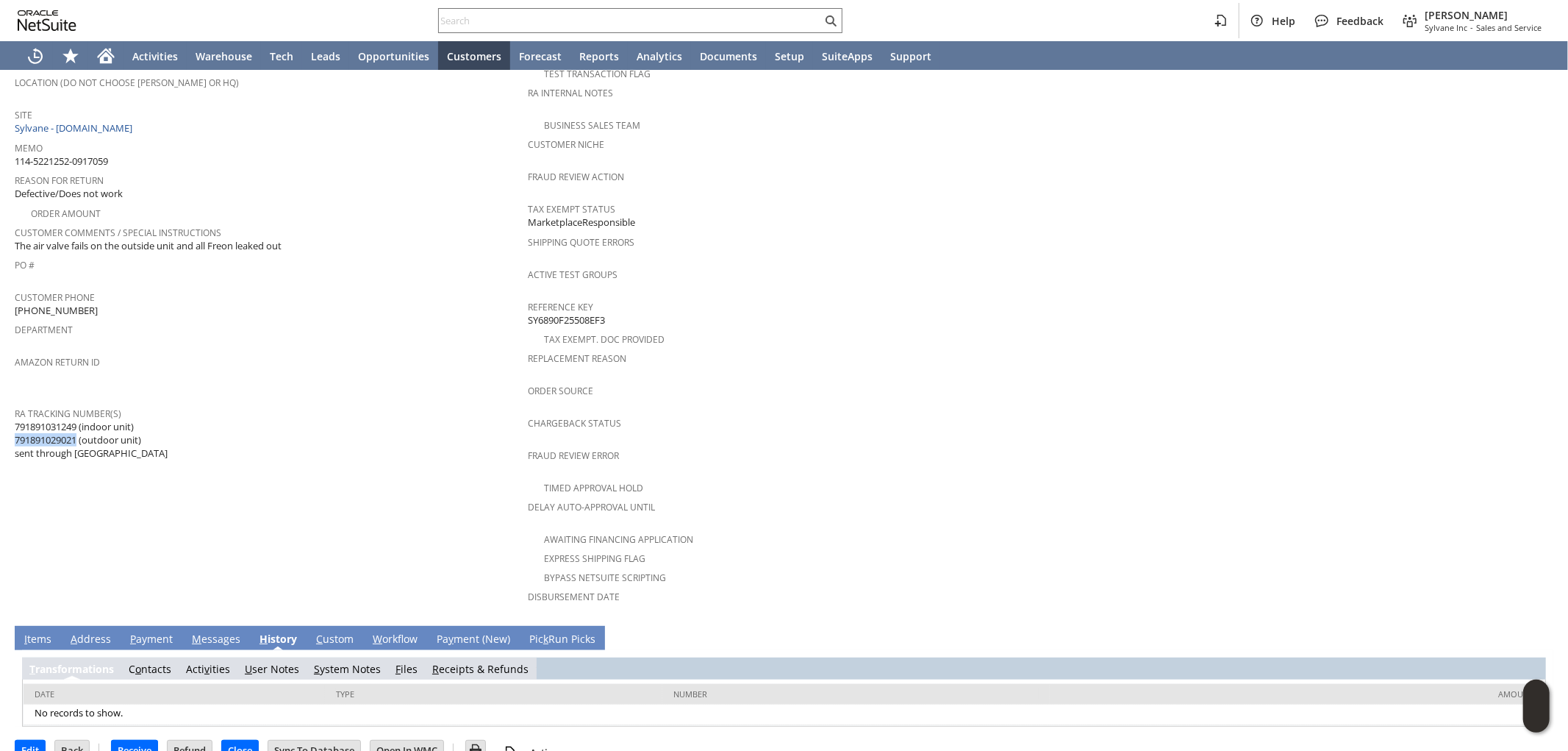
scroll to position [0, 0]
click at [358, 662] on link "S ystem Notes" at bounding box center [348, 668] width 67 height 14
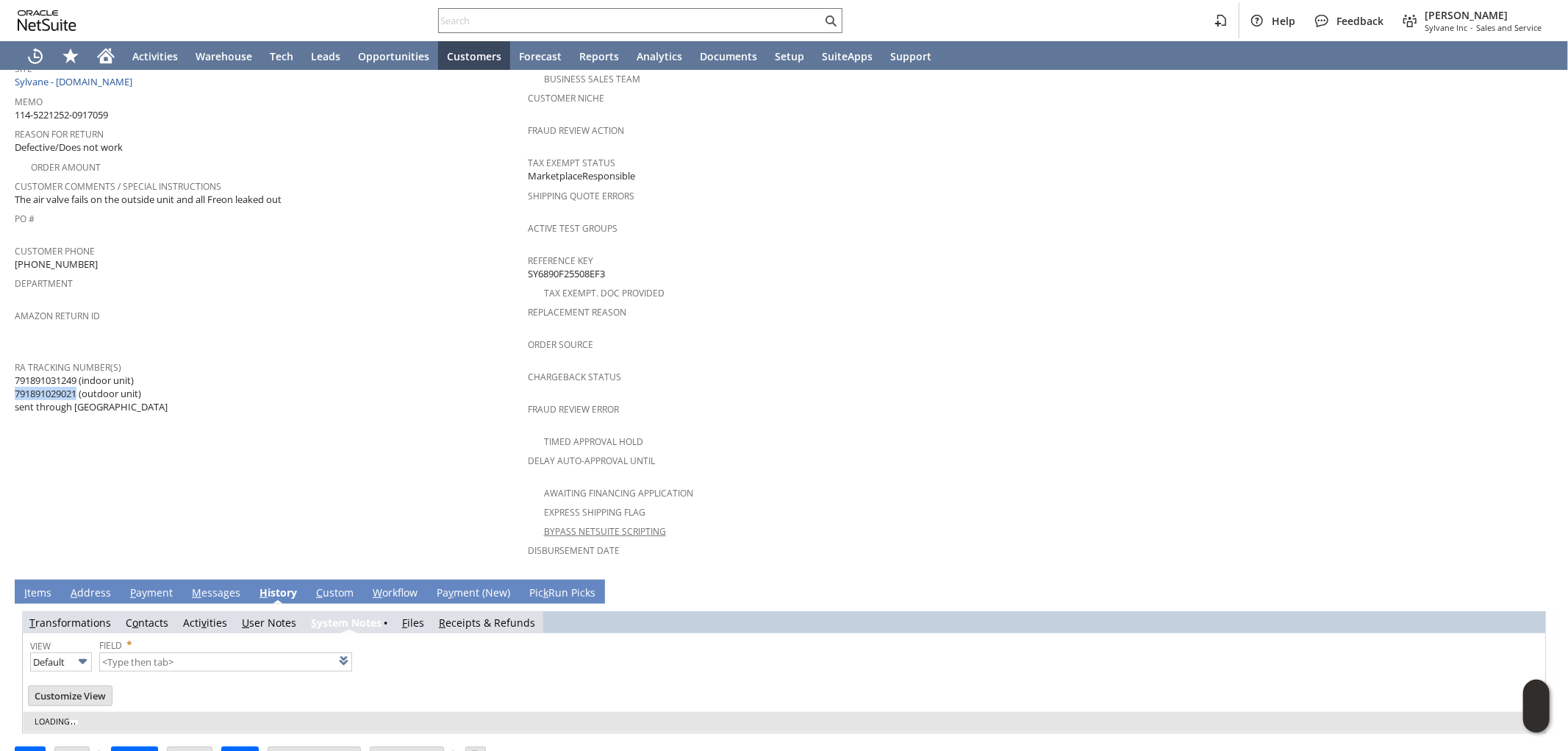
scroll to position [322, 0]
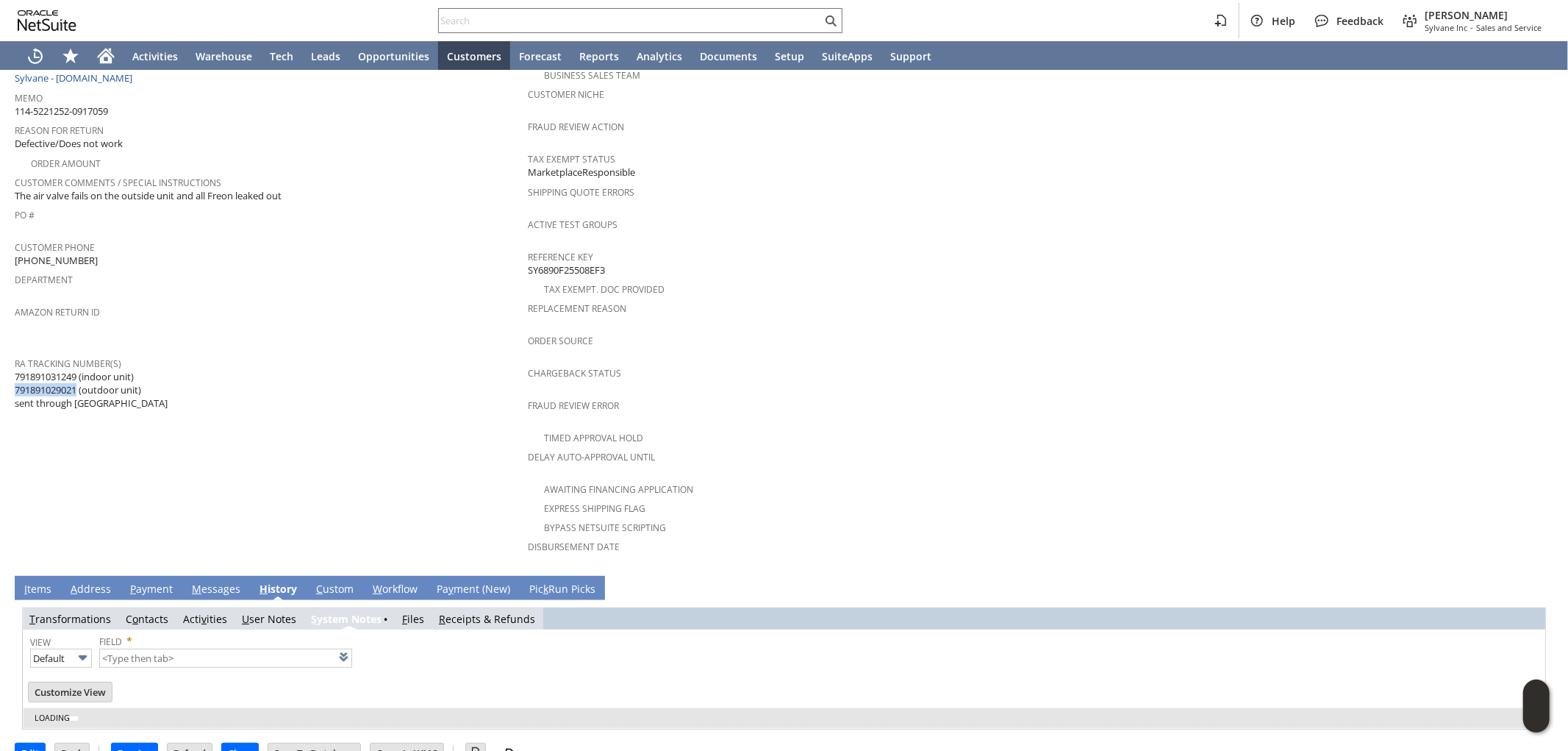
type input "1 to 25 of 65"
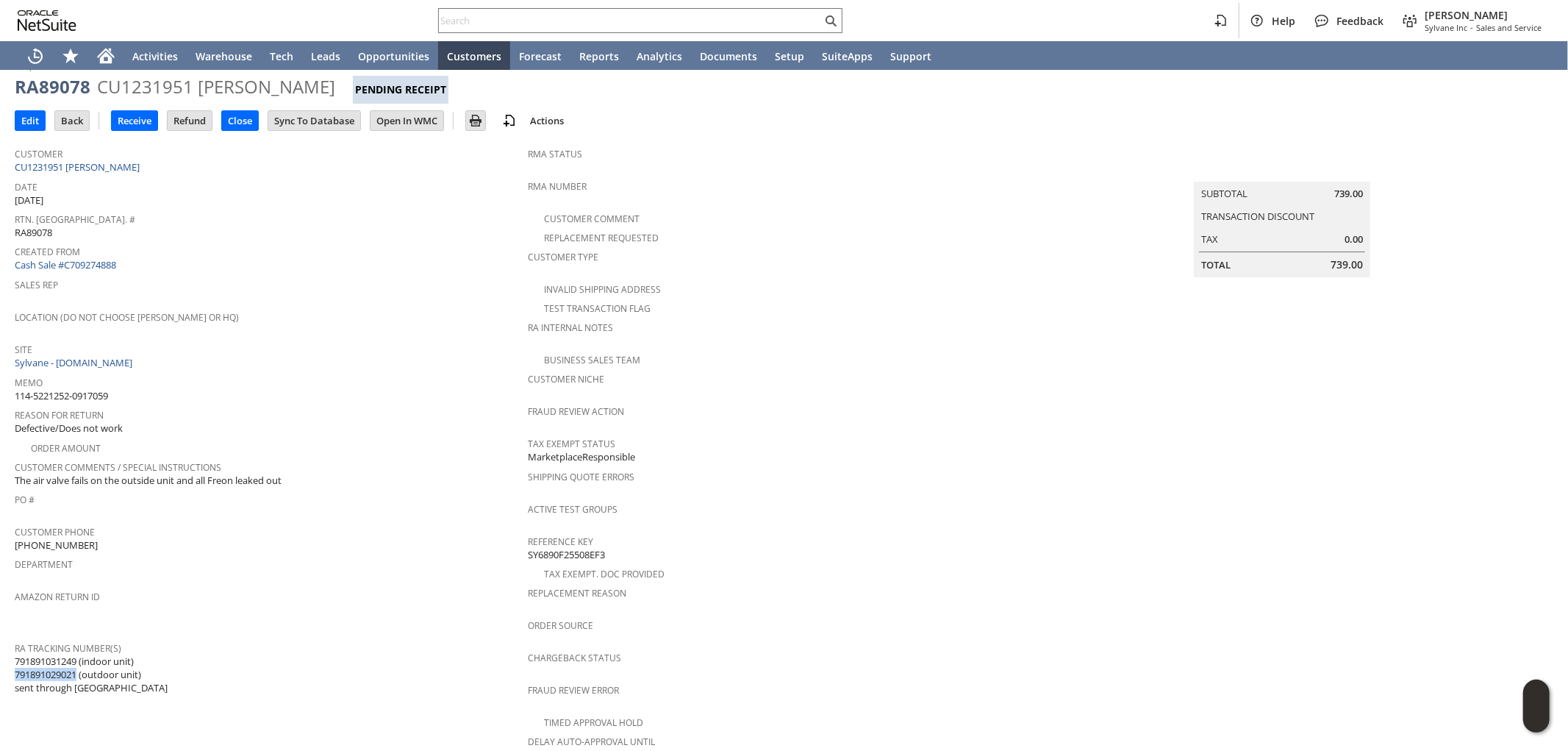
scroll to position [0, 0]
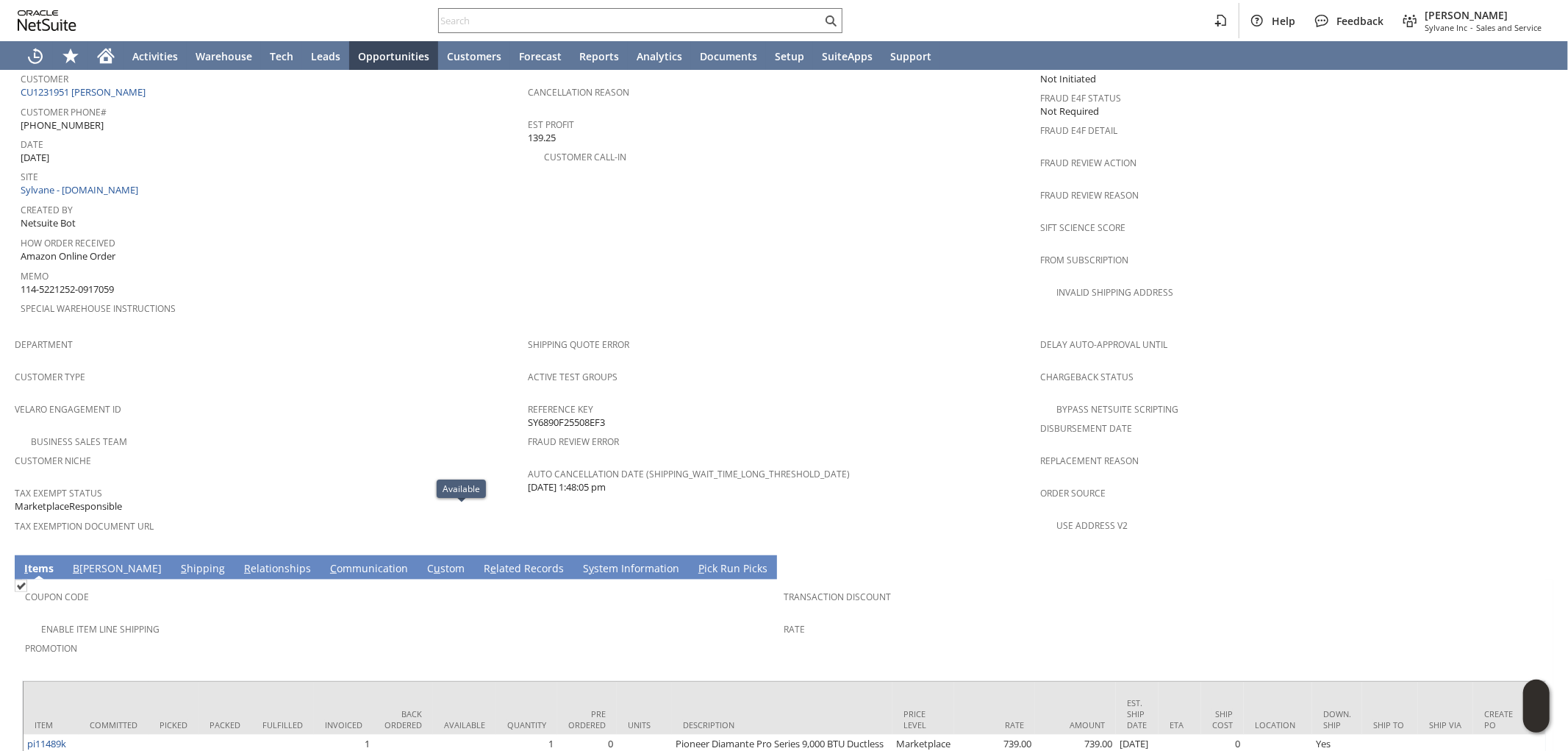
scroll to position [586, 0]
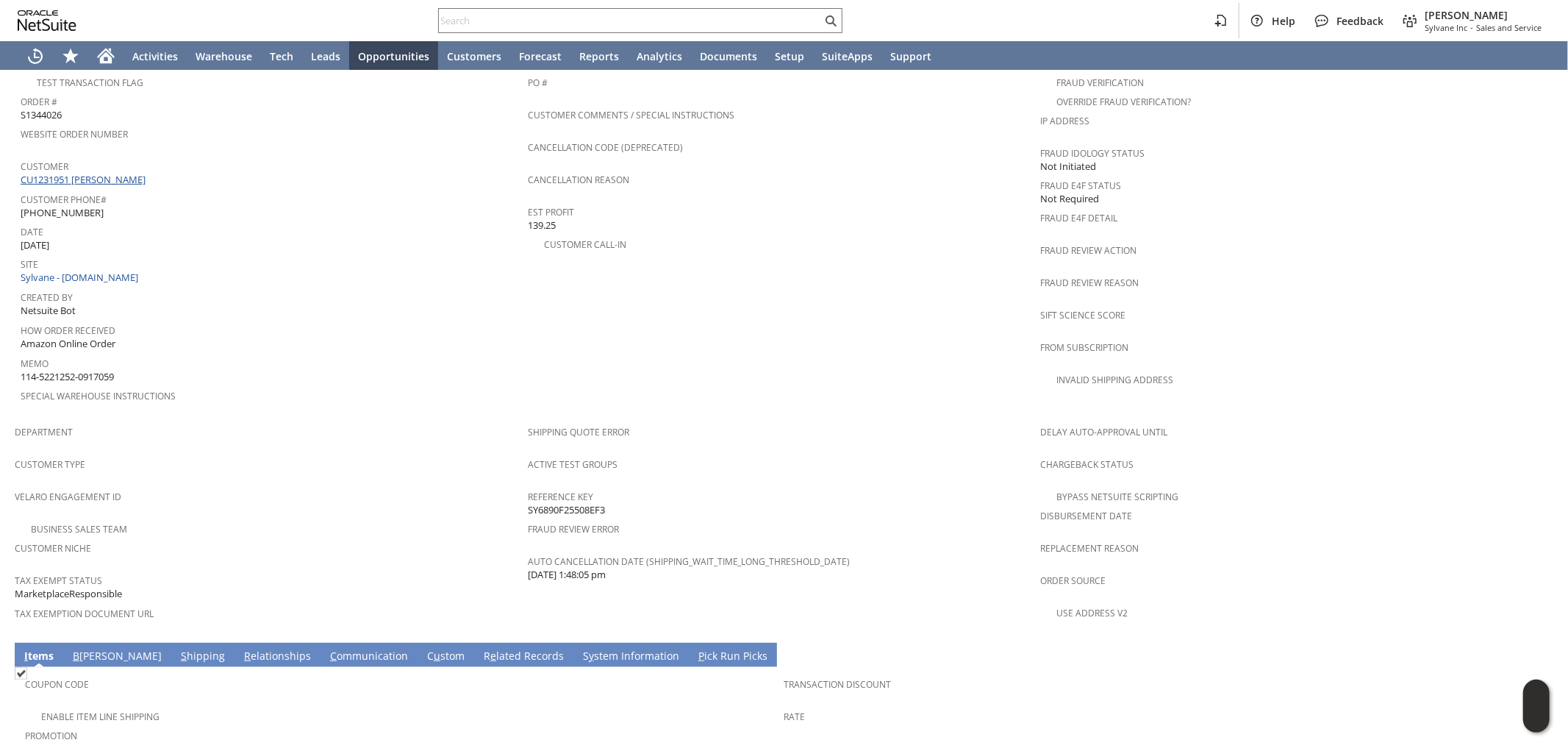
click at [114, 173] on link "CU1231951 [PERSON_NAME]" at bounding box center [84, 180] width 129 height 13
